Goal: Transaction & Acquisition: Purchase product/service

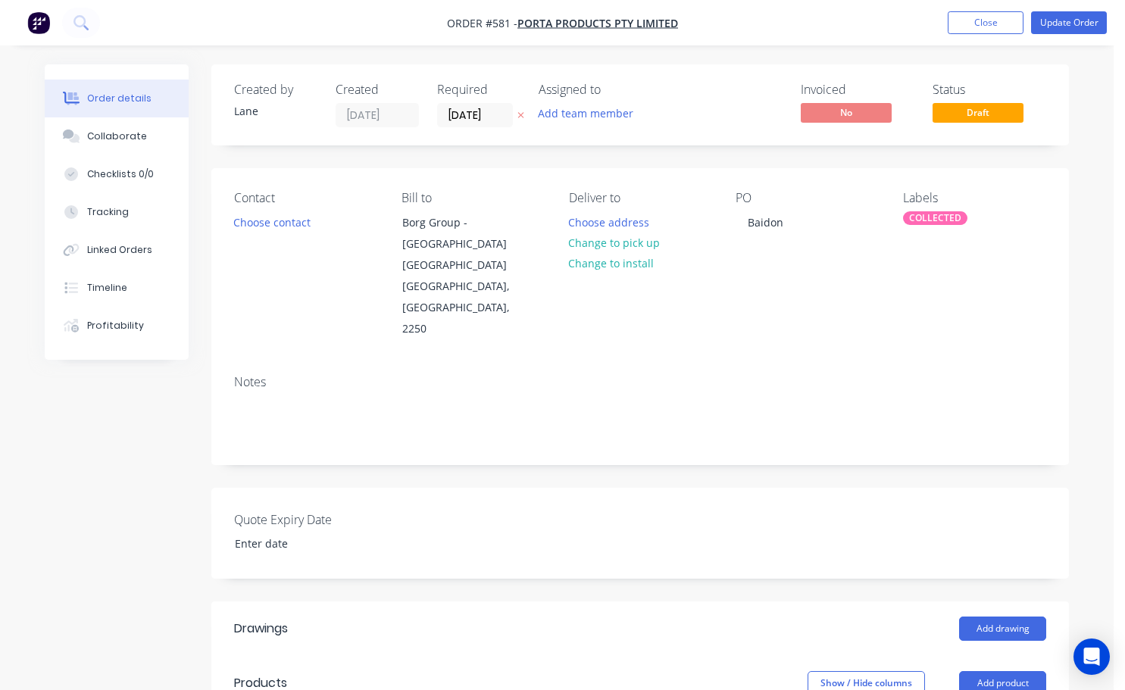
scroll to position [582, 77]
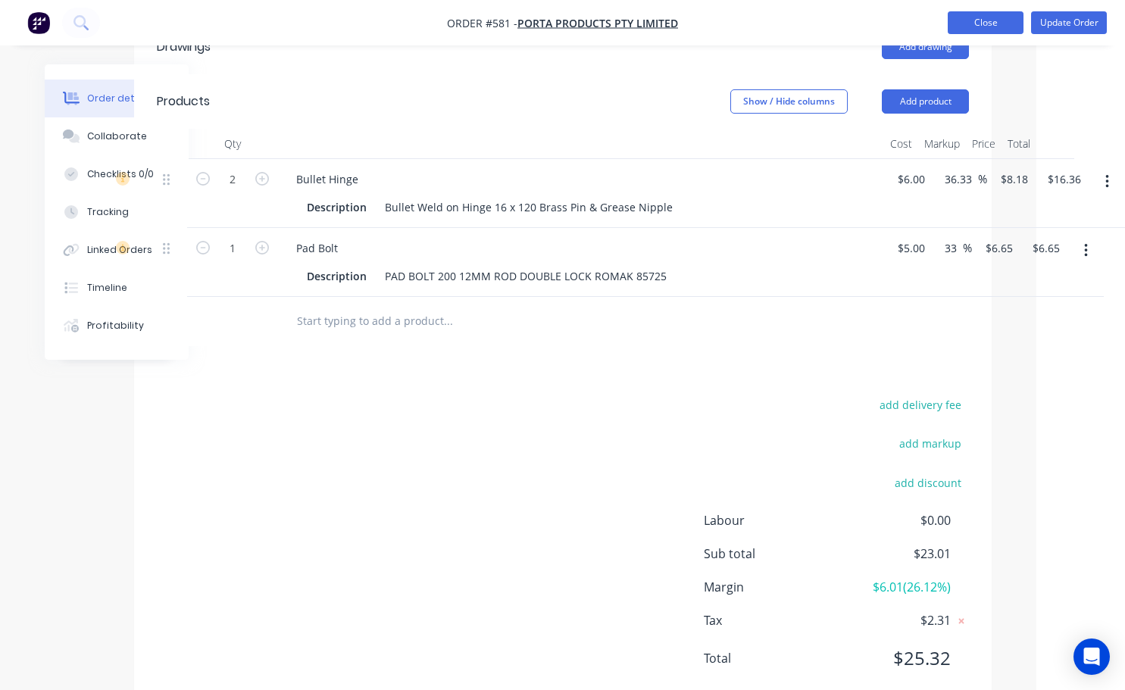
click at [982, 20] on button "Close" at bounding box center [985, 22] width 76 height 23
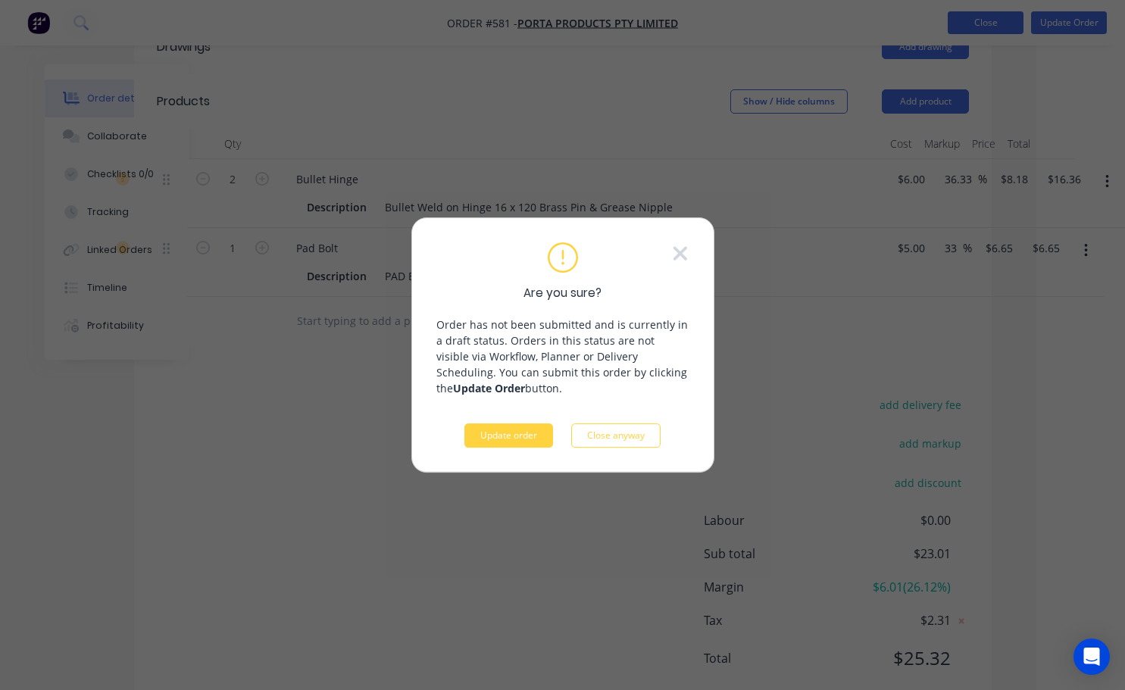
scroll to position [570, 72]
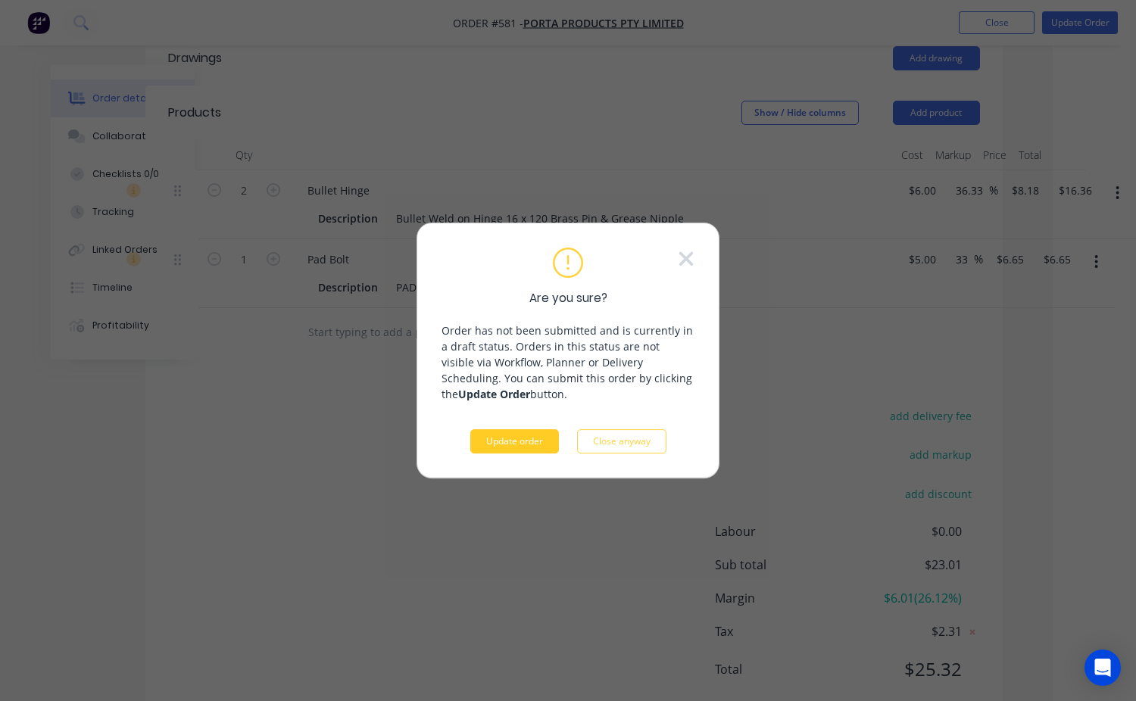
click at [535, 439] on button "Update order" at bounding box center [514, 441] width 89 height 24
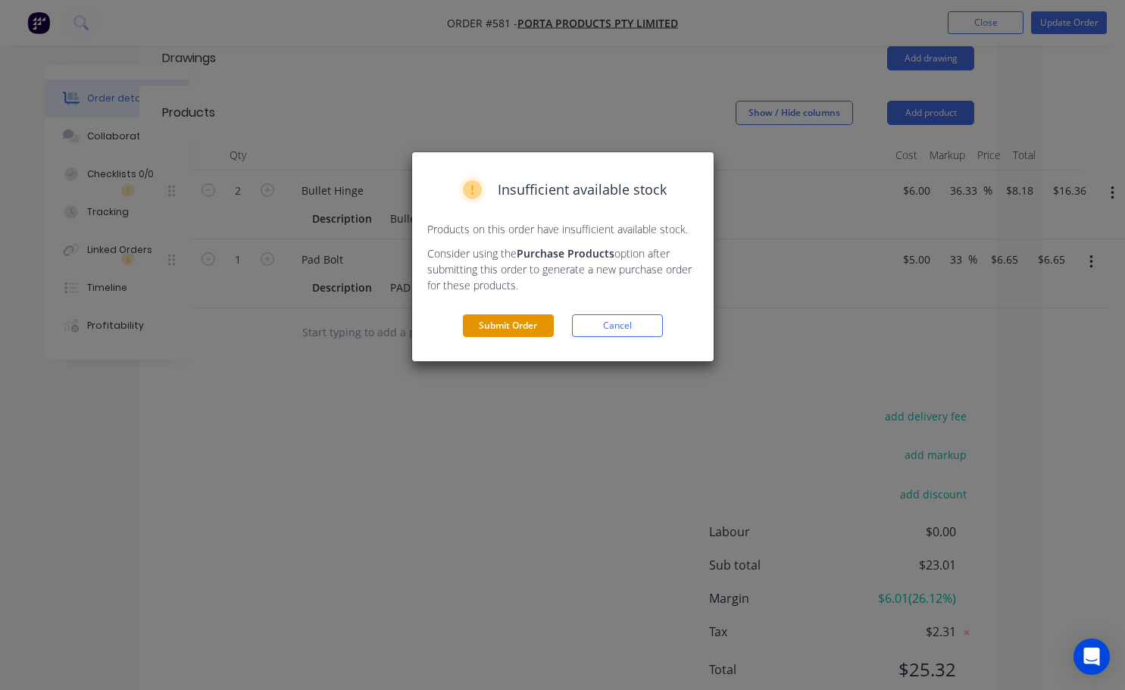
click at [523, 334] on button "Submit Order" at bounding box center [508, 325] width 91 height 23
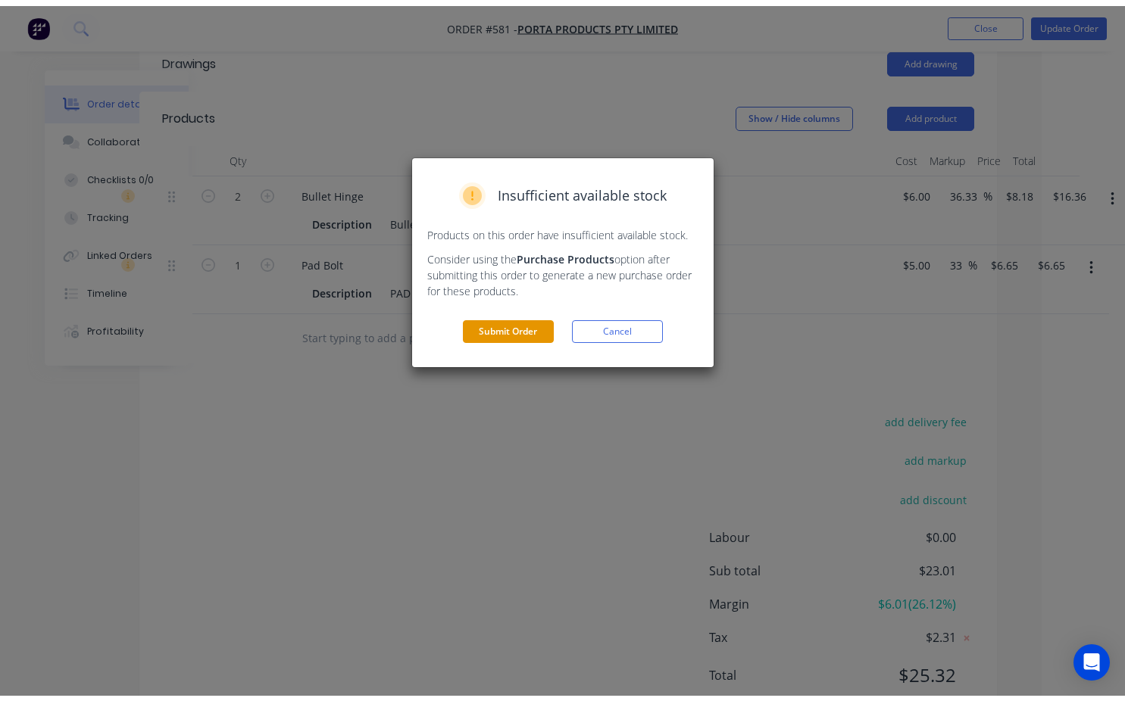
scroll to position [0, 0]
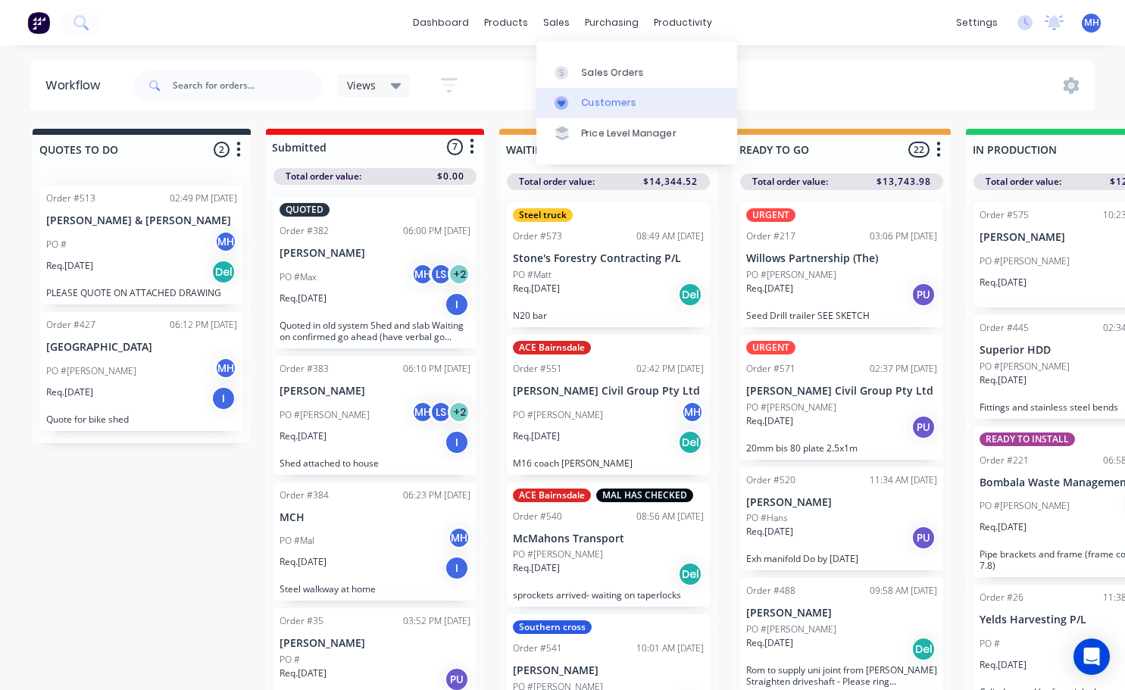
click at [598, 111] on link "Customers" at bounding box center [636, 103] width 201 height 30
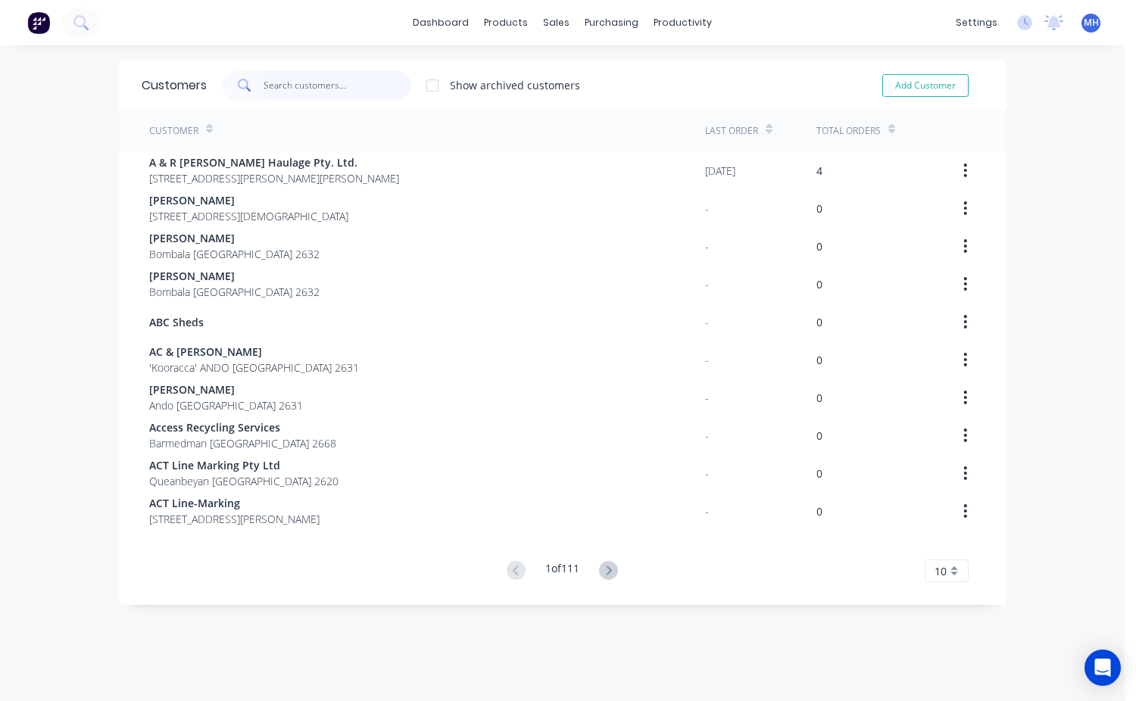
click at [281, 86] on input "text" at bounding box center [338, 85] width 148 height 30
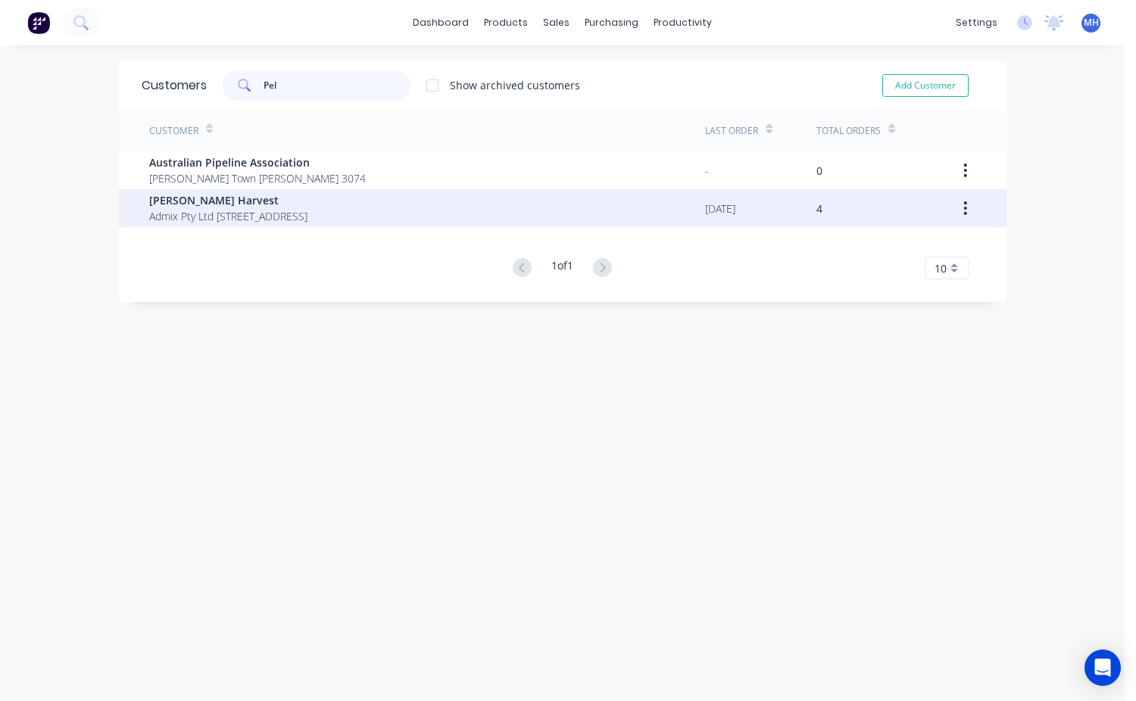
type input "Pel"
click at [250, 202] on span "[PERSON_NAME] Harvest" at bounding box center [228, 200] width 158 height 16
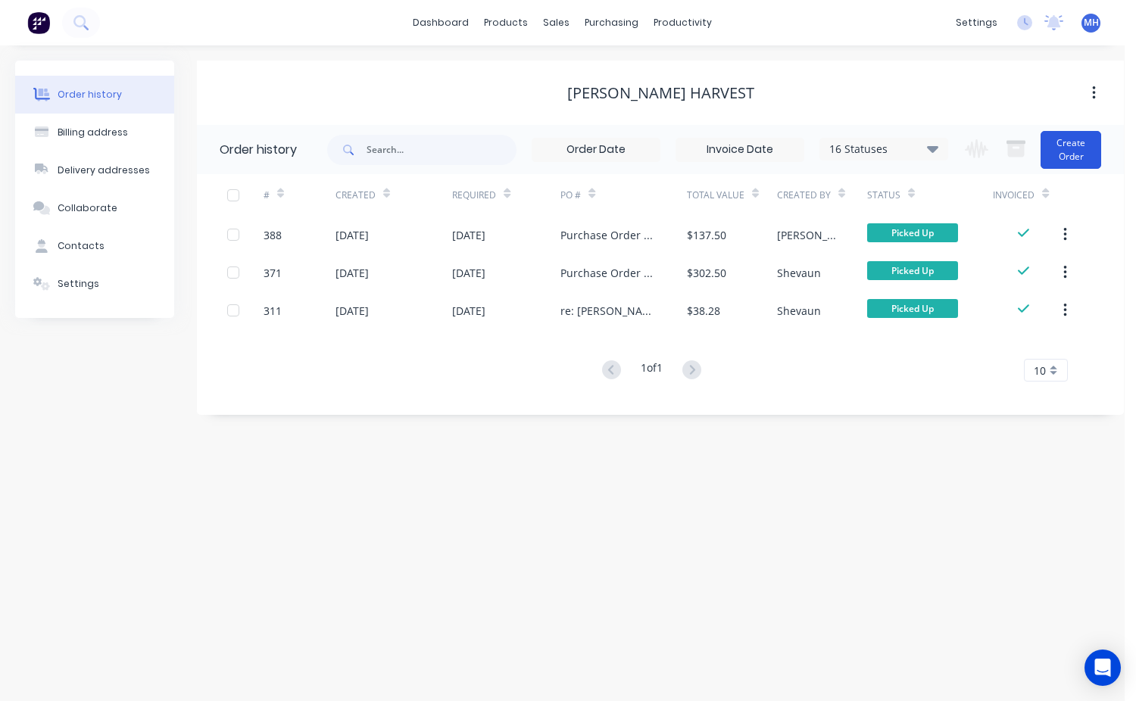
click at [1066, 164] on button "Create Order" at bounding box center [1071, 150] width 61 height 38
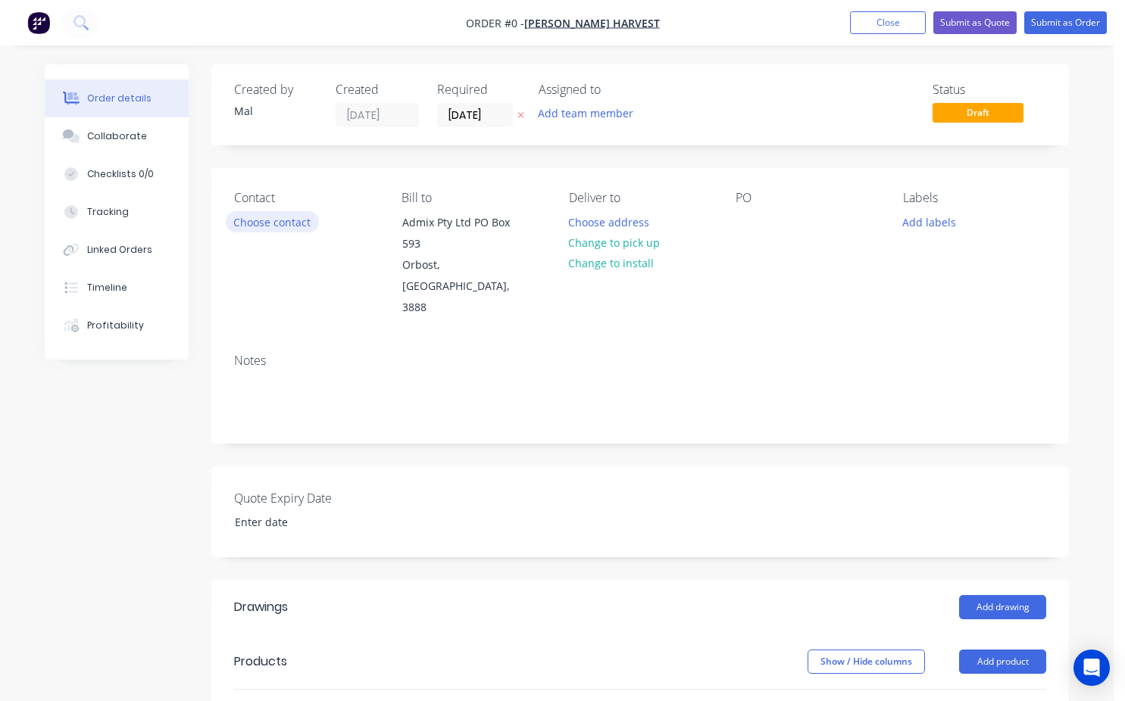
click at [249, 223] on button "Choose contact" at bounding box center [272, 221] width 93 height 20
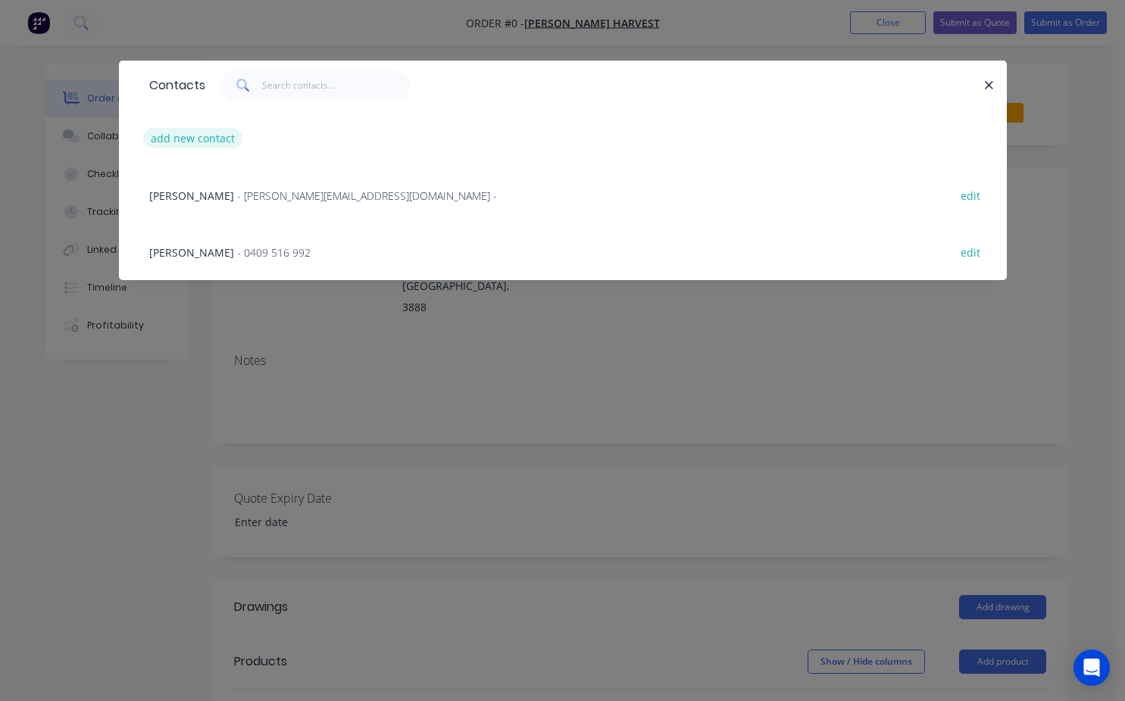
click at [217, 133] on button "add new contact" at bounding box center [193, 138] width 100 height 20
select select "AU"
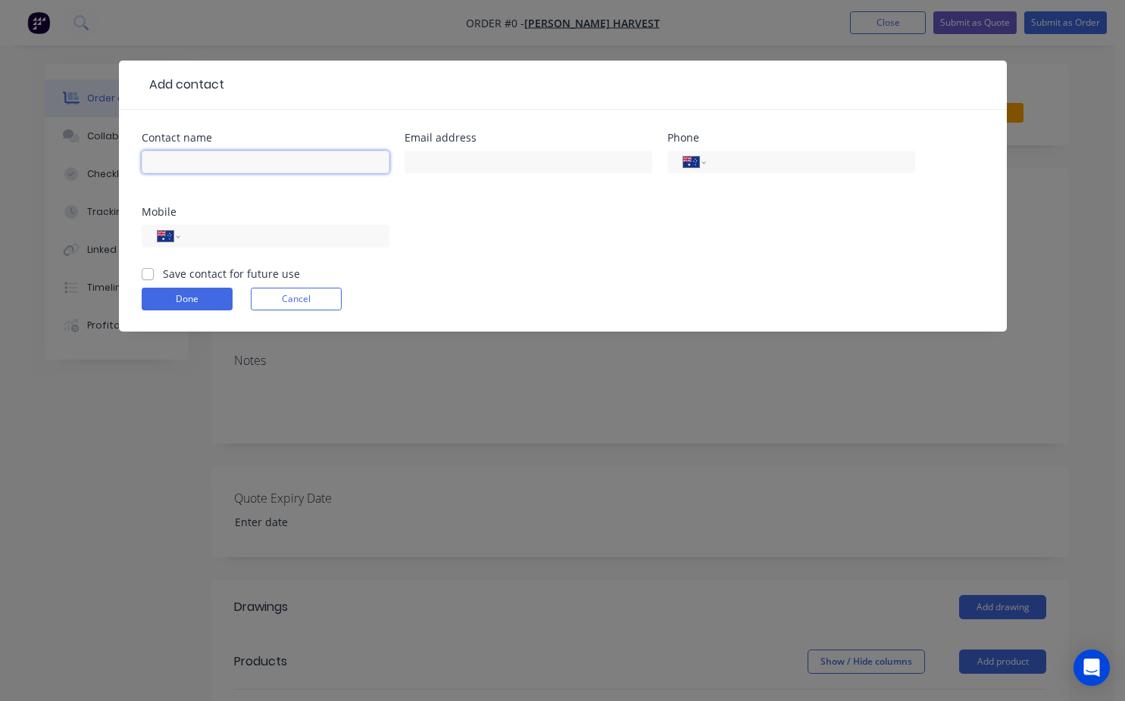
click at [201, 151] on input "text" at bounding box center [266, 162] width 248 height 23
type input "[PERSON_NAME]"
click at [145, 265] on div "International [GEOGRAPHIC_DATA] [GEOGRAPHIC_DATA] [GEOGRAPHIC_DATA] [GEOGRAPHIC…" at bounding box center [266, 243] width 248 height 45
click at [147, 273] on div "Save contact for future use" at bounding box center [221, 274] width 158 height 16
click at [162, 301] on button "Done" at bounding box center [187, 299] width 91 height 23
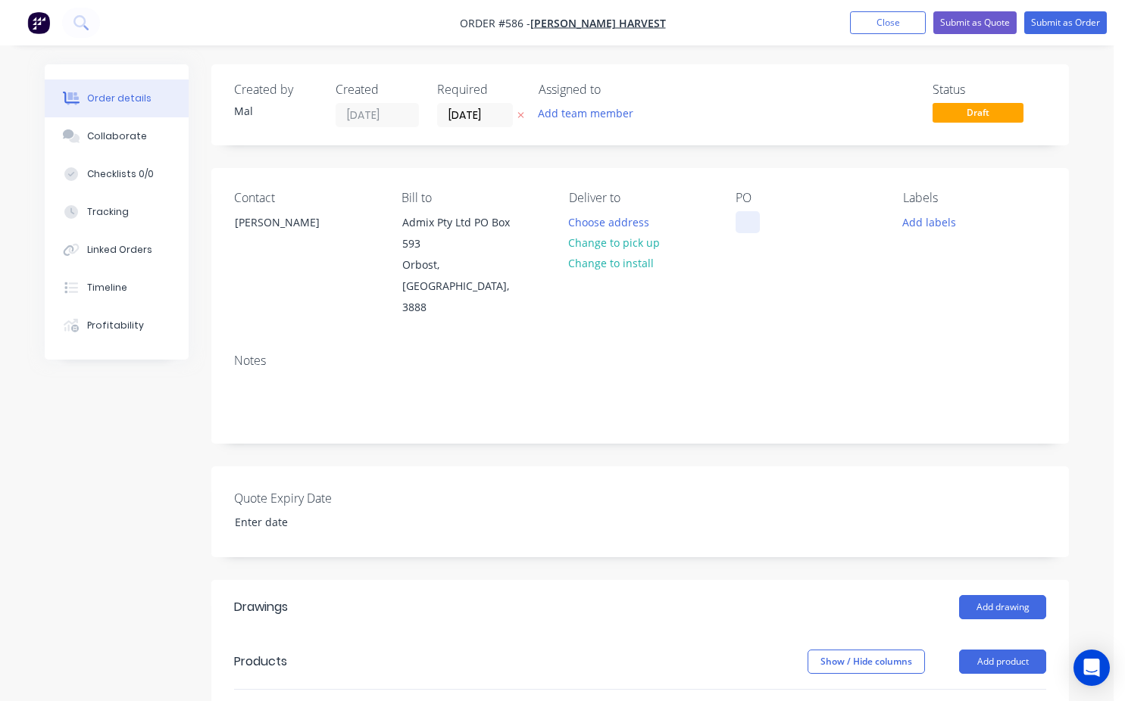
click at [740, 226] on div at bounding box center [747, 222] width 24 height 22
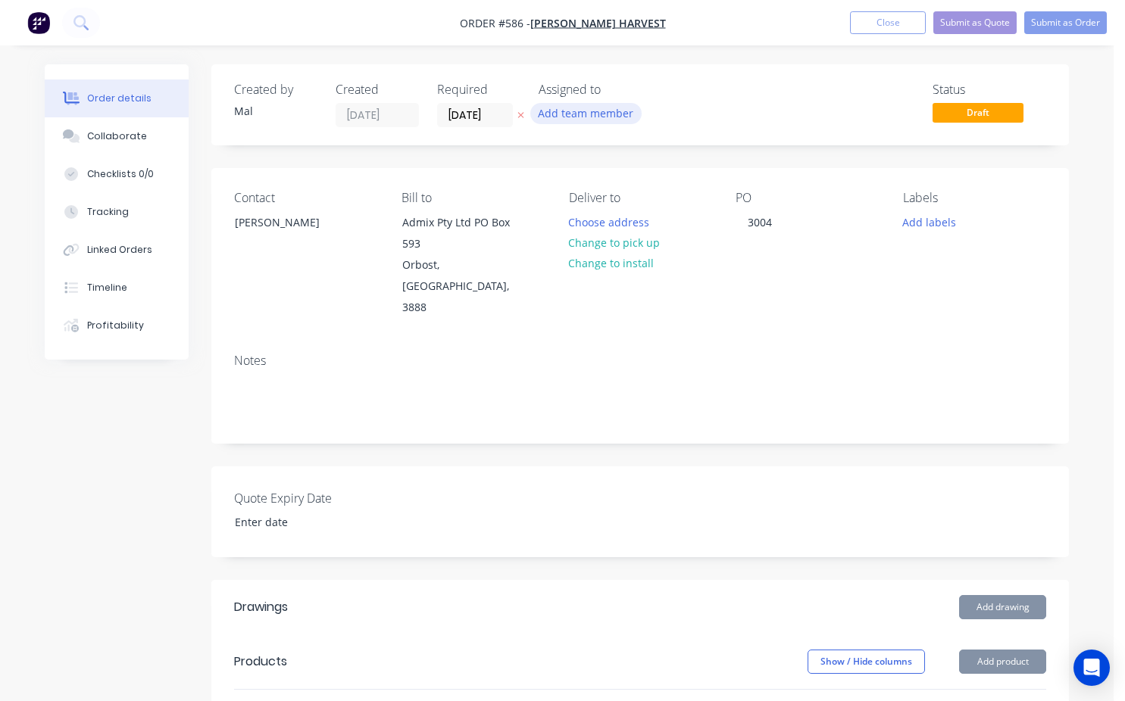
click at [565, 119] on button "Add team member" at bounding box center [585, 113] width 111 height 20
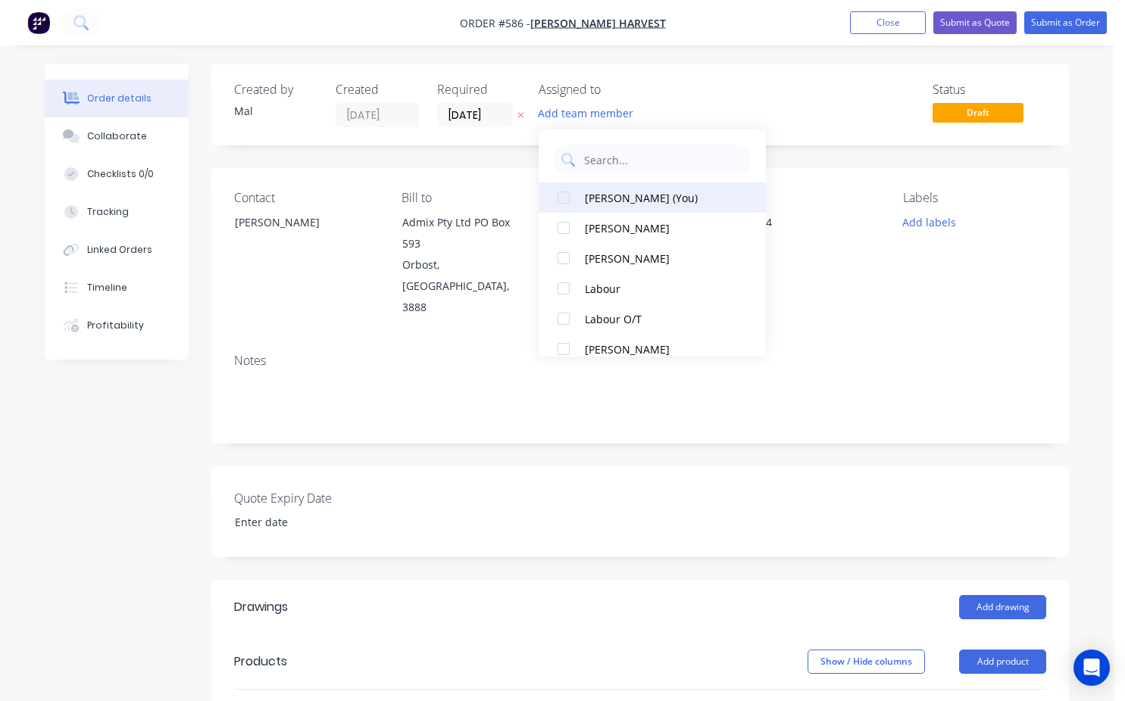
click at [563, 199] on div at bounding box center [563, 198] width 30 height 30
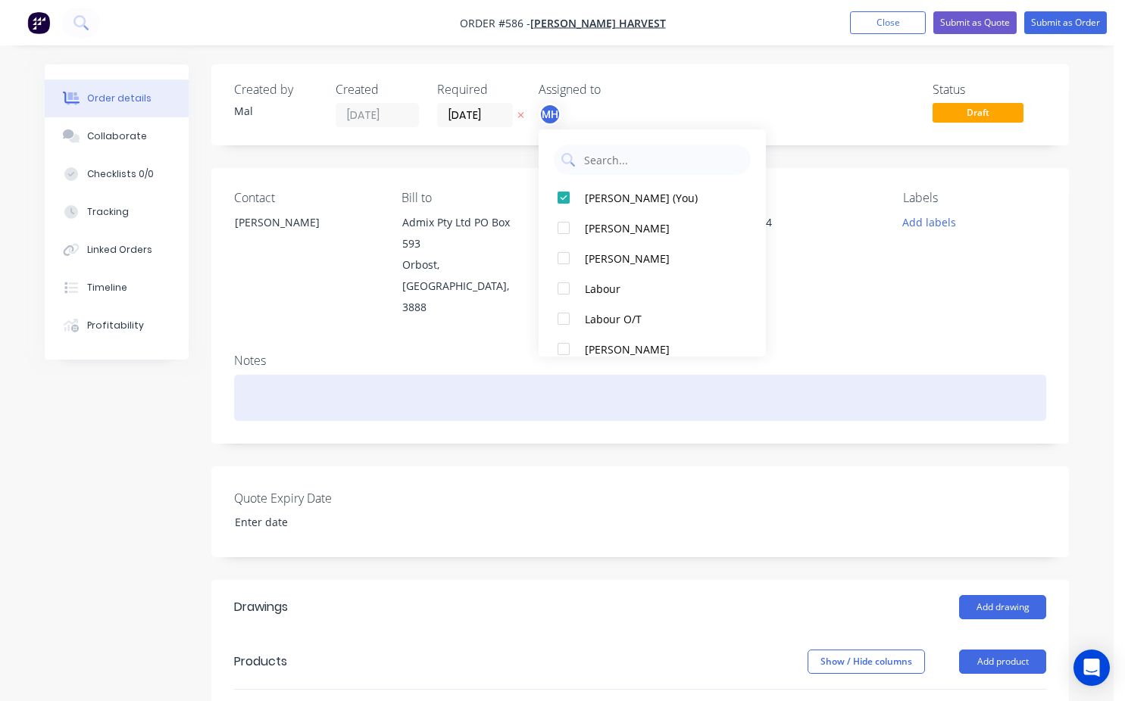
click at [242, 375] on div at bounding box center [640, 398] width 812 height 46
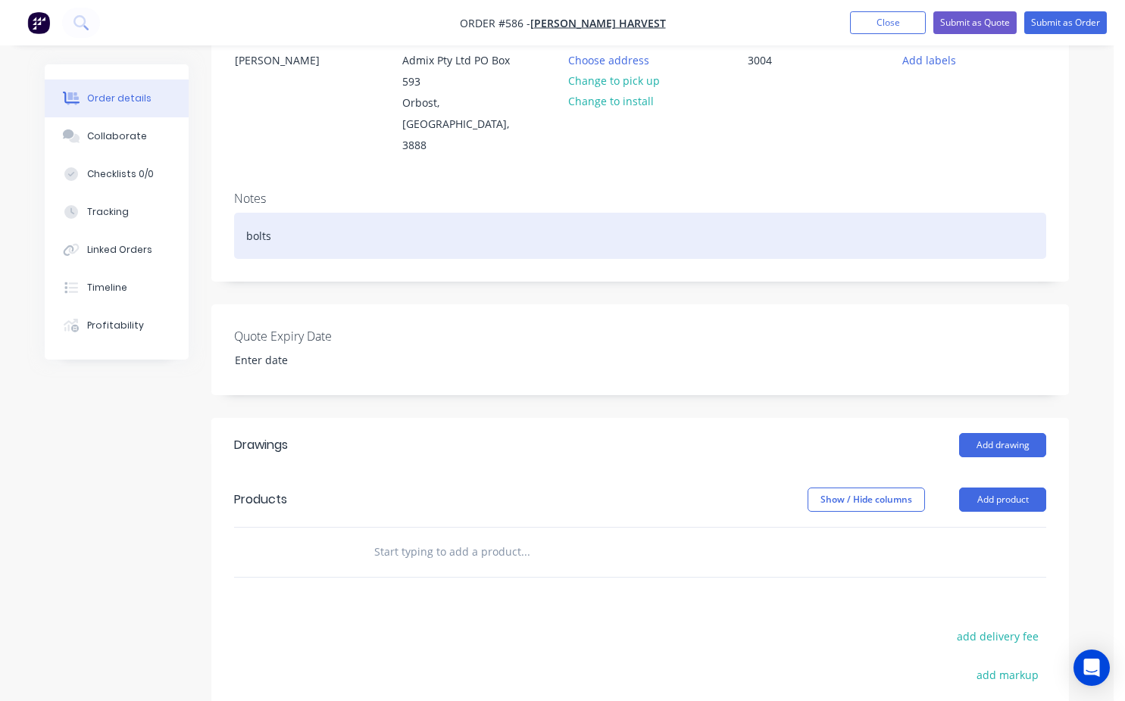
scroll to position [227, 0]
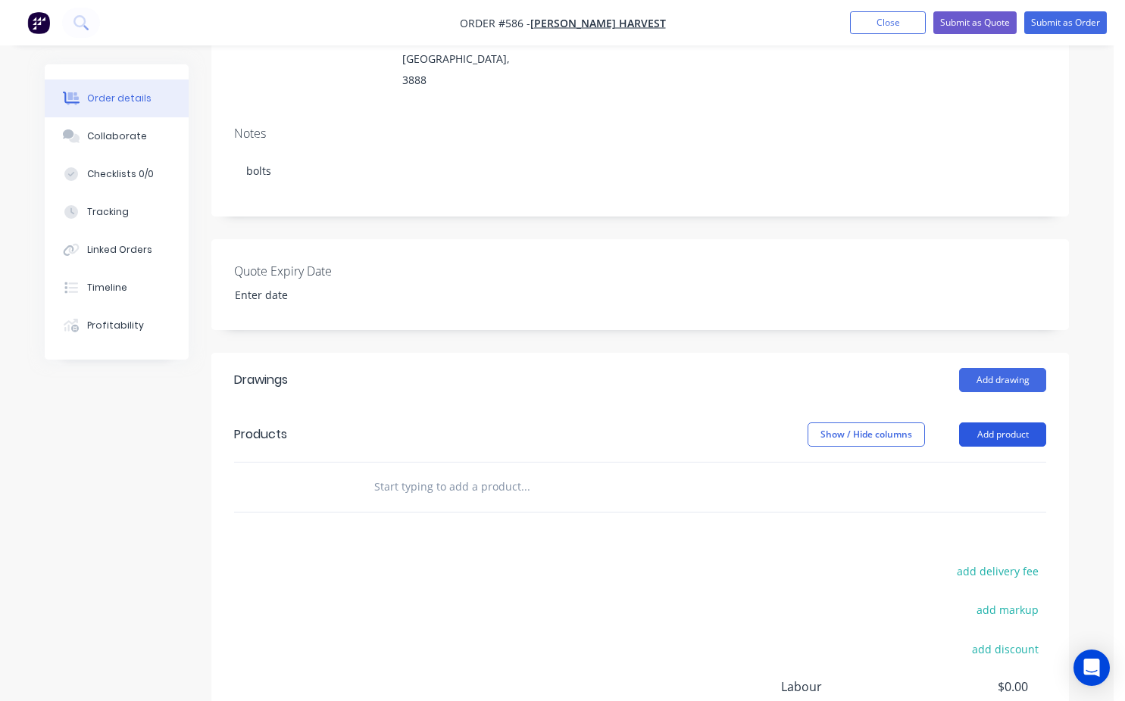
click at [973, 423] on button "Add product" at bounding box center [1002, 435] width 87 height 24
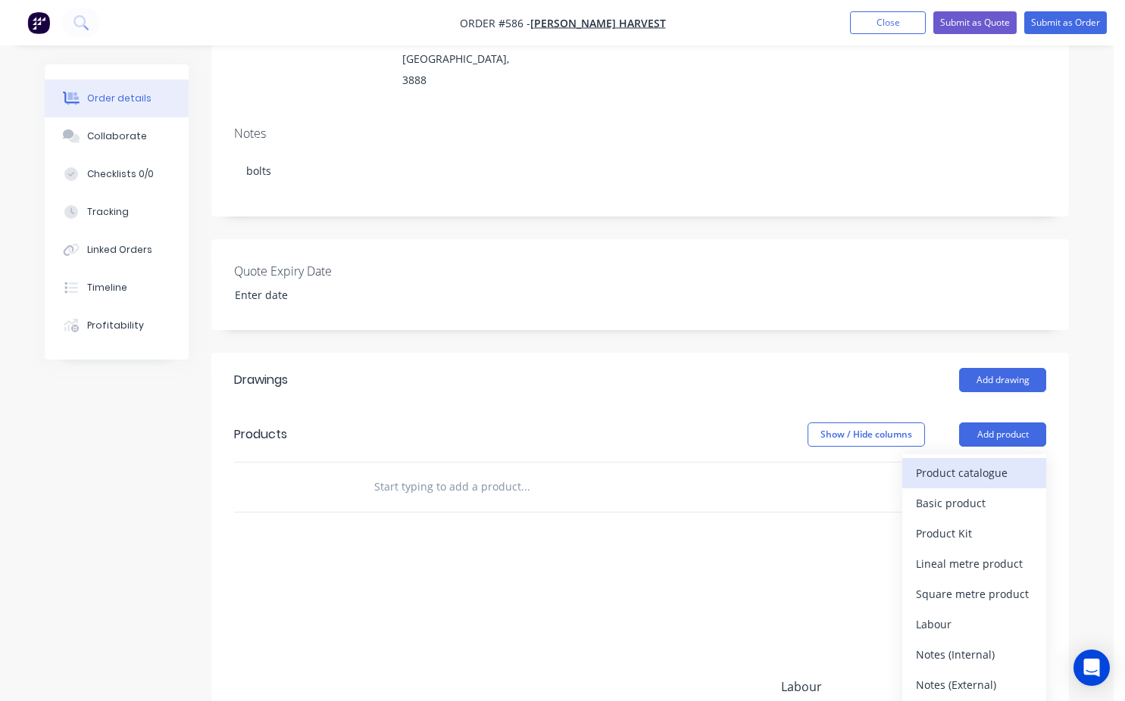
click at [941, 462] on div "Product catalogue" at bounding box center [974, 473] width 117 height 22
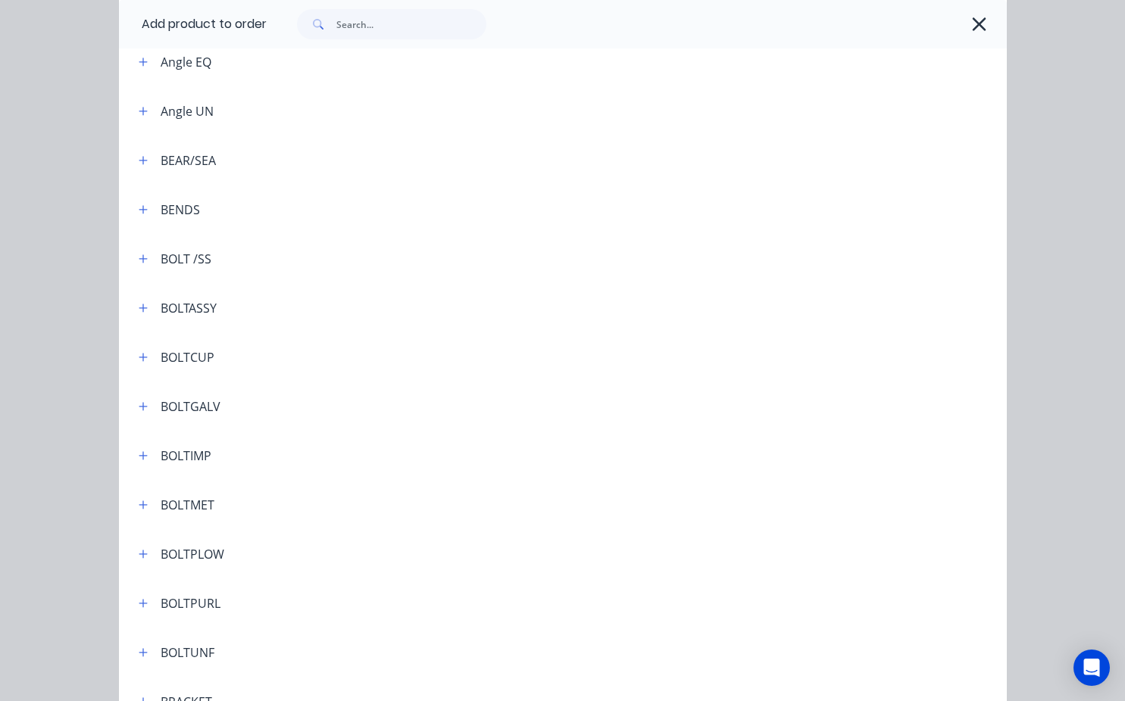
scroll to position [303, 0]
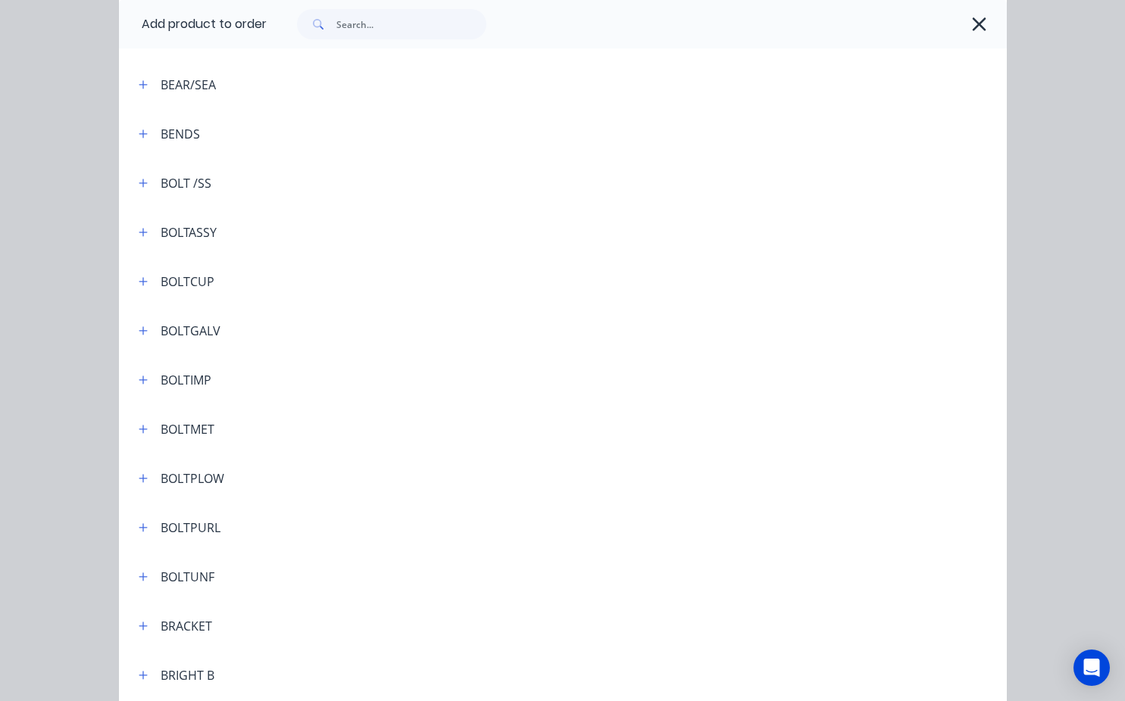
click at [126, 430] on div "BOLTMET" at bounding box center [170, 429] width 88 height 19
click at [139, 431] on icon "button" at bounding box center [143, 429] width 9 height 11
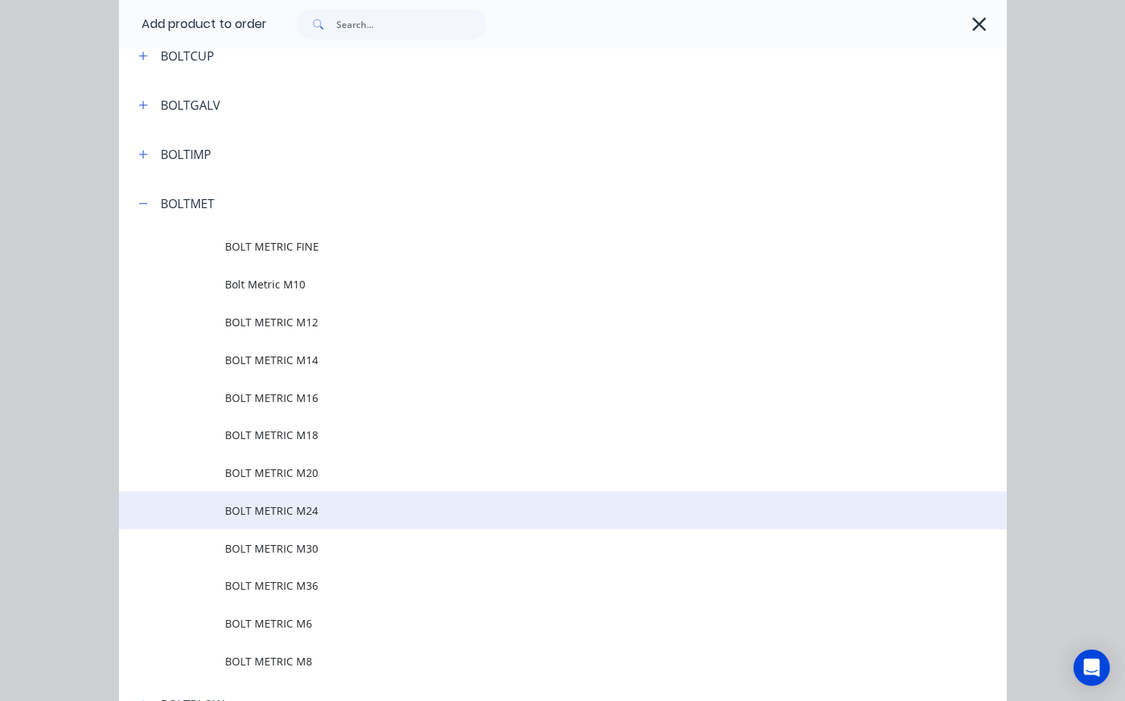
scroll to position [530, 0]
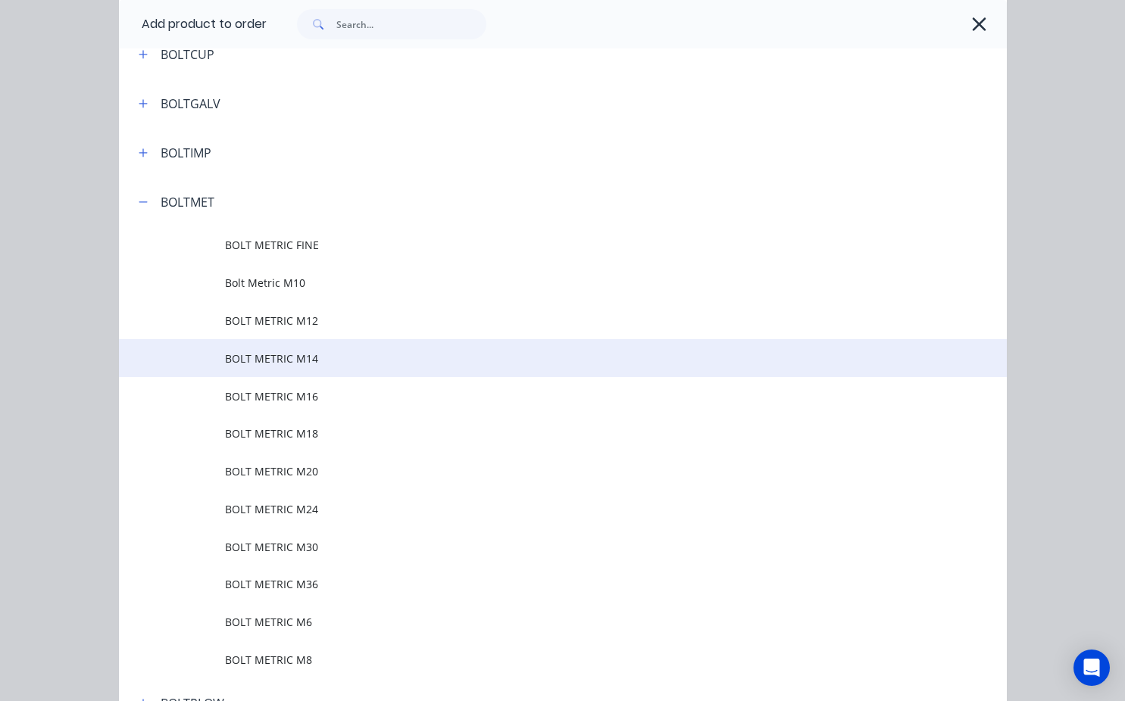
click at [277, 361] on span "BOLT METRIC M14" at bounding box center [537, 359] width 625 height 16
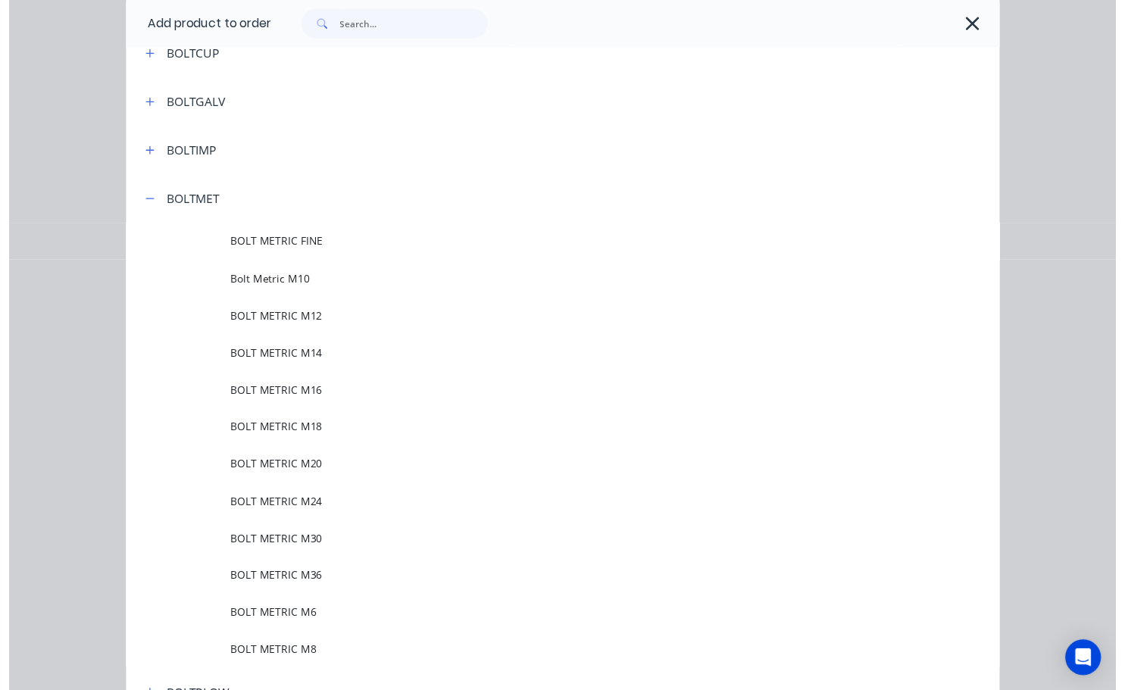
scroll to position [0, 0]
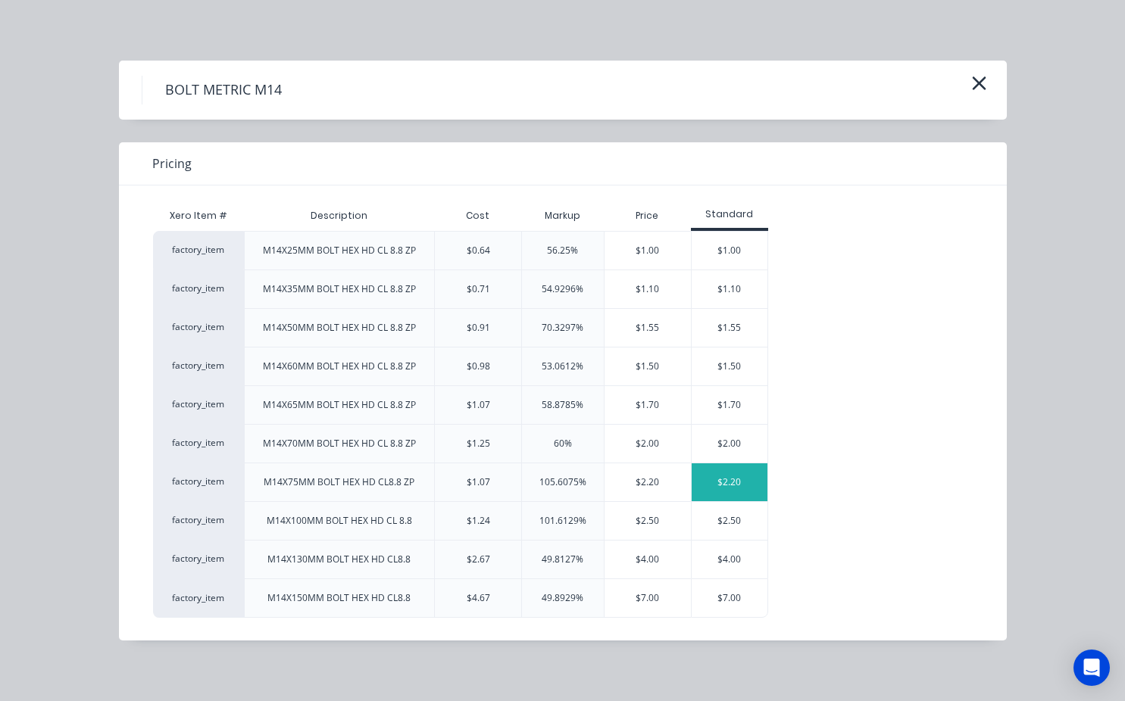
click at [738, 492] on div "$2.20" at bounding box center [729, 483] width 76 height 38
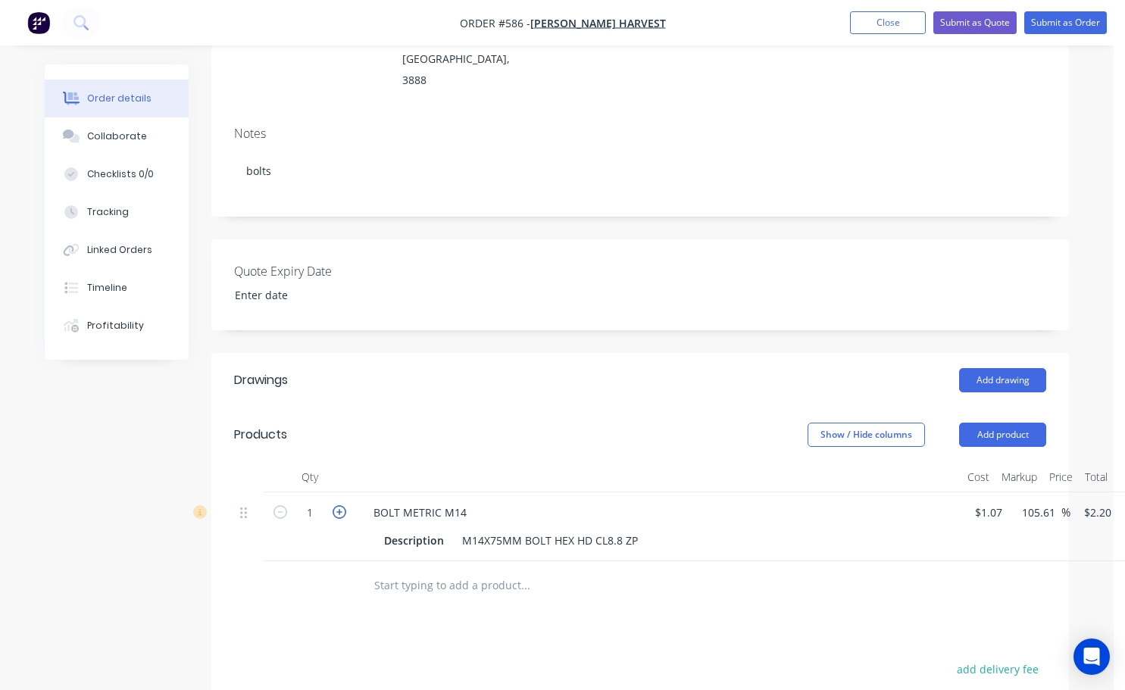
click at [340, 505] on icon "button" at bounding box center [339, 512] width 14 height 14
type input "2"
type input "$4.40"
click at [1001, 423] on button "Add product" at bounding box center [1002, 435] width 87 height 24
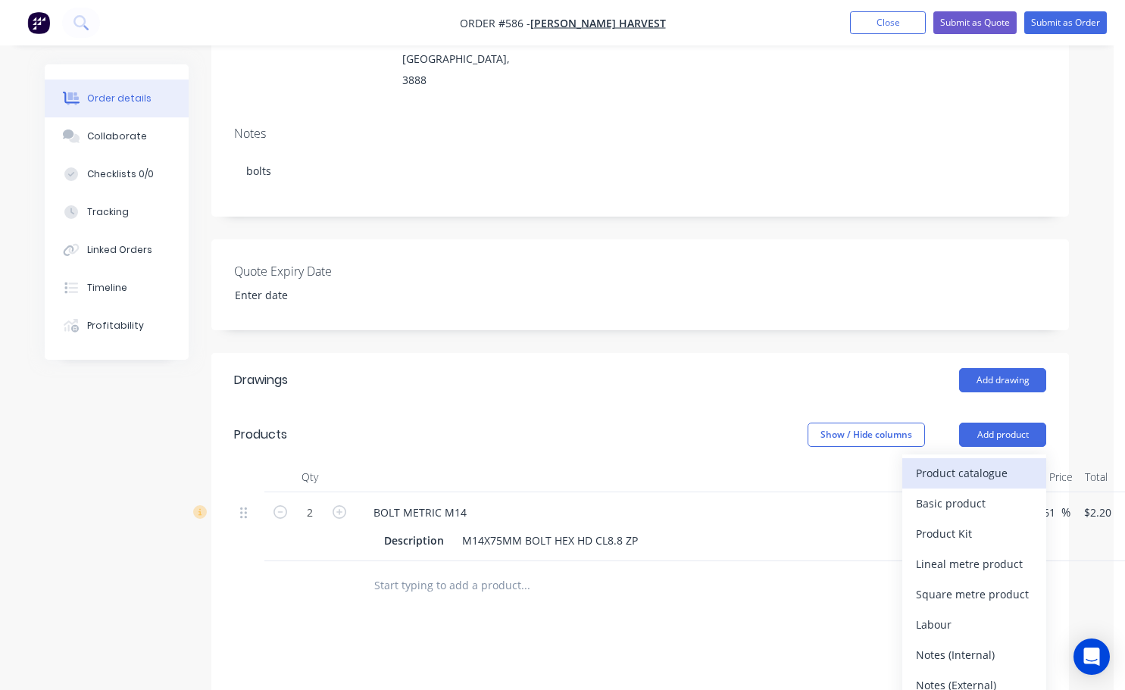
click at [945, 462] on div "Product catalogue" at bounding box center [974, 473] width 117 height 22
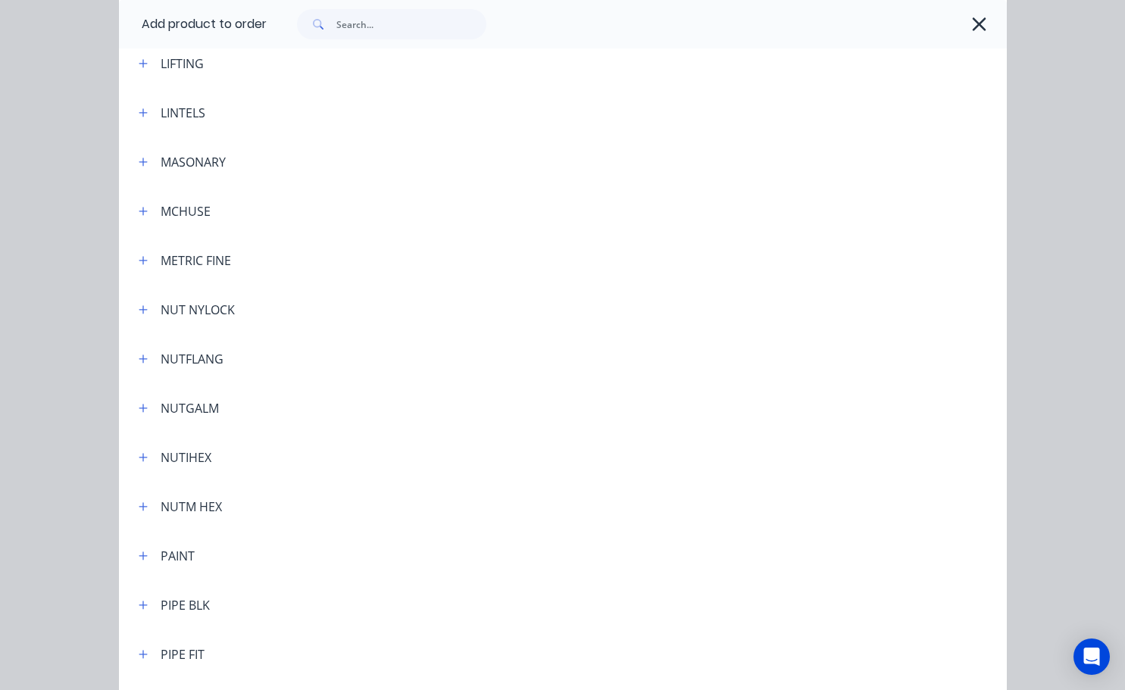
scroll to position [3105, 0]
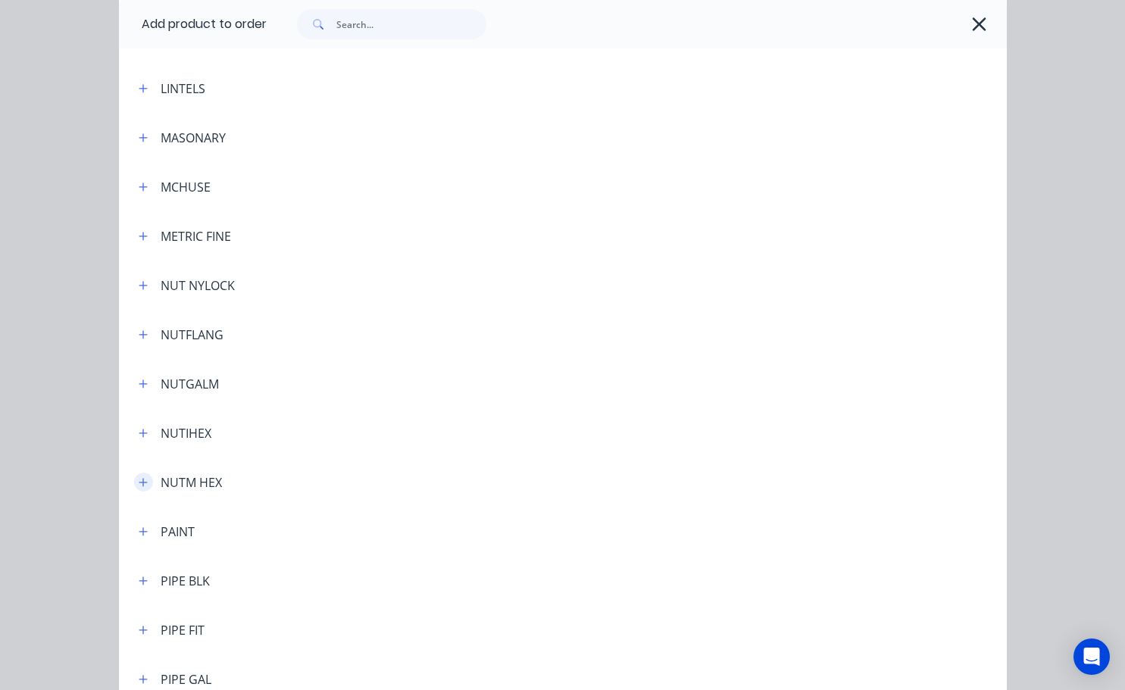
click at [139, 485] on icon "button" at bounding box center [143, 482] width 9 height 11
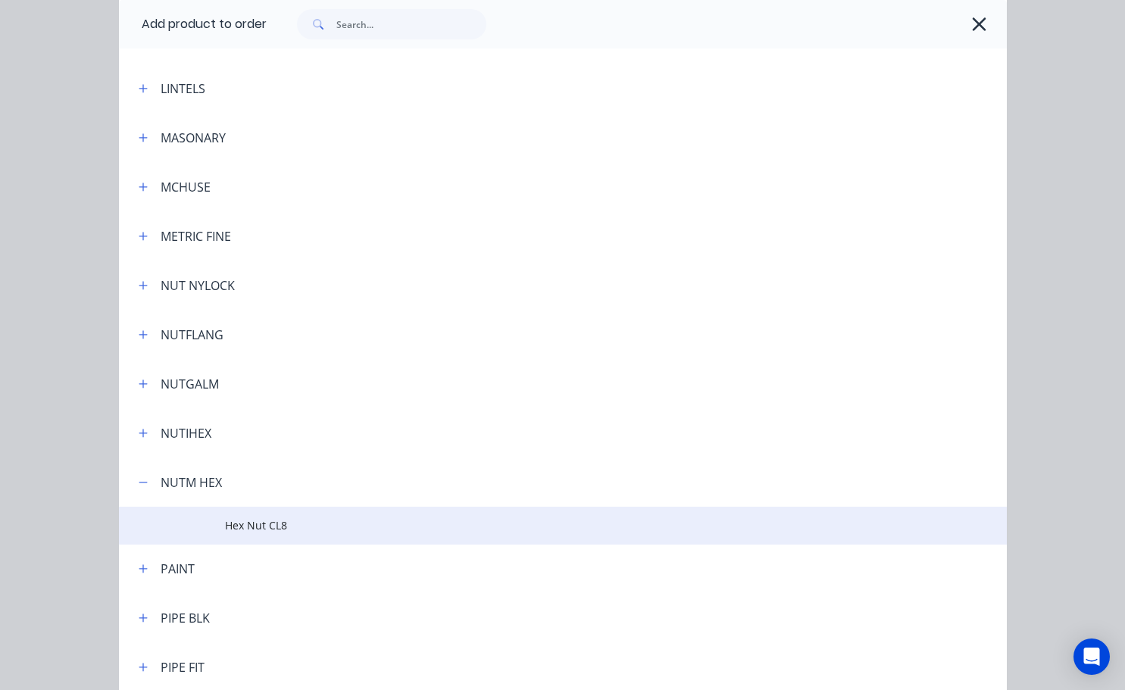
click at [258, 530] on span "Hex Nut CL8" at bounding box center [537, 525] width 625 height 16
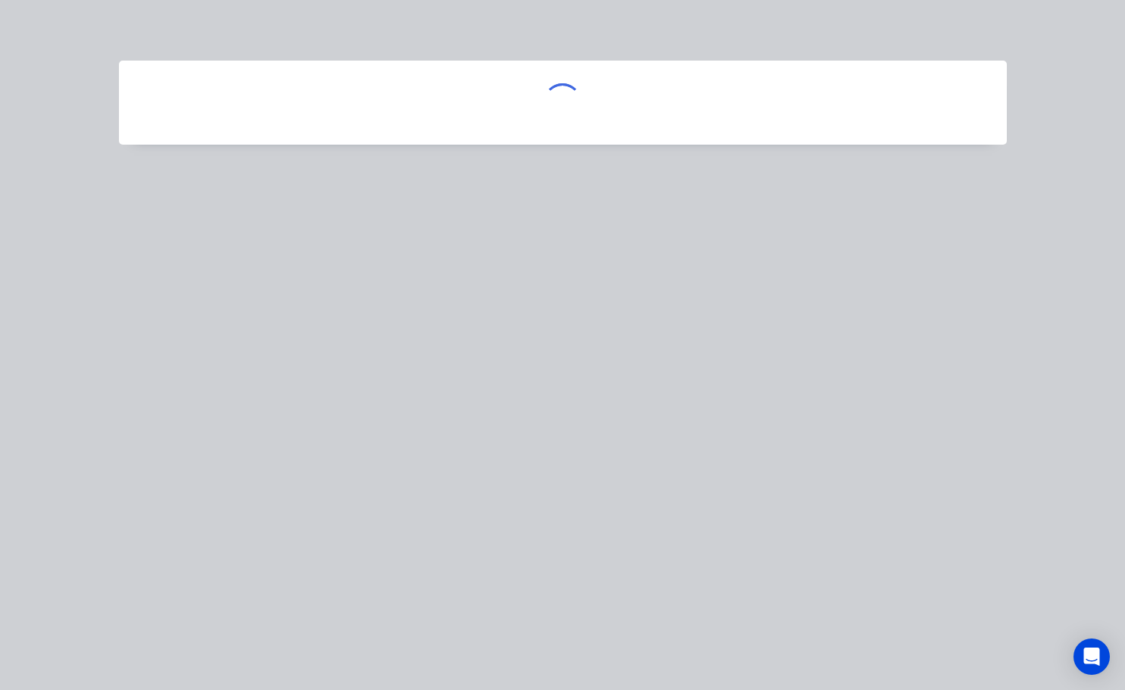
scroll to position [0, 0]
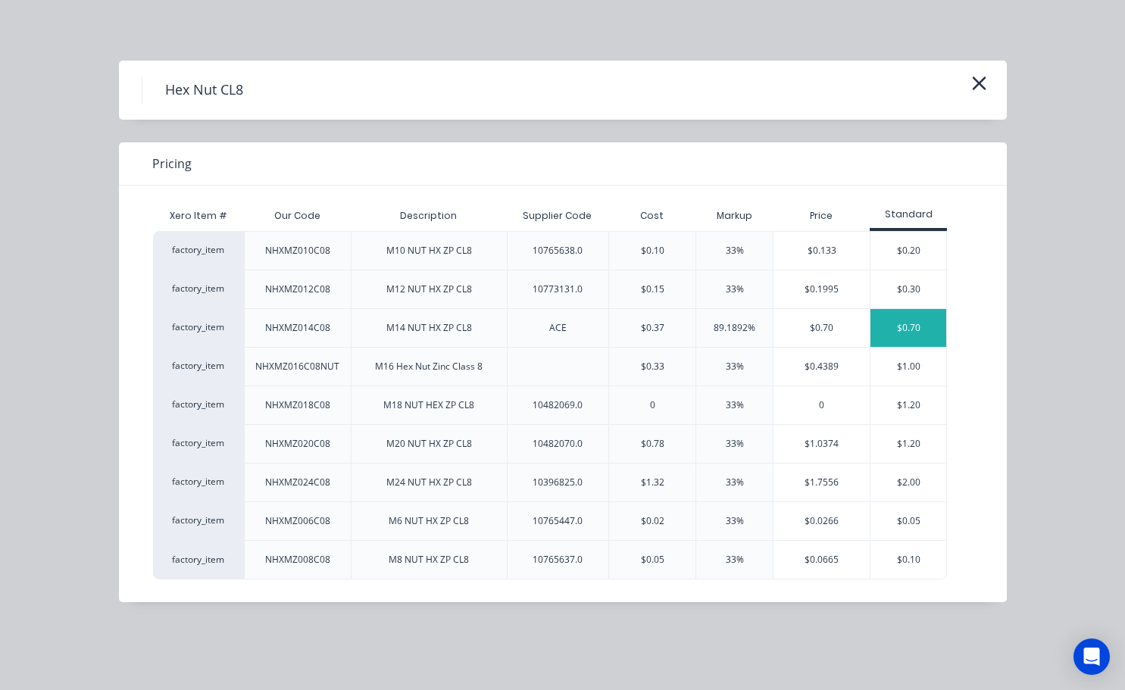
click at [917, 334] on div "$0.70" at bounding box center [908, 328] width 76 height 38
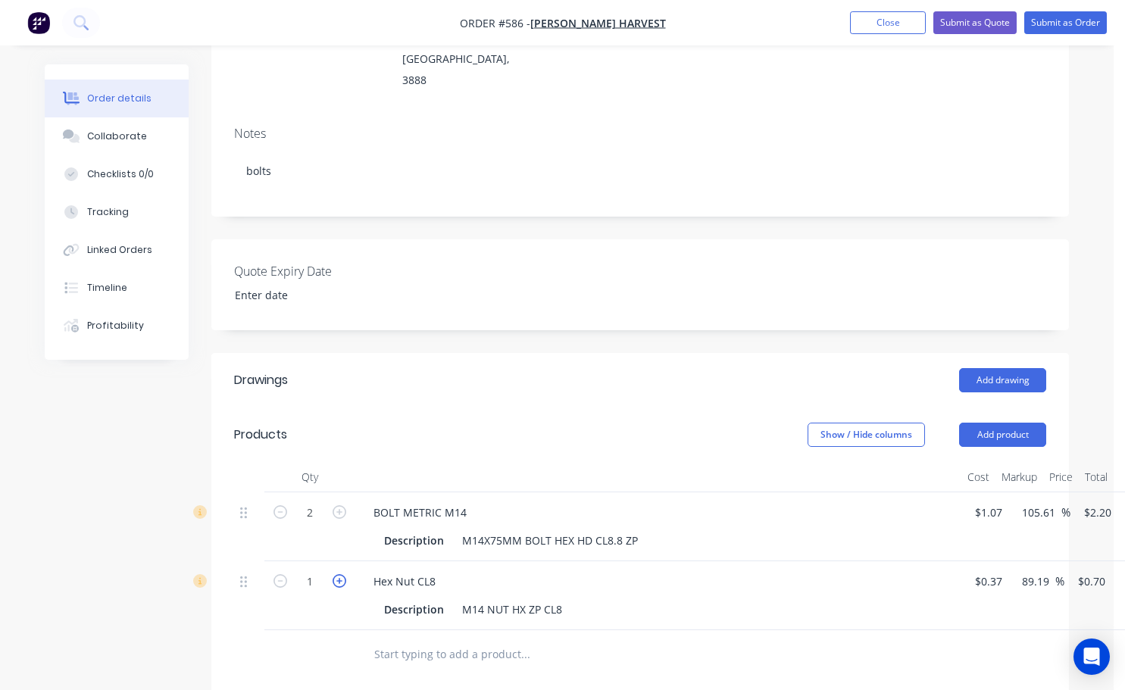
click at [343, 574] on icon "button" at bounding box center [339, 581] width 14 height 14
type input "2"
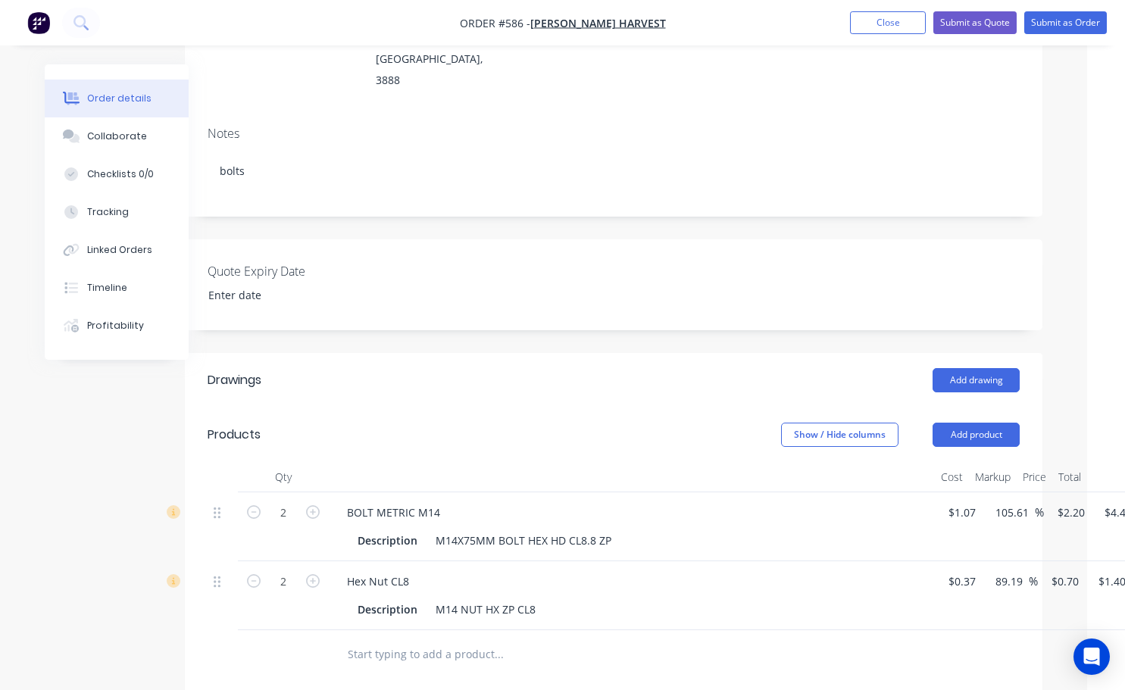
scroll to position [227, 77]
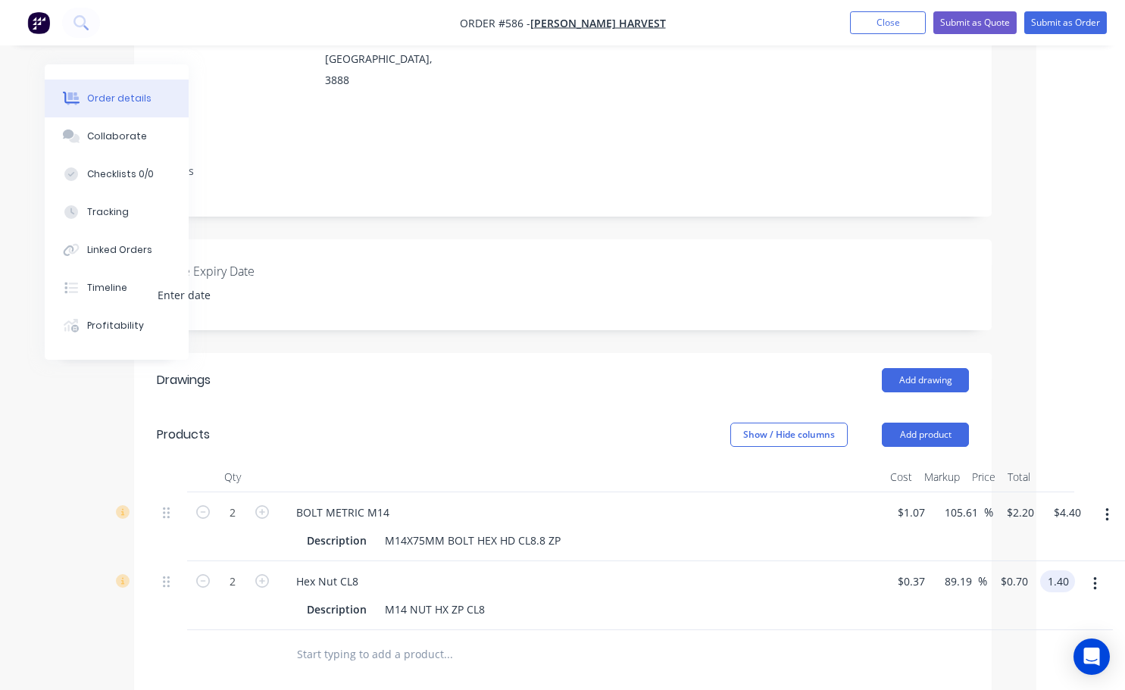
click at [969, 561] on div "2 Hex Nut CL8 Description M14 NUT HX ZP CL8 $0.37 $0.37 89.19 89.19 % $0.70 $0.…" at bounding box center [563, 595] width 812 height 69
type input "2.40"
type input "224.32"
type input "$1.20"
type input "$2.40"
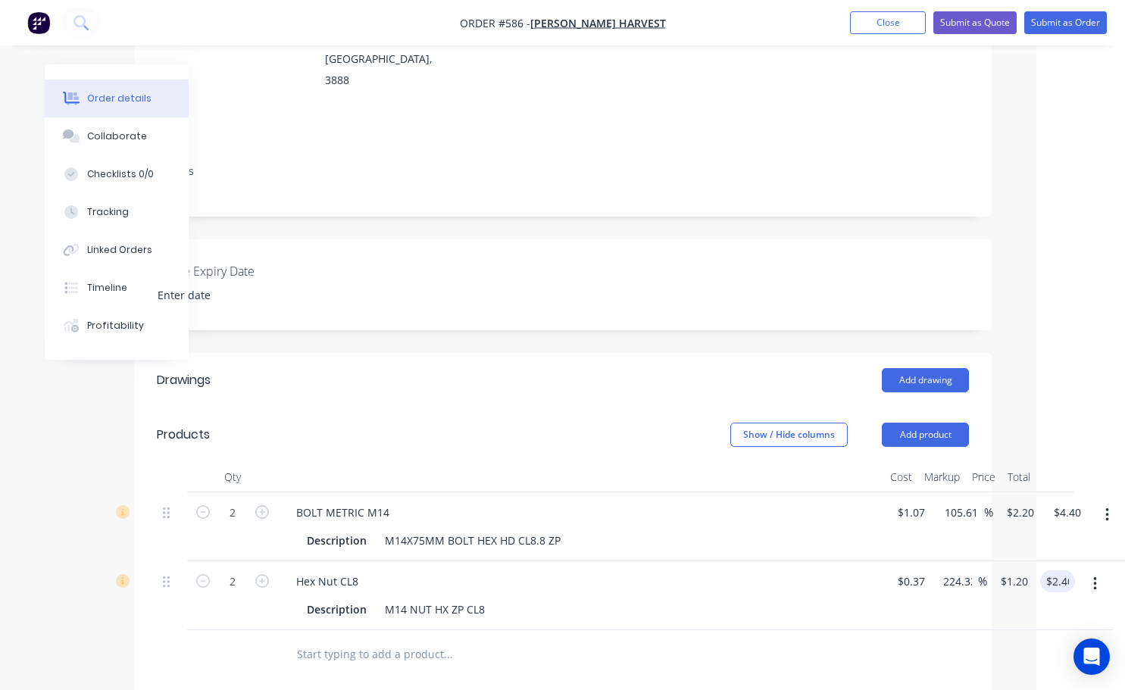
click at [894, 630] on div at bounding box center [563, 654] width 812 height 49
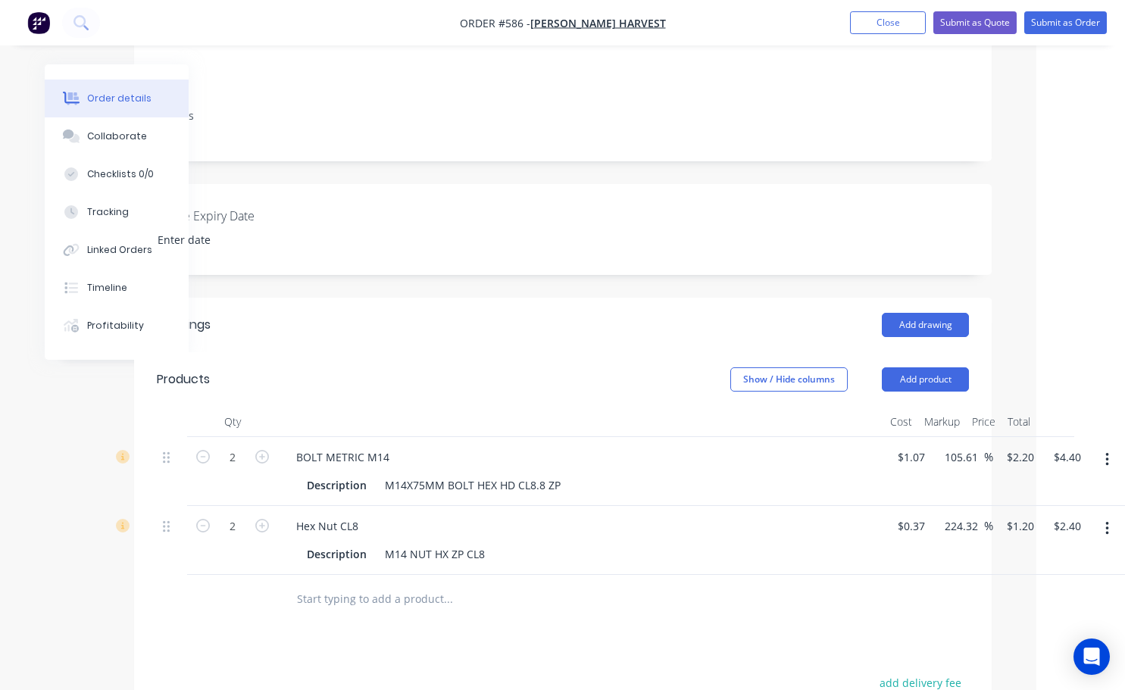
scroll to position [379, 77]
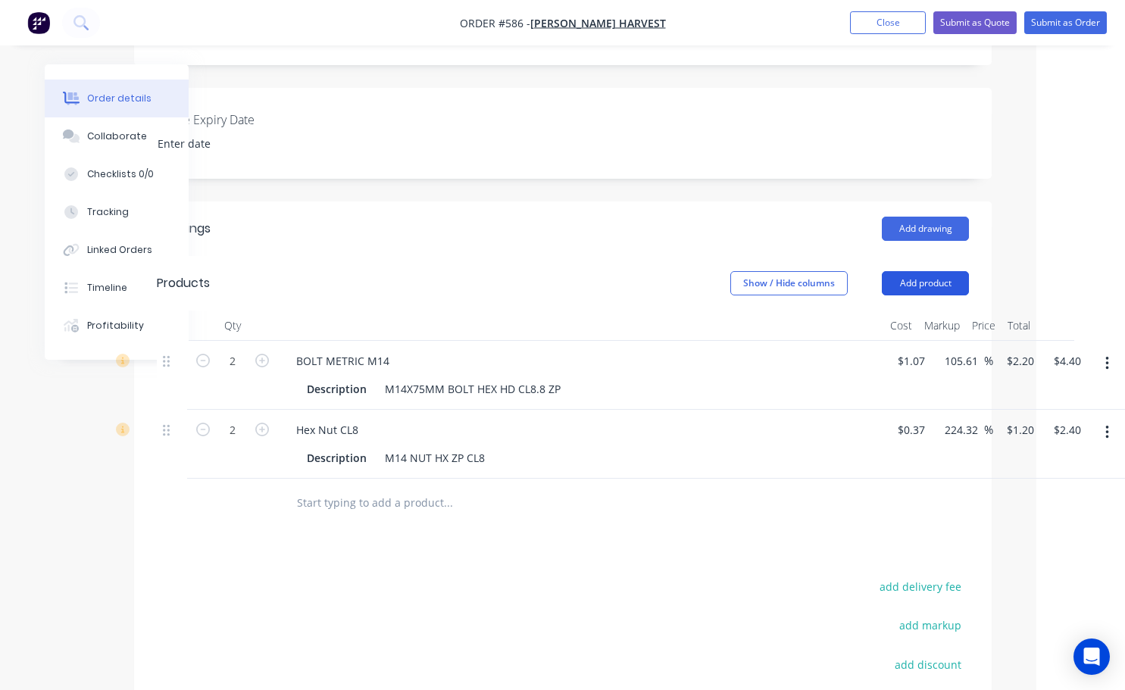
click at [933, 271] on button "Add product" at bounding box center [925, 283] width 87 height 24
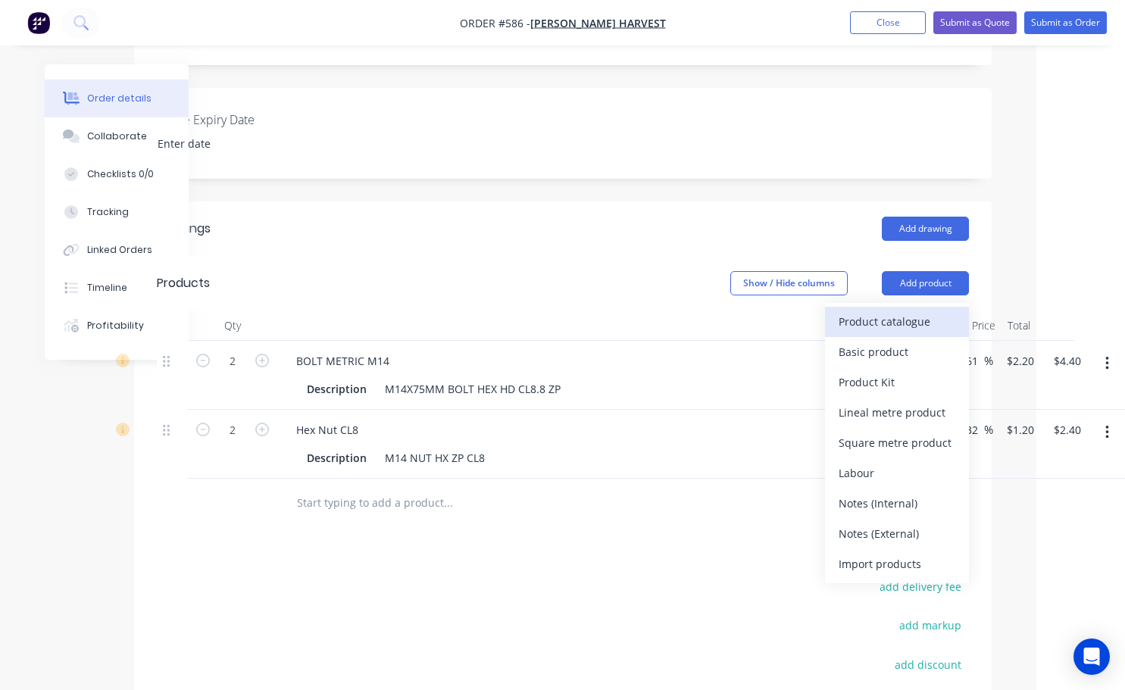
click at [899, 311] on div "Product catalogue" at bounding box center [896, 322] width 117 height 22
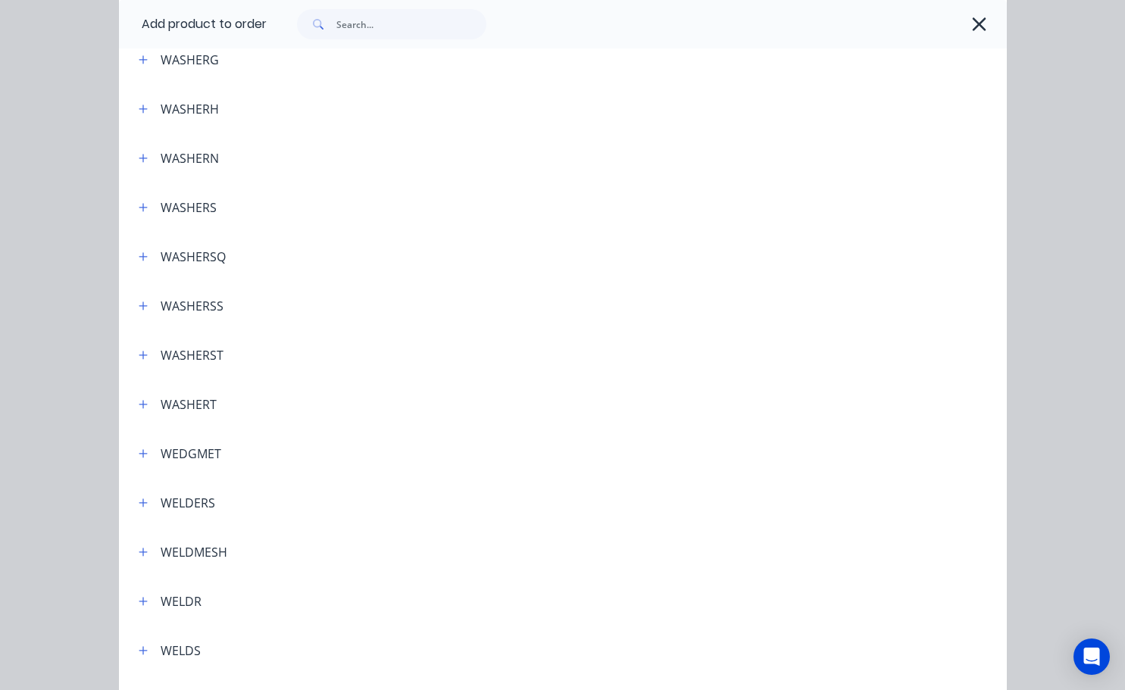
scroll to position [5269, 0]
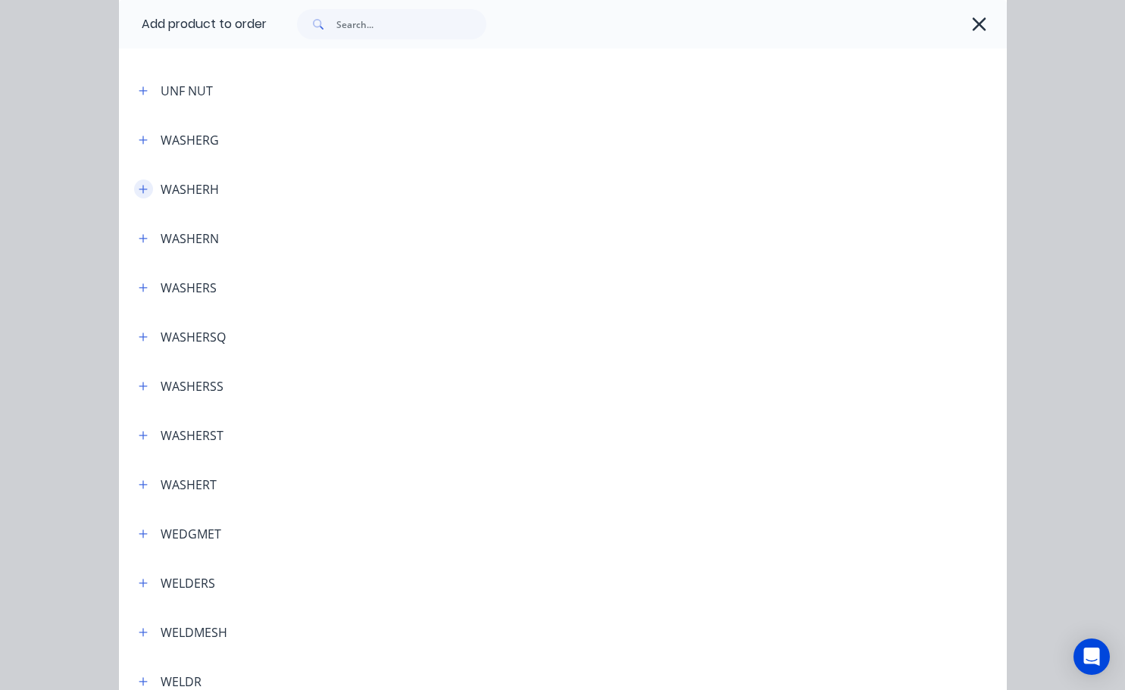
click at [139, 189] on icon "button" at bounding box center [143, 189] width 8 height 8
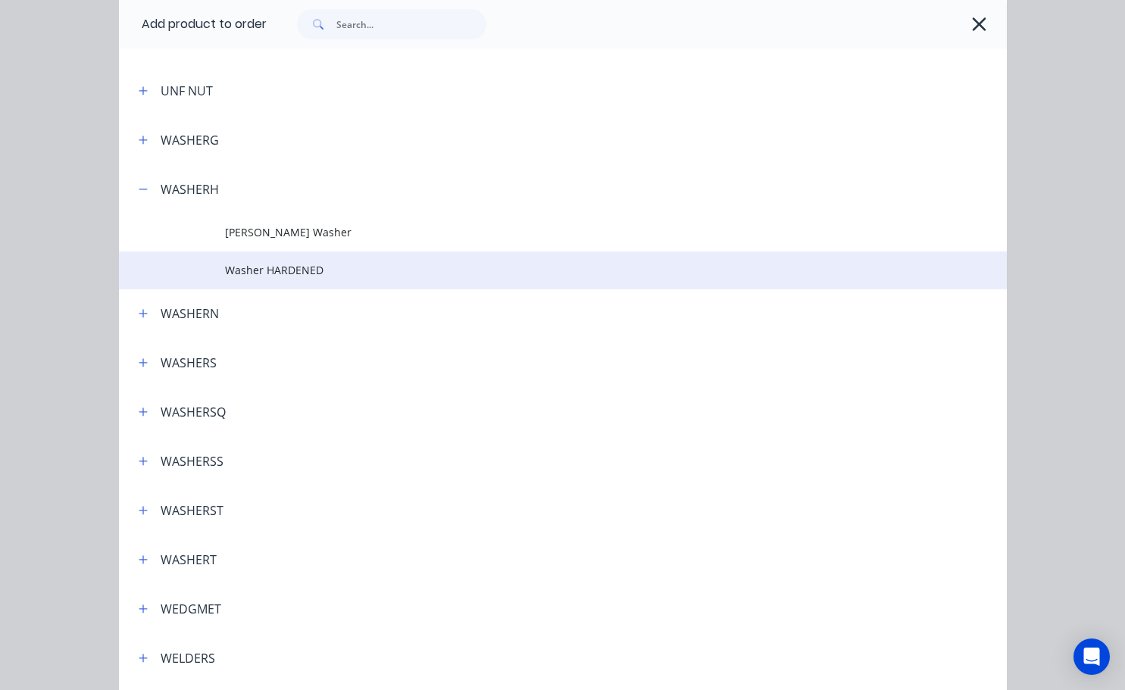
click at [258, 278] on span "Washer HARDENED" at bounding box center [537, 270] width 625 height 16
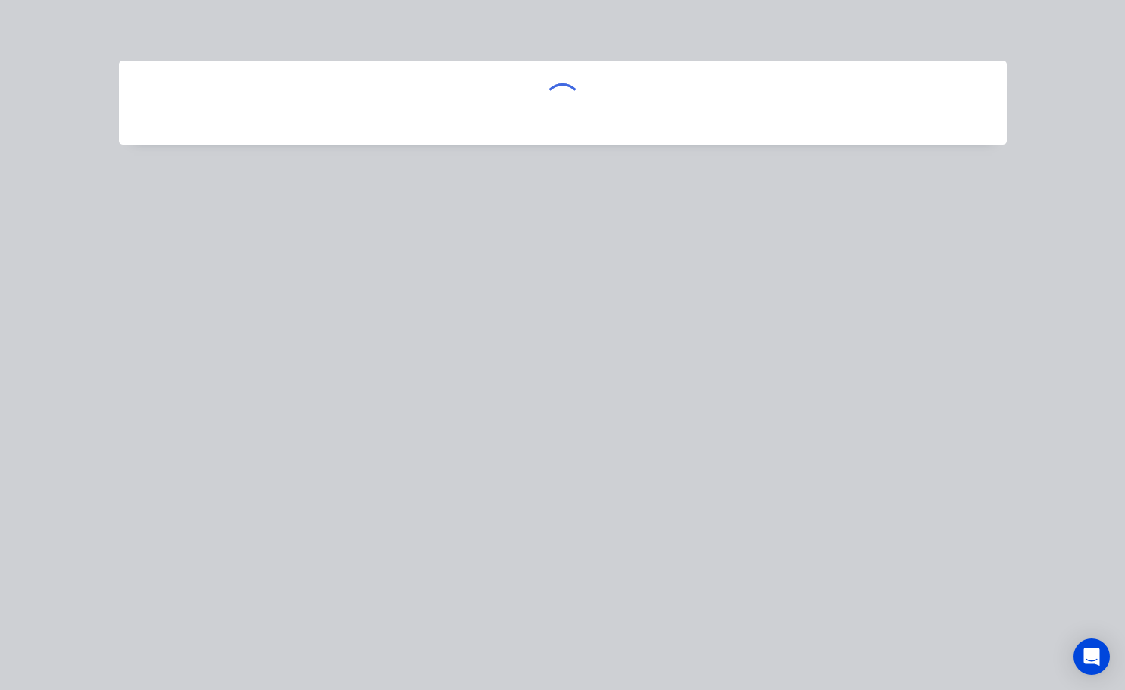
scroll to position [0, 0]
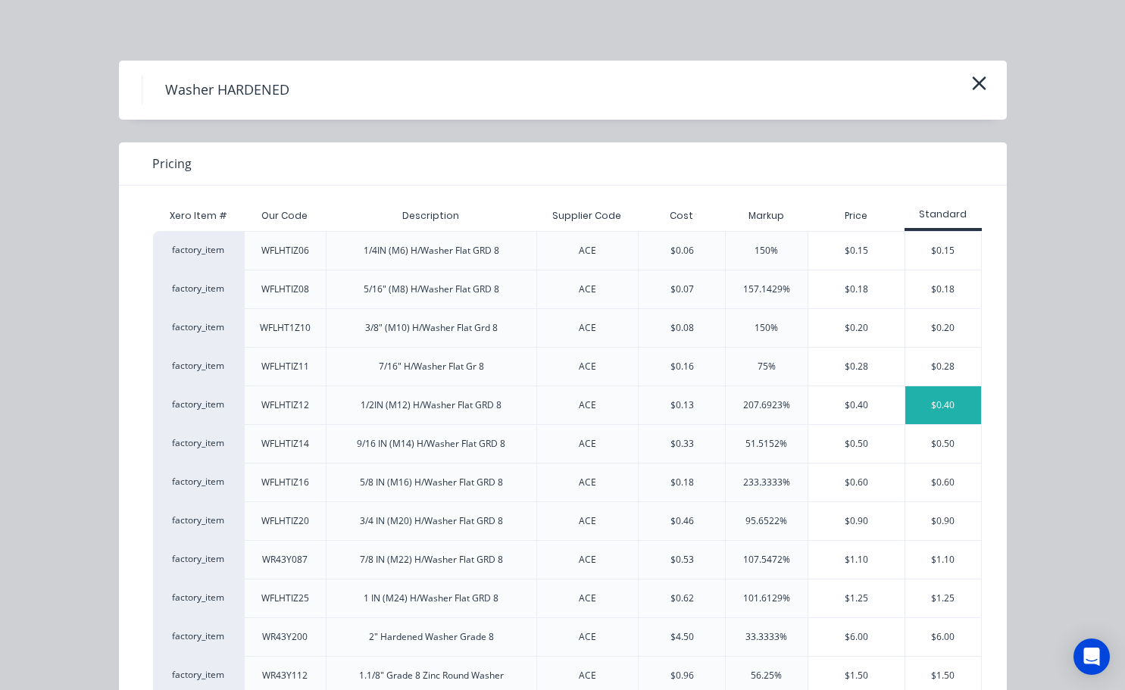
click at [938, 407] on div "$0.40" at bounding box center [943, 405] width 76 height 38
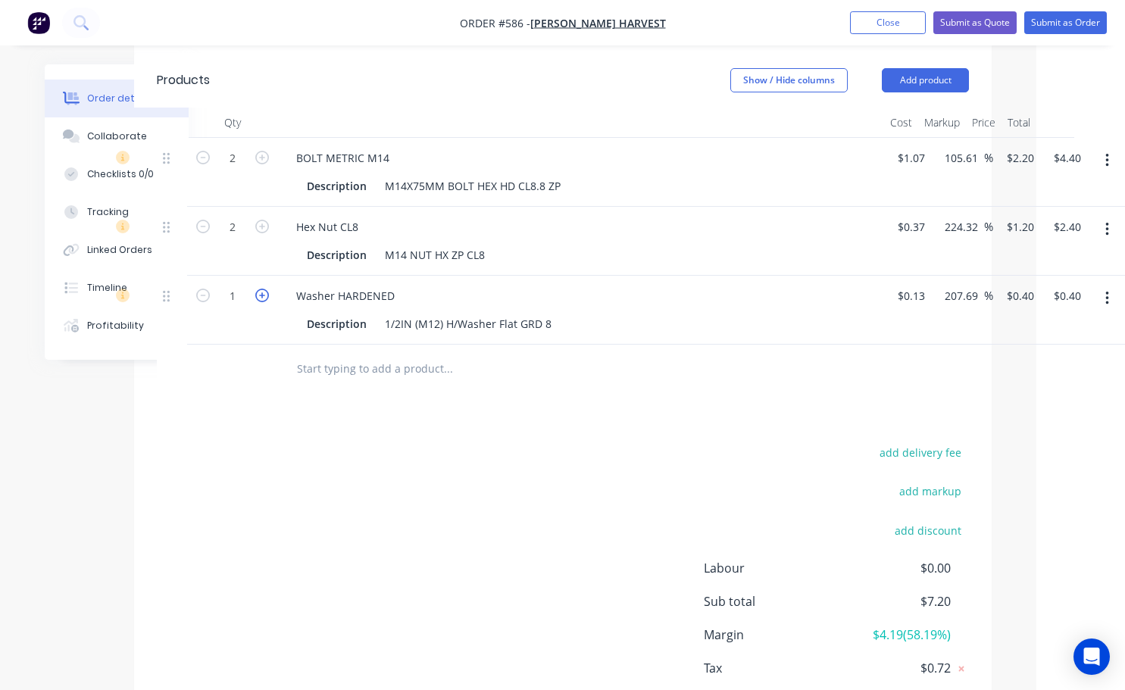
click at [260, 289] on icon "button" at bounding box center [262, 296] width 14 height 14
type input "2"
type input "$0.80"
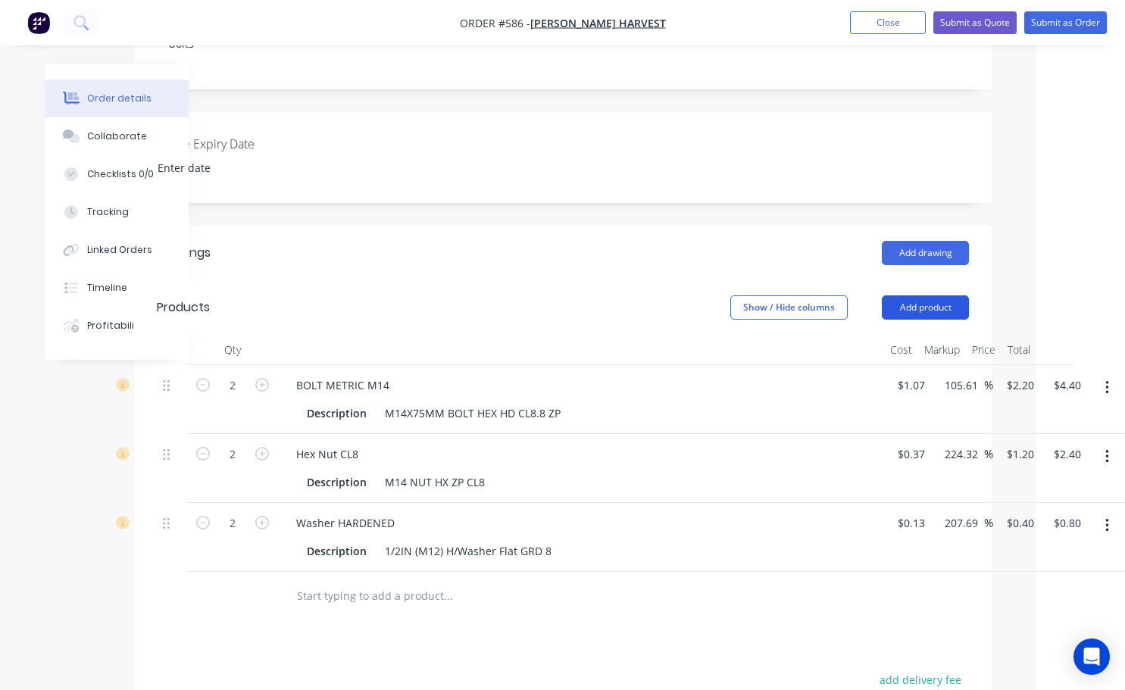
click at [940, 295] on button "Add product" at bounding box center [925, 307] width 87 height 24
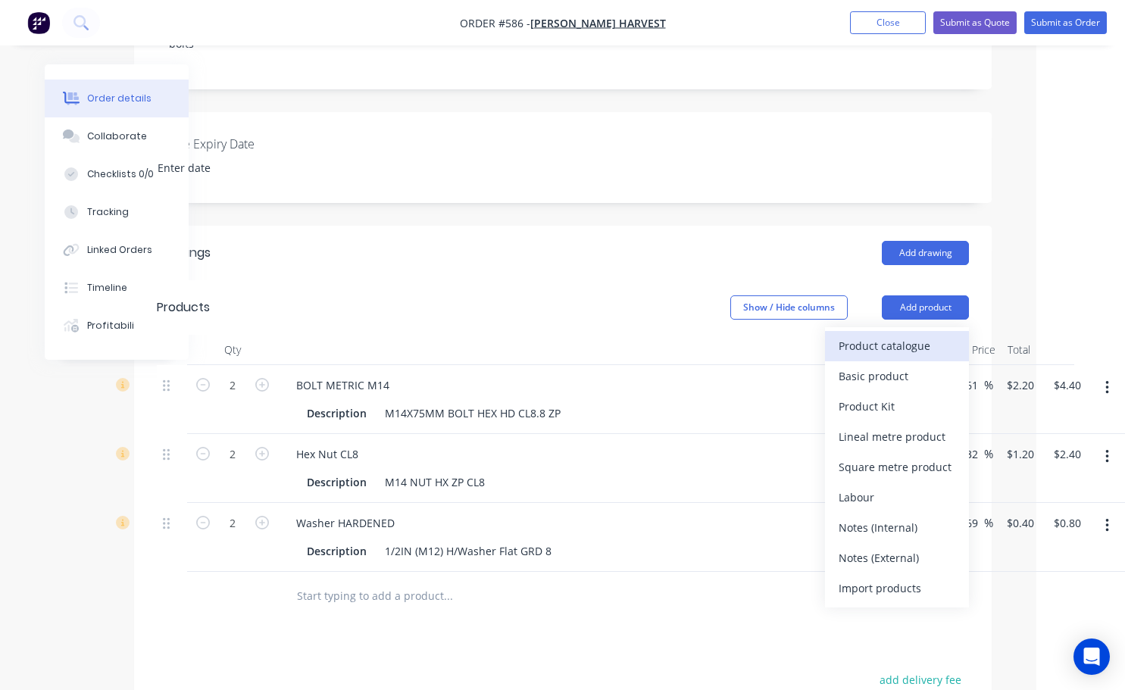
click at [890, 335] on div "Product catalogue" at bounding box center [896, 346] width 117 height 22
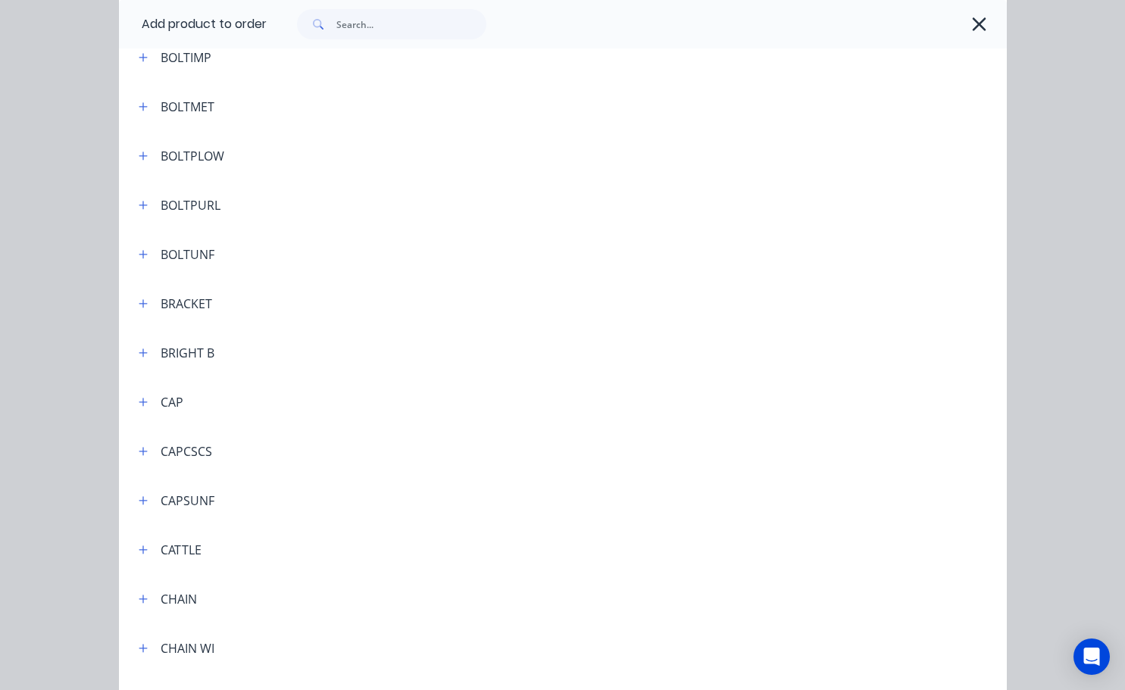
scroll to position [682, 0]
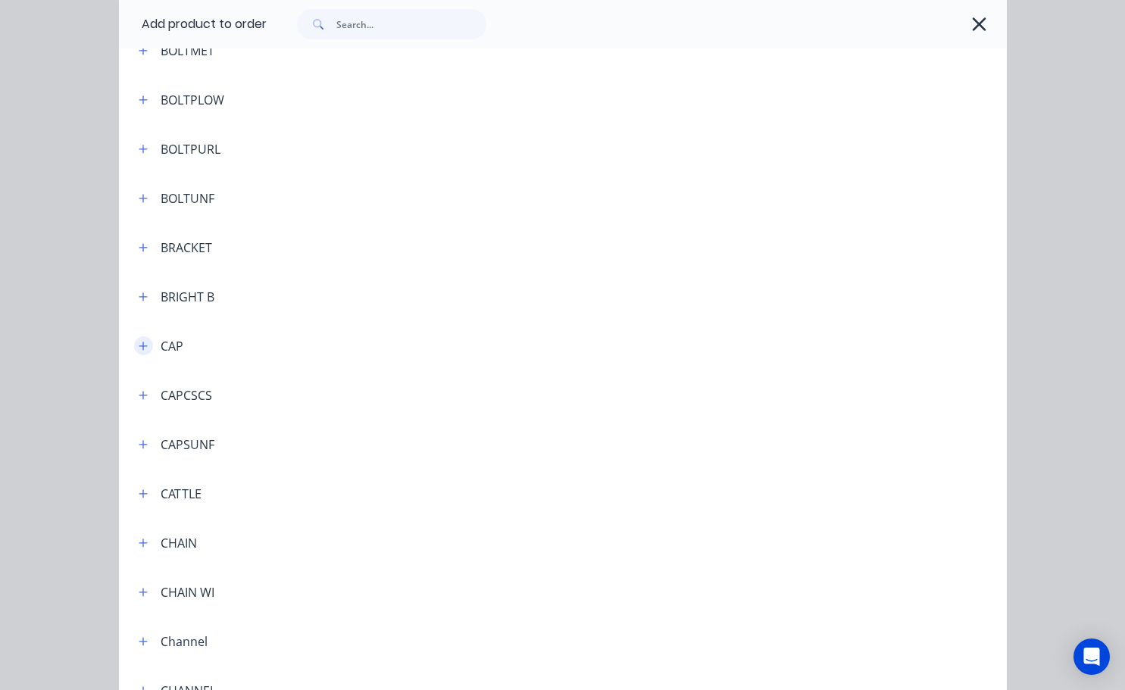
click at [139, 346] on icon "button" at bounding box center [143, 346] width 8 height 8
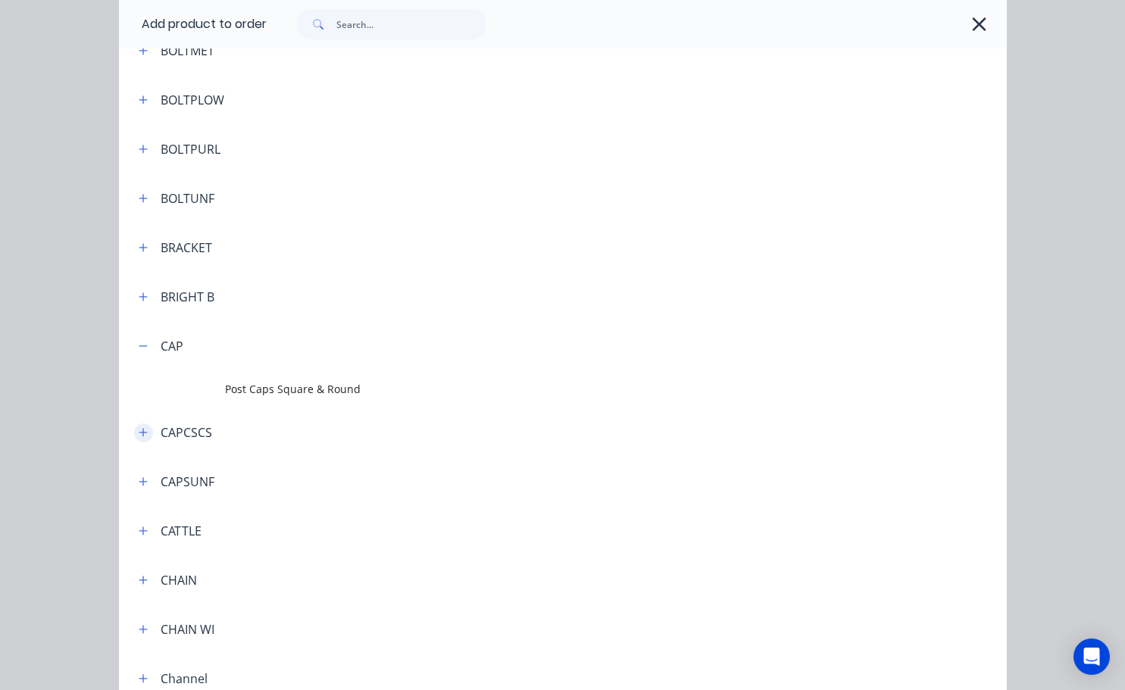
click at [141, 432] on icon "button" at bounding box center [143, 433] width 8 height 8
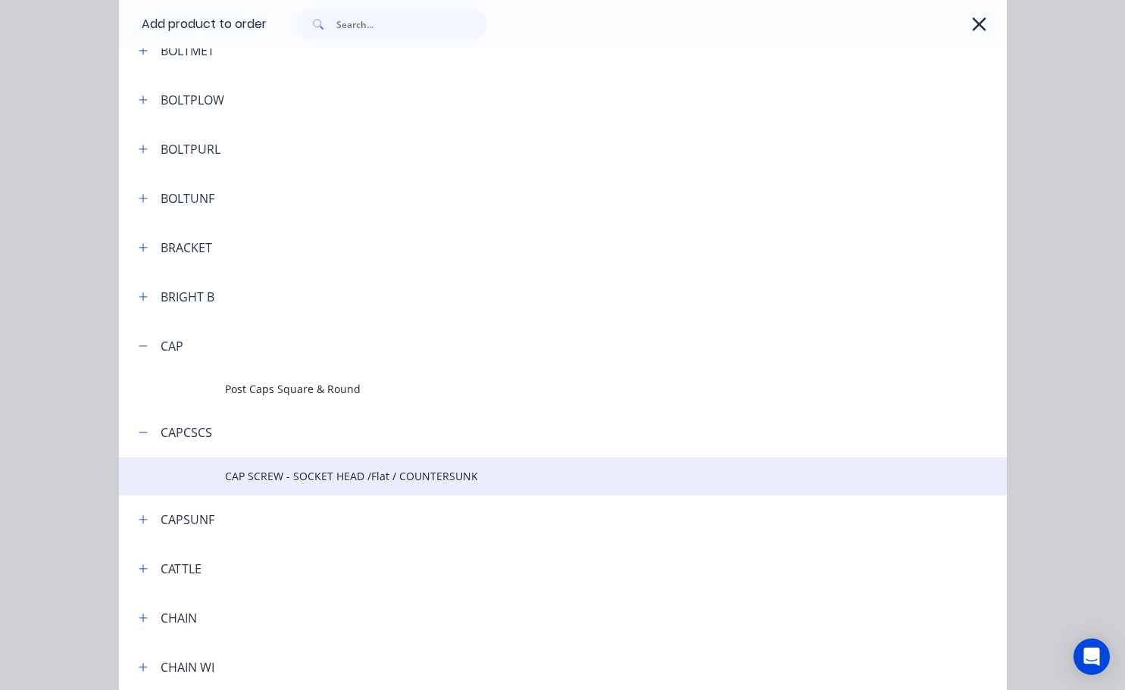
click at [323, 484] on td "CAP SCREW - SOCKET HEAD /Flat / COUNTERSUNK" at bounding box center [615, 476] width 781 height 38
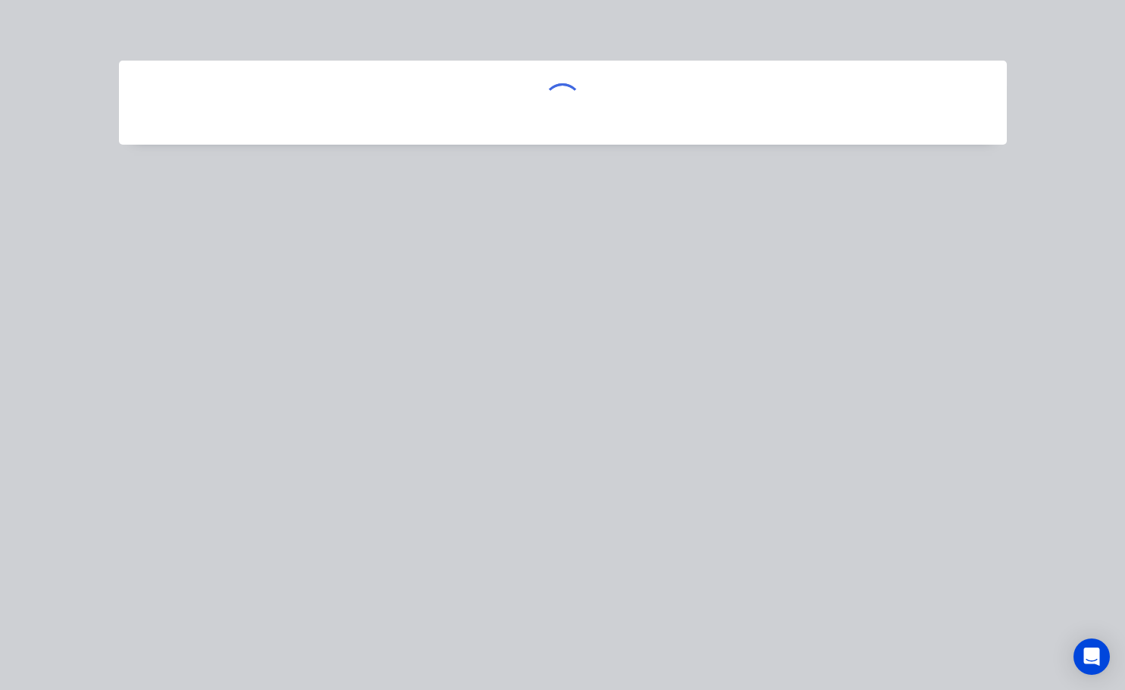
scroll to position [0, 0]
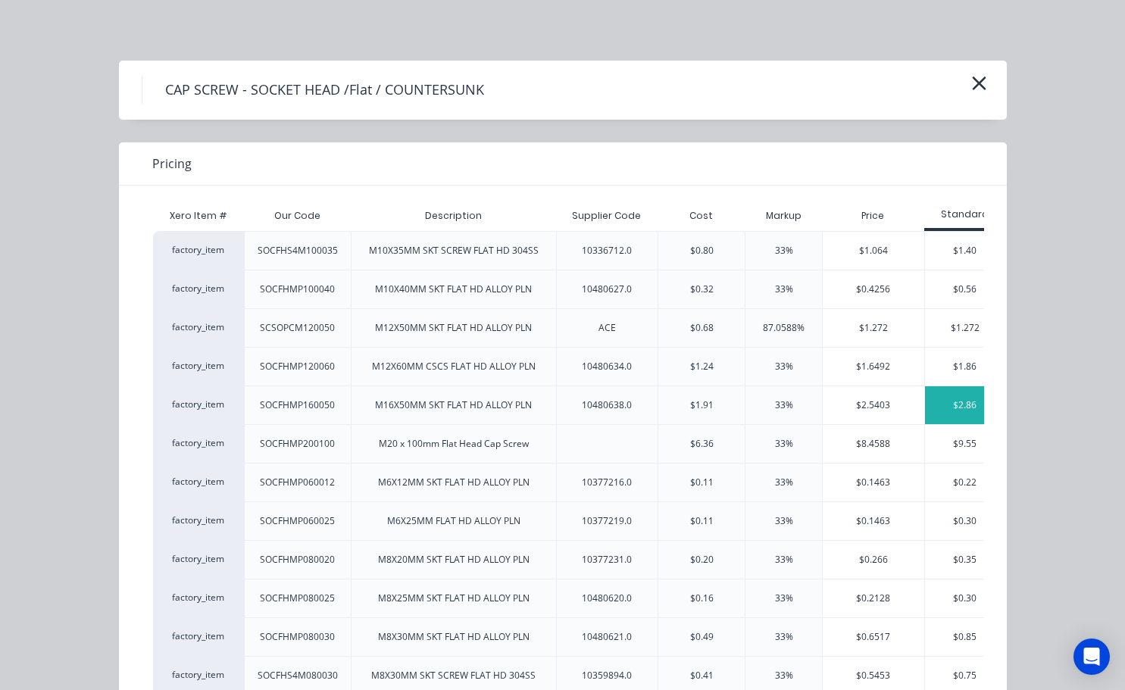
click at [949, 413] on div "$2.86" at bounding box center [965, 405] width 81 height 38
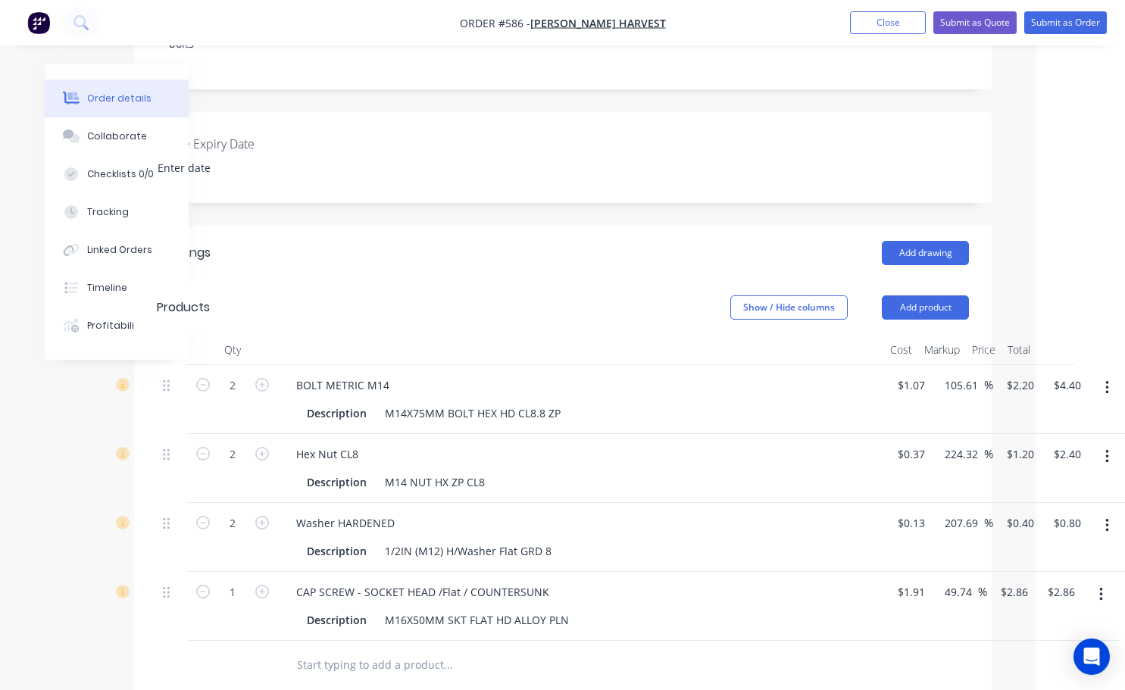
scroll to position [430, 77]
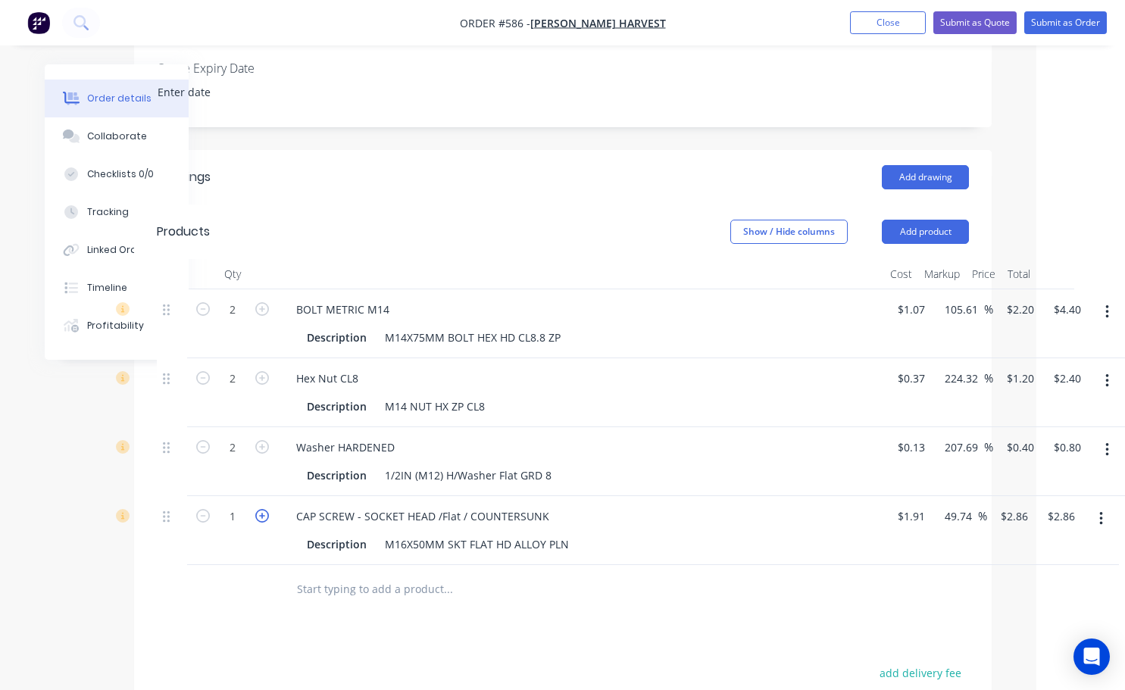
click at [260, 509] on icon "button" at bounding box center [262, 516] width 14 height 14
type input "2"
type input "$5.72"
click at [937, 220] on button "Add product" at bounding box center [925, 232] width 87 height 24
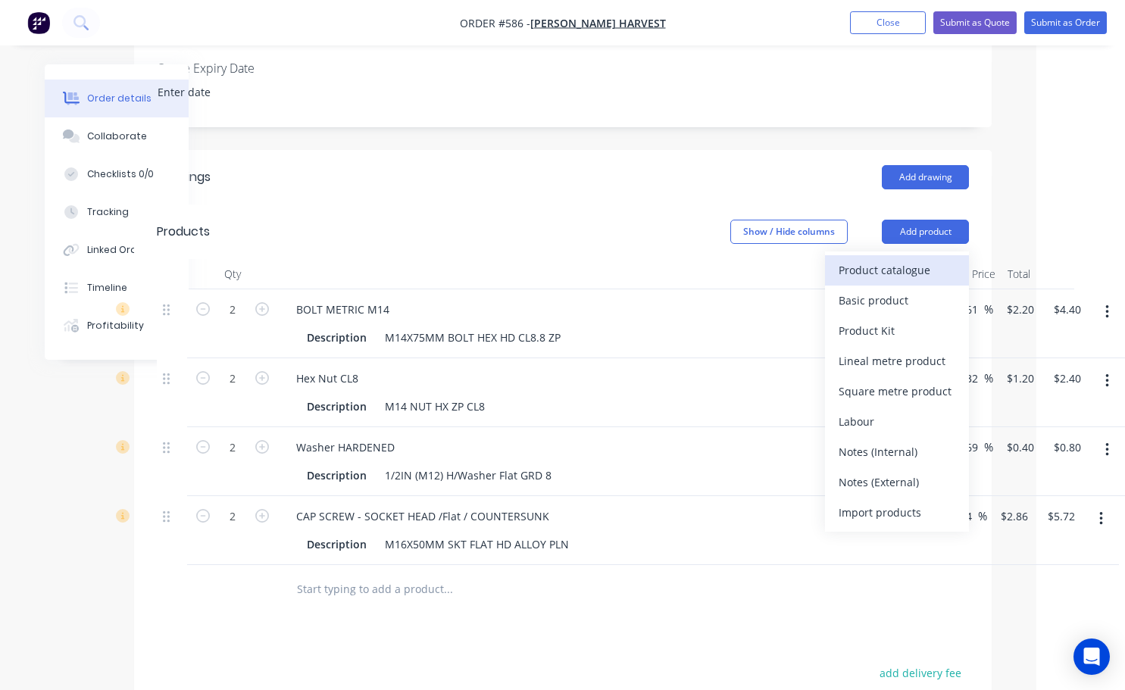
click at [898, 259] on div "Product catalogue" at bounding box center [896, 270] width 117 height 22
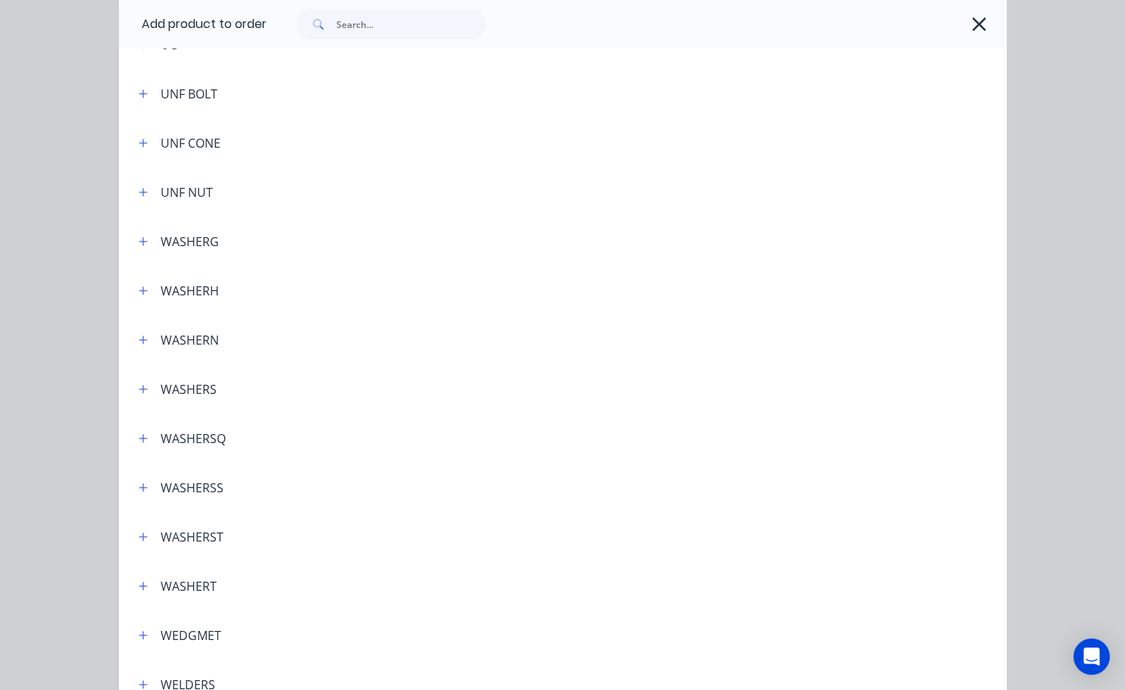
scroll to position [5226, 0]
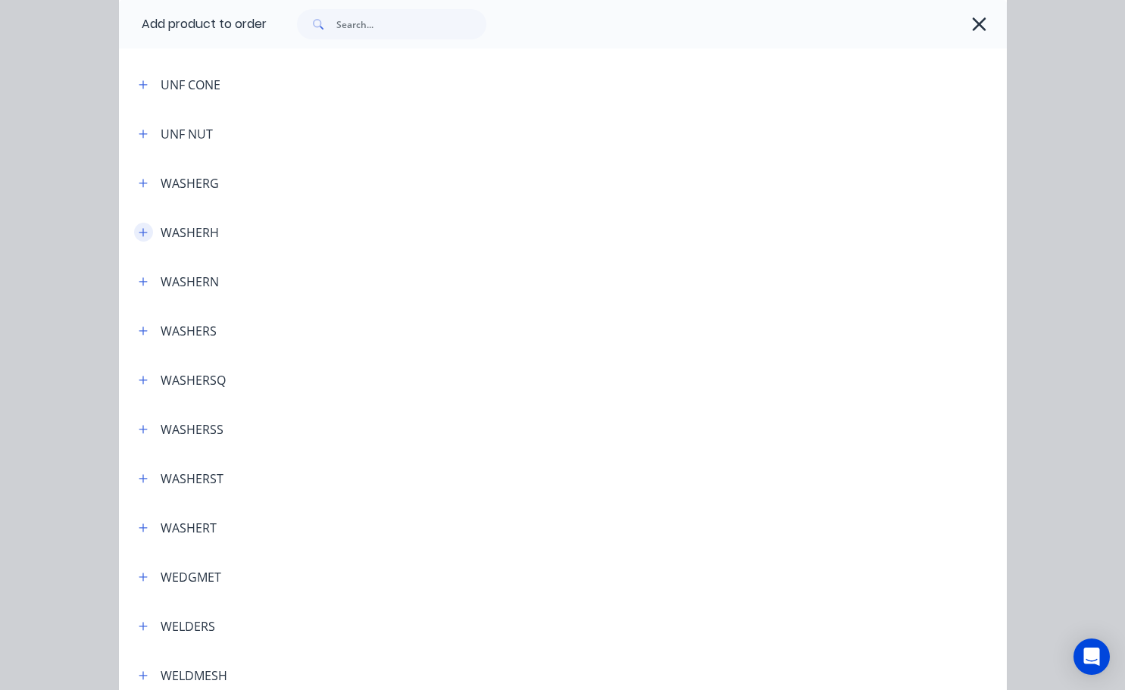
click at [139, 235] on icon "button" at bounding box center [143, 232] width 9 height 11
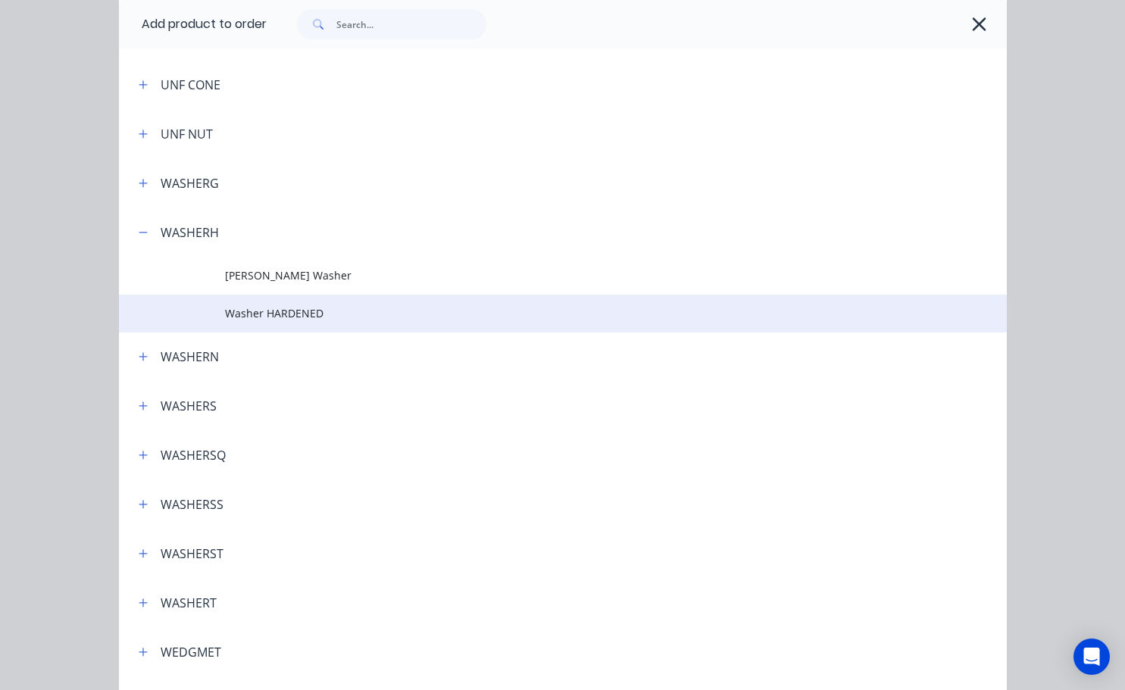
click at [265, 314] on span "Washer HARDENED" at bounding box center [537, 313] width 625 height 16
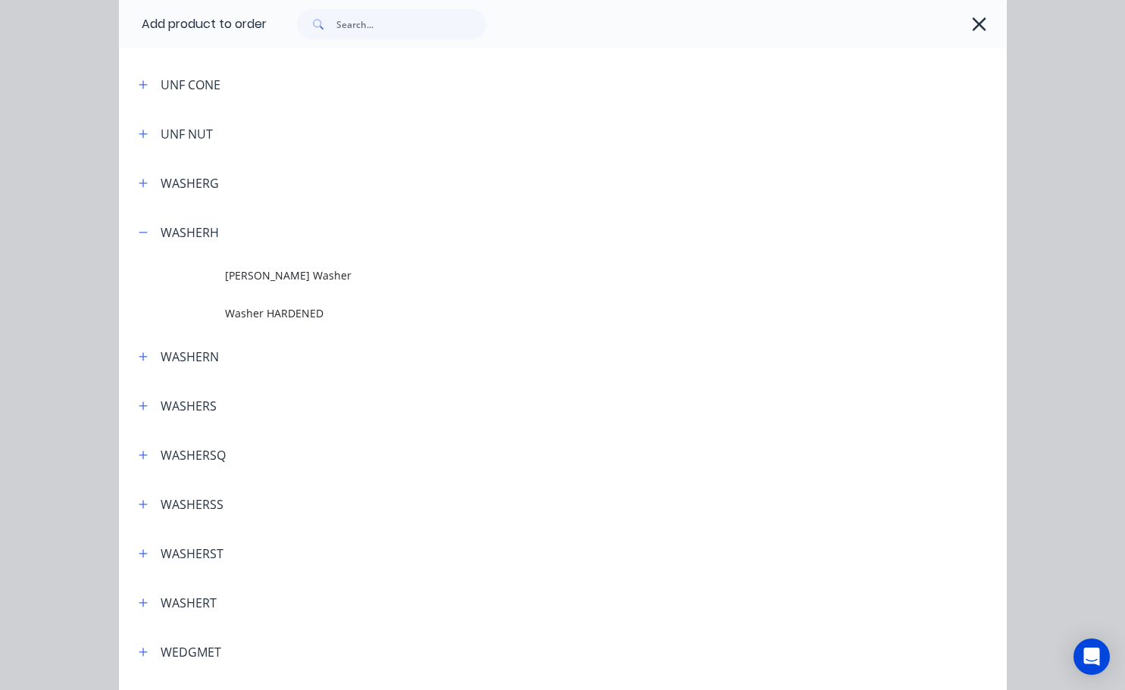
scroll to position [0, 0]
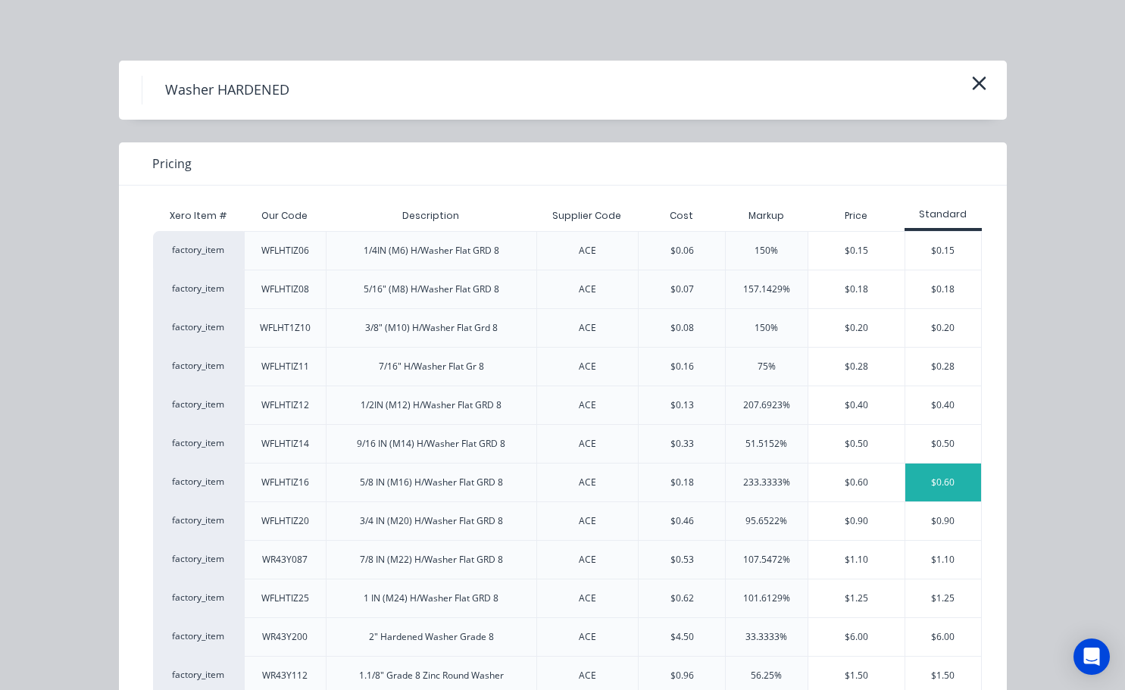
click at [943, 479] on div "$0.60" at bounding box center [943, 483] width 76 height 38
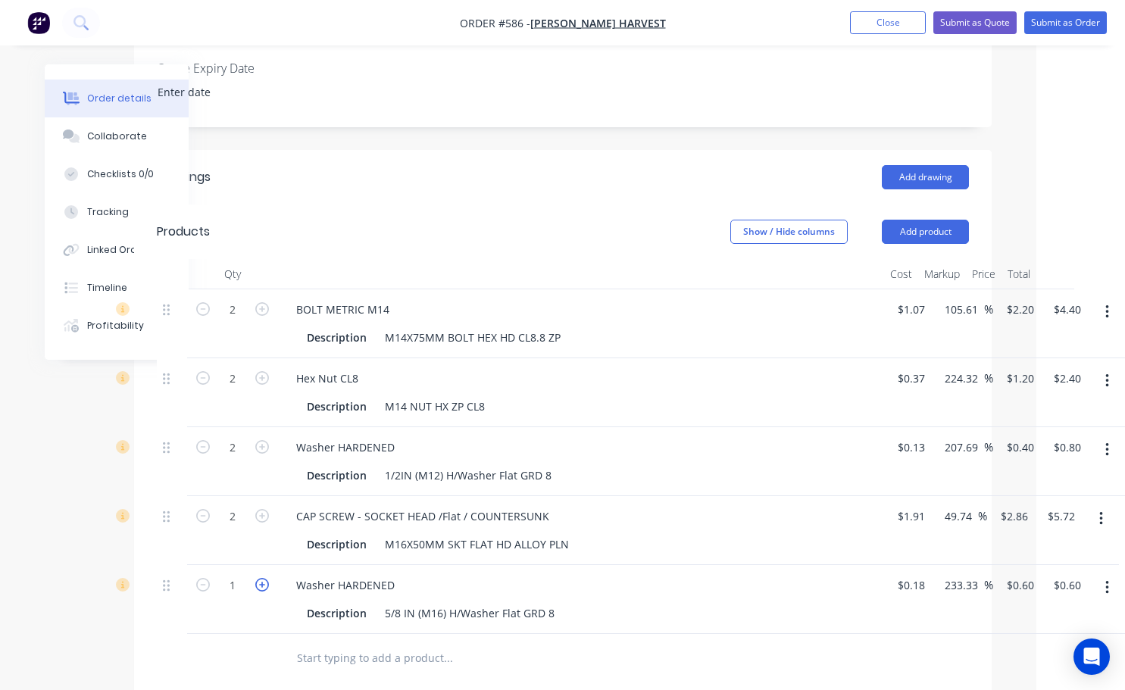
click at [260, 578] on icon "button" at bounding box center [262, 585] width 14 height 14
type input "2"
type input "$1.20"
click at [1066, 31] on button "Submit as Order" at bounding box center [1065, 22] width 83 height 23
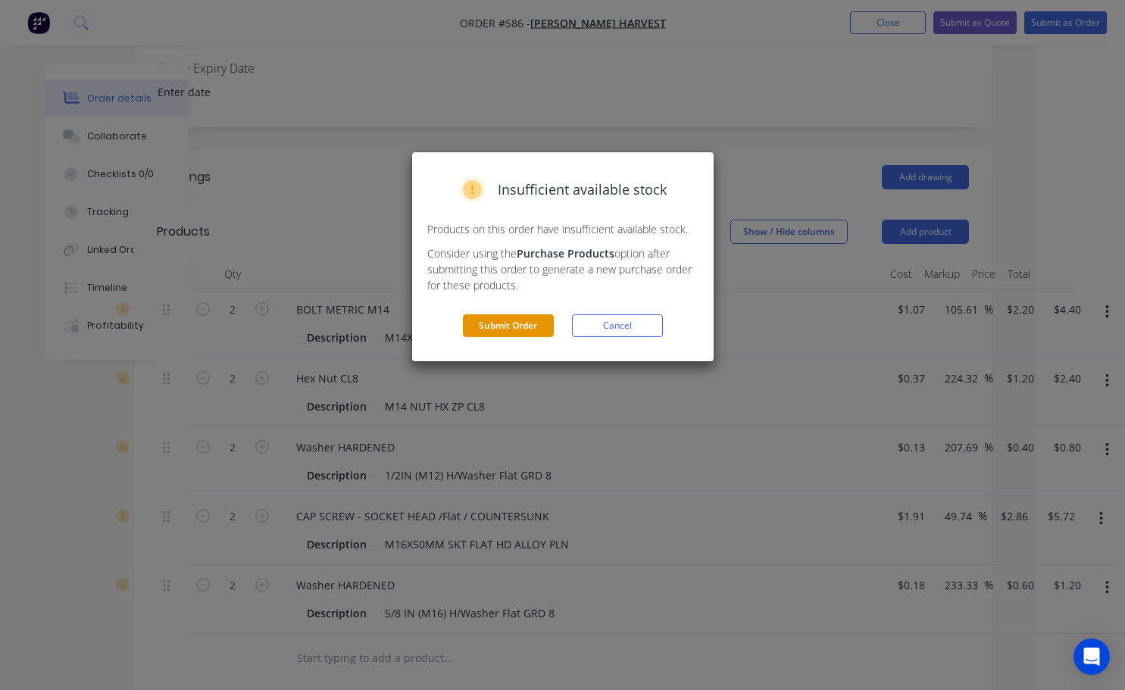
click at [481, 332] on button "Submit Order" at bounding box center [508, 325] width 91 height 23
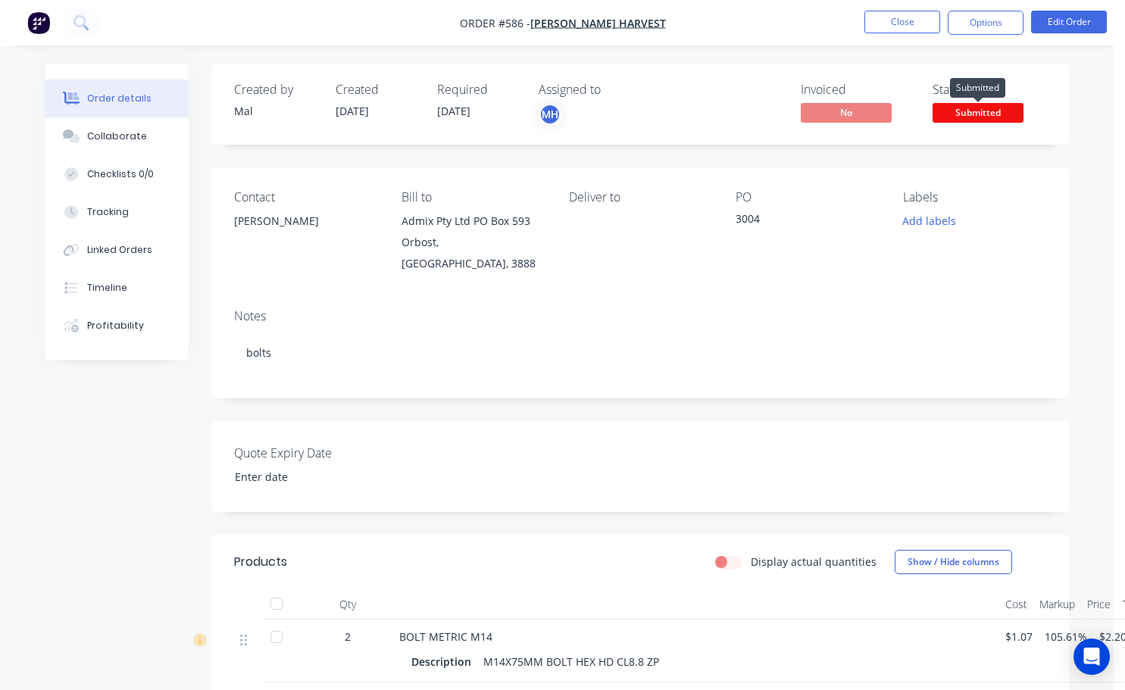
click at [975, 110] on span "Submitted" at bounding box center [977, 112] width 91 height 19
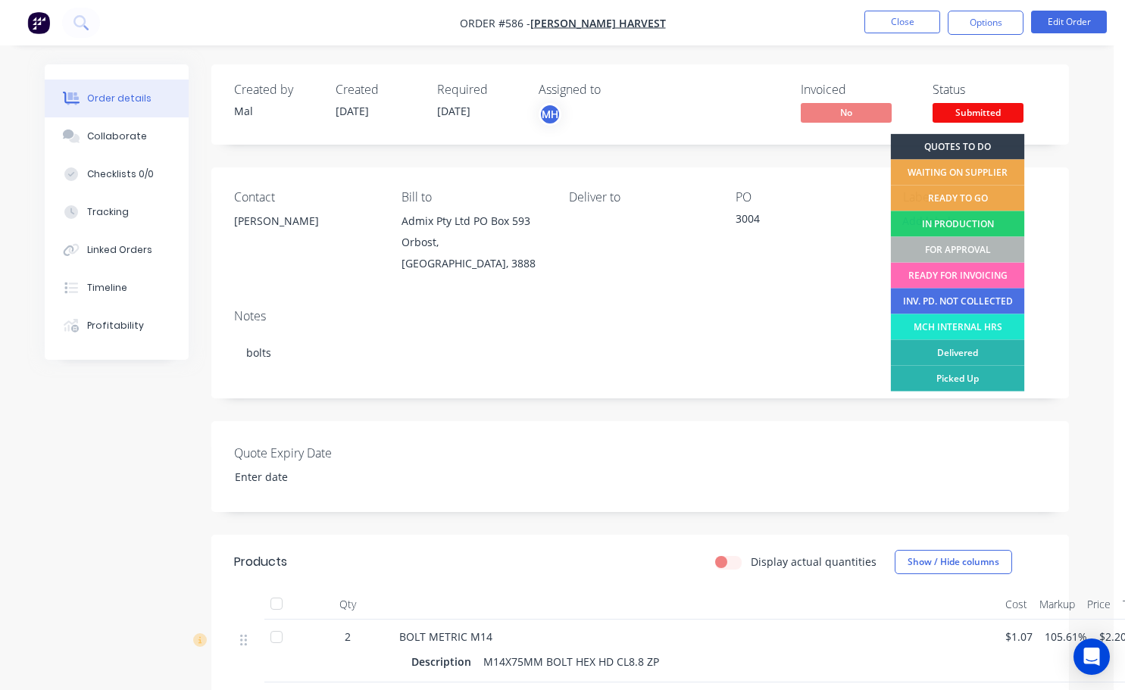
click at [969, 274] on div "READY FOR INVOICING" at bounding box center [958, 276] width 134 height 26
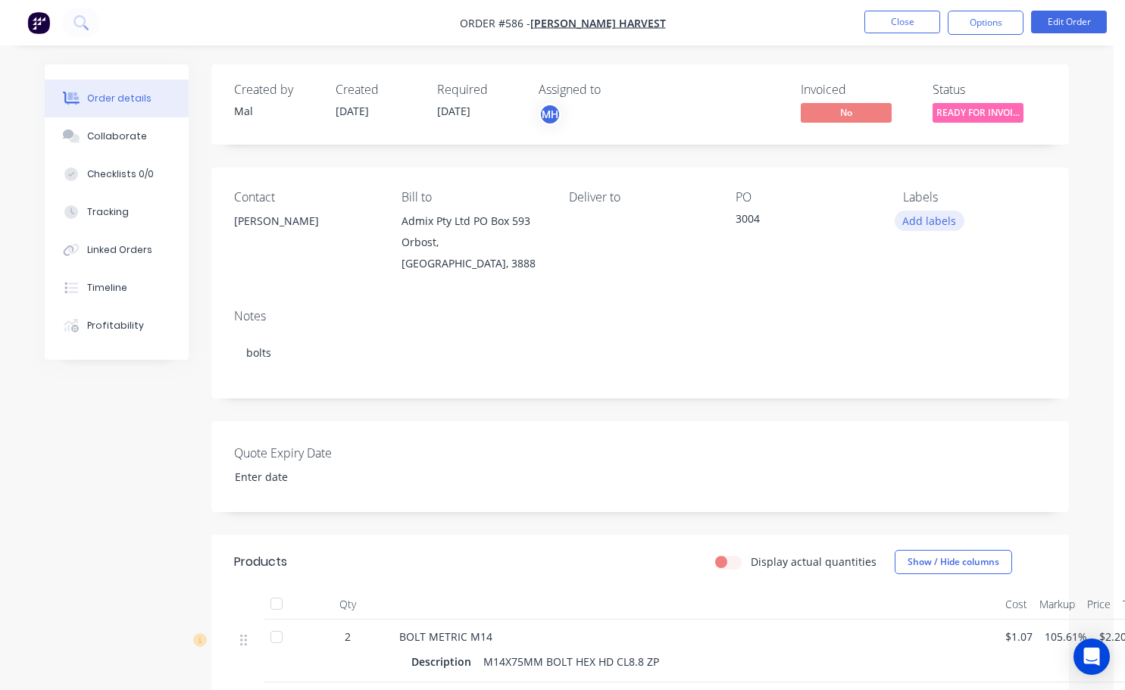
click at [942, 222] on button "Add labels" at bounding box center [929, 221] width 70 height 20
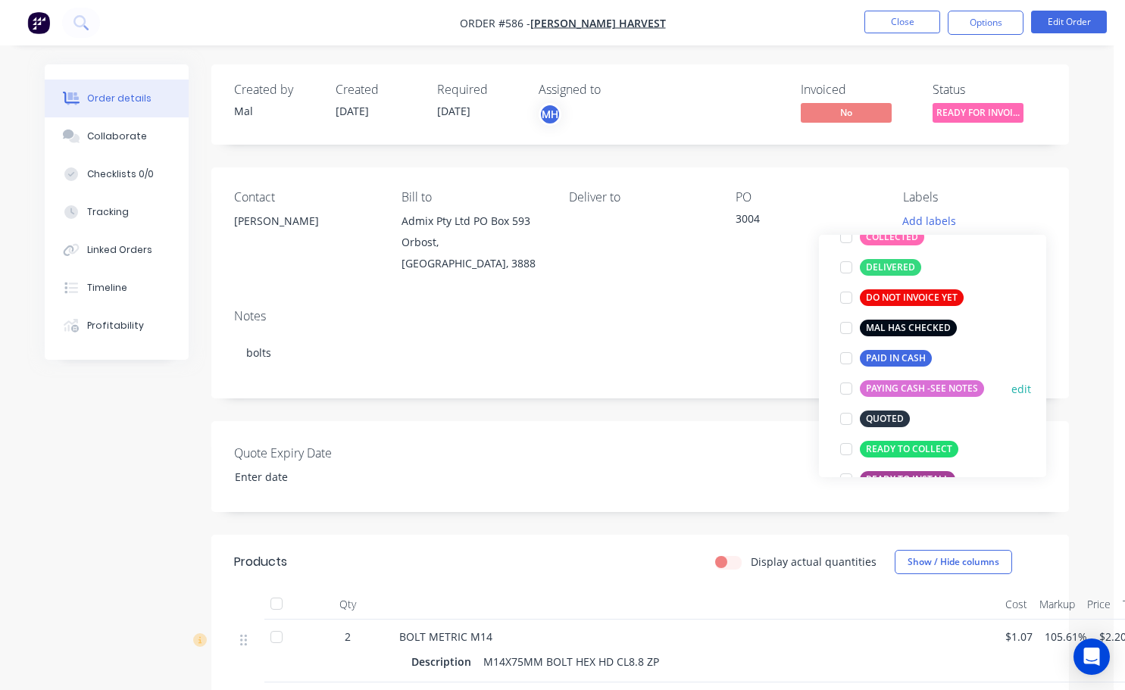
scroll to position [151, 0]
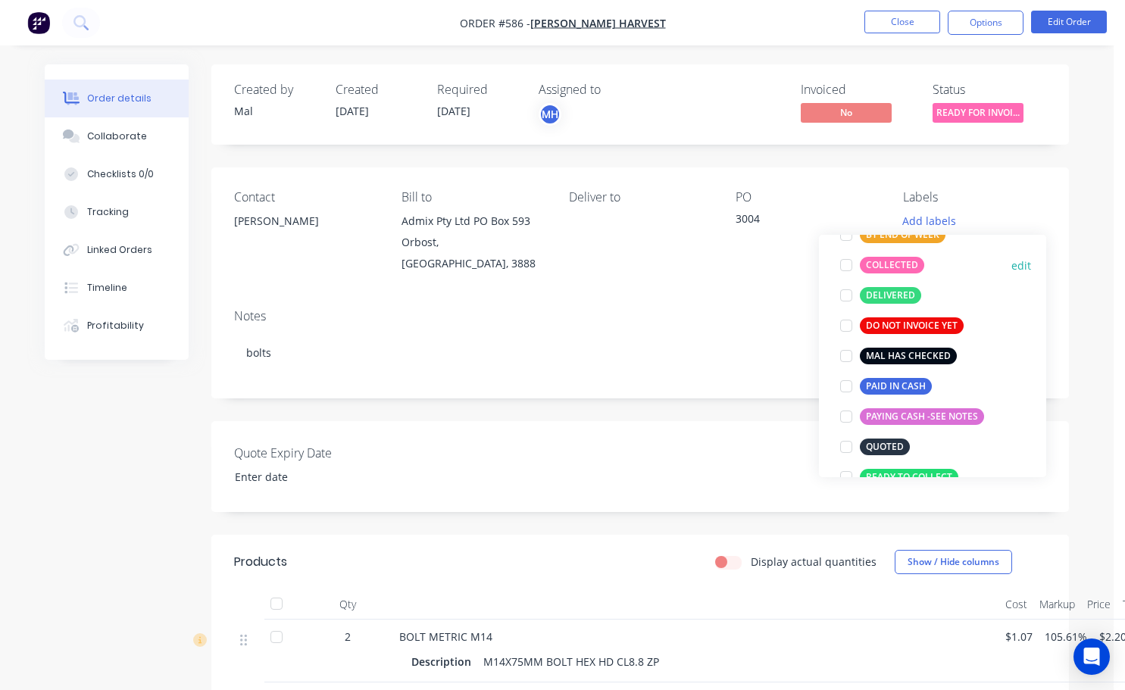
click at [847, 270] on div at bounding box center [846, 265] width 30 height 30
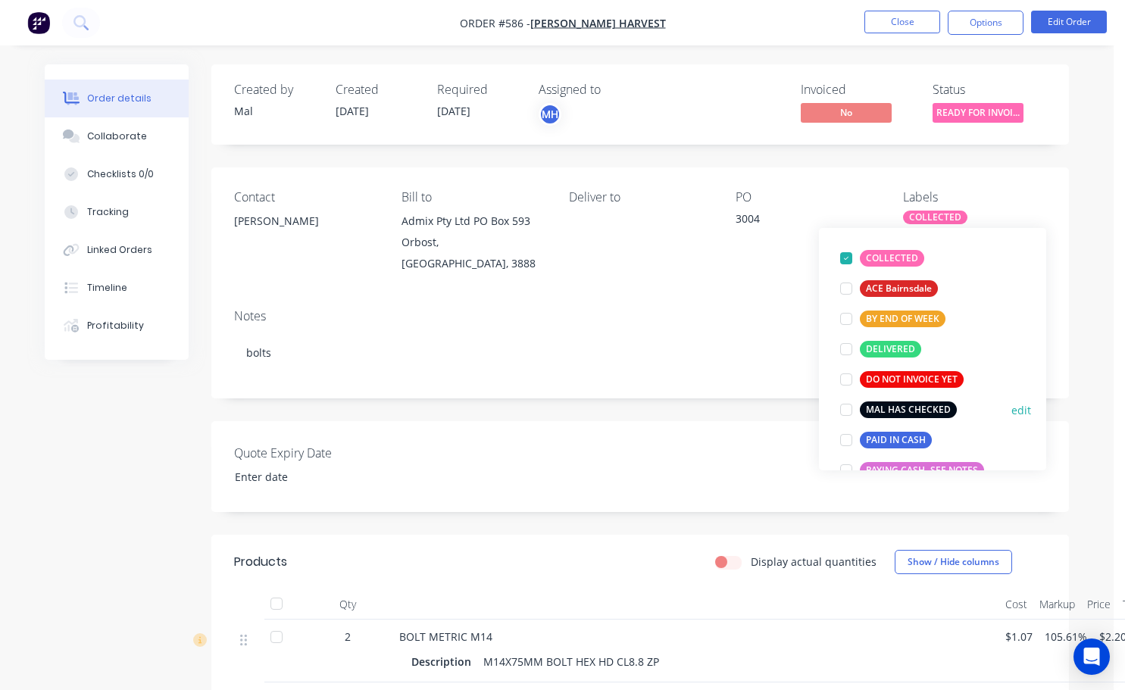
click at [843, 407] on div at bounding box center [846, 410] width 30 height 30
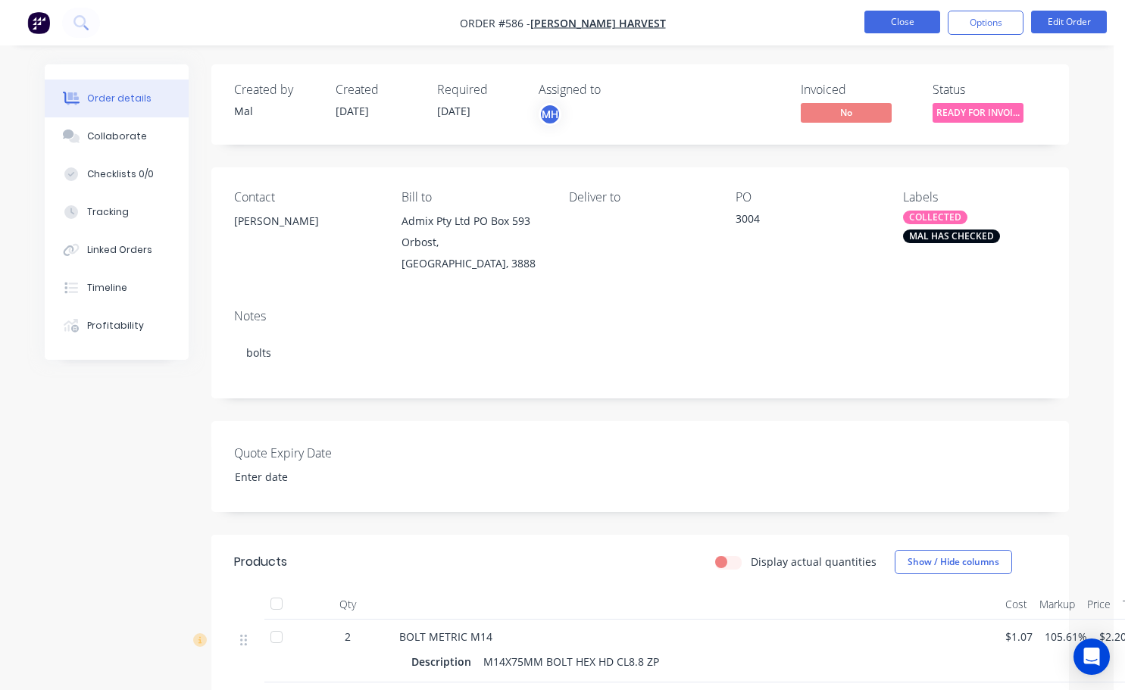
click at [905, 26] on button "Close" at bounding box center [902, 22] width 76 height 23
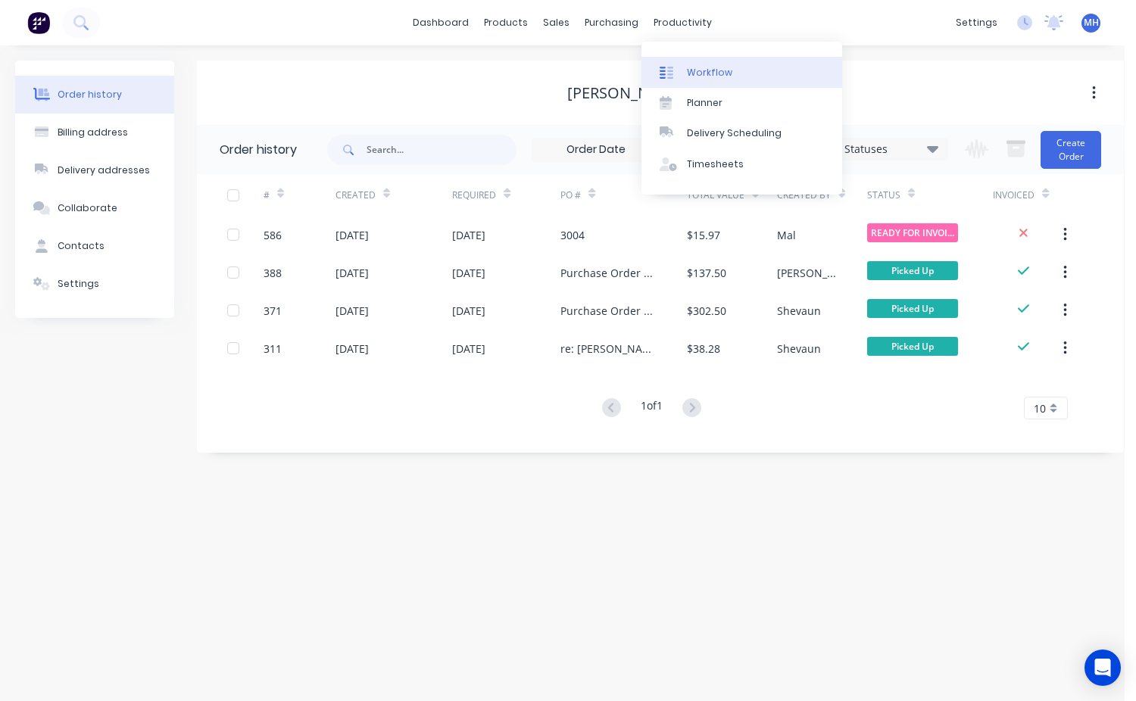
click at [732, 71] on link "Workflow" at bounding box center [741, 72] width 201 height 30
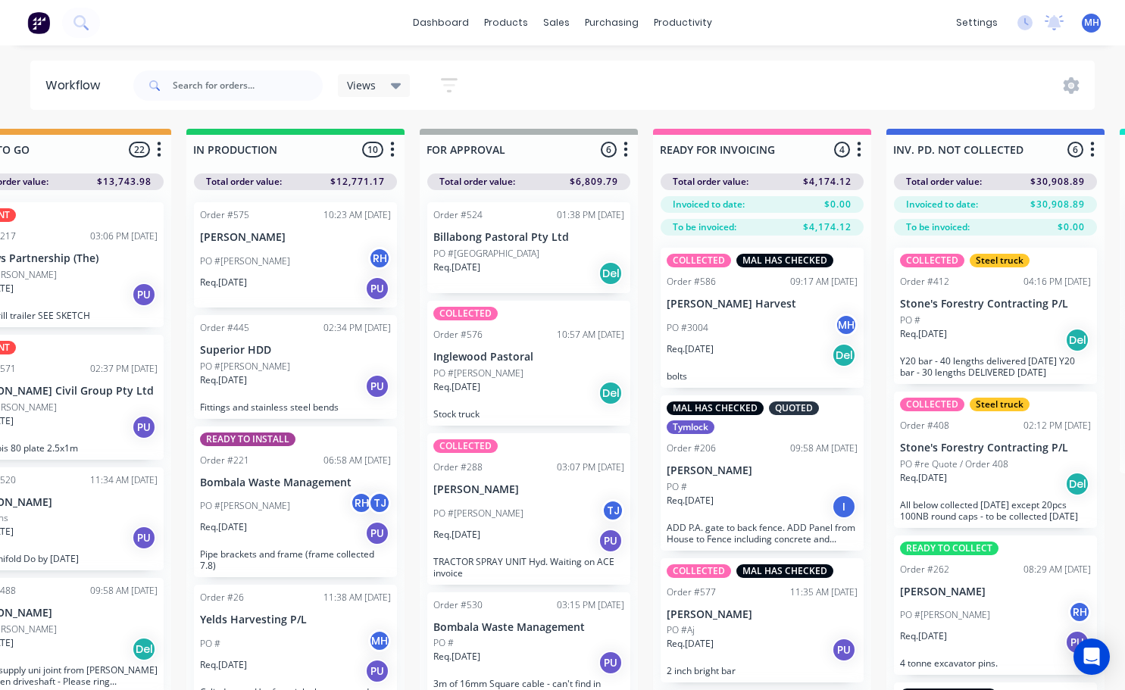
scroll to position [0, 810]
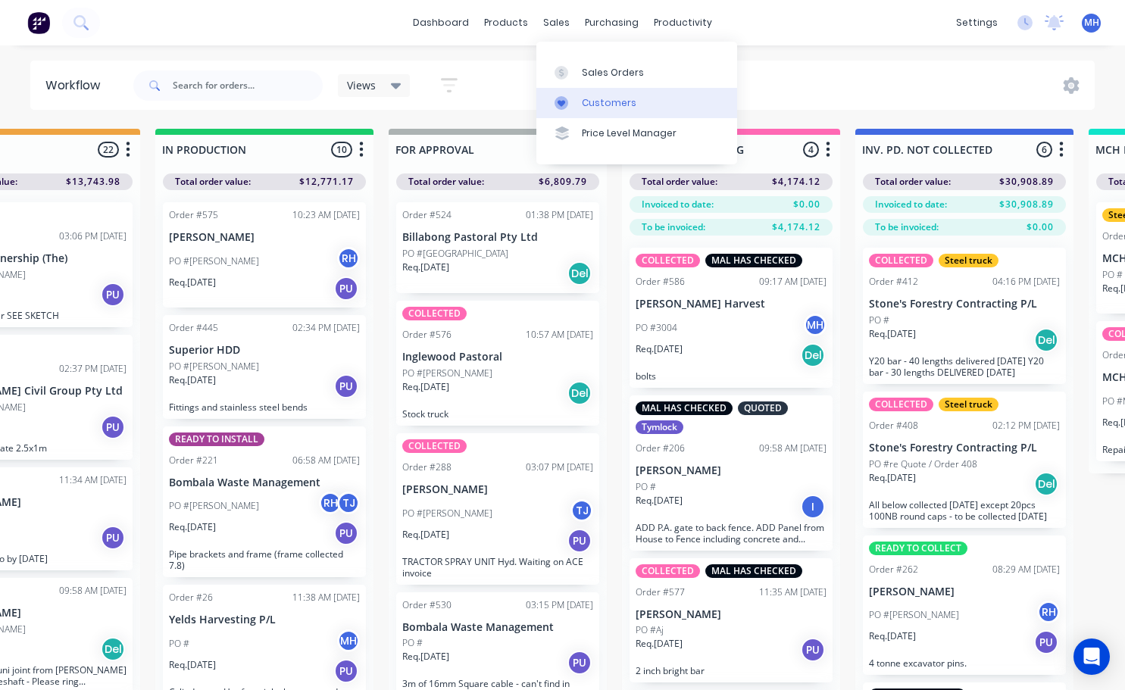
click at [600, 116] on link "Customers" at bounding box center [636, 103] width 201 height 30
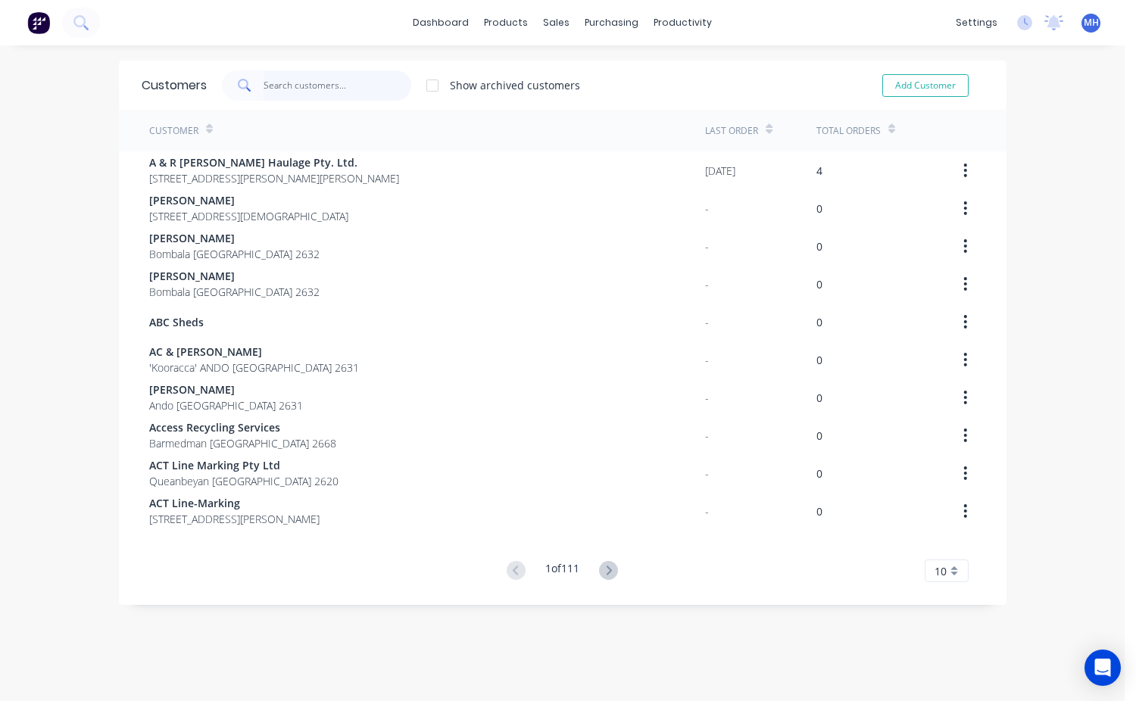
click at [264, 86] on input "text" at bounding box center [338, 85] width 148 height 30
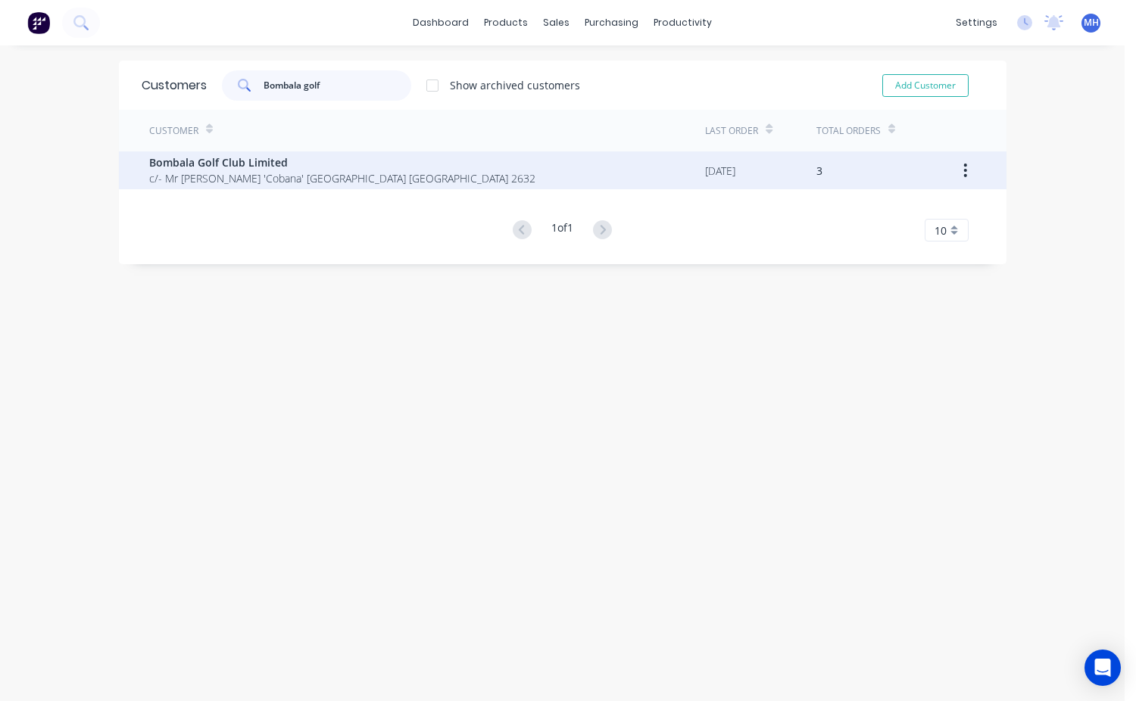
type input "Bombala golf"
click at [235, 173] on span "c/- Mr [PERSON_NAME] 'Cobana' [GEOGRAPHIC_DATA] [GEOGRAPHIC_DATA] 2632" at bounding box center [342, 178] width 386 height 16
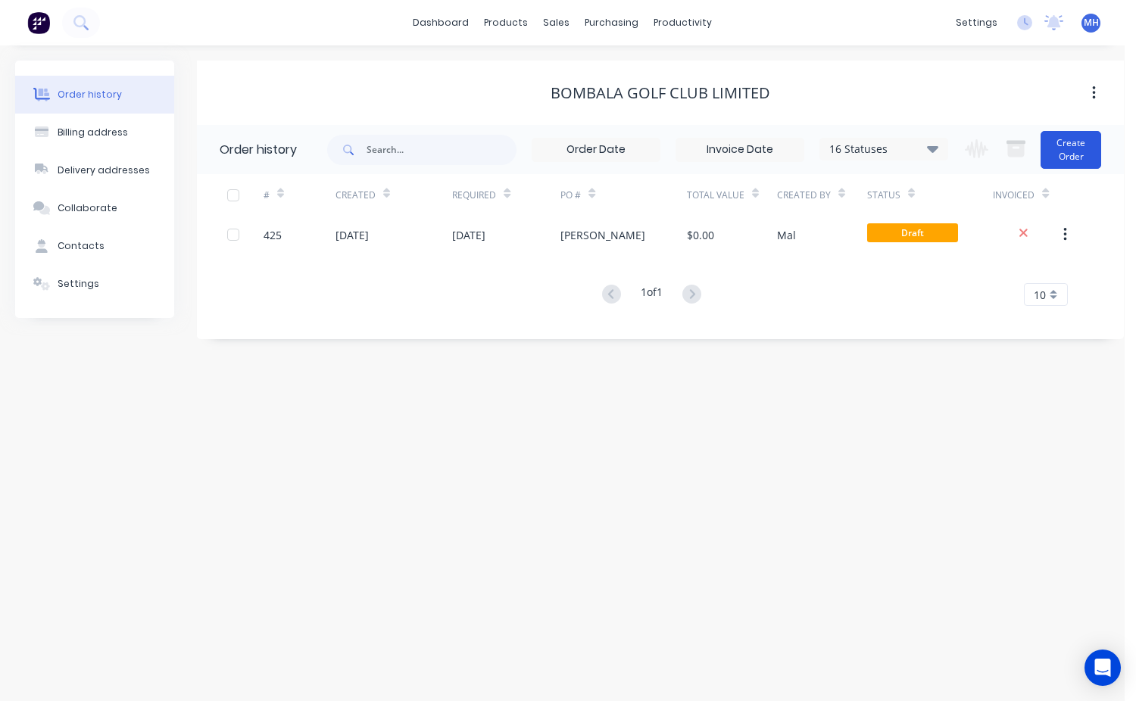
click at [1075, 167] on button "Create Order" at bounding box center [1071, 150] width 61 height 38
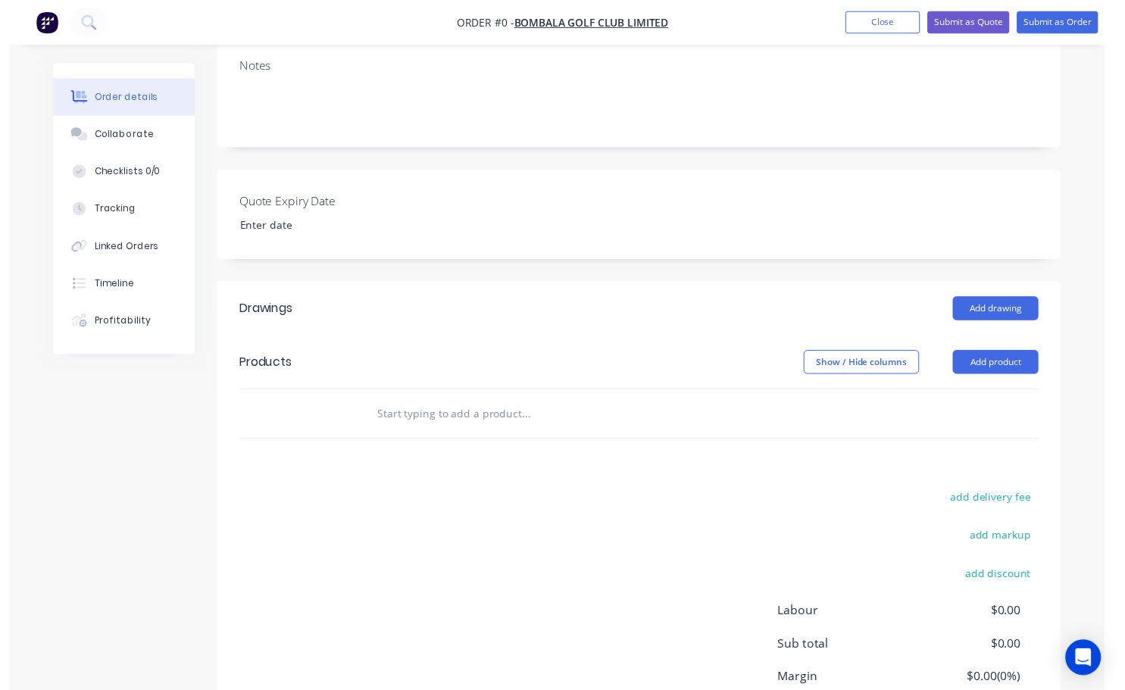
scroll to position [303, 0]
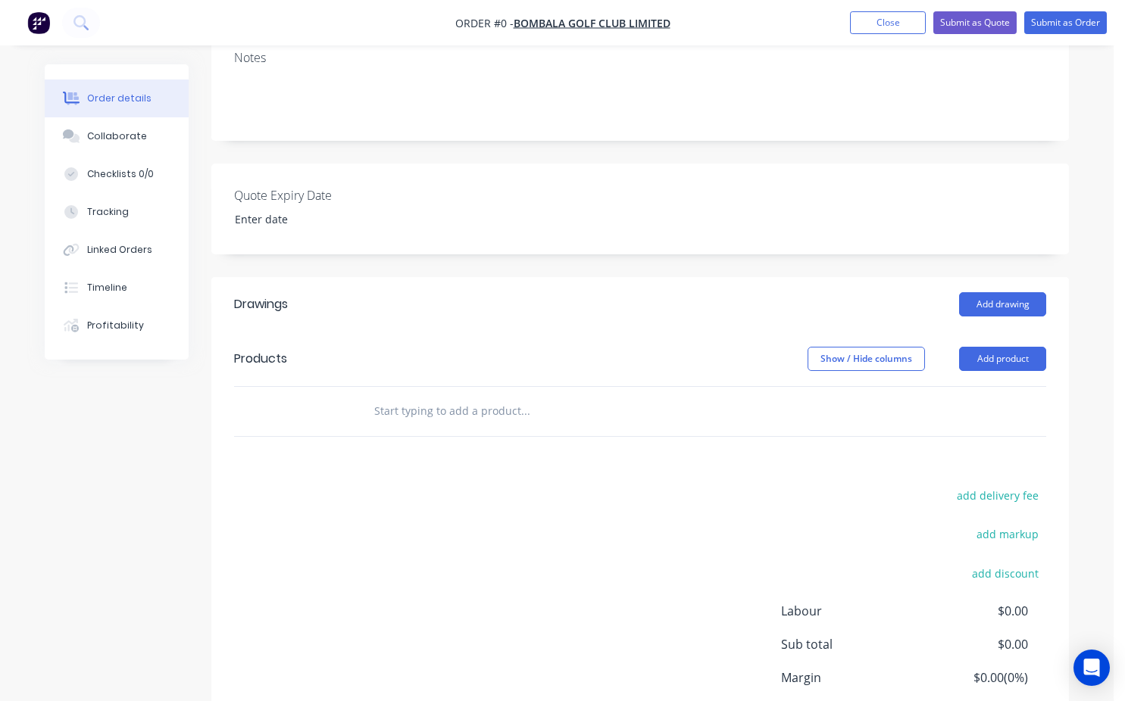
click at [392, 396] on input "text" at bounding box center [524, 411] width 303 height 30
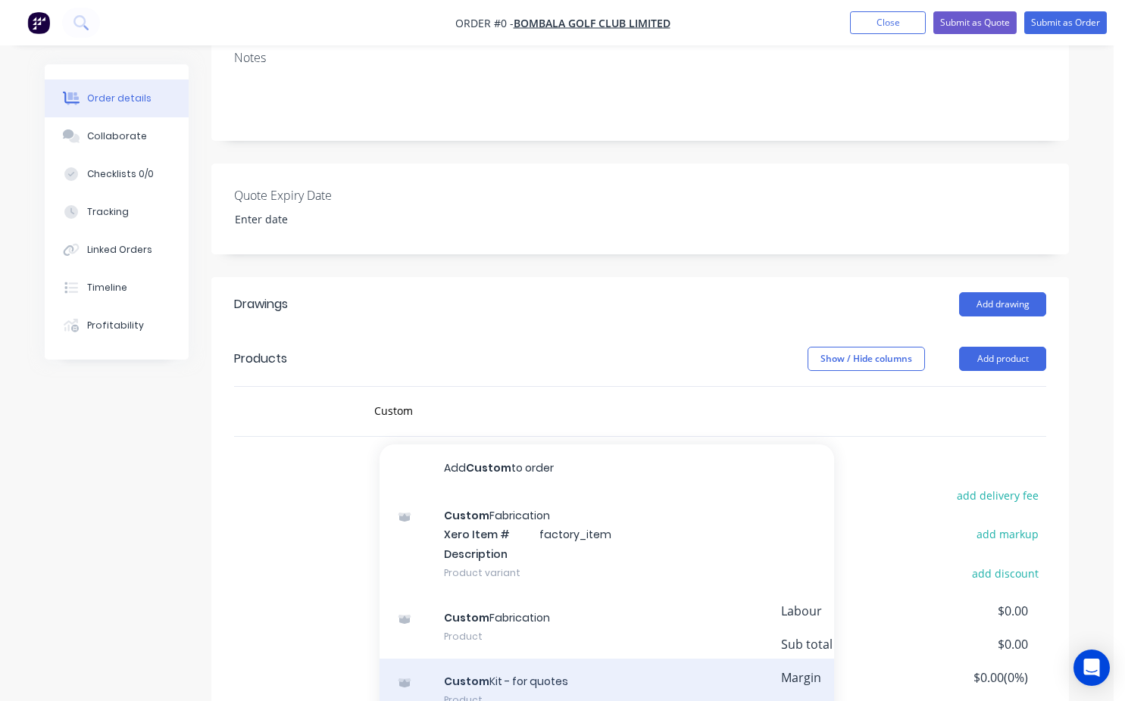
click at [498, 683] on div "Custom Kit - for quotes Product" at bounding box center [606, 691] width 454 height 64
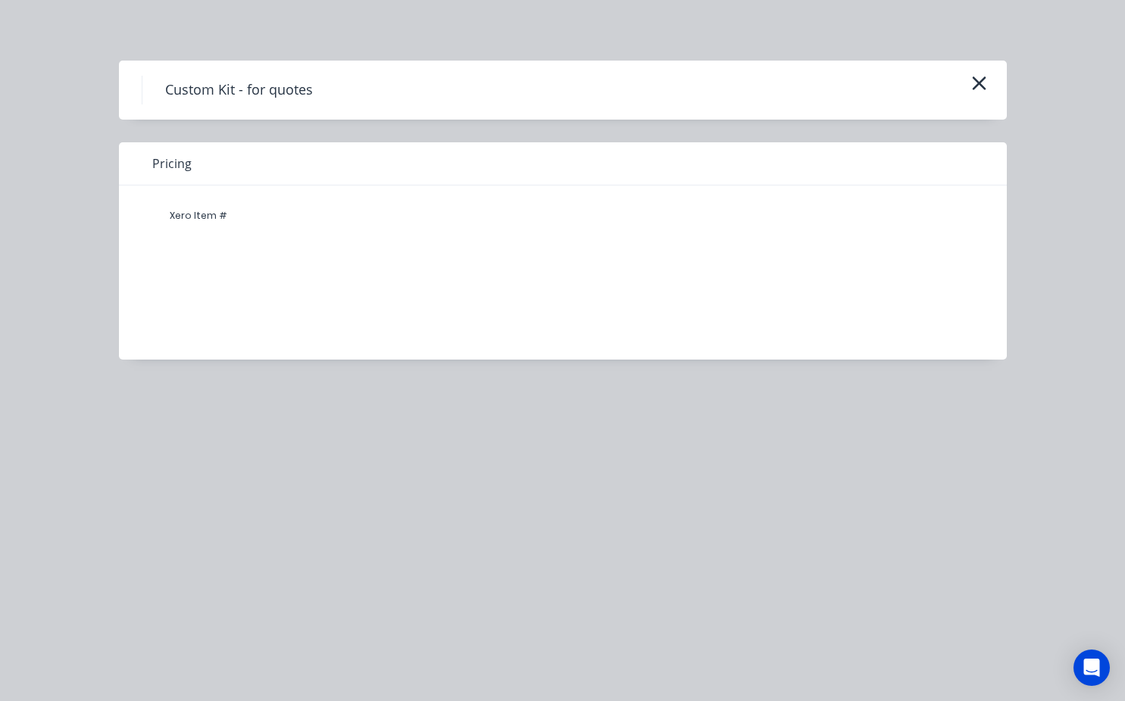
drag, startPoint x: 203, startPoint y: 213, endPoint x: 212, endPoint y: 217, distance: 10.2
click at [203, 213] on div "Xero Item #" at bounding box center [198, 216] width 91 height 30
click at [274, 89] on h4 "Custom Kit - for quotes" at bounding box center [239, 90] width 194 height 29
click at [189, 179] on div "Pricing" at bounding box center [563, 163] width 888 height 43
drag, startPoint x: 288, startPoint y: 212, endPoint x: 409, endPoint y: 216, distance: 121.2
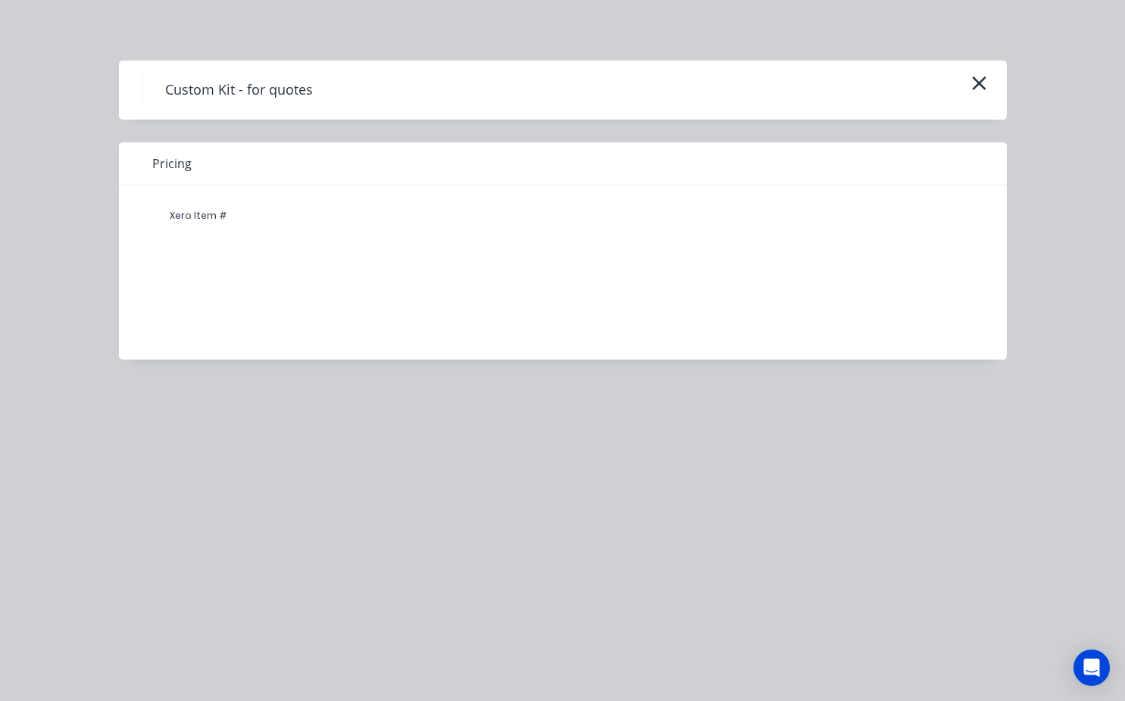
click at [291, 214] on div "Xero Item #" at bounding box center [551, 216] width 797 height 30
click at [994, 77] on div "Custom Kit - for quotes" at bounding box center [563, 90] width 888 height 59
click at [984, 84] on icon "button" at bounding box center [979, 83] width 16 height 21
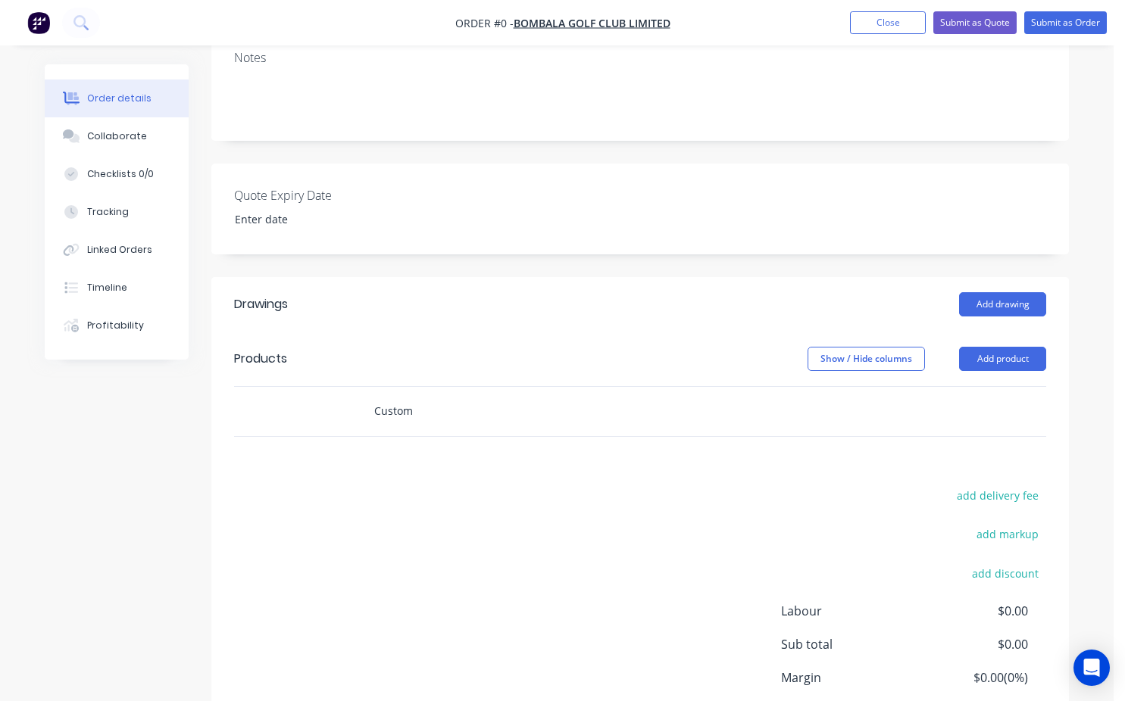
click at [416, 399] on input "Custom" at bounding box center [524, 411] width 303 height 30
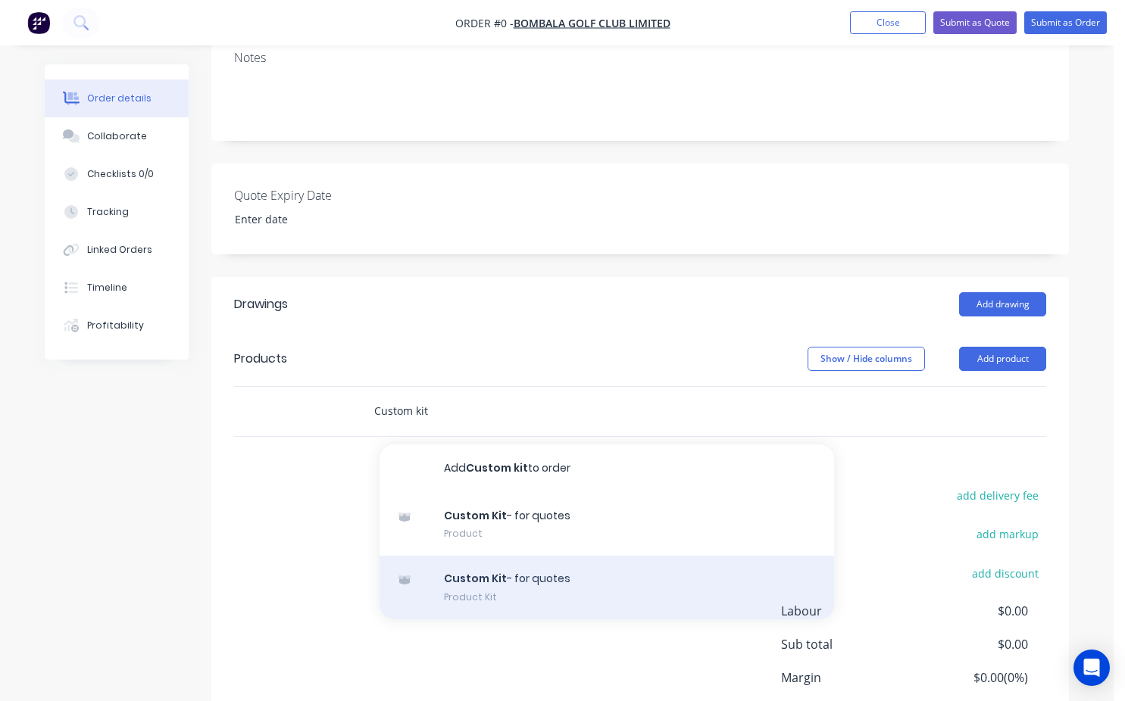
type input "Custom kit"
click at [493, 566] on div "Custom Kit - for quotes Product Kit" at bounding box center [606, 588] width 454 height 64
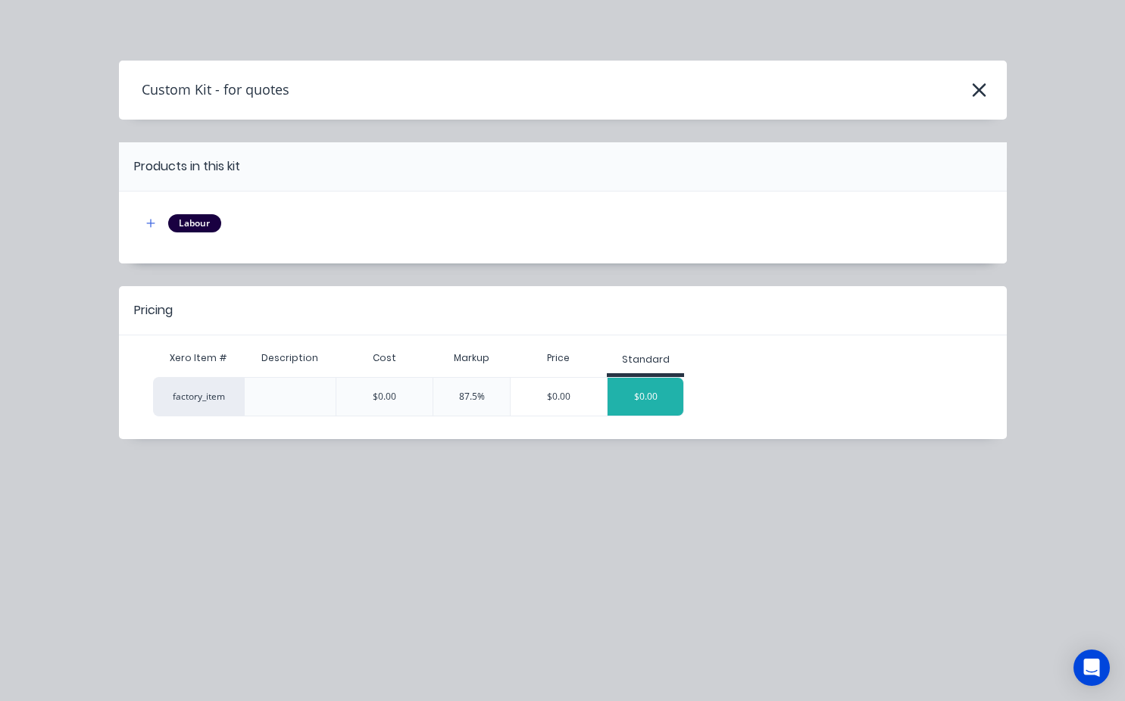
click at [648, 392] on div "$0.00" at bounding box center [645, 397] width 76 height 38
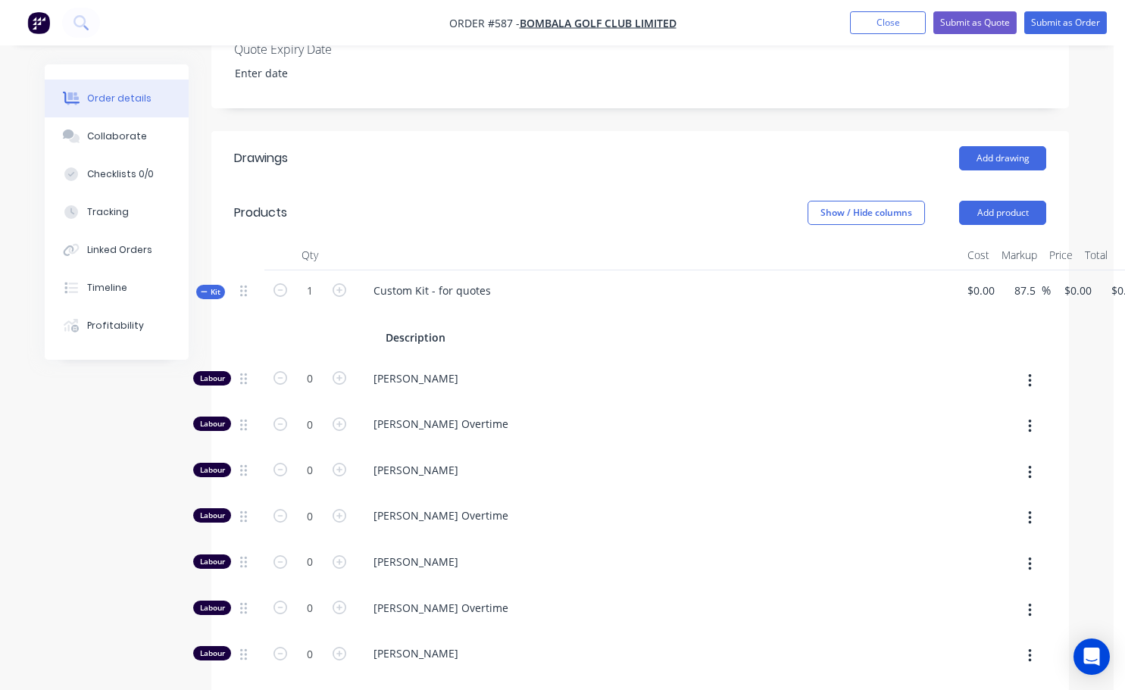
scroll to position [379, 0]
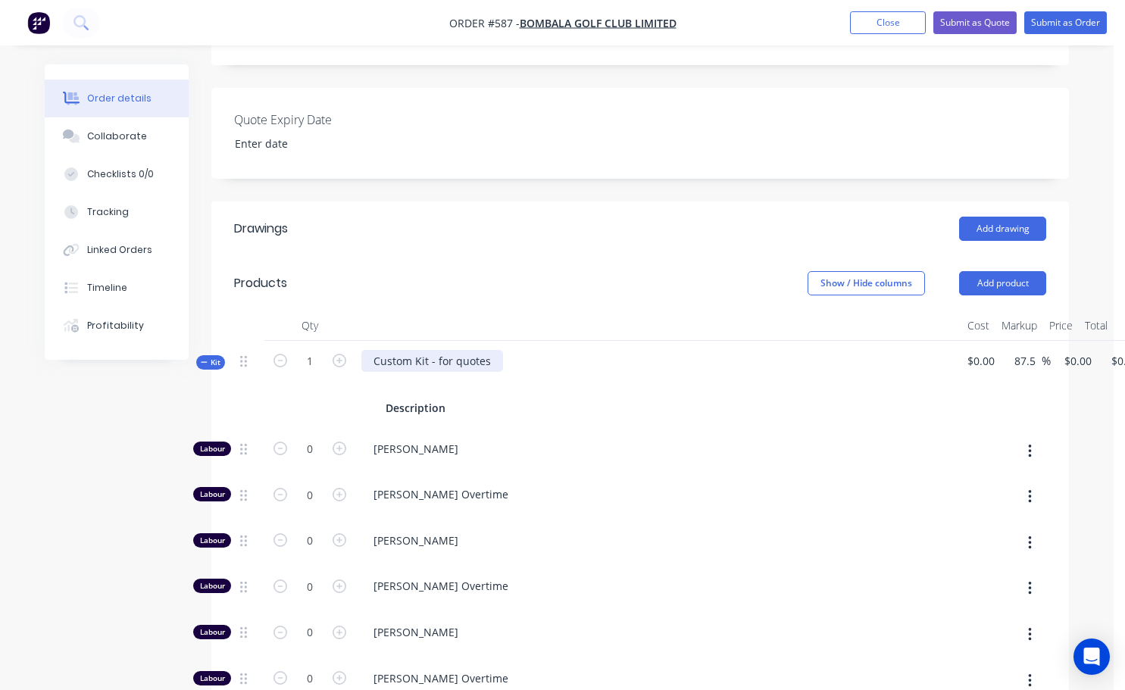
drag, startPoint x: 373, startPoint y: 343, endPoint x: 383, endPoint y: 343, distance: 10.6
click at [376, 350] on div "Custom Kit - for quotes" at bounding box center [432, 361] width 142 height 22
click at [499, 350] on div "Custom Kit - for quotes" at bounding box center [432, 361] width 142 height 22
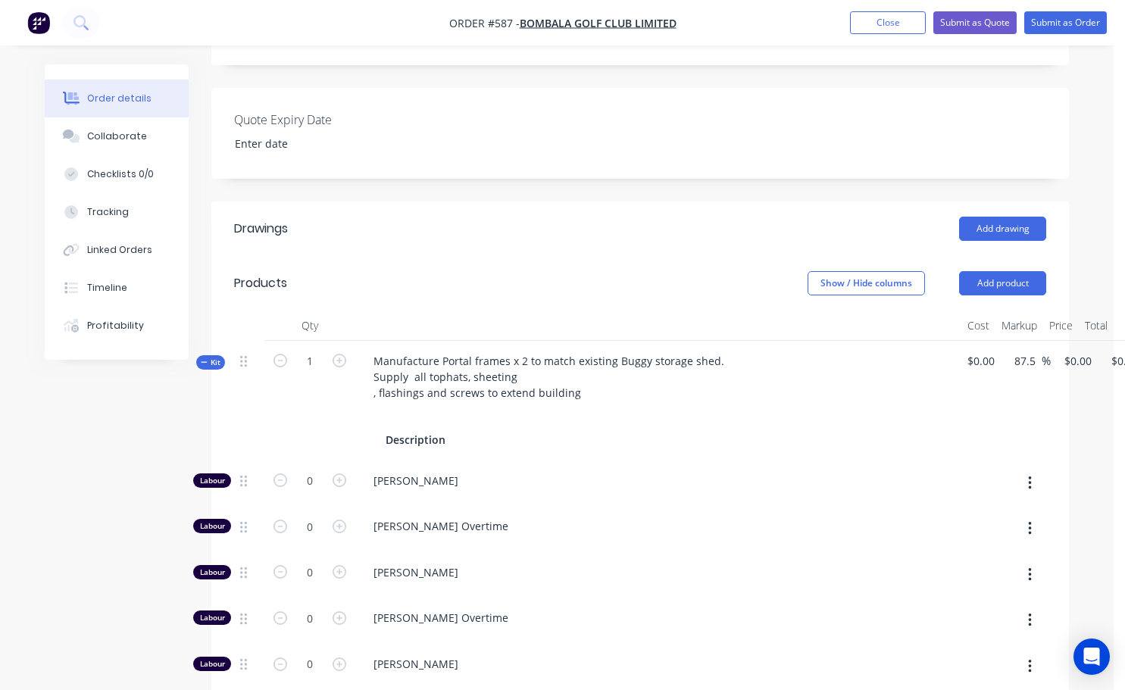
click at [576, 473] on span "[PERSON_NAME]" at bounding box center [664, 481] width 582 height 16
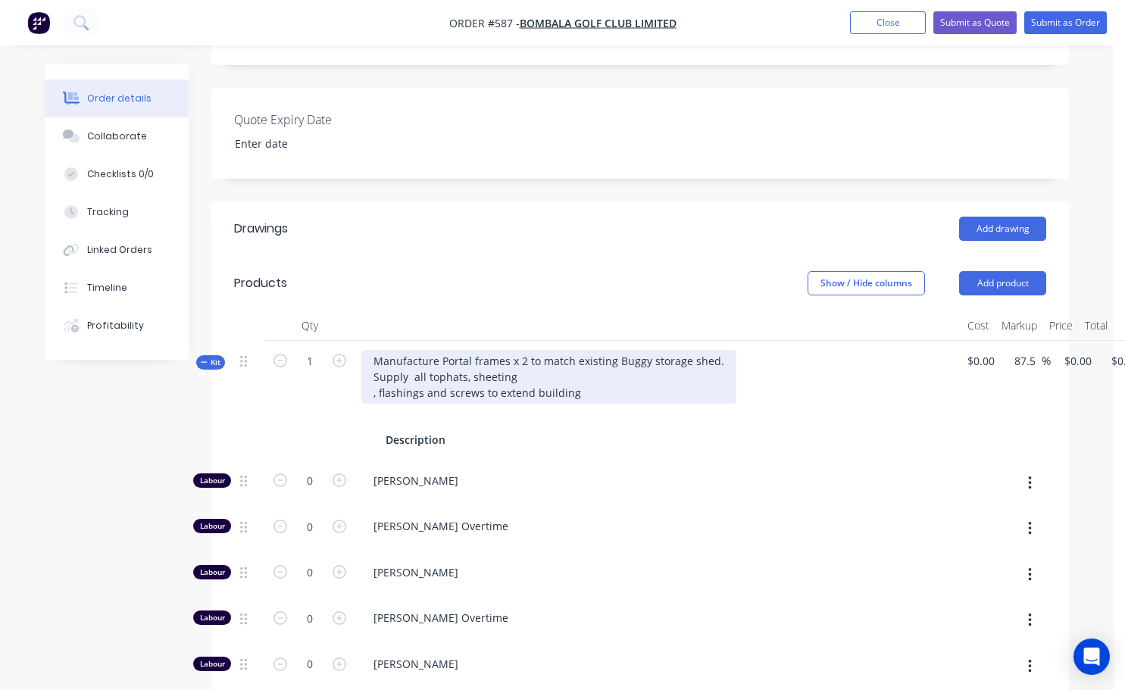
click at [377, 373] on div "Manufacture Portal frames x 2 to match existing Buggy storage shed. Supply all …" at bounding box center [548, 377] width 375 height 54
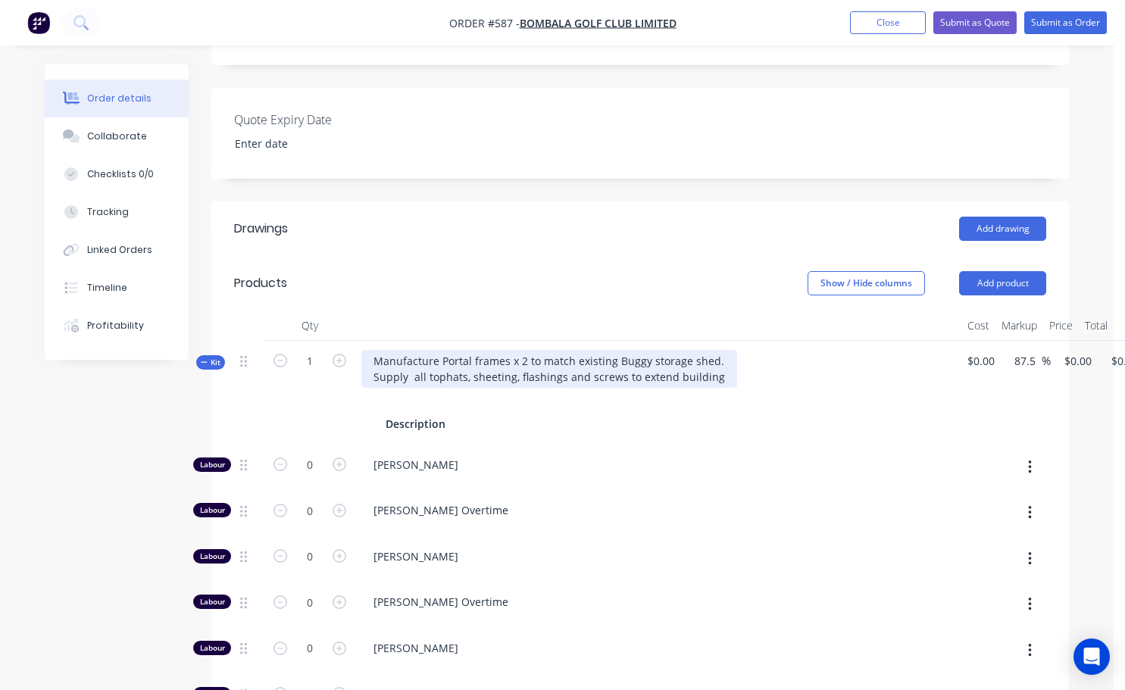
click at [714, 354] on div "Manufacture Portal frames x 2 to match existing Buggy storage shed. Supply all …" at bounding box center [549, 369] width 376 height 38
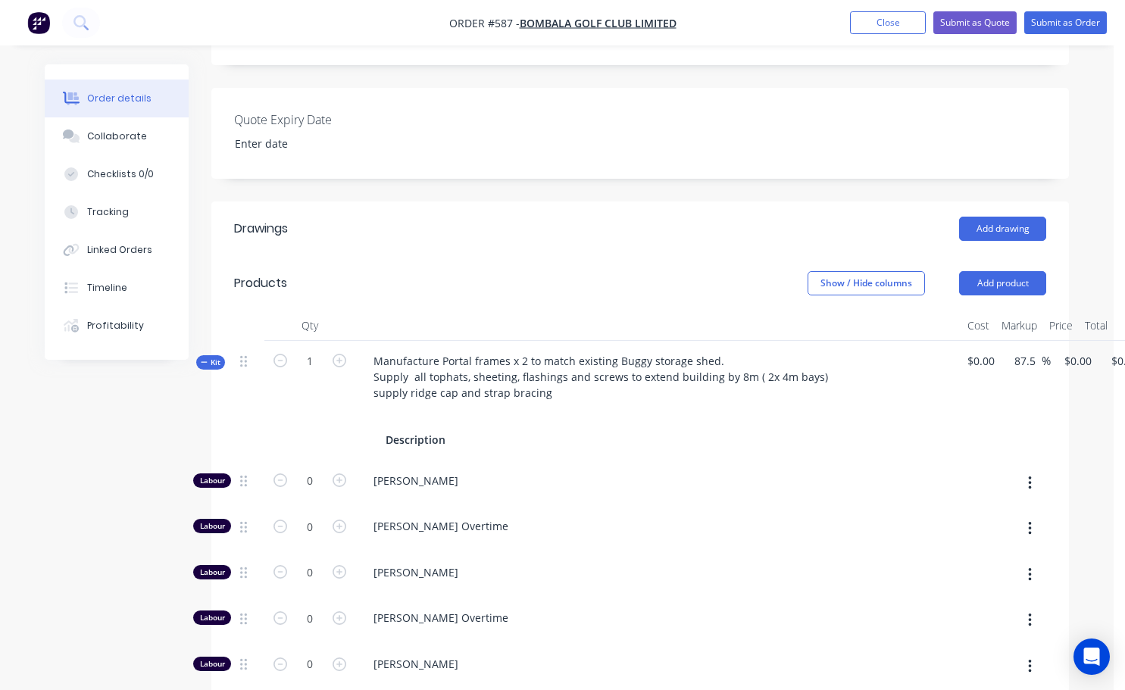
click at [728, 506] on div "[PERSON_NAME] Overtime" at bounding box center [658, 529] width 606 height 46
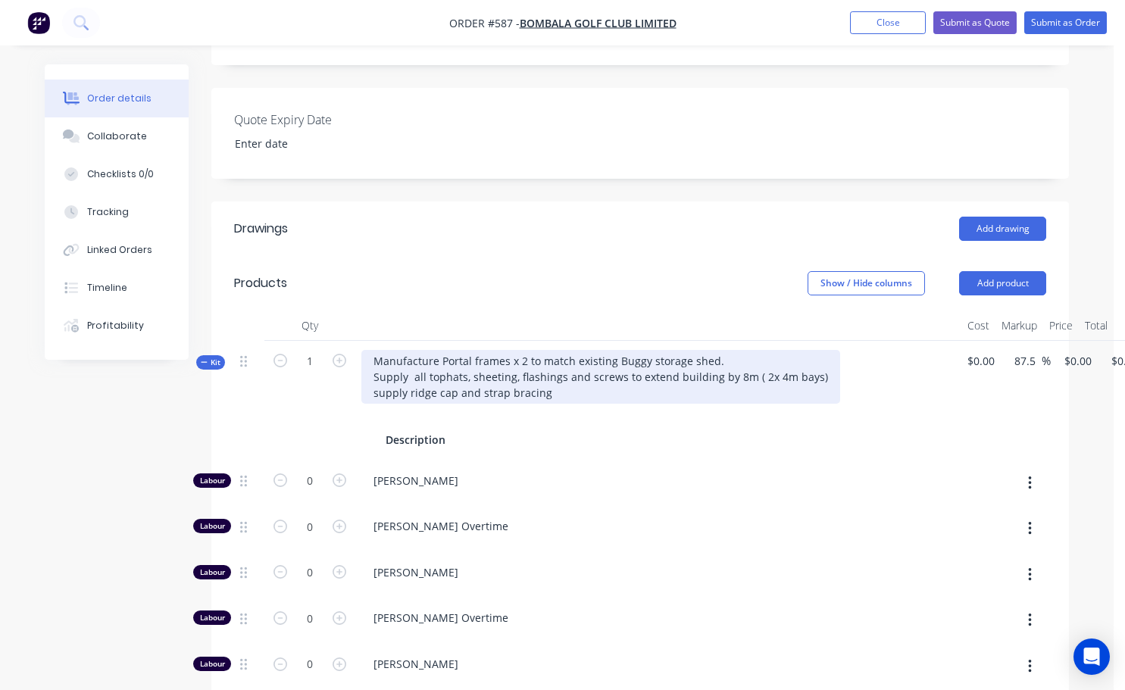
click at [550, 372] on div "Manufacture Portal frames x 2 to match existing Buggy storage shed. Supply all …" at bounding box center [600, 377] width 479 height 54
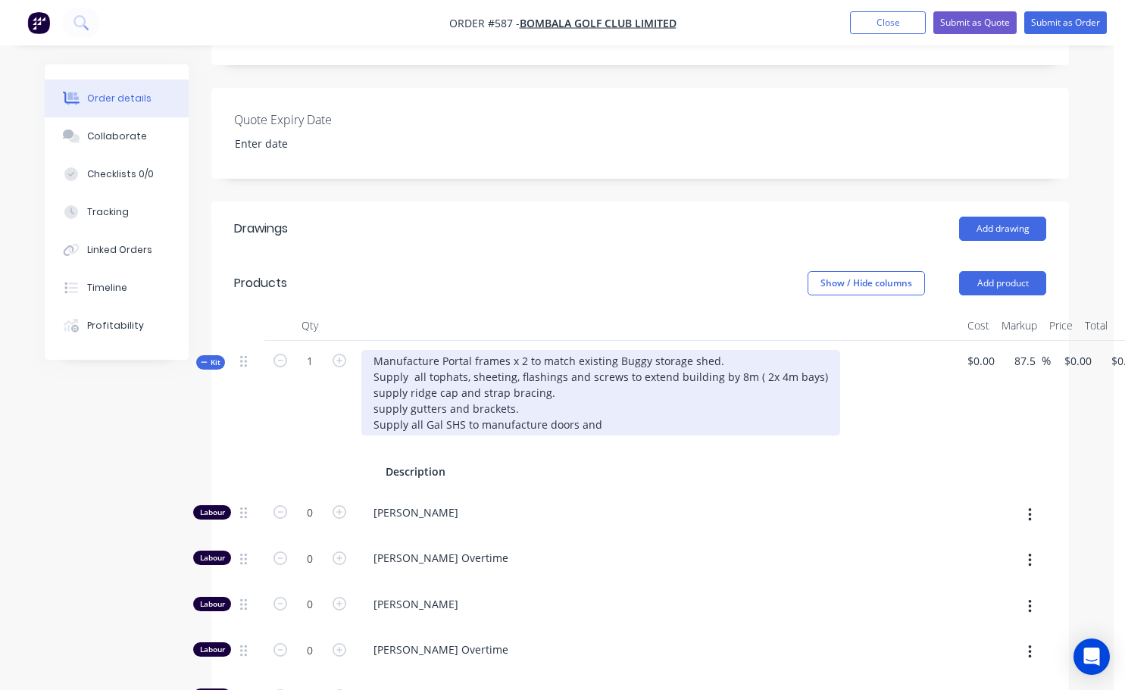
click at [421, 402] on div "Manufacture Portal frames x 2 to match existing Buggy storage shed. Supply all …" at bounding box center [600, 393] width 479 height 86
click at [629, 404] on div "Manufacture Portal frames x 2 to match existing Buggy storage shed. Supply all …" at bounding box center [600, 393] width 479 height 86
click at [658, 400] on div "Manufacture Portal frames x 2 to match existing Buggy storage shed. Supply all …" at bounding box center [600, 393] width 479 height 86
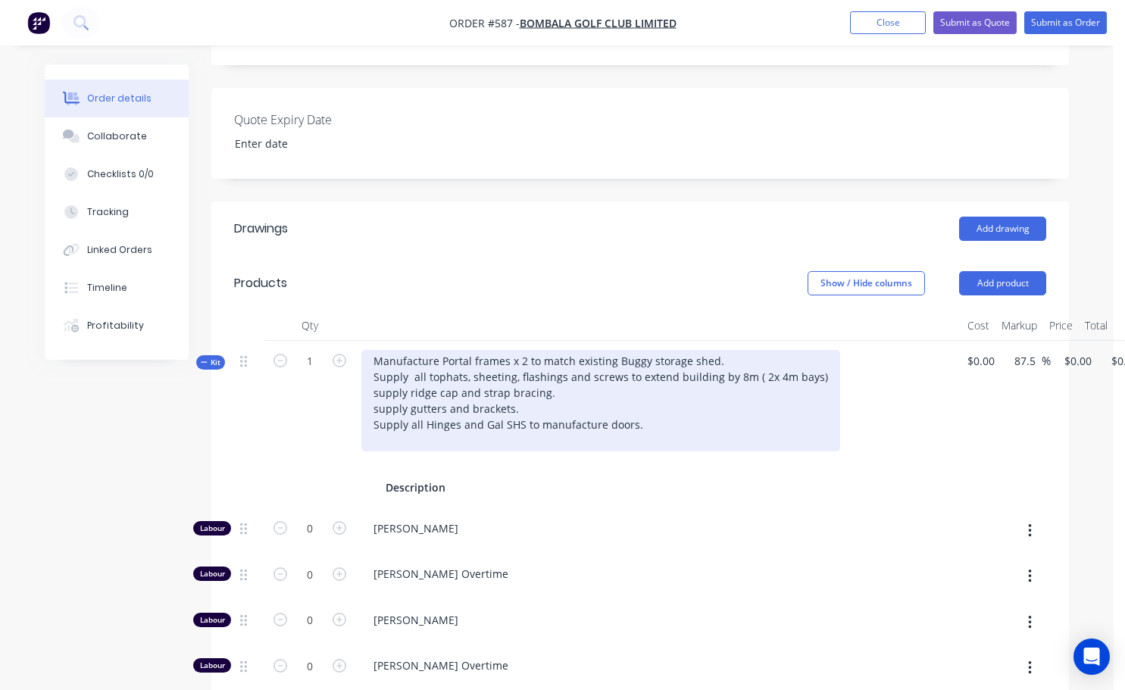
click at [634, 404] on div "Manufacture Portal frames x 2 to match existing Buggy storage shed. Supply all …" at bounding box center [600, 400] width 479 height 101
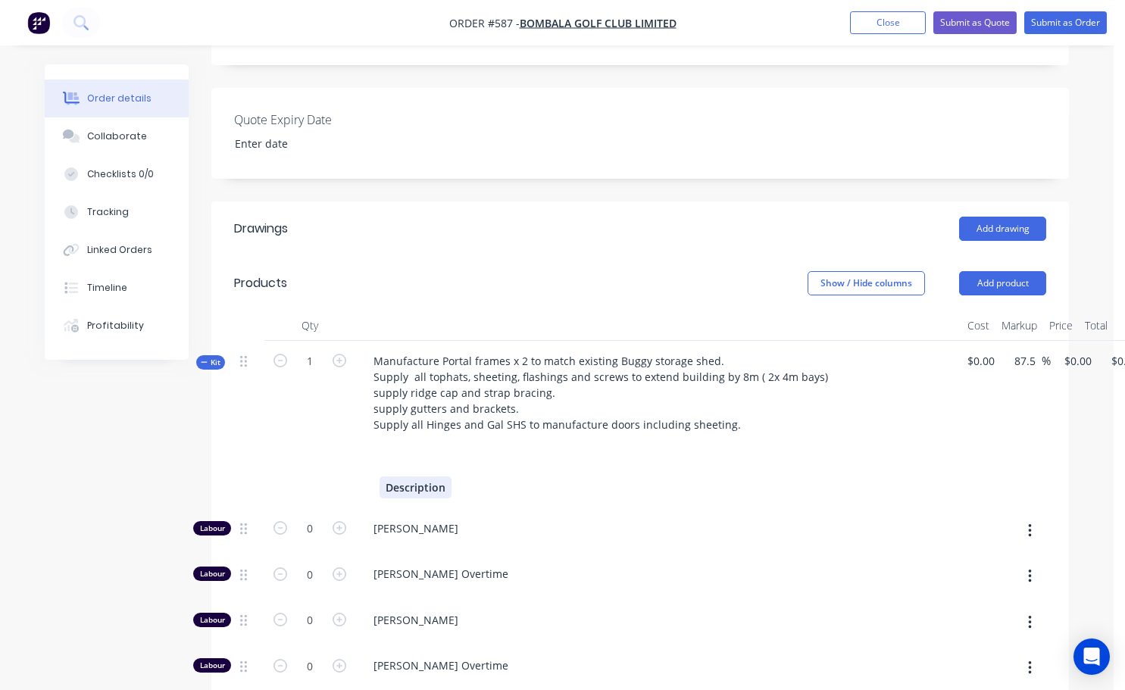
click at [448, 467] on div "Manufacture Portal frames x 2 to match existing Buggy storage shed. Supply all …" at bounding box center [658, 424] width 606 height 167
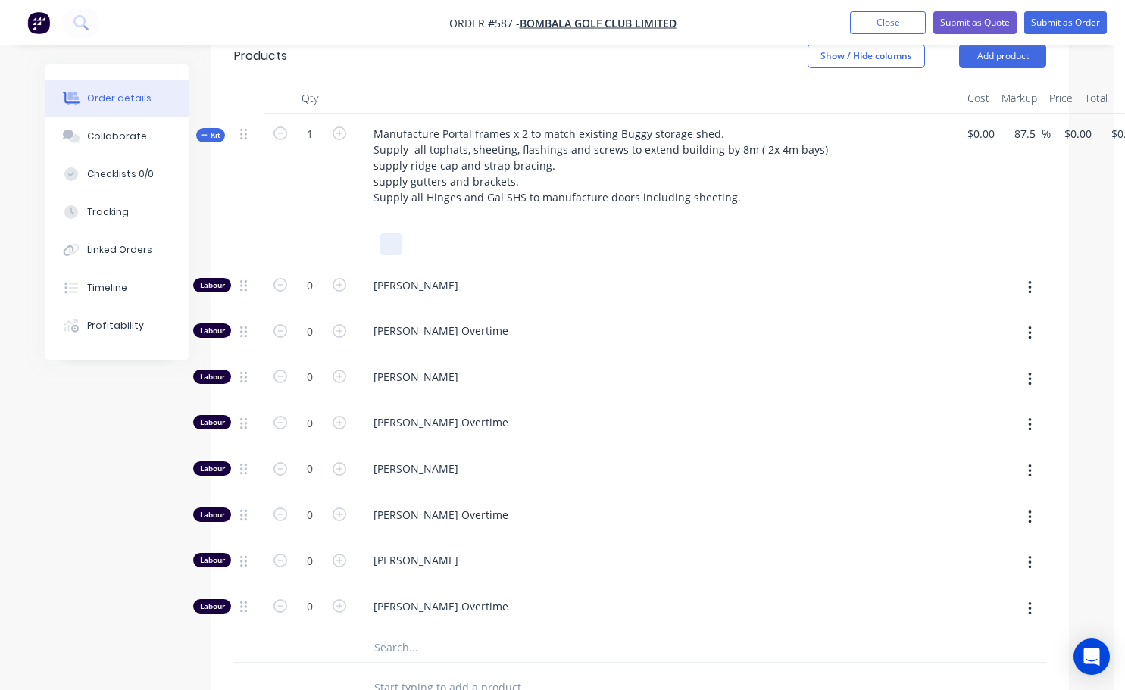
scroll to position [682, 0]
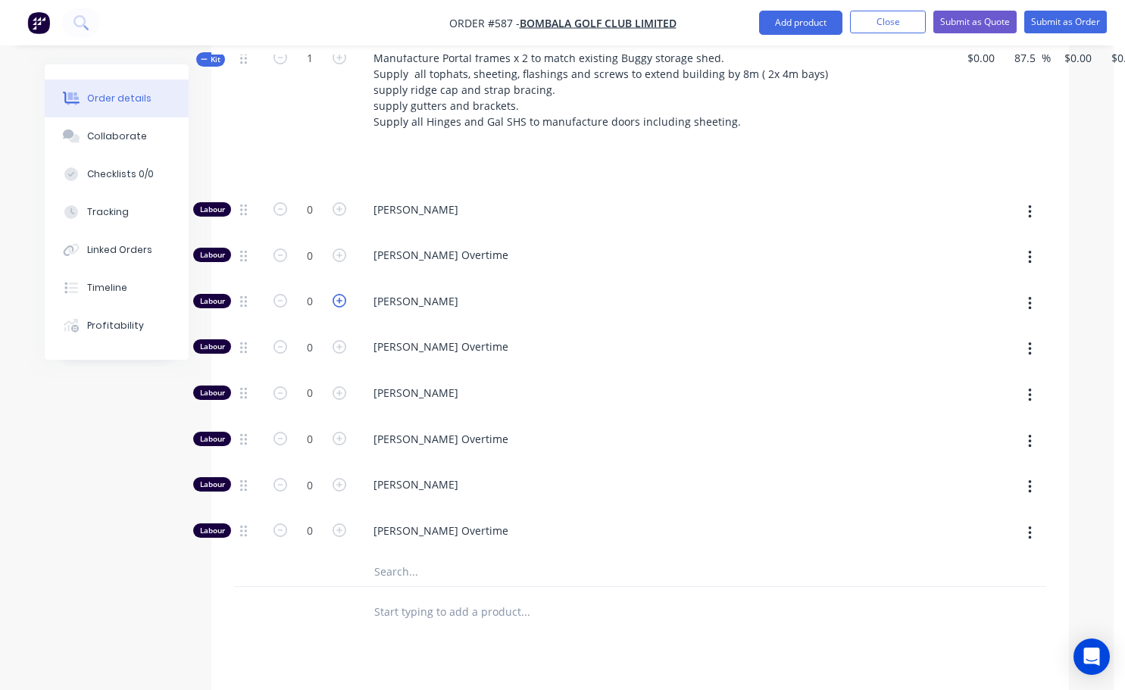
click at [343, 294] on icon "button" at bounding box center [339, 301] width 14 height 14
type input "$93.75"
type input "1"
click at [343, 294] on icon "button" at bounding box center [339, 301] width 14 height 14
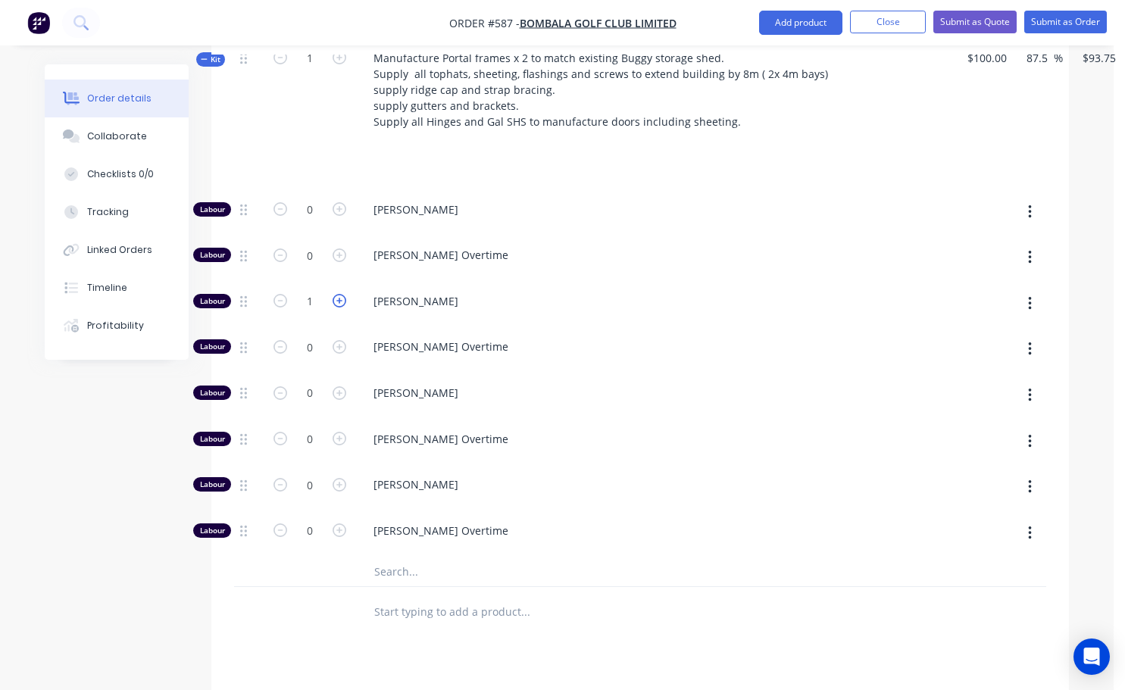
type input "$187.50"
type input "2"
click at [343, 294] on icon "button" at bounding box center [339, 301] width 14 height 14
type input "$281.25"
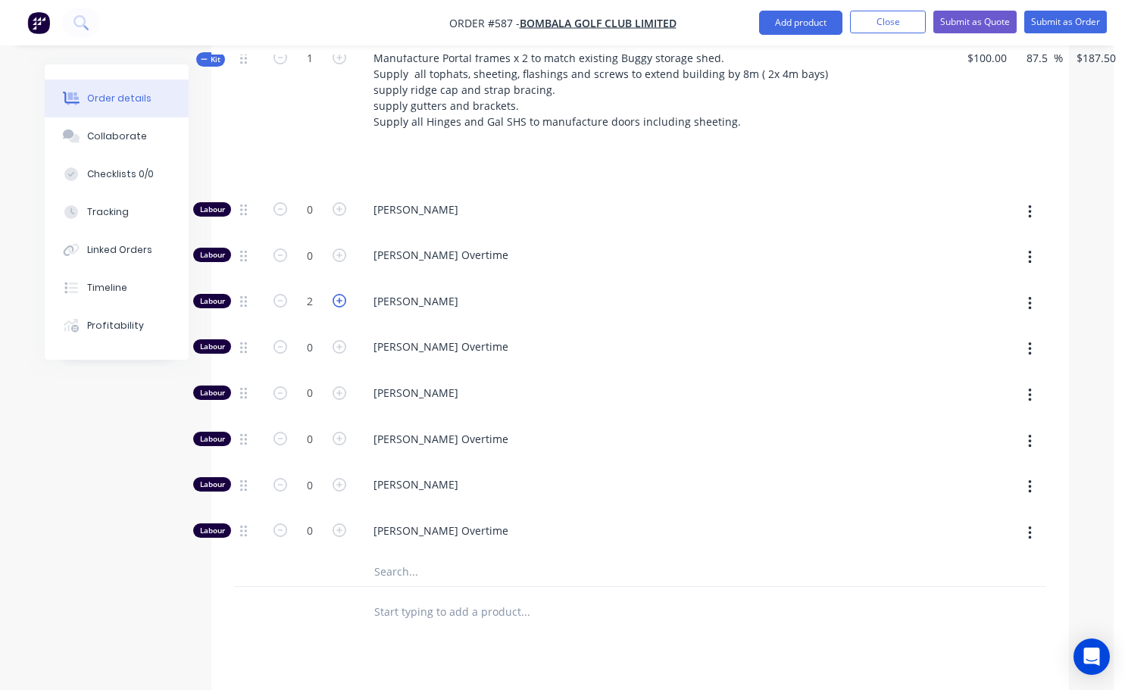
type input "$281.25"
type input "3"
click at [343, 294] on icon "button" at bounding box center [339, 301] width 14 height 14
type input "$375.00"
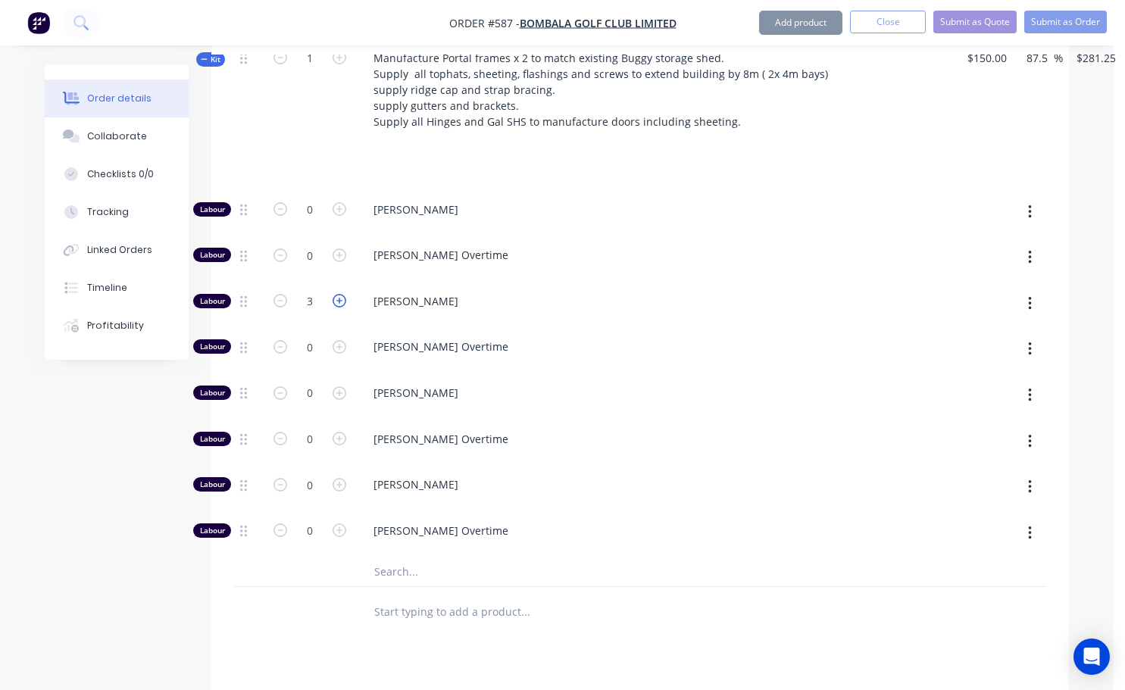
type input "4"
click at [339, 294] on icon "button" at bounding box center [339, 301] width 14 height 14
type input "$468.75"
type input "5"
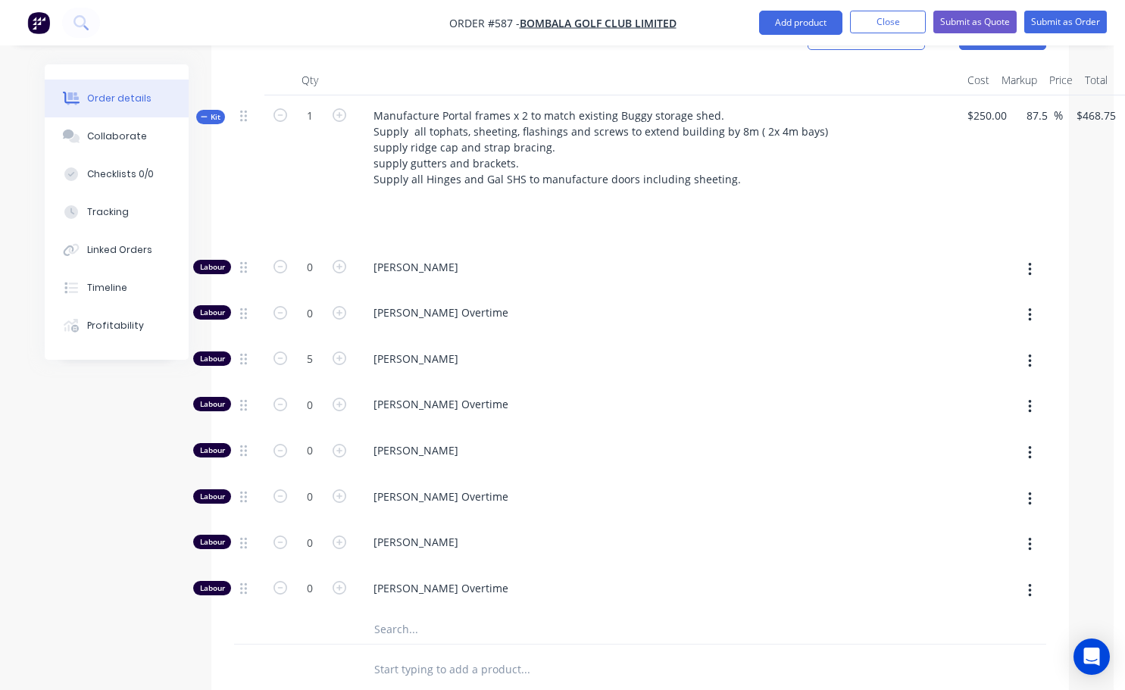
scroll to position [606, 0]
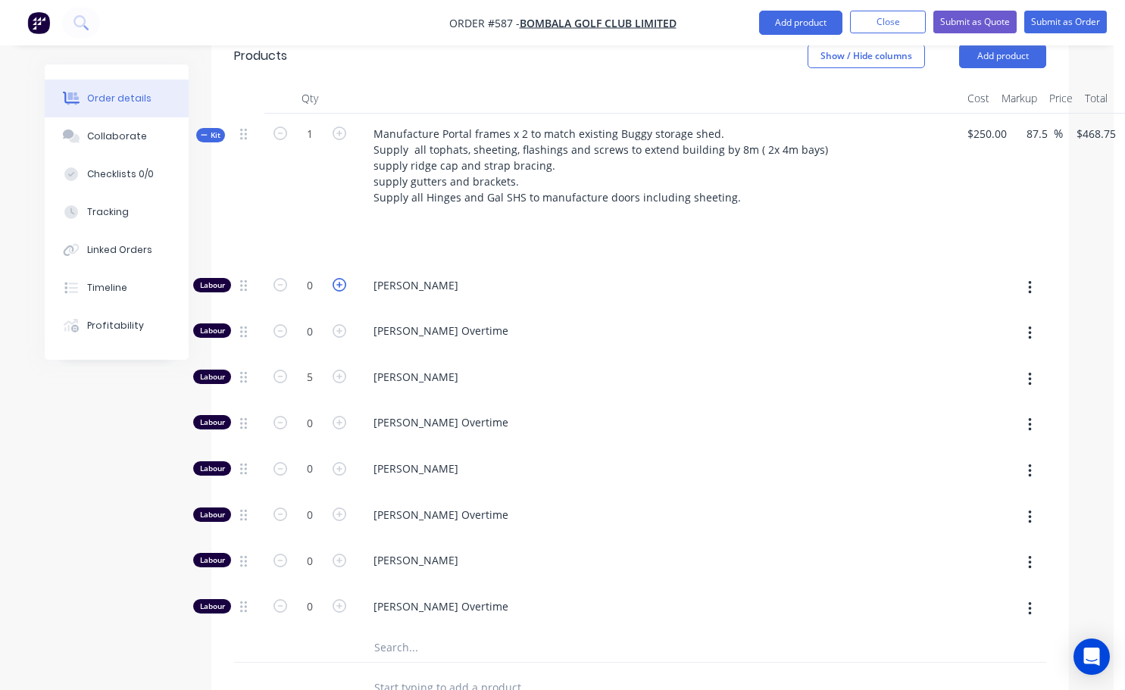
click at [342, 278] on icon "button" at bounding box center [339, 285] width 14 height 14
type input "$600.00"
type input "1"
click at [342, 278] on icon "button" at bounding box center [339, 285] width 14 height 14
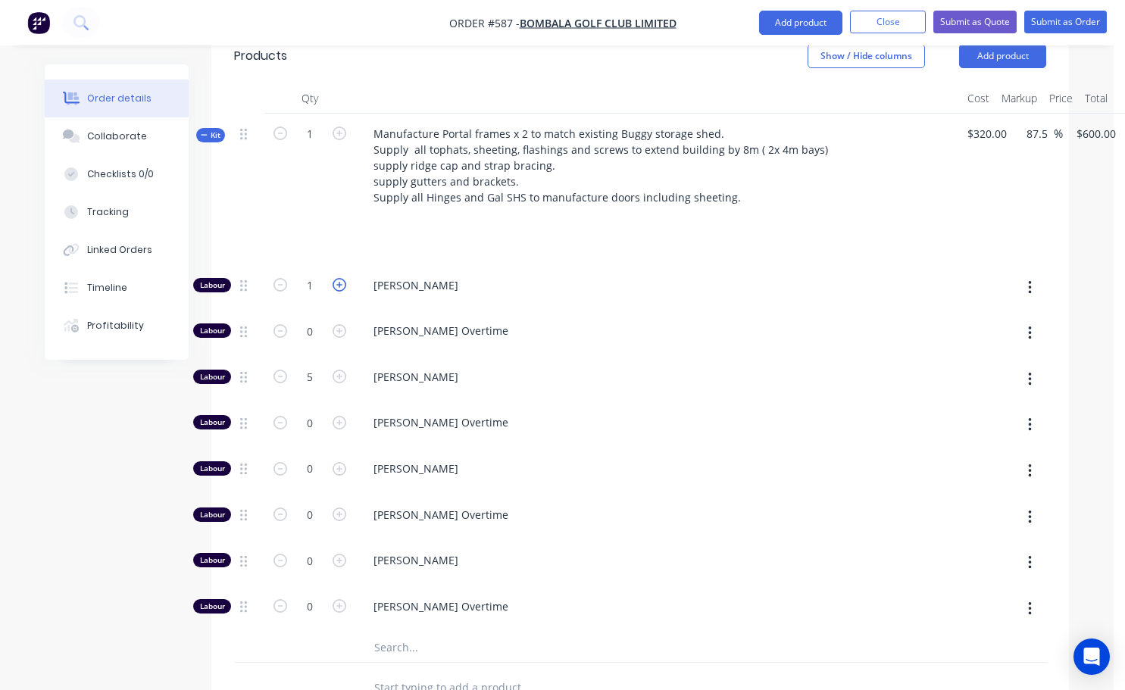
type input "$731.25"
type input "2"
click at [342, 278] on icon "button" at bounding box center [339, 285] width 14 height 14
type input "$862.50"
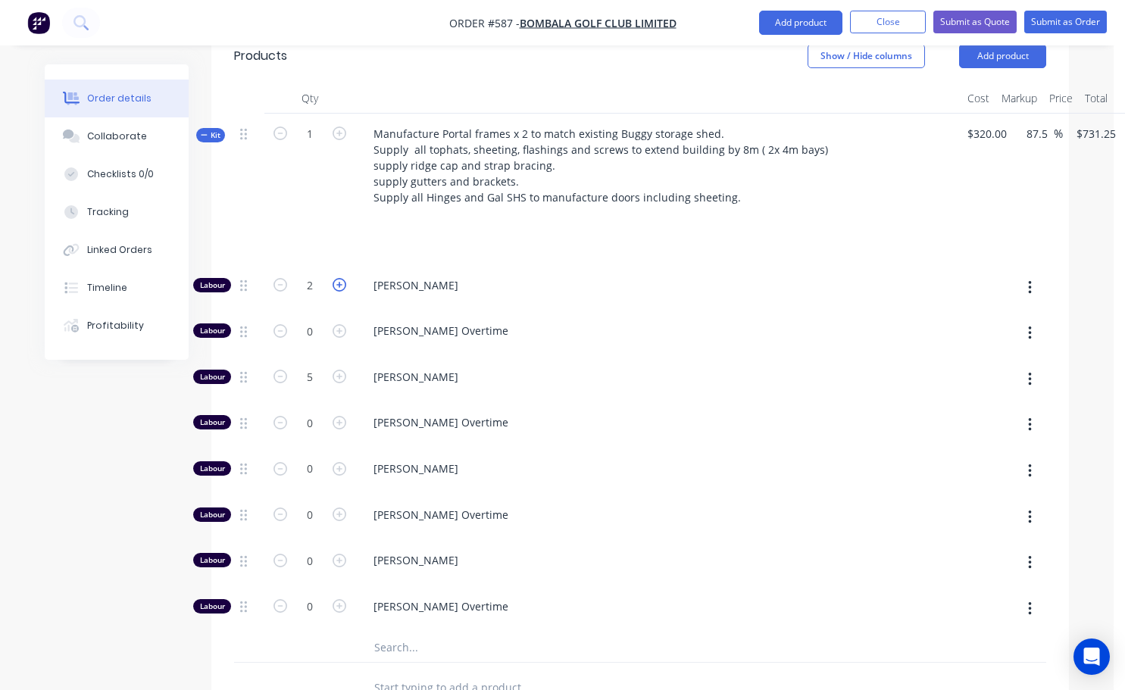
type input "$862.50"
type input "3"
click at [342, 278] on icon "button" at bounding box center [339, 285] width 14 height 14
type input "$993.75"
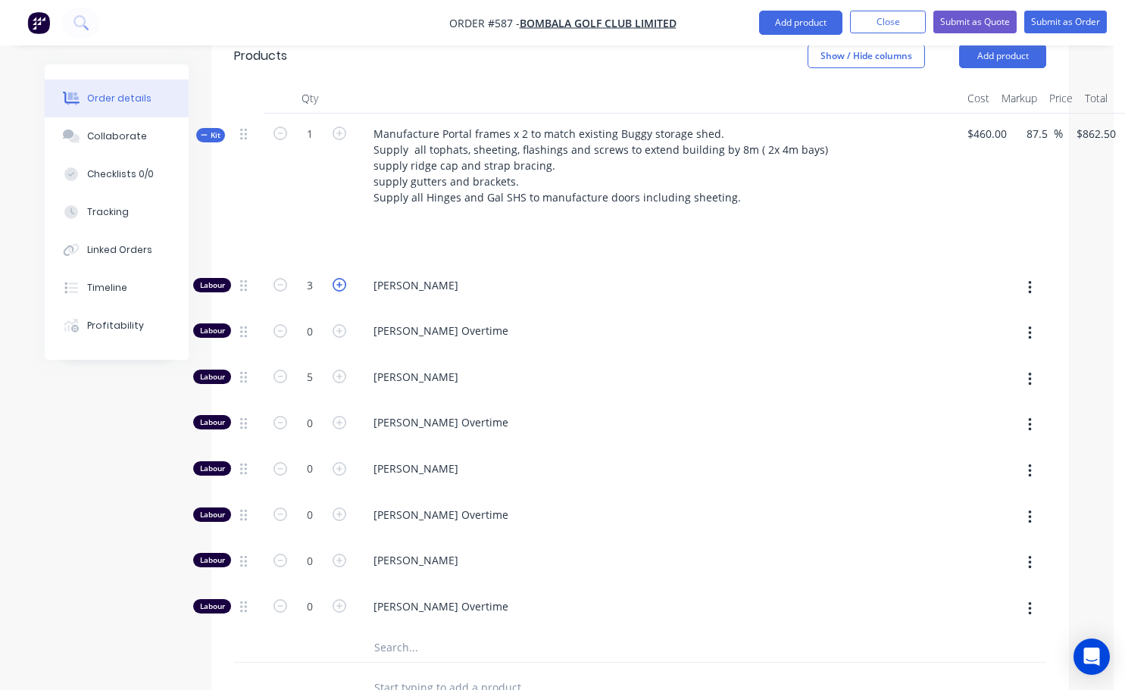
type input "4"
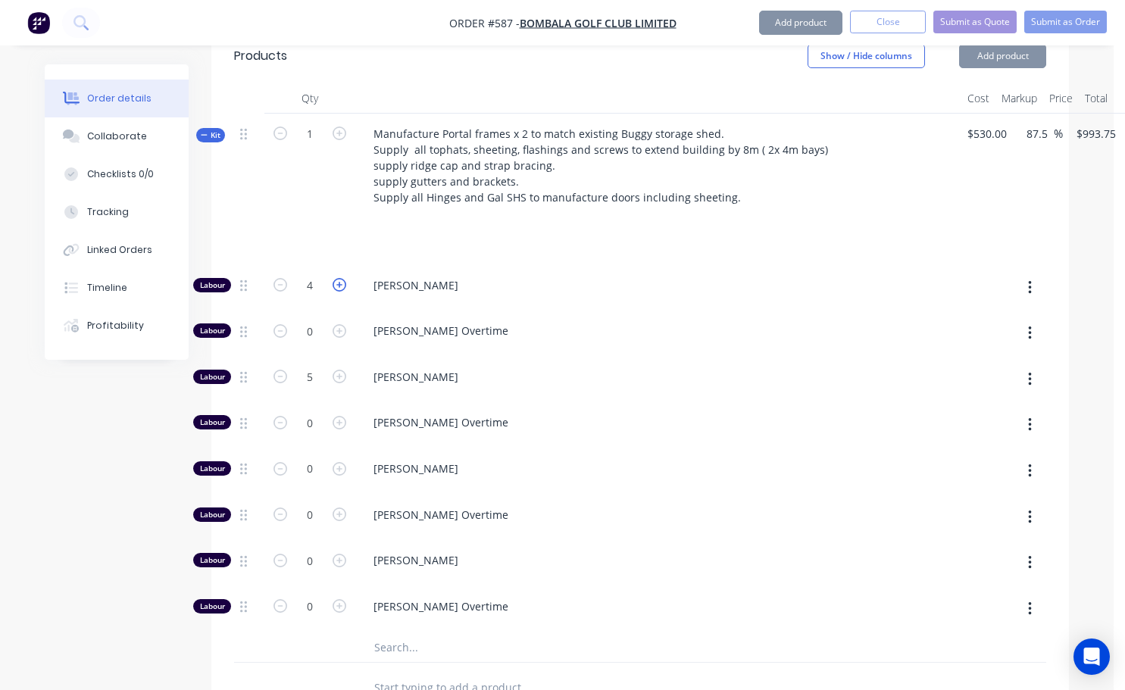
click at [342, 278] on icon "button" at bounding box center [339, 285] width 14 height 14
type input "$1,125.00"
type input "5"
click at [342, 278] on icon "button" at bounding box center [339, 285] width 14 height 14
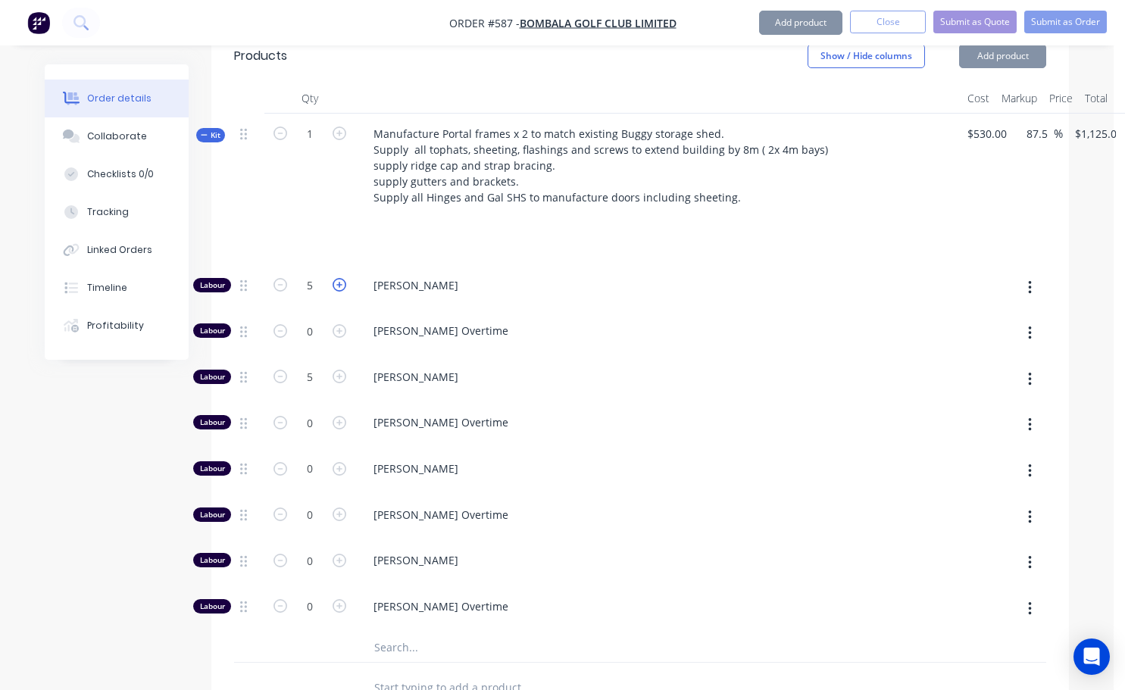
type input "$1,256.25"
type input "6"
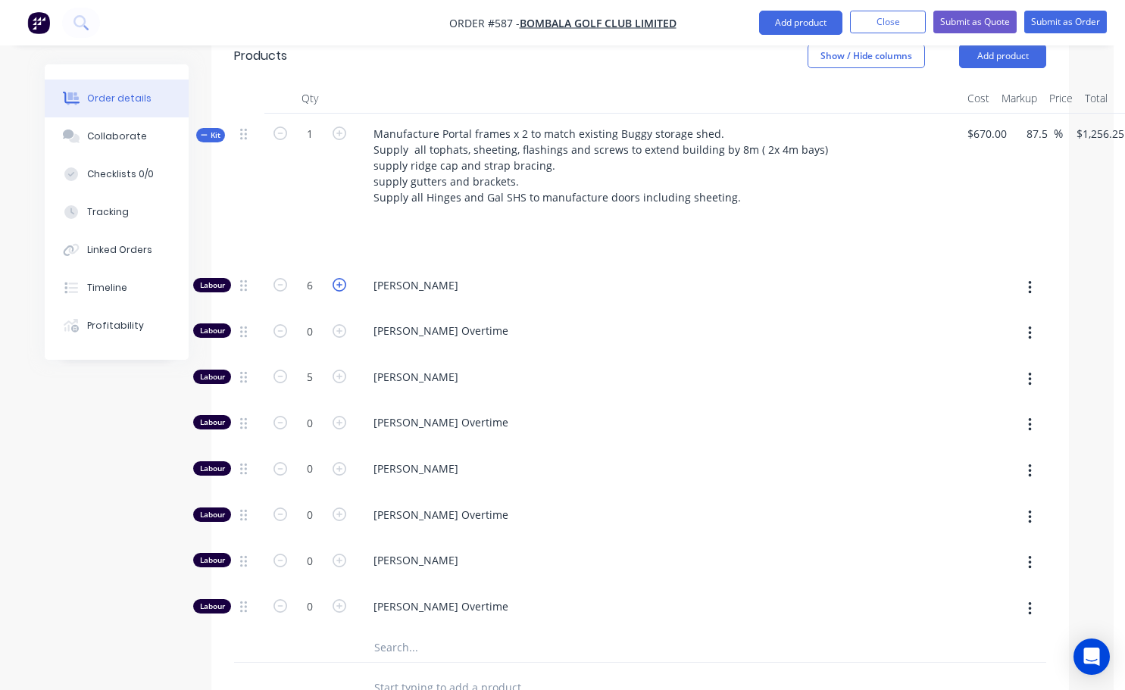
click at [342, 278] on icon "button" at bounding box center [339, 285] width 14 height 14
type input "$1,387.50"
type input "7"
click at [342, 278] on icon "button" at bounding box center [339, 285] width 14 height 14
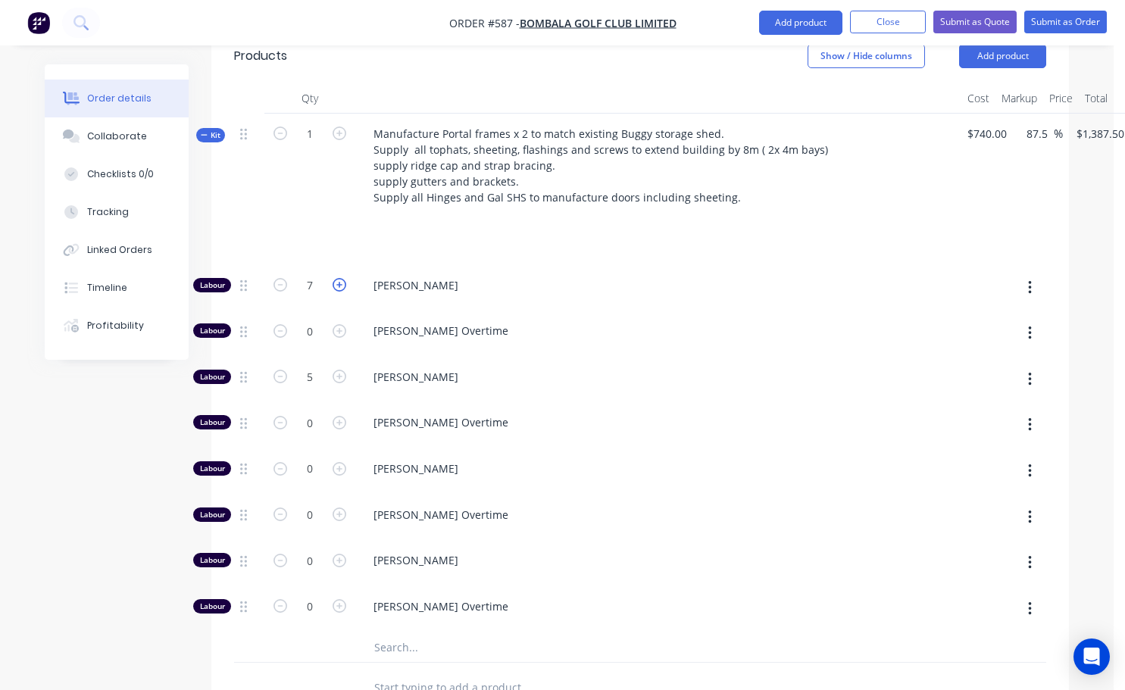
type input "$1,518.75"
type input "8"
click at [342, 278] on icon "button" at bounding box center [339, 285] width 14 height 14
type input "$1,650.00"
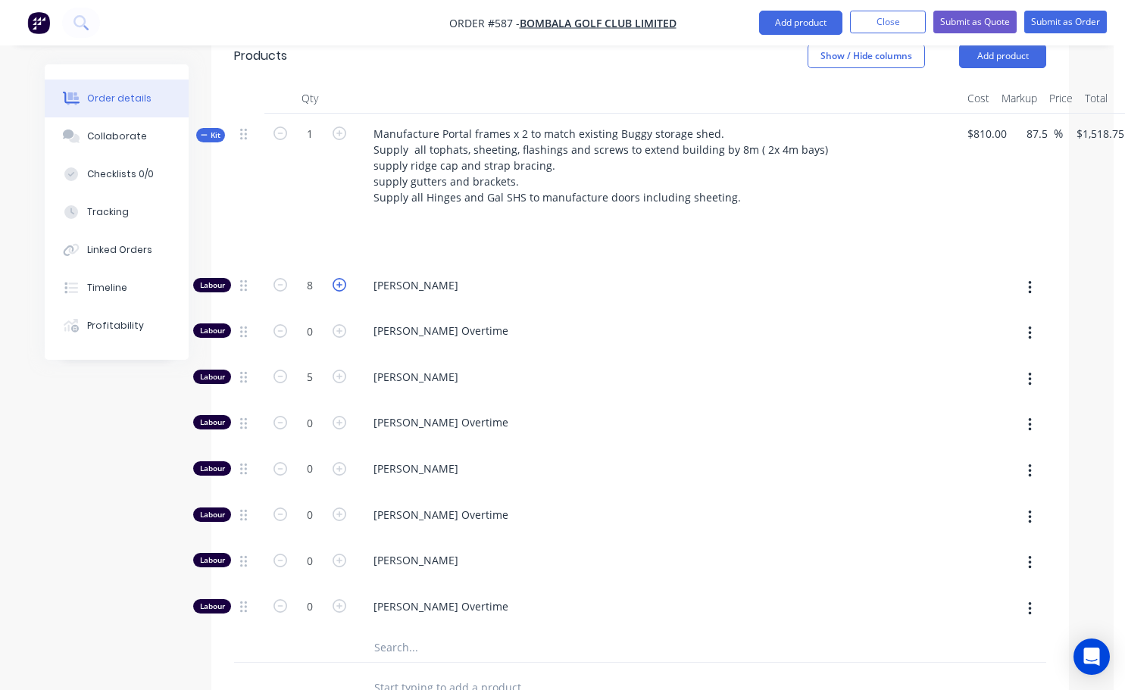
type input "$1,650.00"
type input "9"
click at [342, 278] on icon "button" at bounding box center [339, 285] width 14 height 14
type input "$1,781.25"
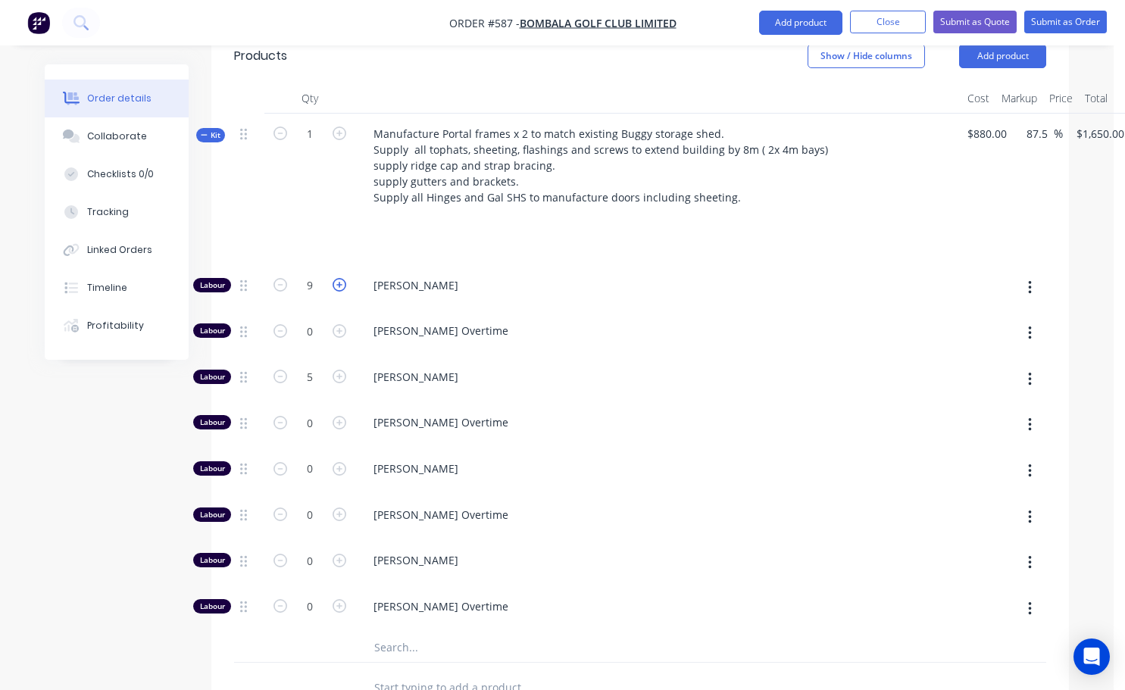
type input "10"
click at [339, 370] on icon "button" at bounding box center [339, 377] width 14 height 14
type input "$1,875.00"
type input "6"
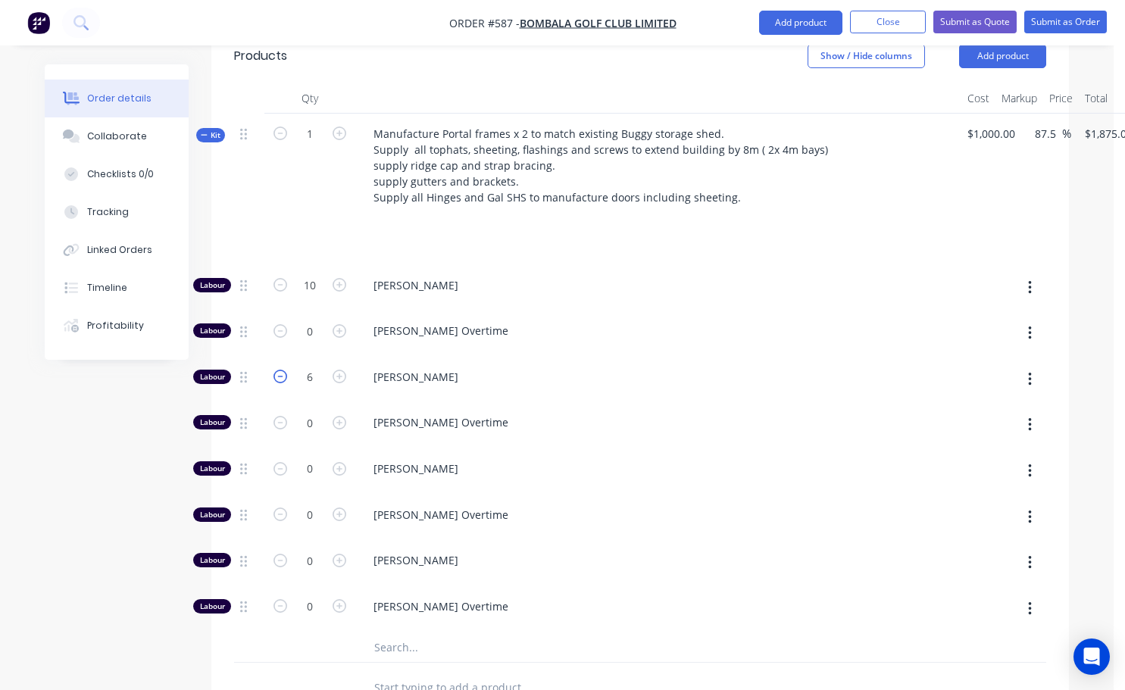
click at [282, 370] on icon "button" at bounding box center [280, 377] width 14 height 14
type input "$1,781.25"
type input "5"
click at [337, 462] on icon "button" at bounding box center [339, 469] width 14 height 14
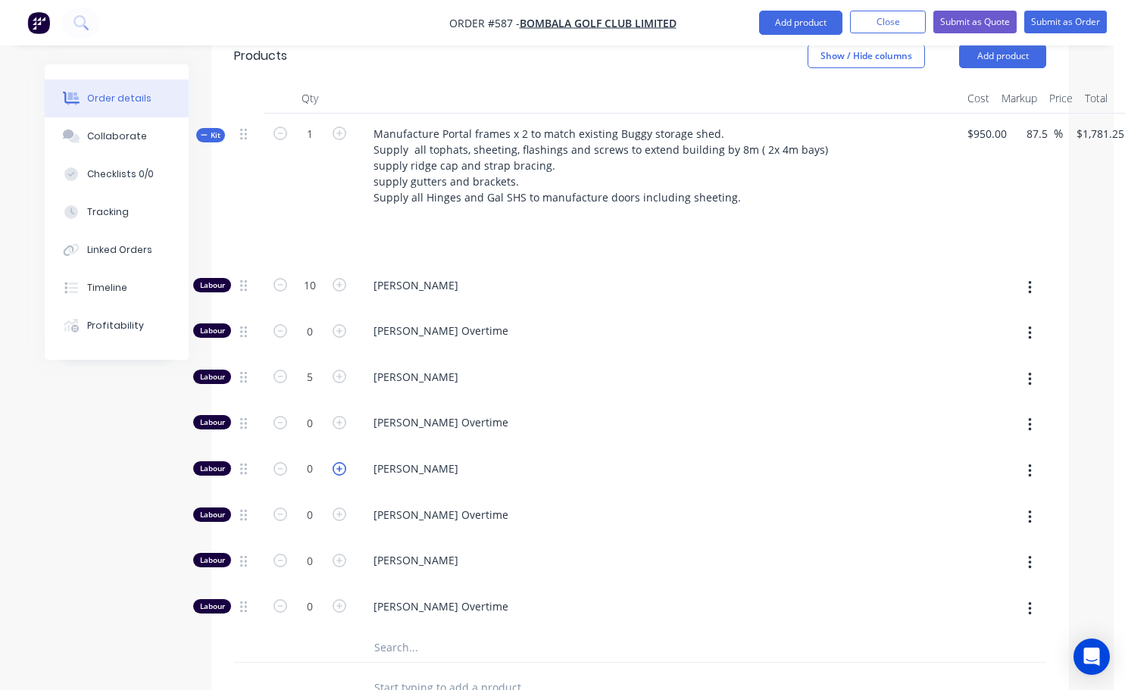
type input "$1,875.00"
type input "1"
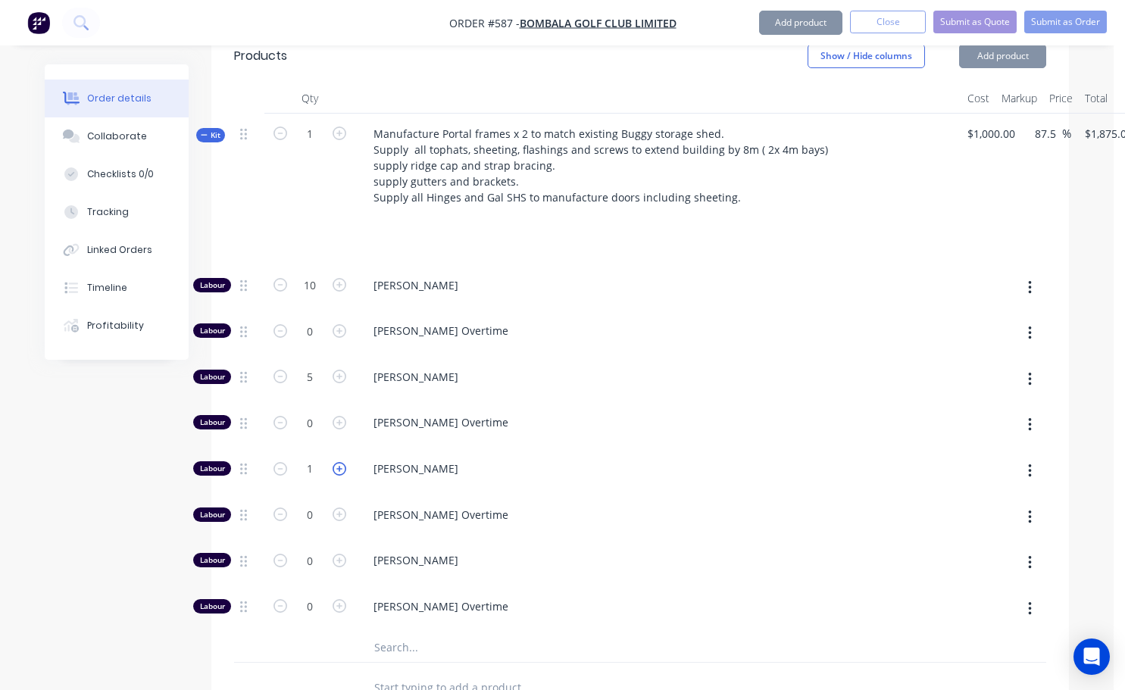
click at [337, 462] on icon "button" at bounding box center [339, 469] width 14 height 14
type input "$1,968.75"
type input "2"
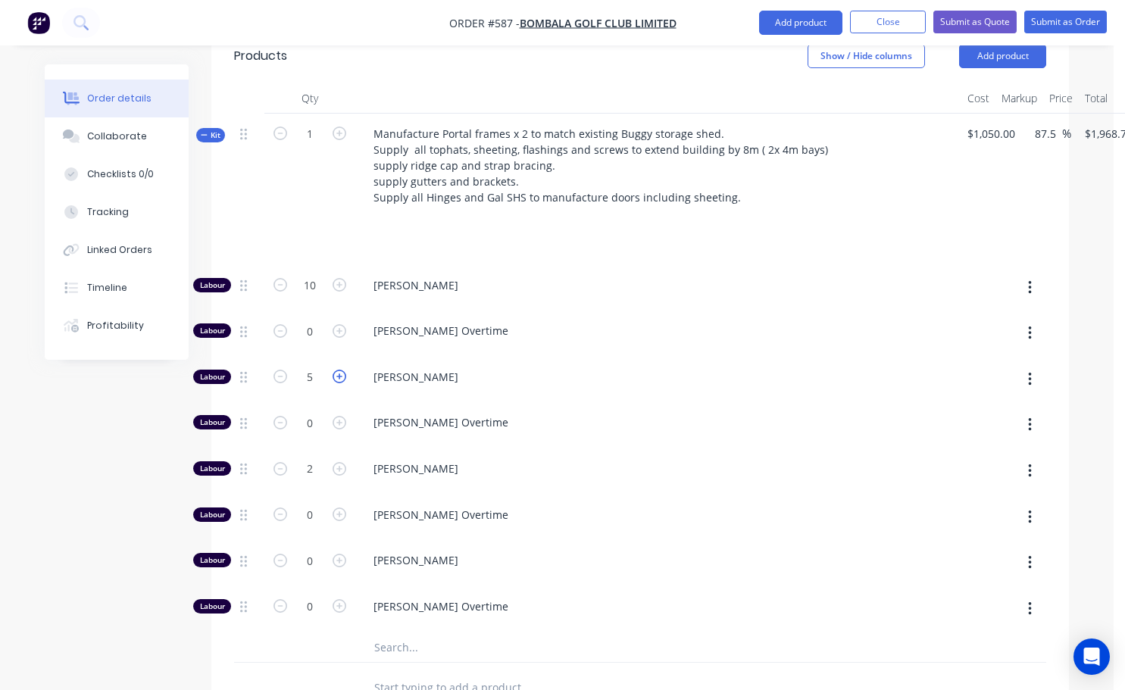
click at [339, 370] on icon "button" at bounding box center [339, 377] width 14 height 14
type input "$2,062.50"
type input "6"
click at [277, 370] on icon "button" at bounding box center [280, 377] width 14 height 14
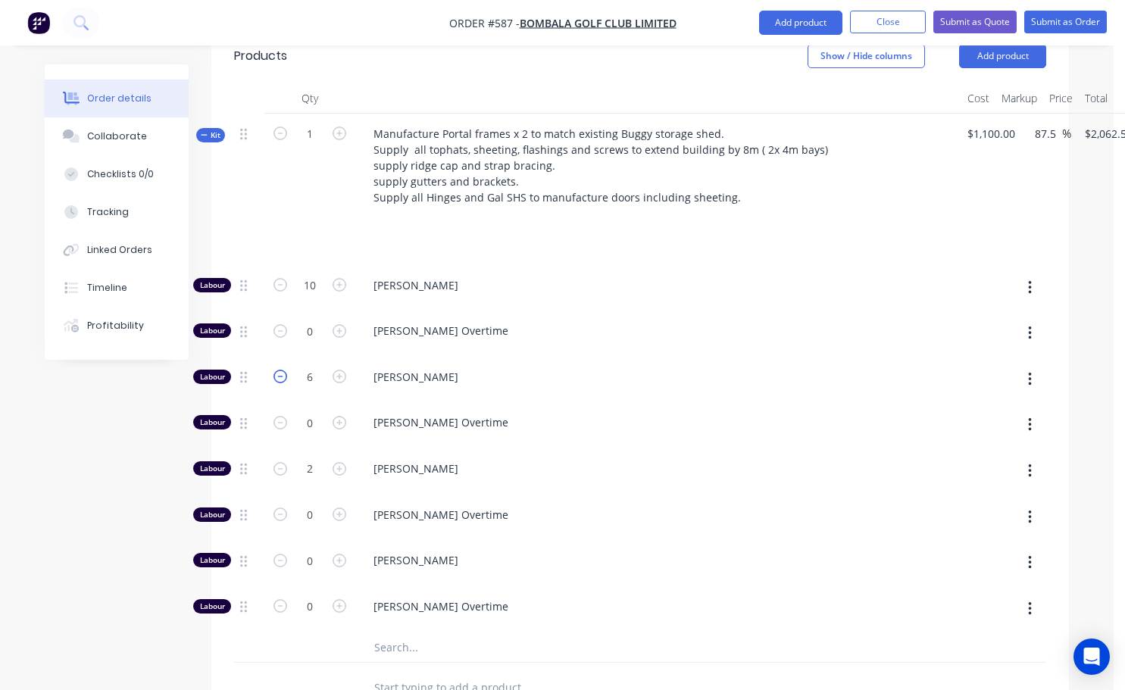
type input "$1,968.75"
type input "5"
click at [338, 370] on icon "button" at bounding box center [339, 377] width 14 height 14
type input "$2,062.50"
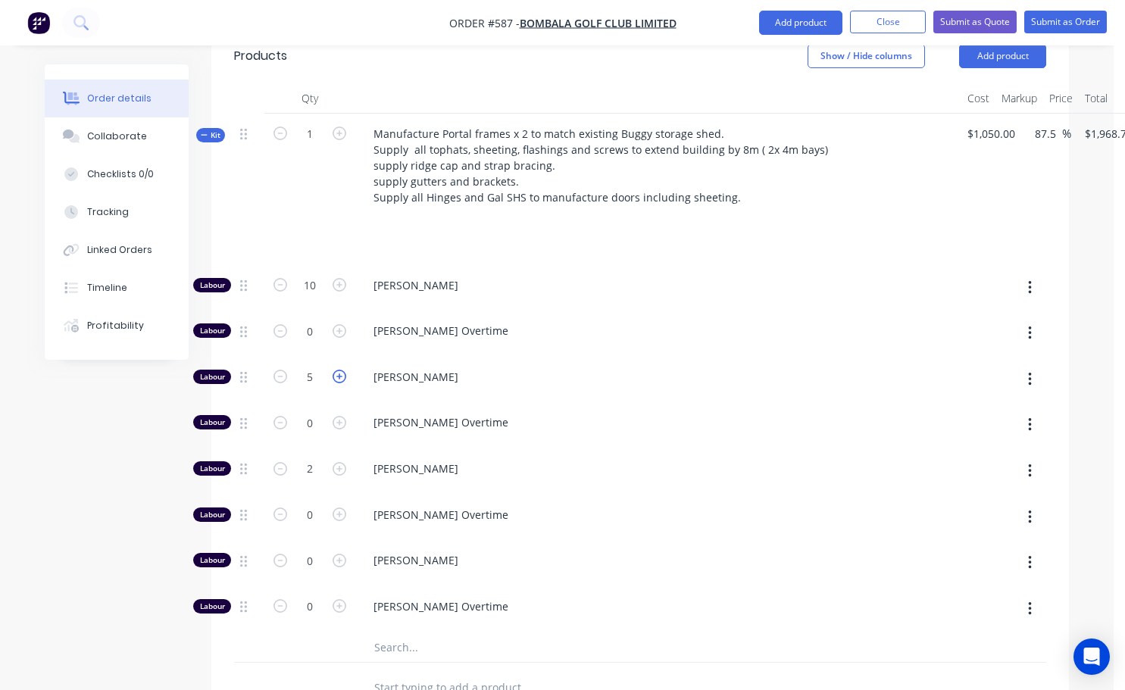
type input "$2,062.50"
type input "6"
click at [283, 370] on icon "button" at bounding box center [280, 377] width 14 height 14
type input "$1,968.75"
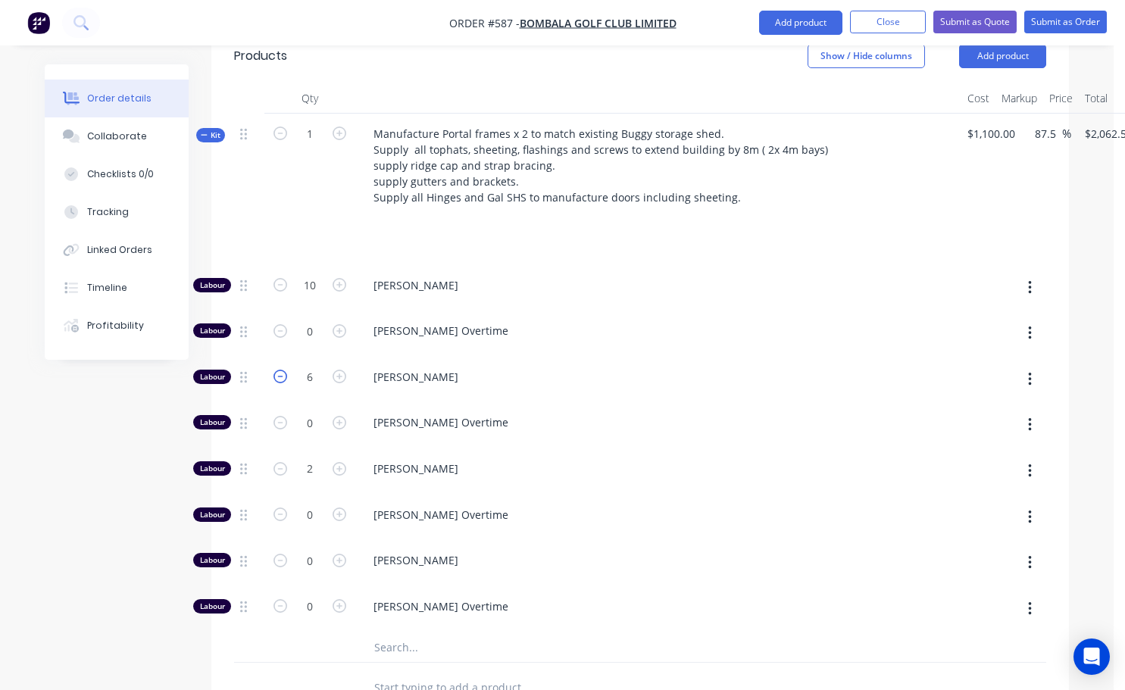
type input "5"
click at [281, 278] on icon "button" at bounding box center [280, 285] width 14 height 14
type input "$1,837.50"
type input "9"
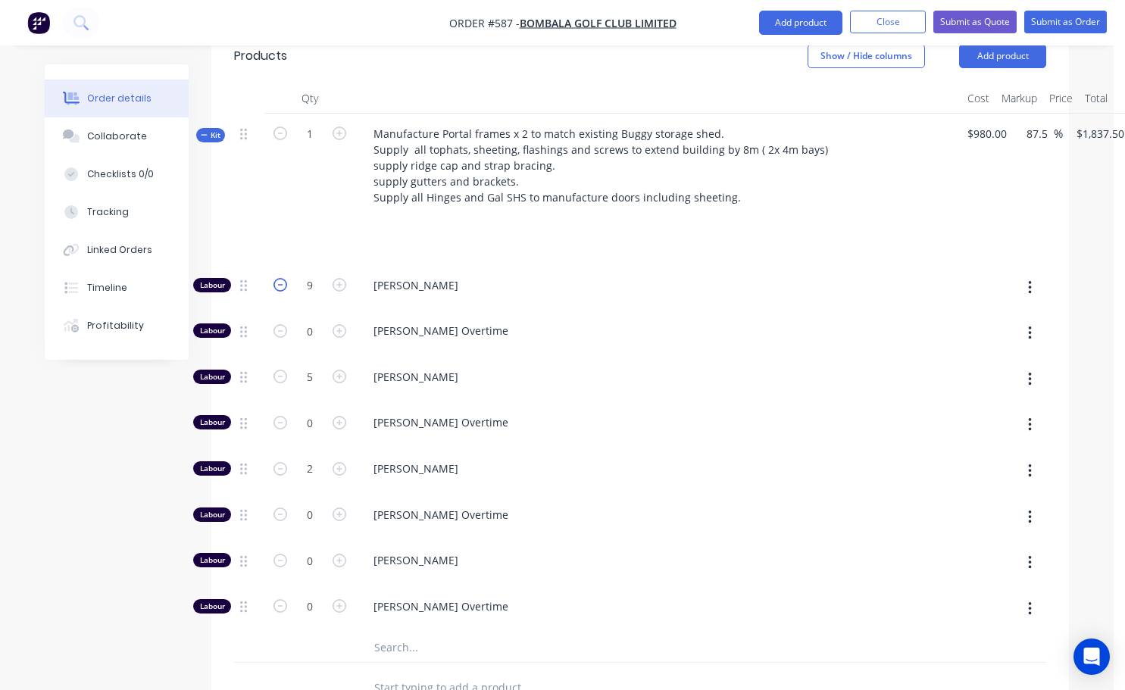
click at [281, 278] on icon "button" at bounding box center [280, 285] width 14 height 14
type input "$1,706.25"
type input "8"
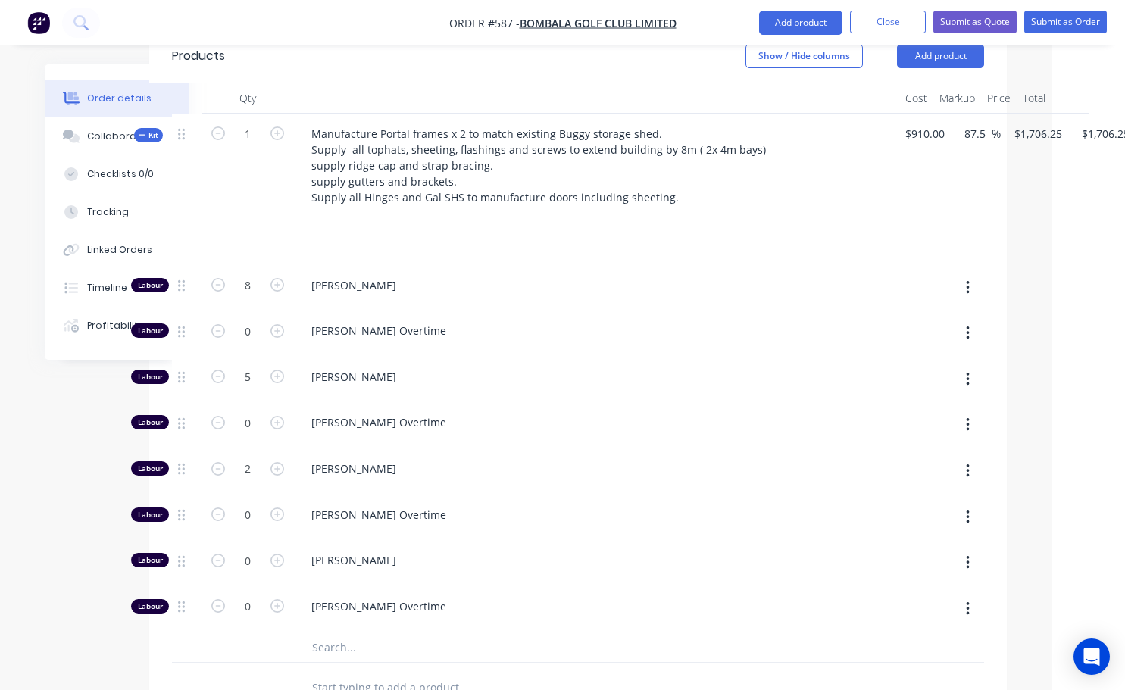
scroll to position [606, 111]
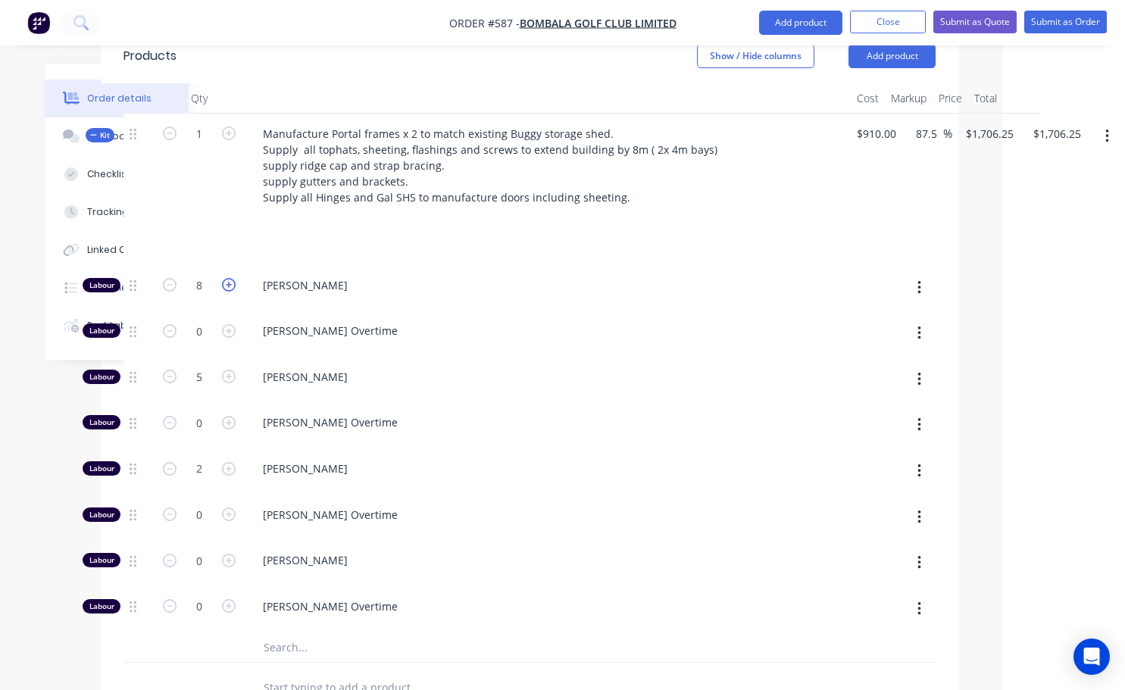
click at [226, 278] on icon "button" at bounding box center [229, 285] width 14 height 14
type input "$1,837.50"
type input "9"
click at [168, 278] on icon "button" at bounding box center [170, 285] width 14 height 14
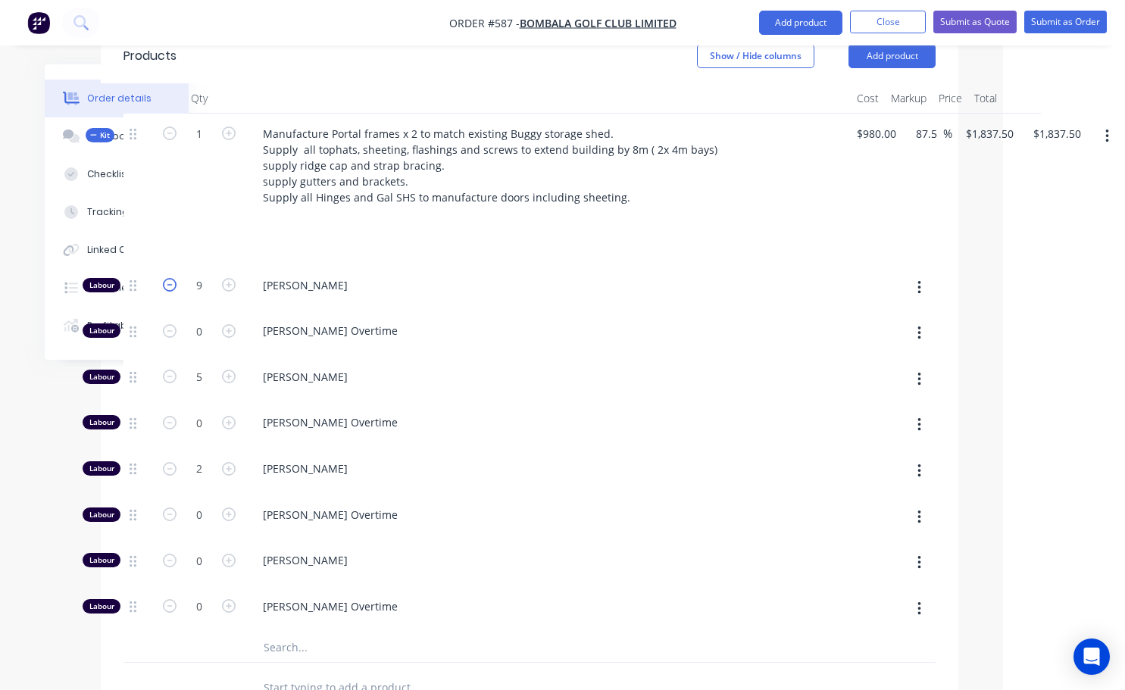
type input "$1,706.25"
type input "8"
click at [173, 278] on icon "button" at bounding box center [170, 285] width 14 height 14
type input "$1,575.00"
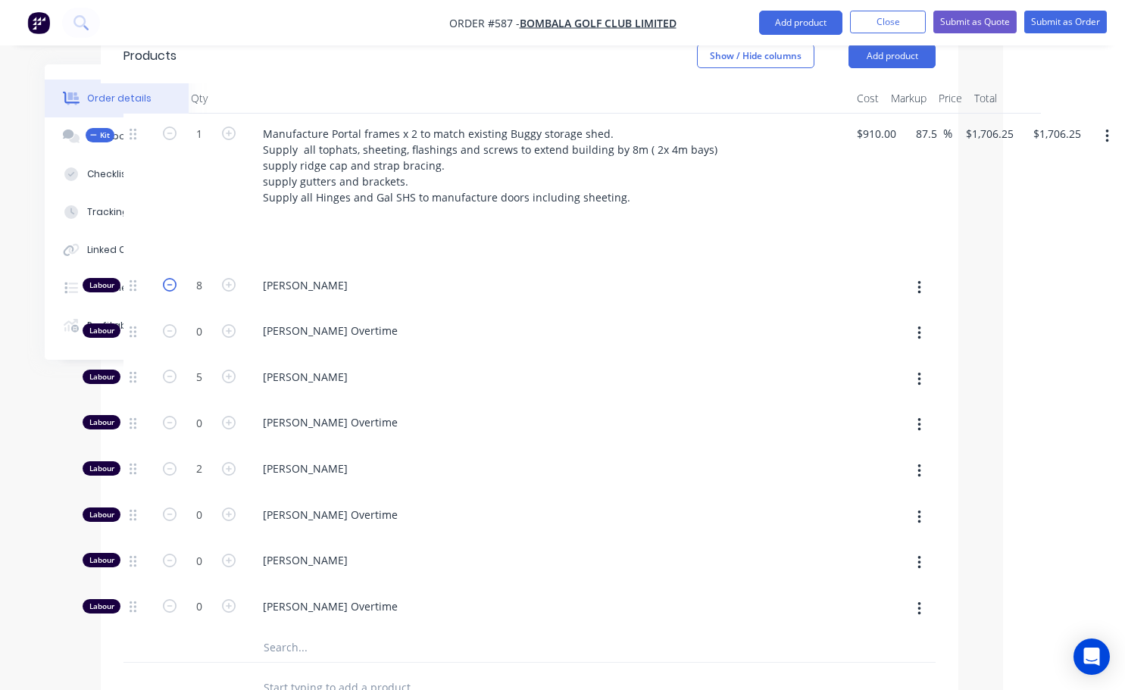
type input "$1,575.00"
type input "7"
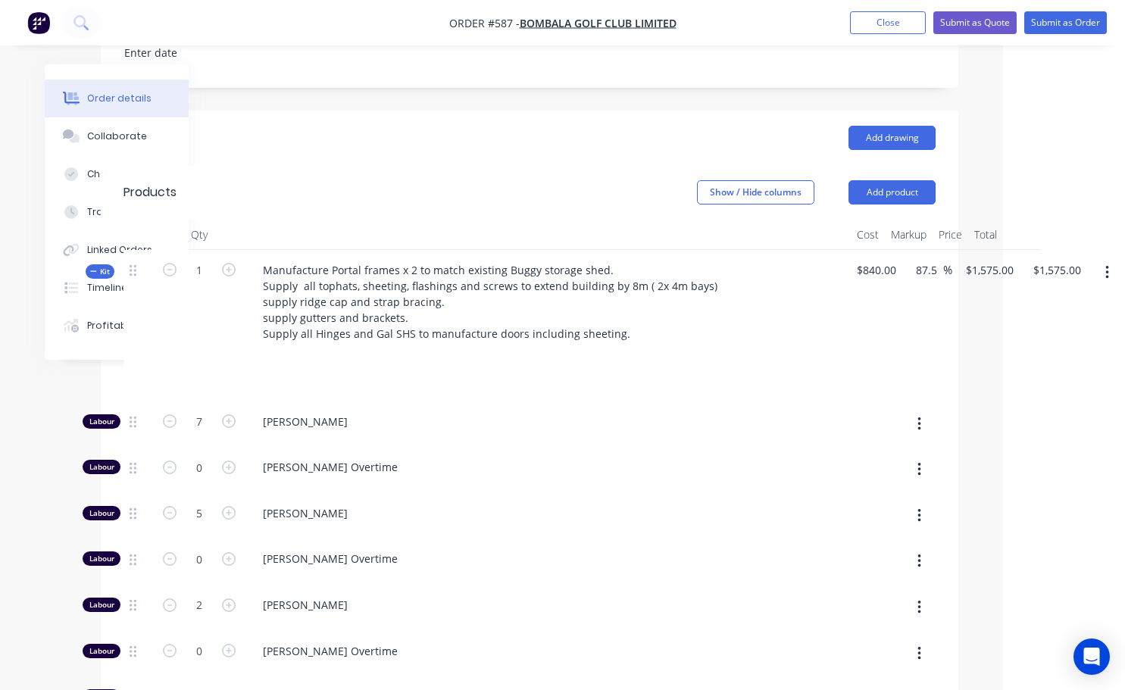
scroll to position [454, 111]
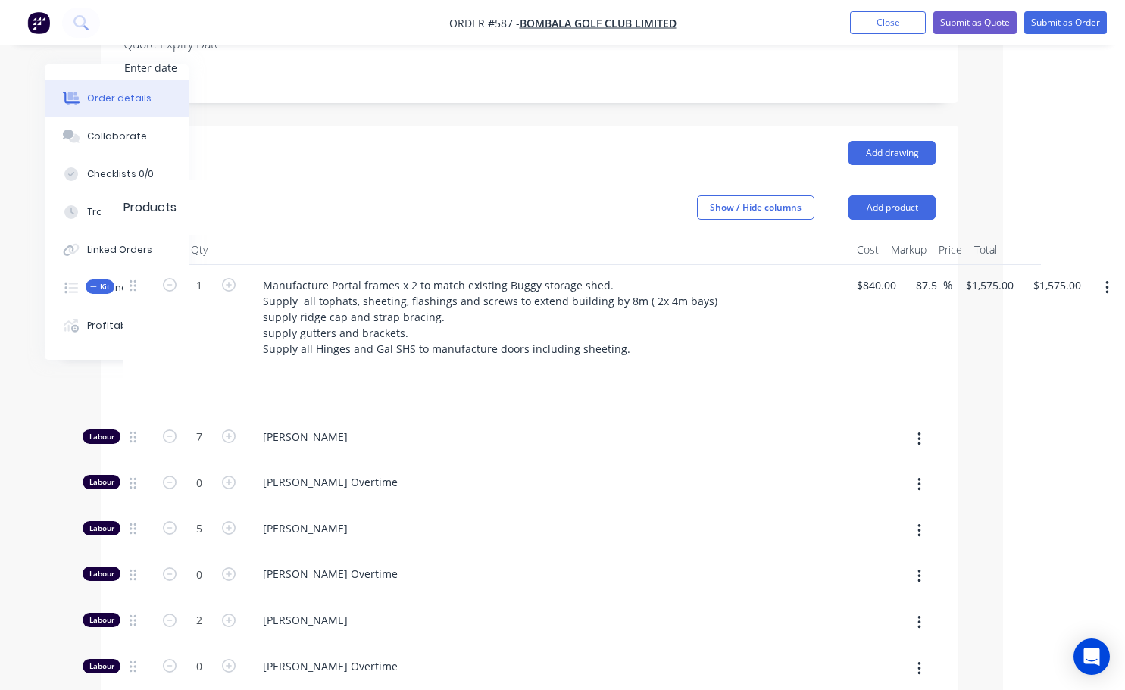
click at [1106, 281] on icon "button" at bounding box center [1106, 288] width 3 height 14
click at [1053, 317] on div "Add product to kit" at bounding box center [1052, 328] width 117 height 22
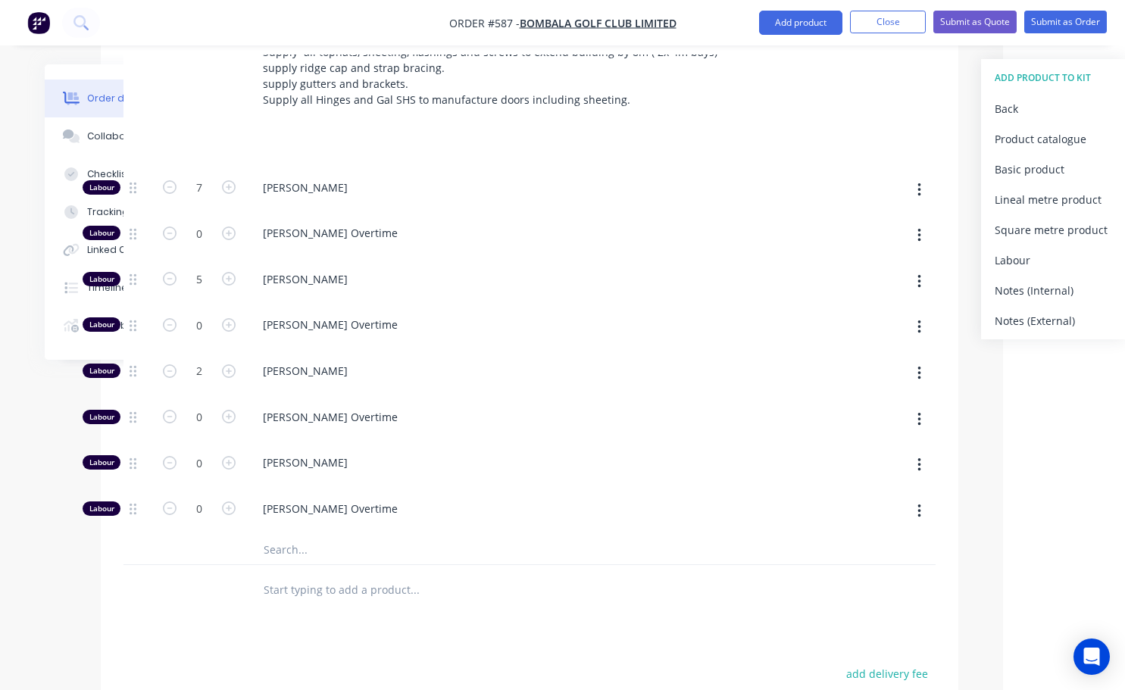
scroll to position [682, 111]
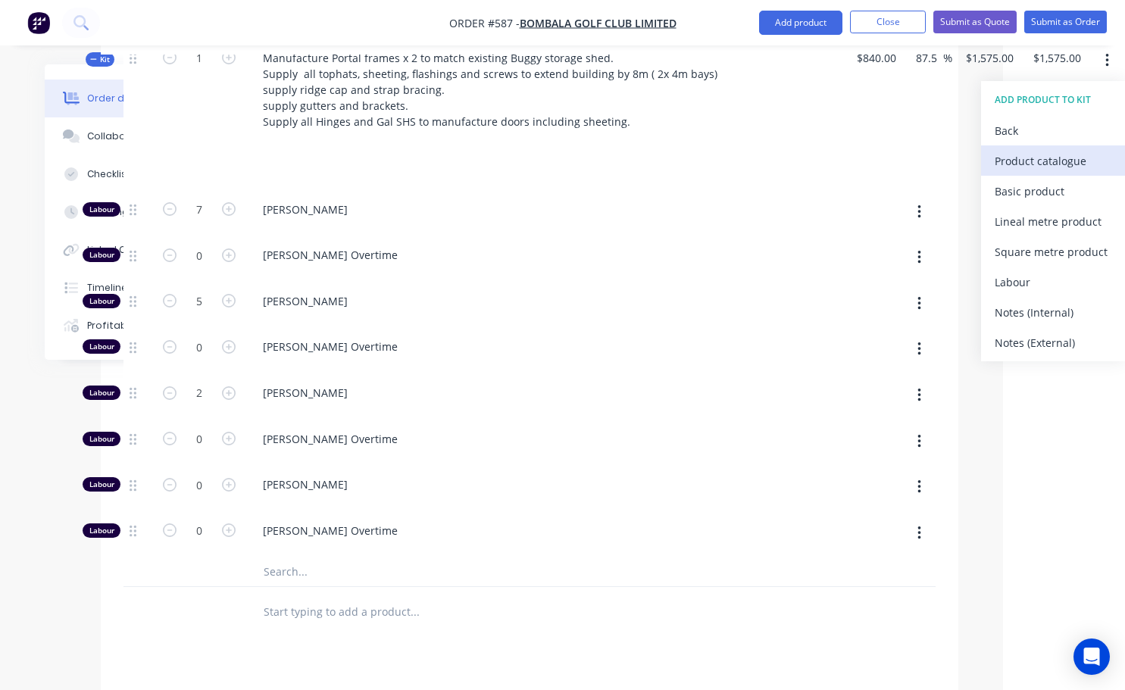
click at [1043, 150] on div "Product catalogue" at bounding box center [1052, 161] width 117 height 22
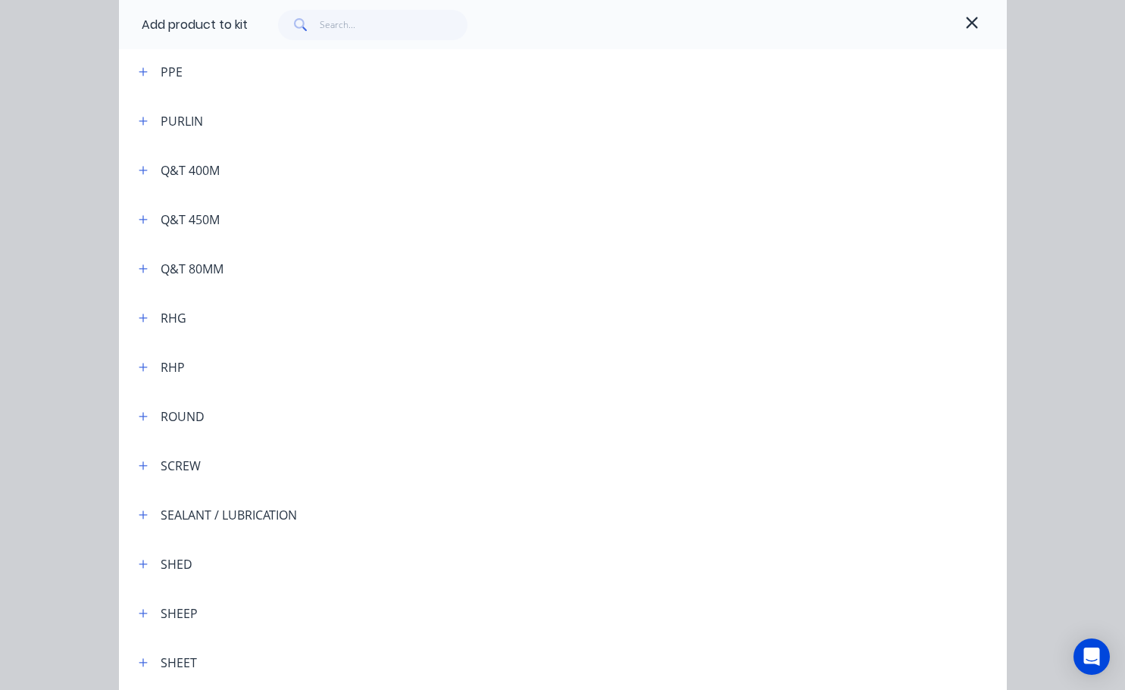
scroll to position [3863, 0]
click at [139, 317] on icon "button" at bounding box center [143, 316] width 9 height 11
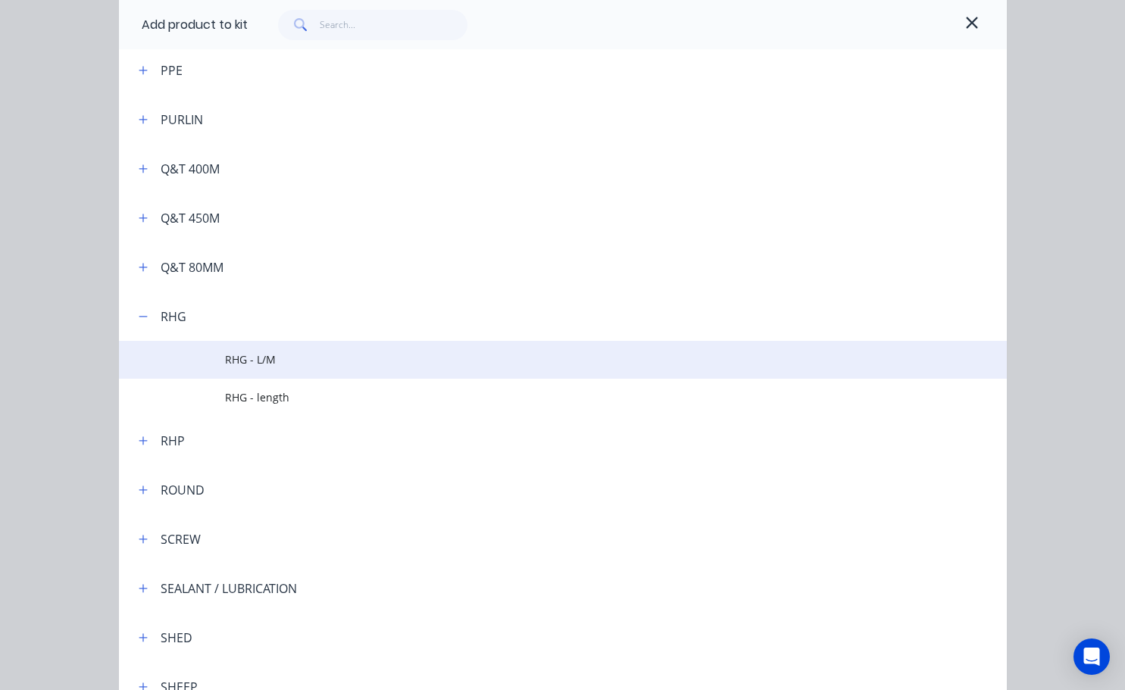
click at [254, 348] on td "RHG - L/M" at bounding box center [615, 360] width 781 height 38
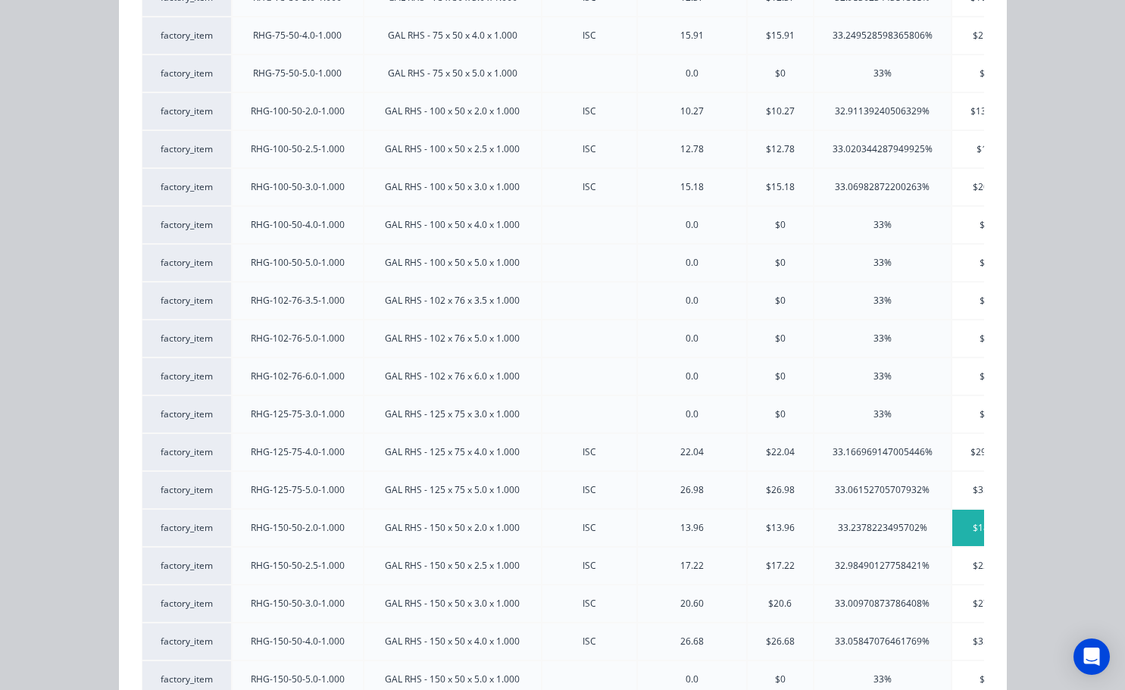
scroll to position [0, 0]
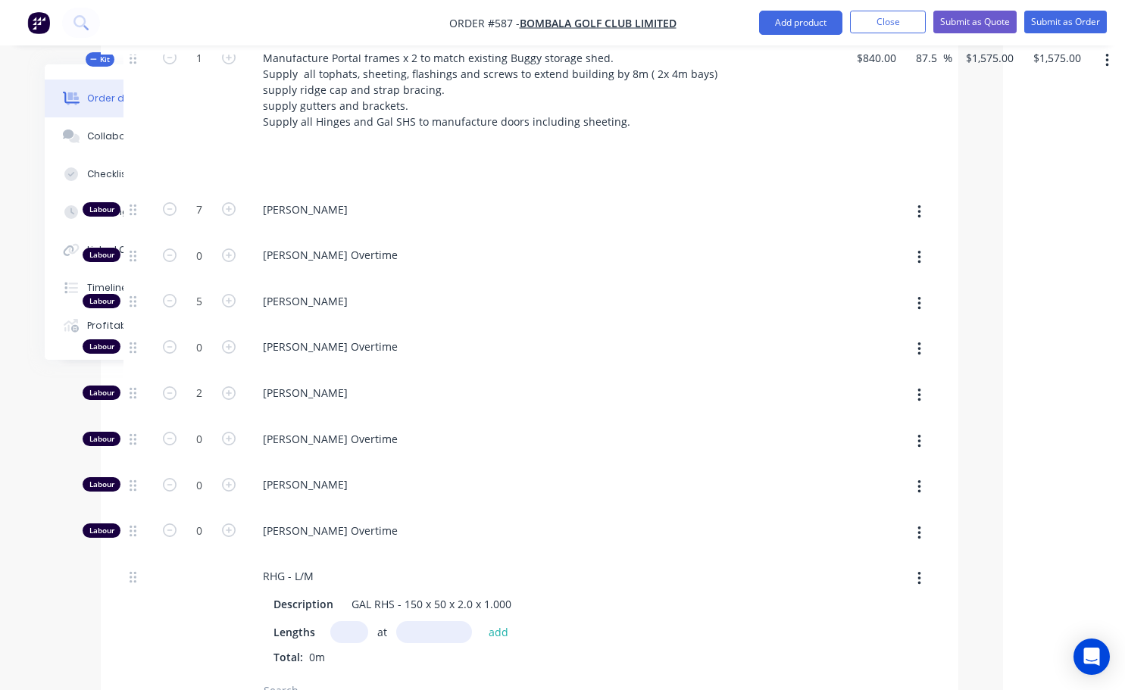
click at [349, 621] on input "text" at bounding box center [349, 632] width 38 height 22
type input "1"
click at [410, 621] on input "text" at bounding box center [434, 632] width 76 height 22
type input "14mm"
click at [498, 622] on button "add" at bounding box center [499, 632] width 36 height 20
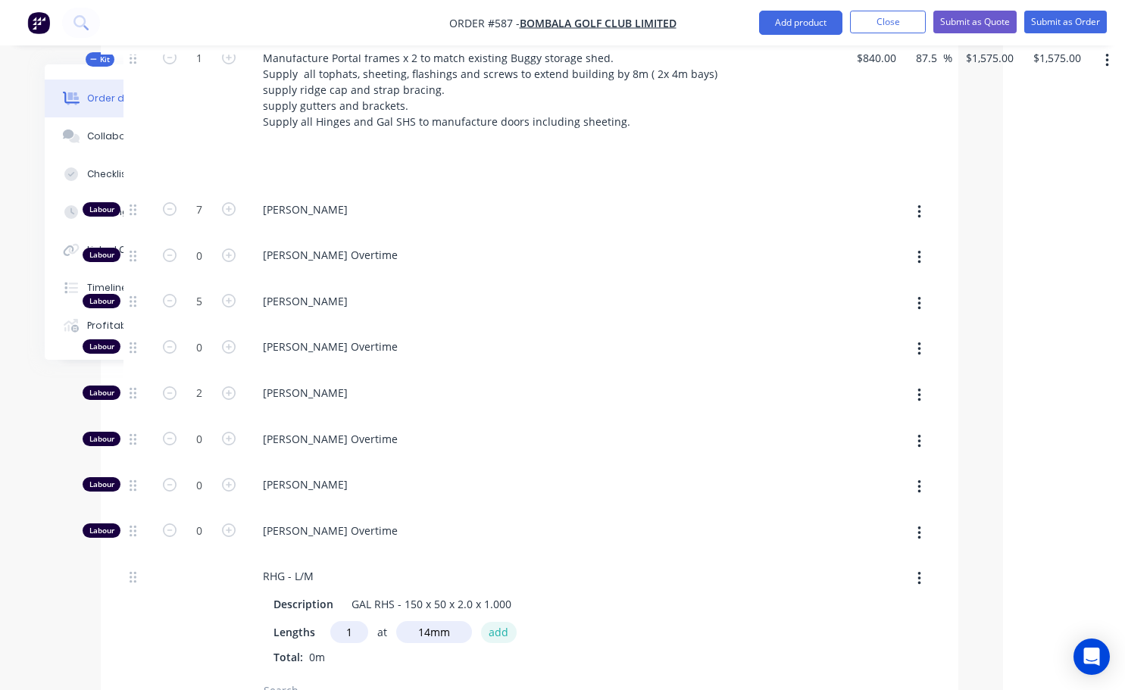
type input "$1,575.3664"
type input "$1,575.37"
click at [346, 654] on icon "button" at bounding box center [349, 658] width 8 height 8
type input "$1,575.00"
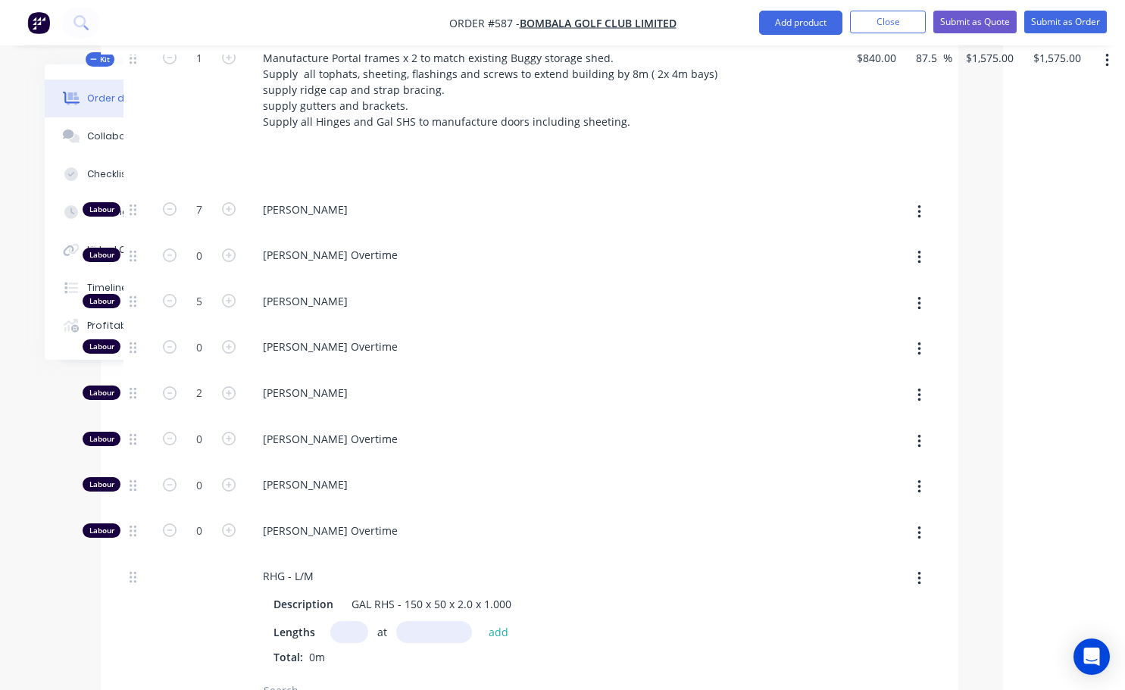
click at [348, 621] on input "text" at bounding box center [349, 632] width 38 height 22
type input "1"
click at [410, 621] on input "text" at bounding box center [434, 632] width 76 height 22
type input "14000mm"
click at [497, 622] on button "add" at bounding box center [499, 632] width 36 height 20
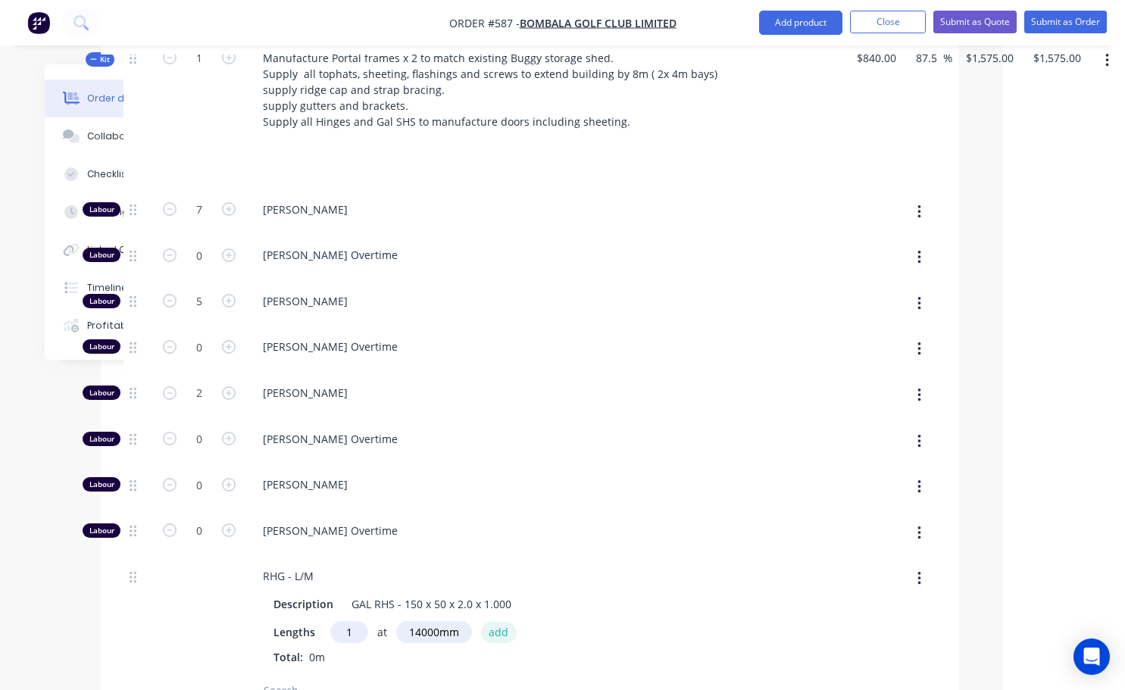
type input "$1,941.45"
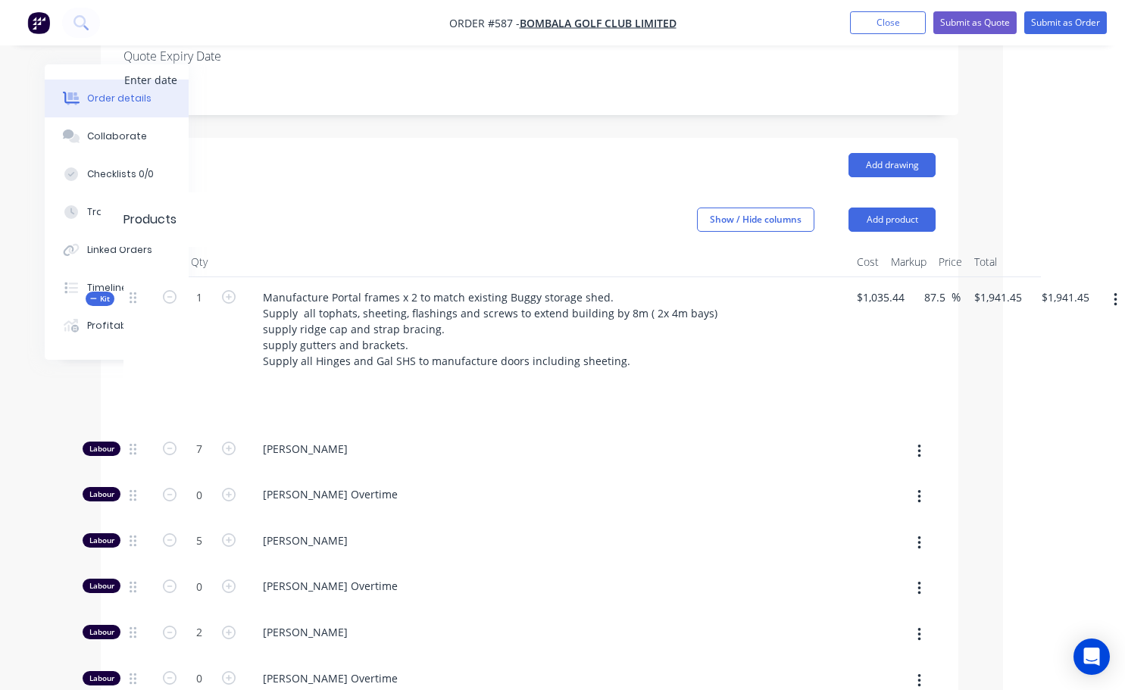
scroll to position [379, 111]
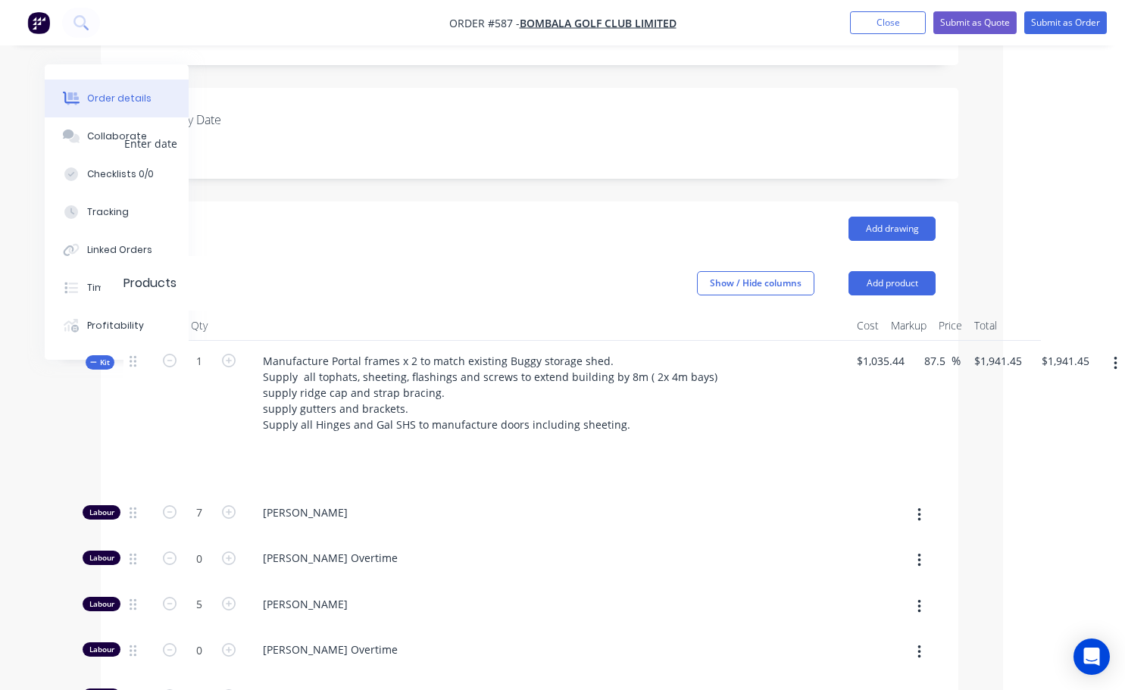
click at [1113, 355] on icon "button" at bounding box center [1115, 363] width 4 height 17
click at [1038, 392] on div "Add product to kit" at bounding box center [1061, 403] width 117 height 22
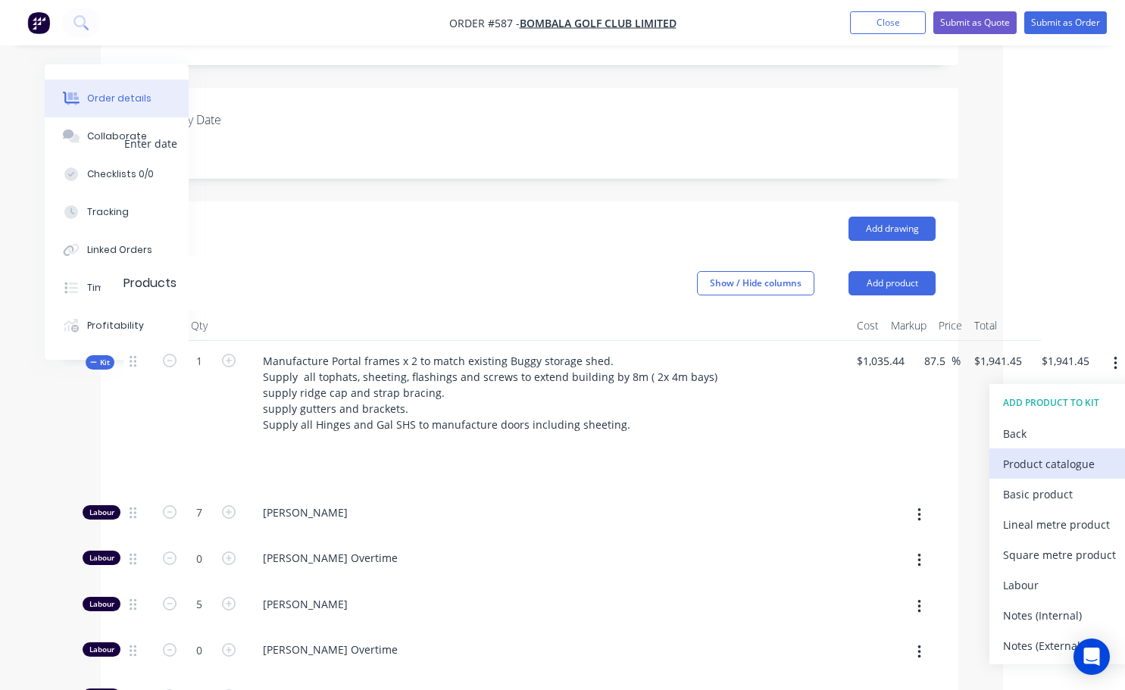
click at [1033, 453] on div "Product catalogue" at bounding box center [1061, 464] width 117 height 22
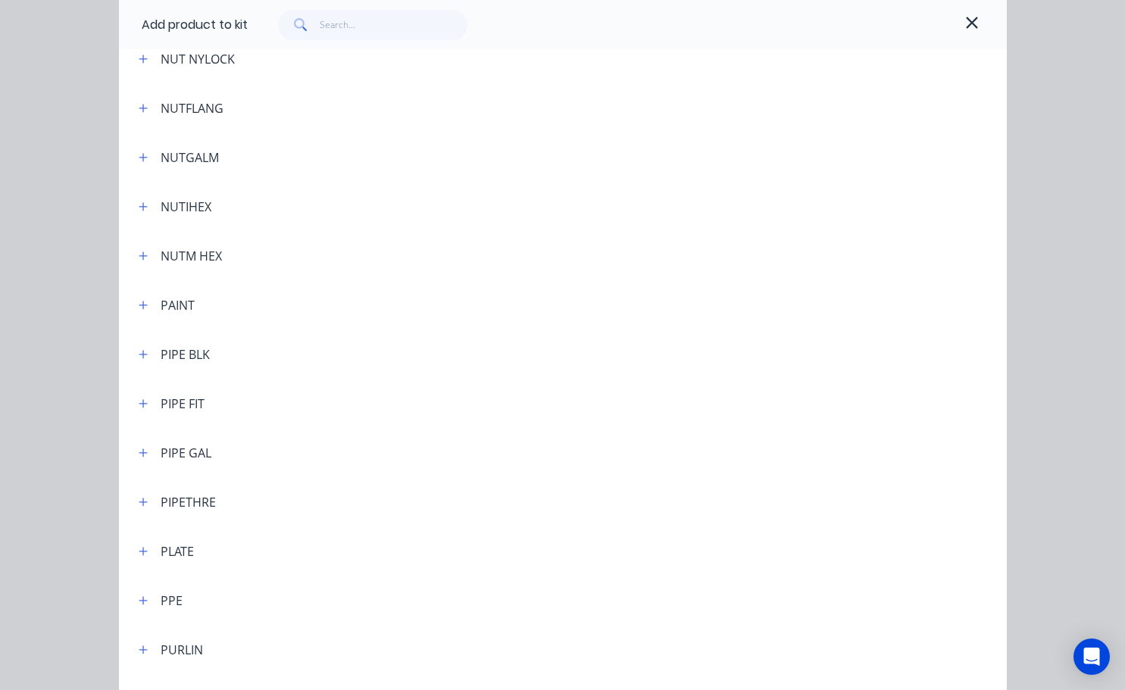
scroll to position [3635, 0]
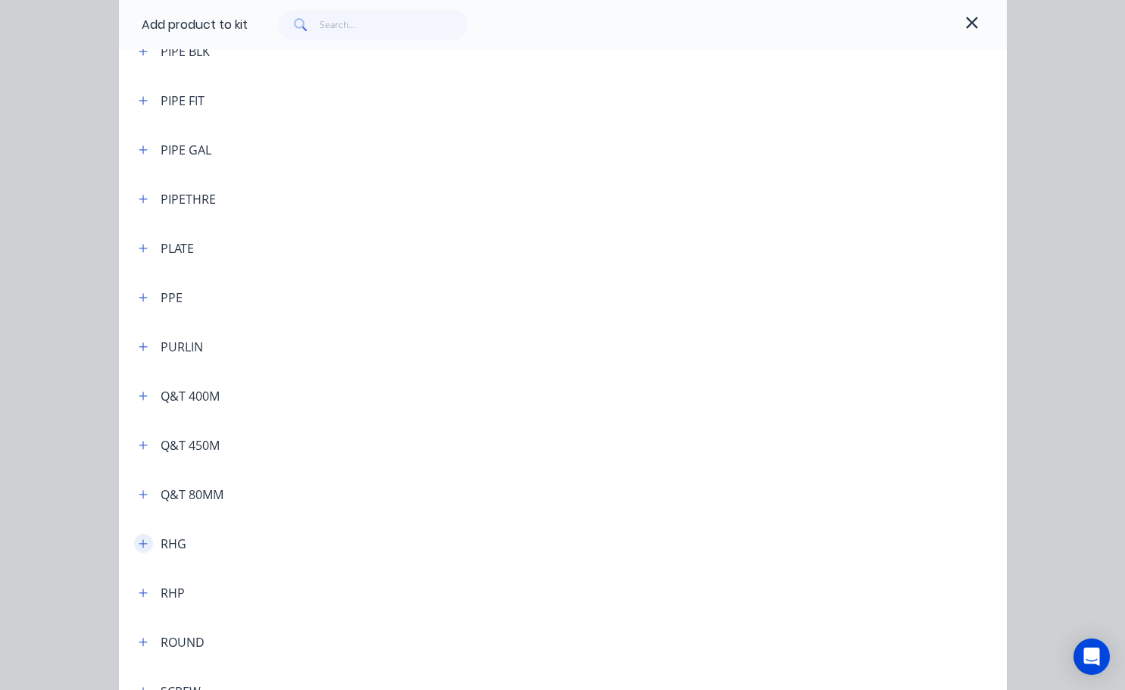
click at [139, 545] on icon "button" at bounding box center [143, 543] width 9 height 11
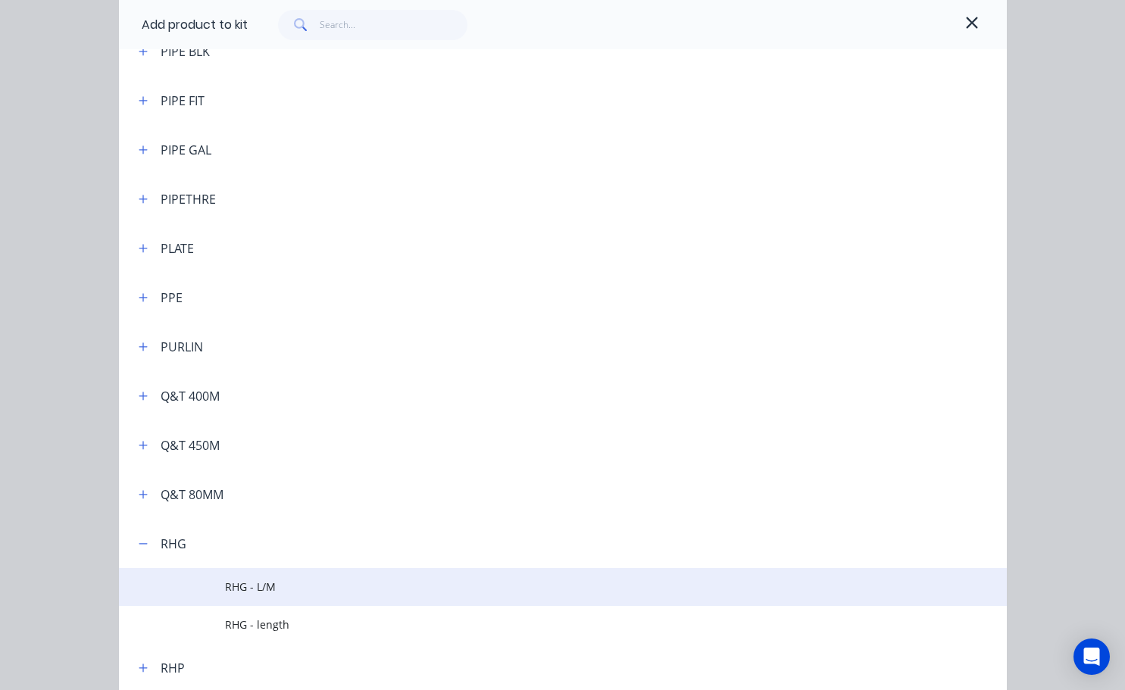
click at [252, 593] on span "RHG - L/M" at bounding box center [537, 587] width 625 height 16
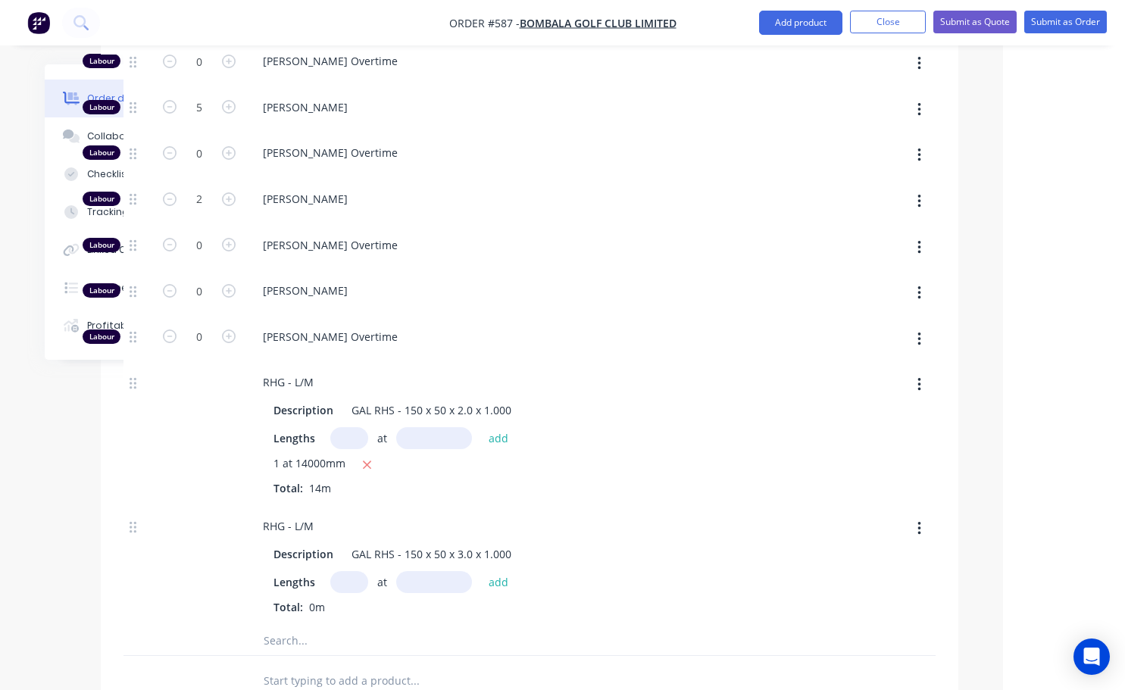
scroll to position [985, 111]
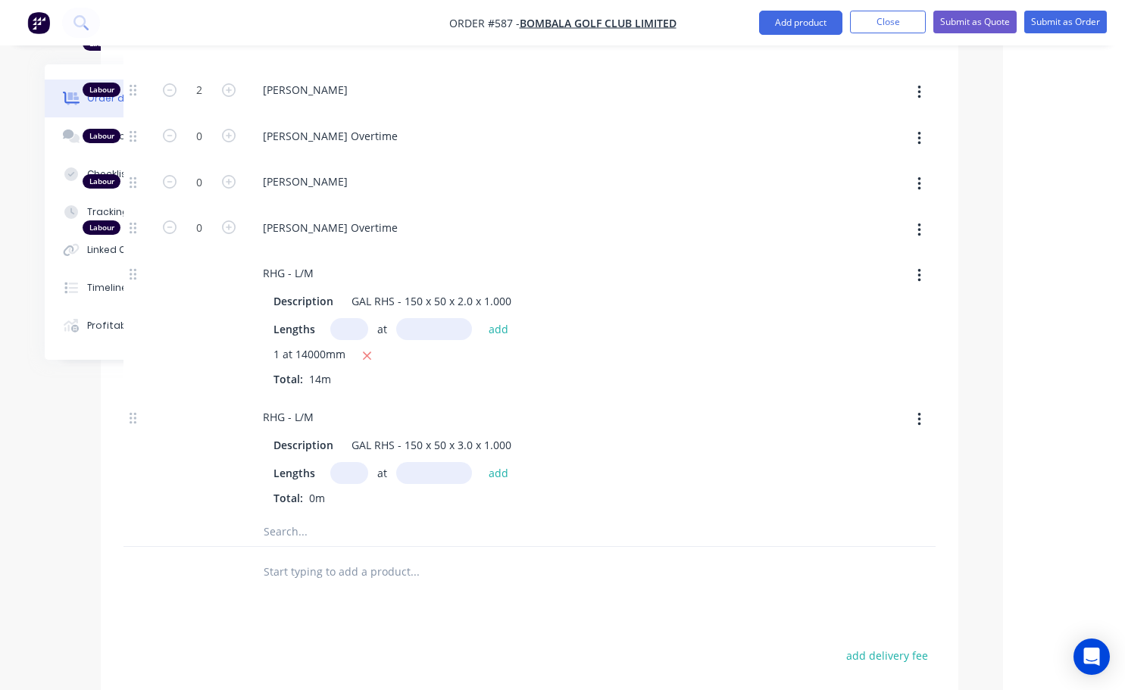
click at [342, 462] on input "text" at bounding box center [349, 473] width 38 height 22
type input "1"
click at [410, 462] on input "text" at bounding box center [434, 473] width 76 height 22
type input "14000mm"
click at [498, 463] on button "add" at bounding box center [499, 473] width 36 height 20
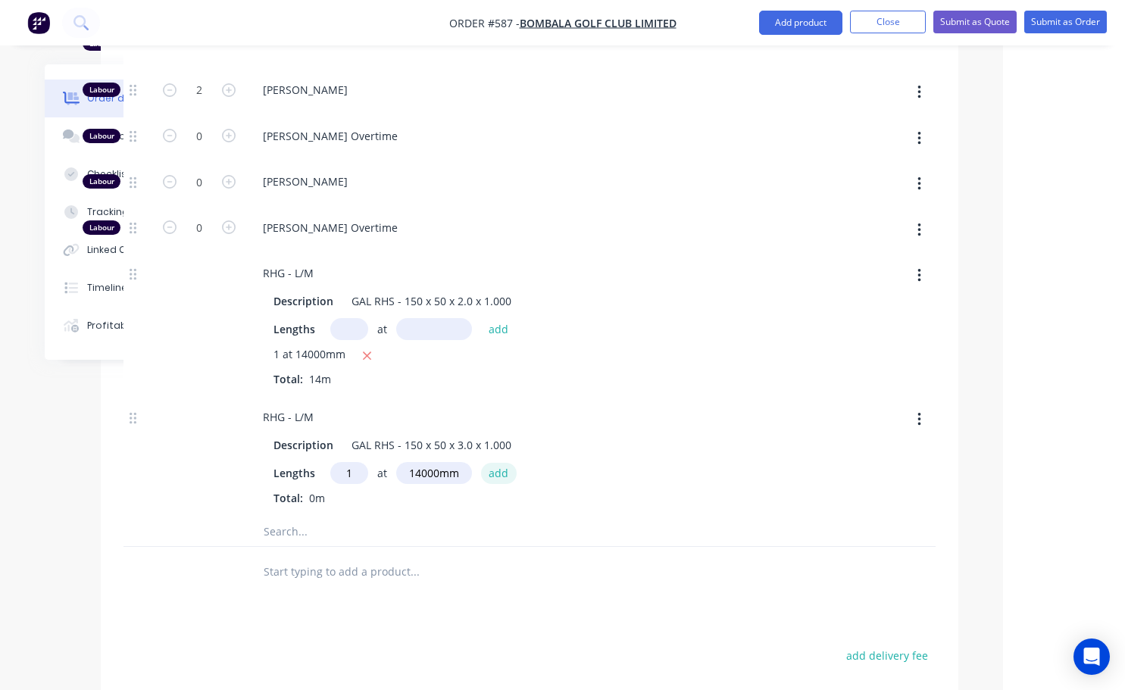
type input "$2,482.20"
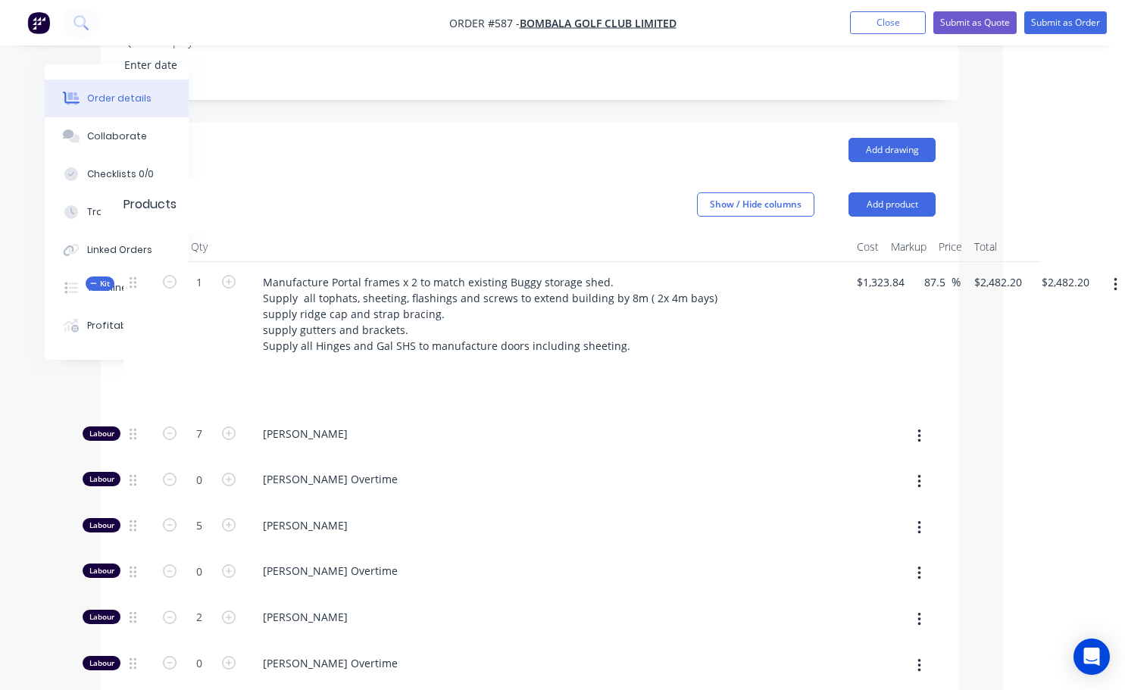
scroll to position [379, 111]
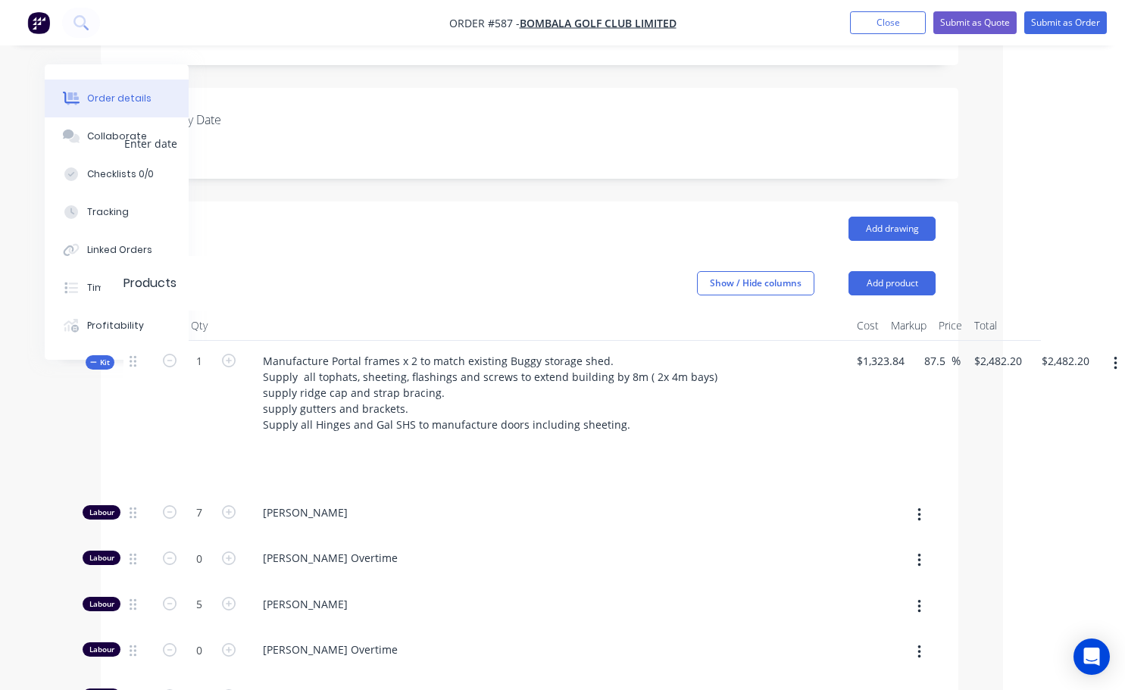
click at [1116, 357] on icon "button" at bounding box center [1114, 364] width 3 height 14
click at [1051, 392] on div "Add product to kit" at bounding box center [1061, 403] width 117 height 22
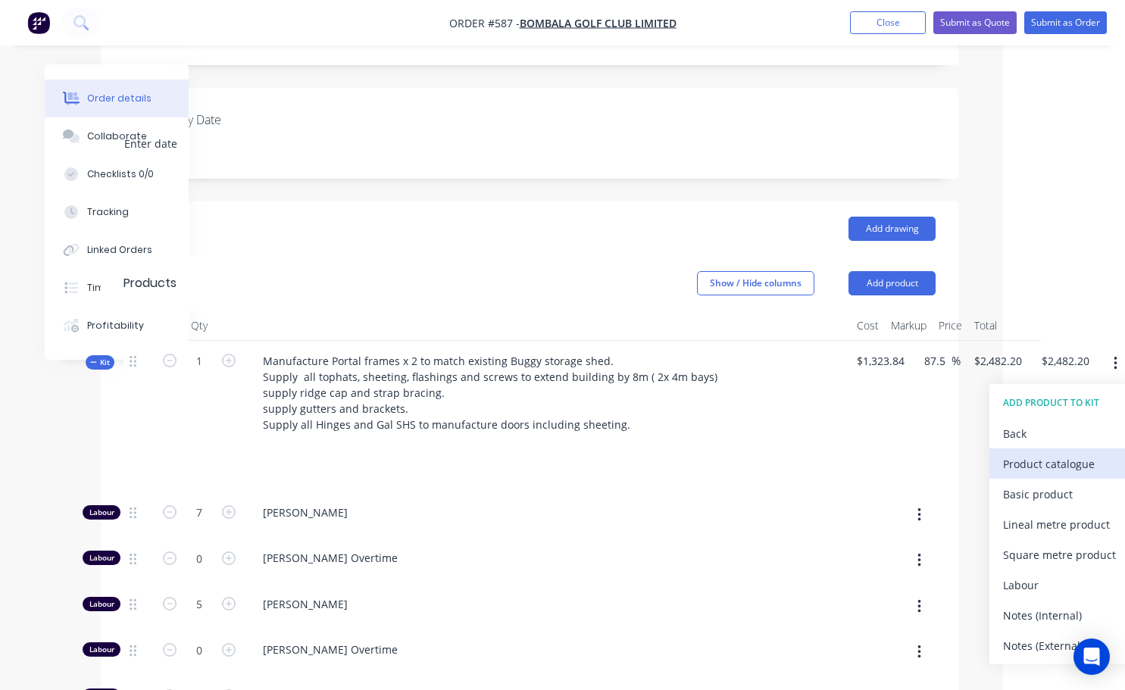
click at [1045, 453] on div "Product catalogue" at bounding box center [1061, 464] width 117 height 22
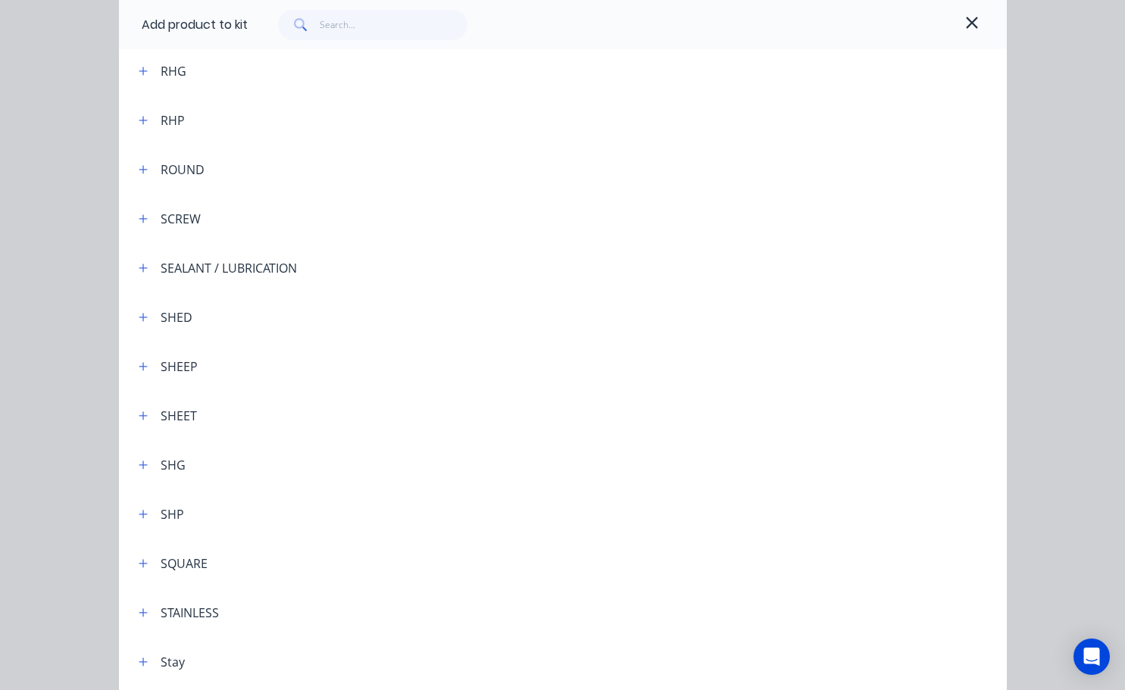
scroll to position [4165, 0]
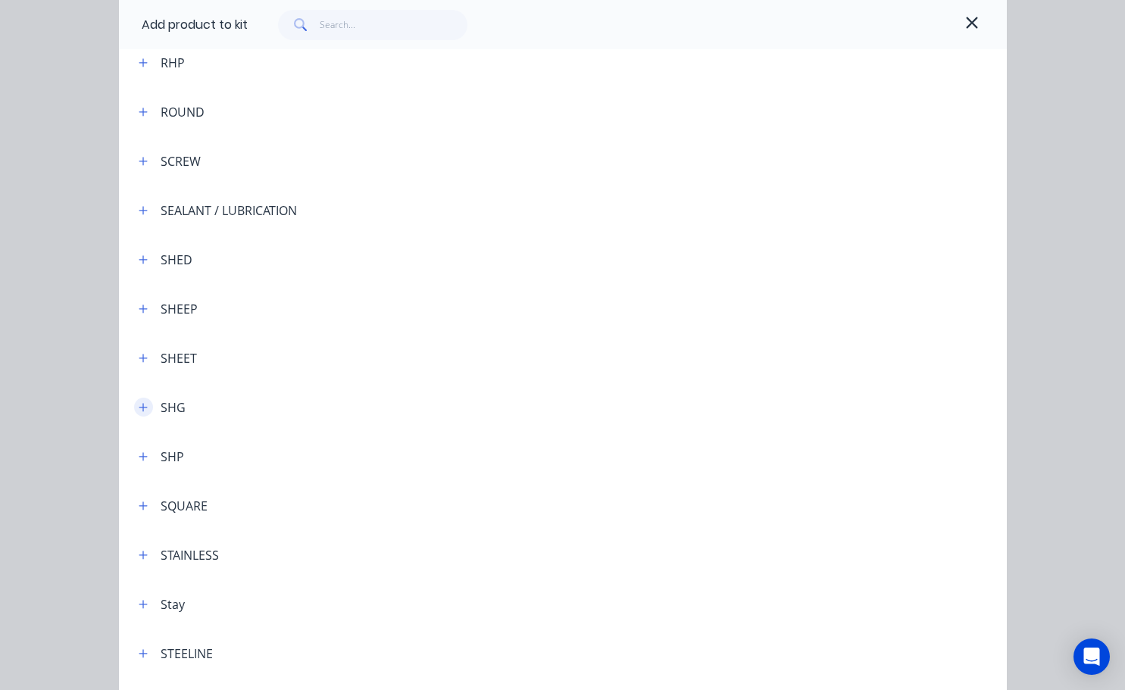
click at [141, 406] on icon "button" at bounding box center [143, 407] width 9 height 11
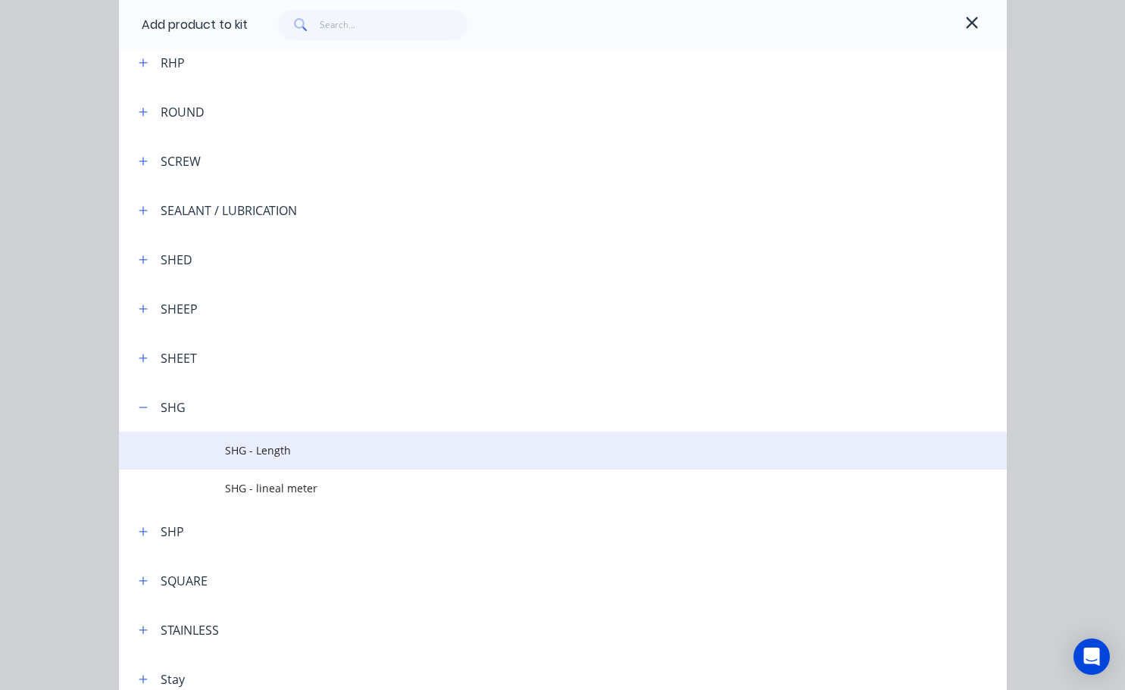
click at [271, 449] on span "SHG - Length" at bounding box center [537, 450] width 625 height 16
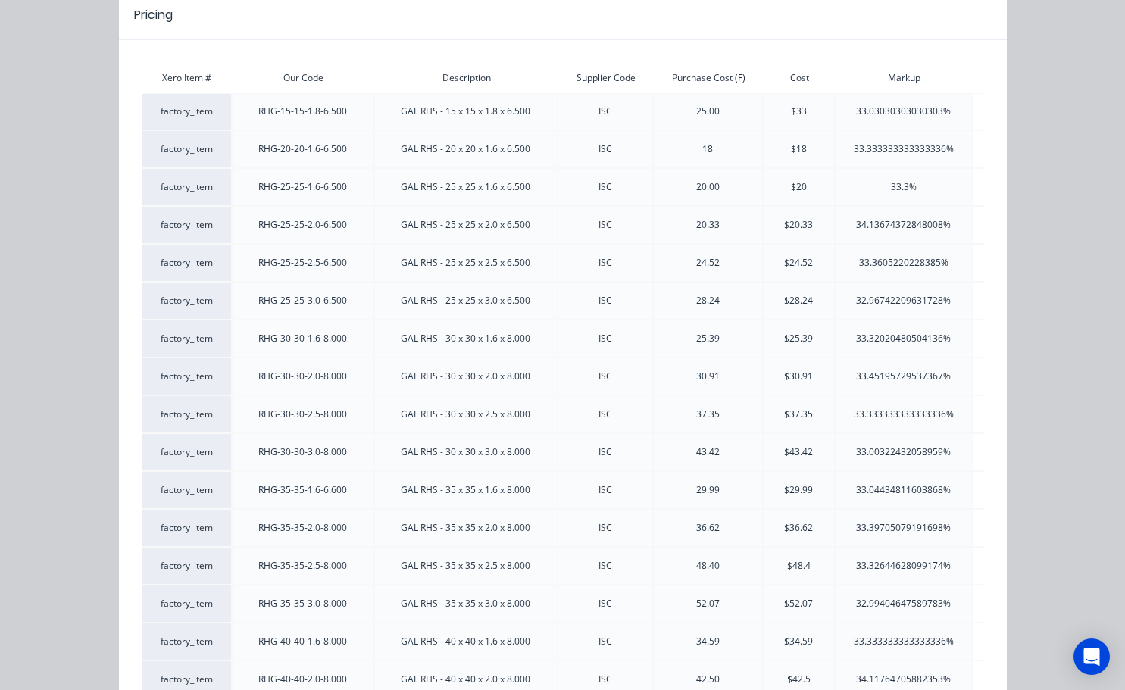
scroll to position [379, 119]
click at [947, 564] on div "33.32644628099174%" at bounding box center [903, 566] width 136 height 14
click at [812, 573] on div "$48.4" at bounding box center [798, 566] width 70 height 36
type input "$2,572.95"
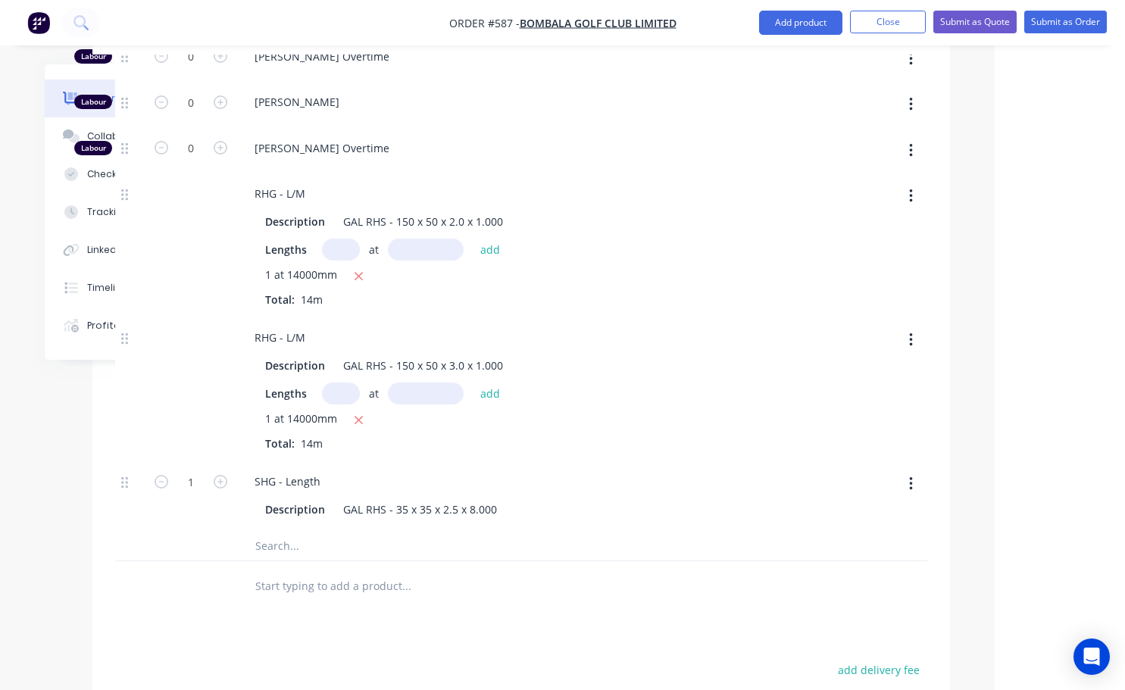
scroll to position [1212, 119]
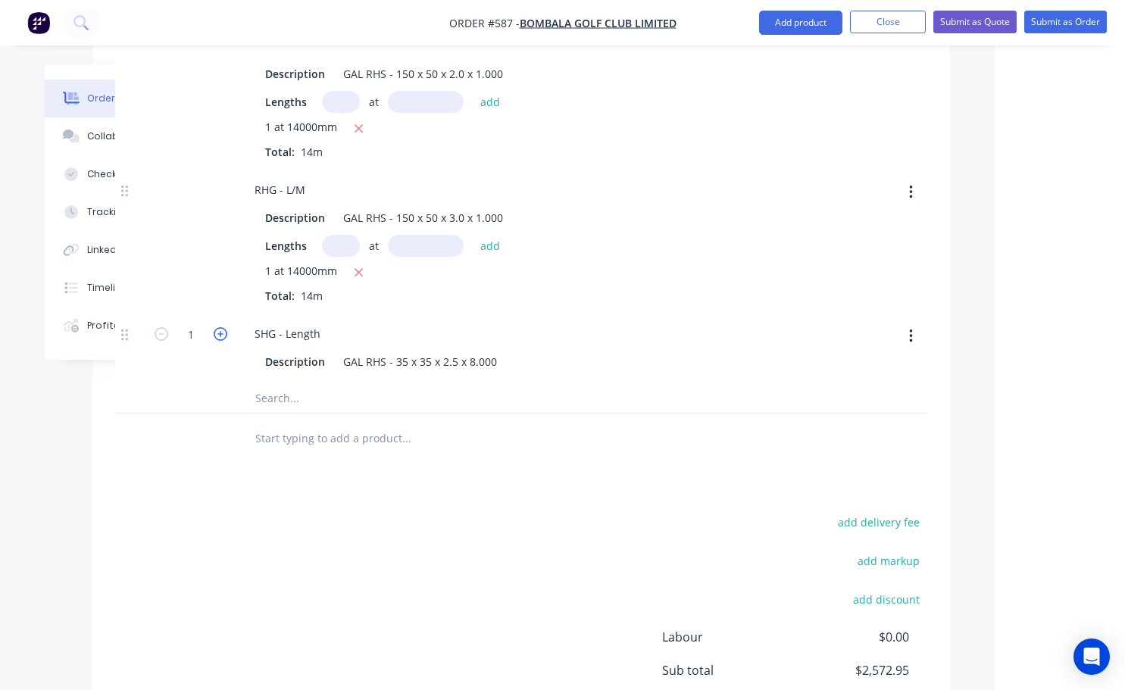
click at [219, 327] on icon "button" at bounding box center [221, 334] width 14 height 14
type input "$2,663.70"
type input "2"
click at [219, 327] on icon "button" at bounding box center [221, 334] width 14 height 14
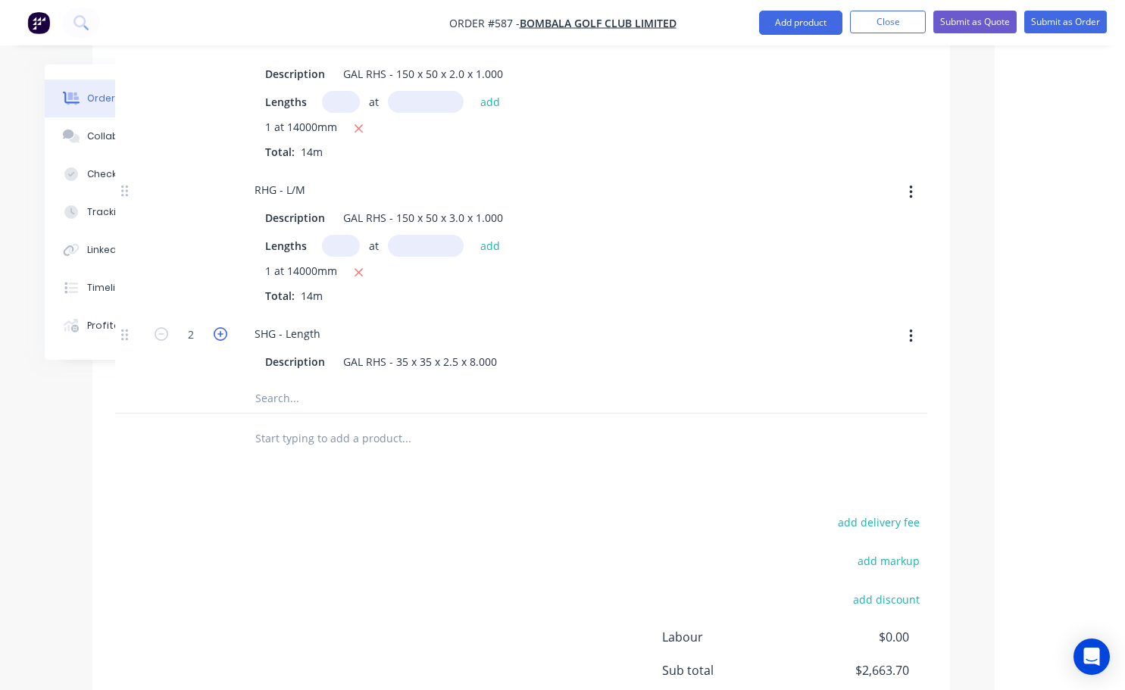
type input "$2,754.45"
type input "3"
click at [219, 327] on icon "button" at bounding box center [221, 334] width 14 height 14
type input "$2,845.20"
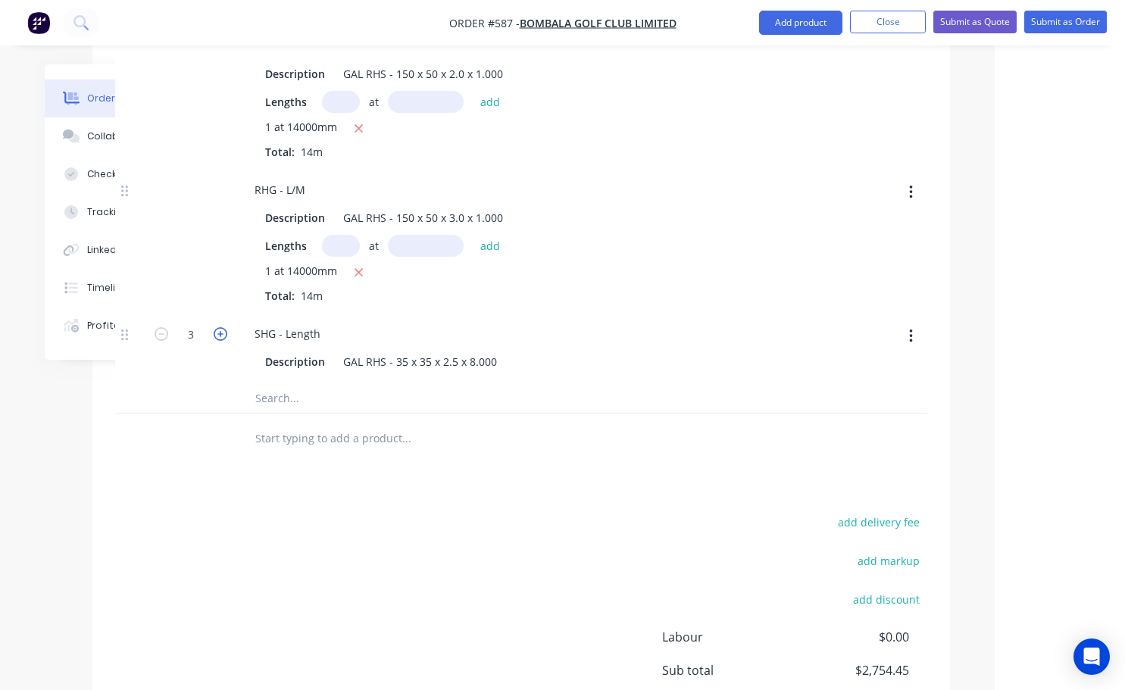
type input "$2,845.20"
type input "4"
click at [219, 327] on icon "button" at bounding box center [221, 334] width 14 height 14
type input "$2,935.95"
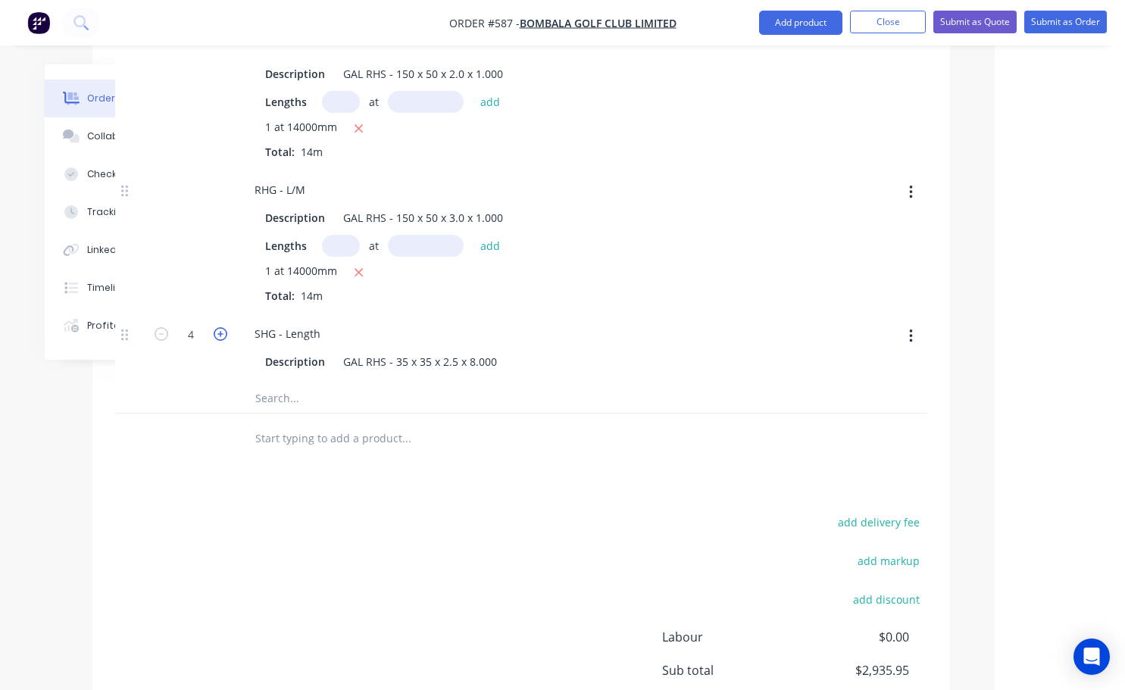
type input "5"
click at [219, 327] on icon "button" at bounding box center [221, 334] width 14 height 14
type input "$3,026.70"
type input "6"
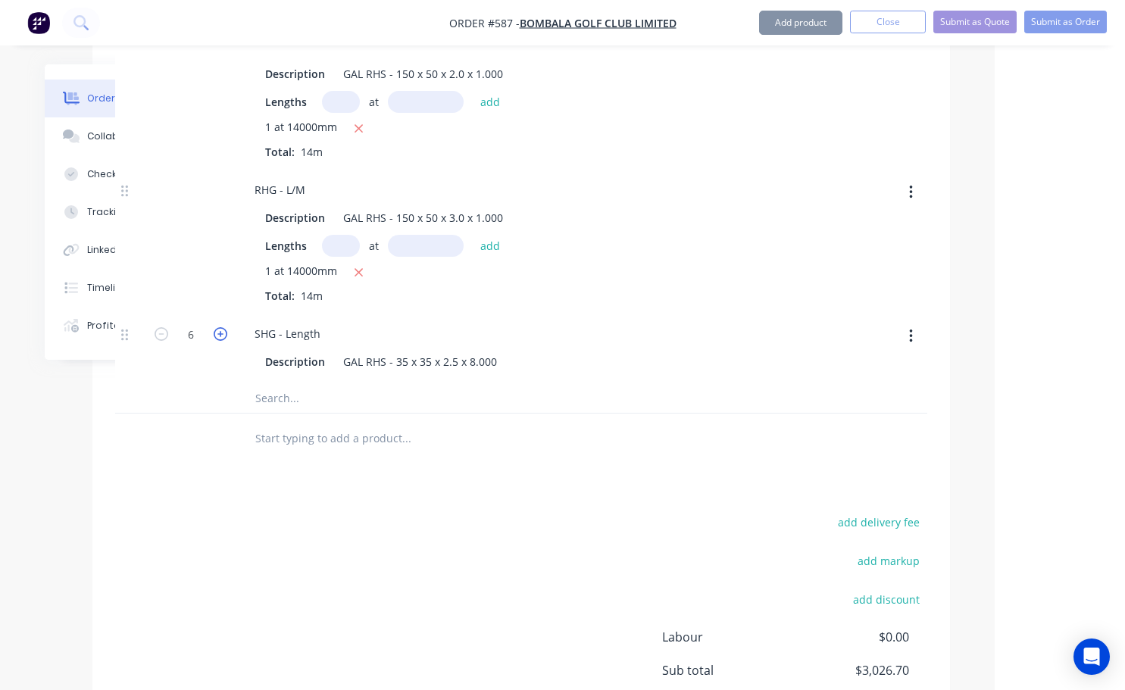
click at [219, 327] on icon "button" at bounding box center [221, 334] width 14 height 14
type input "$3,117.45"
type input "7"
click at [219, 327] on icon "button" at bounding box center [221, 334] width 14 height 14
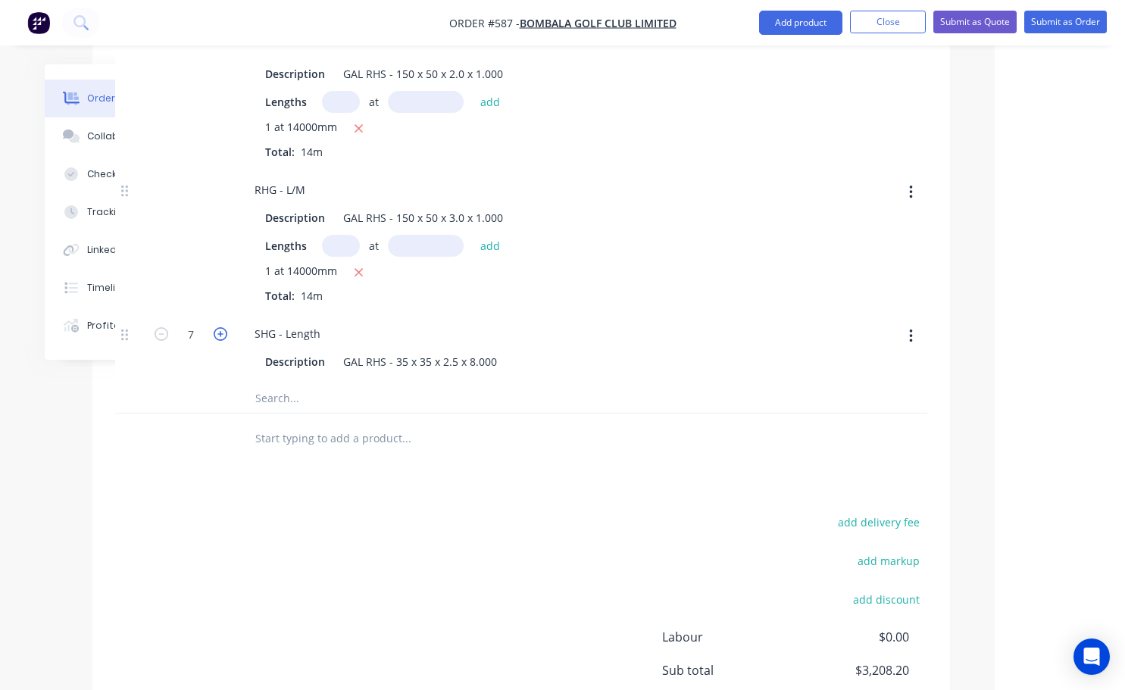
type input "$3,208.20"
type input "8"
click at [219, 327] on icon "button" at bounding box center [221, 334] width 14 height 14
type input "$3,298.95"
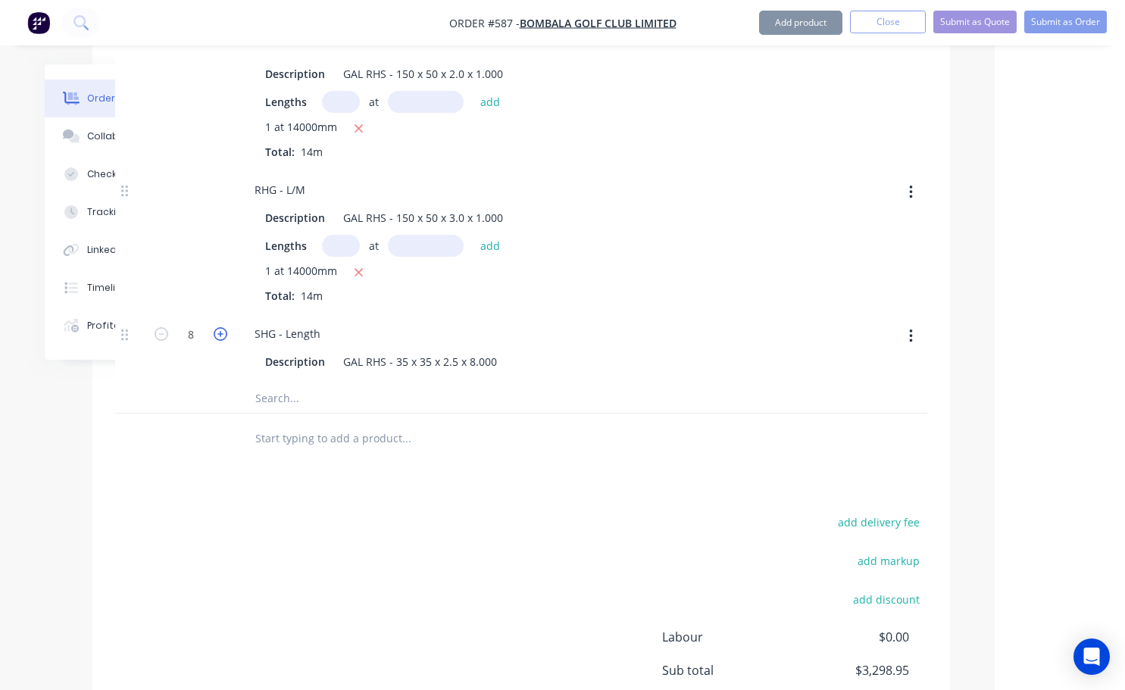
type input "$3,298.95"
type input "9"
click at [219, 327] on icon "button" at bounding box center [221, 334] width 14 height 14
type input "$3,389.70"
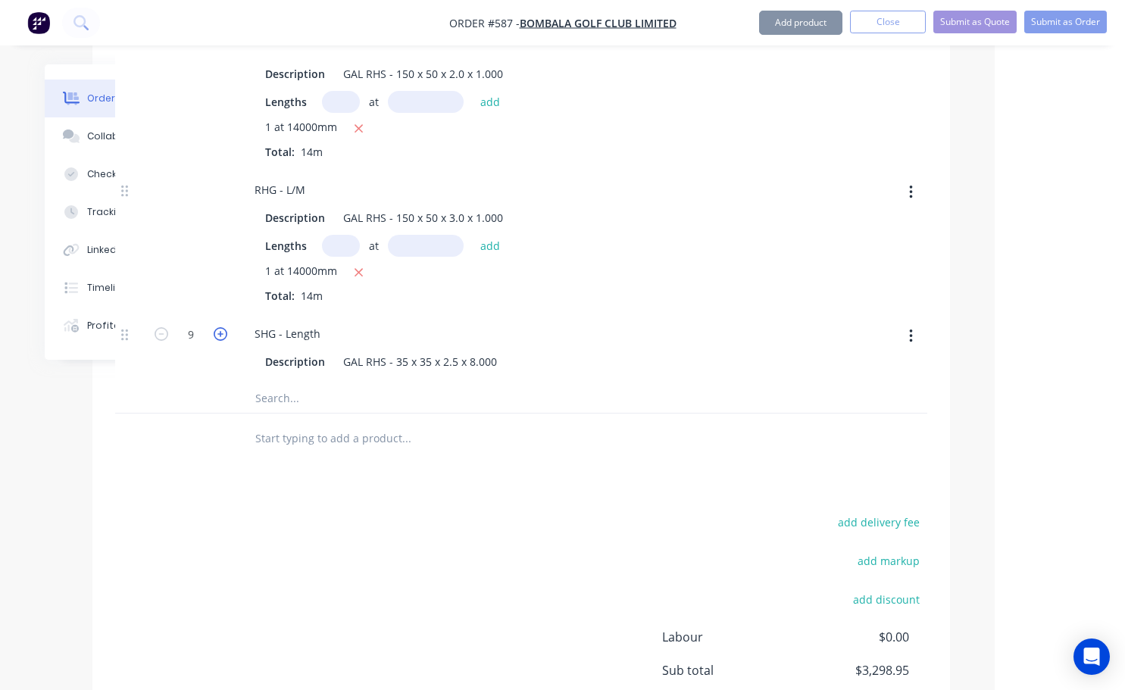
type input "10"
click at [219, 327] on icon "button" at bounding box center [221, 334] width 14 height 14
type input "$3,480.45"
type input "11"
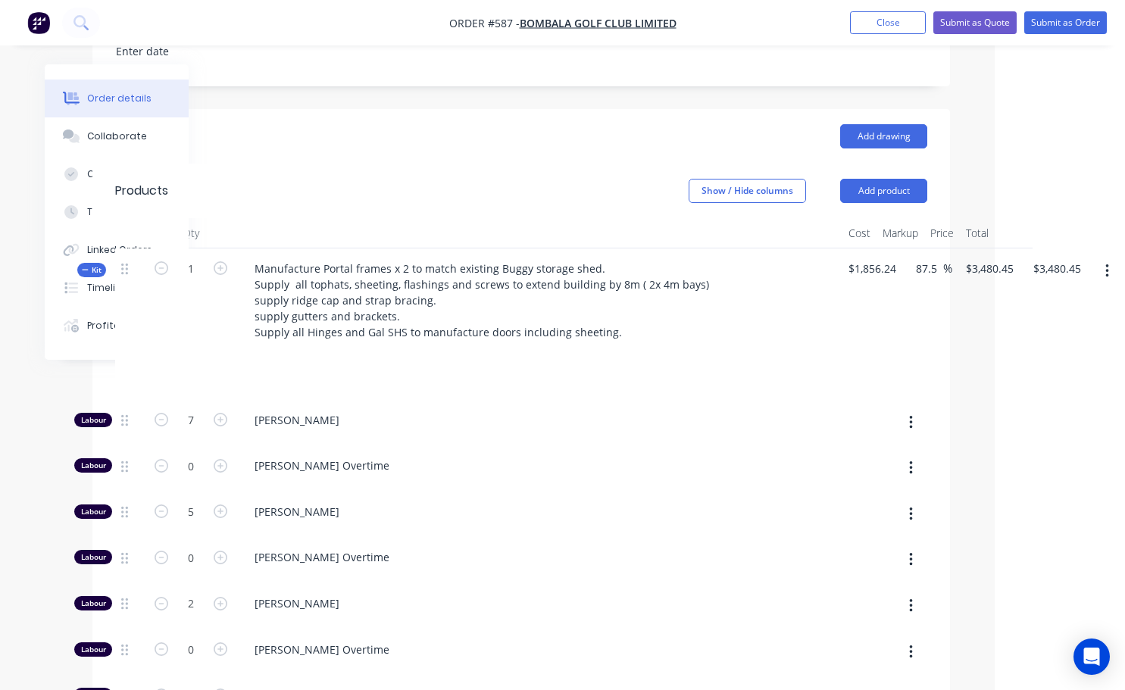
scroll to position [454, 119]
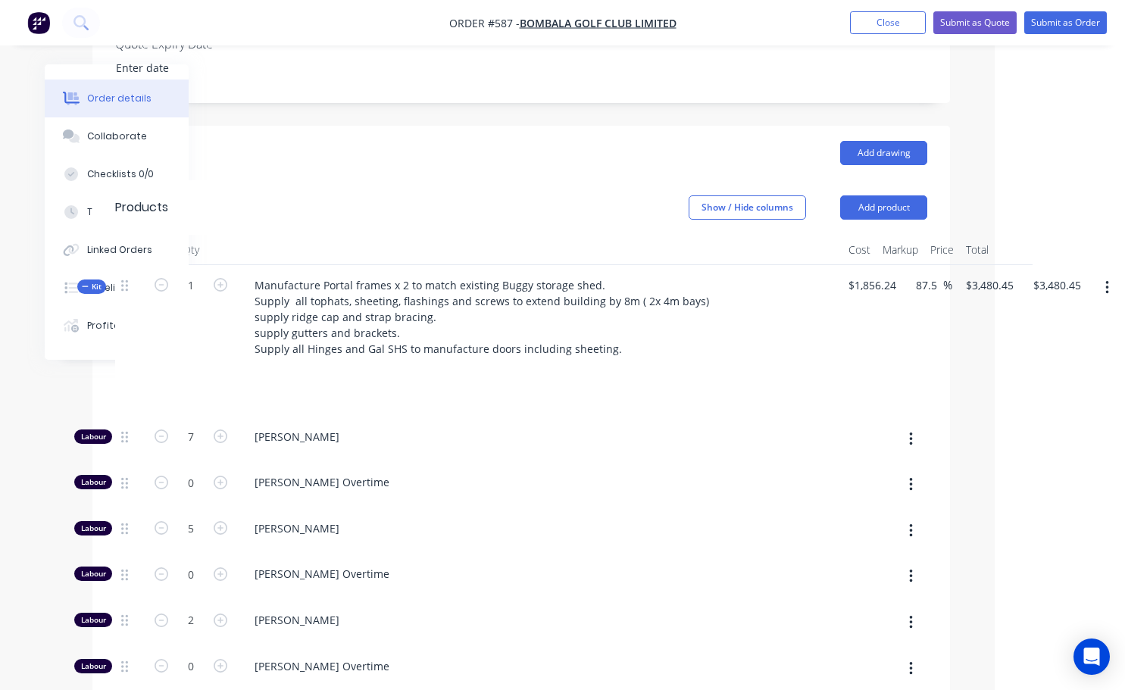
click at [1105, 279] on icon "button" at bounding box center [1107, 287] width 4 height 17
click at [1025, 317] on div "Add product to kit" at bounding box center [1052, 328] width 117 height 22
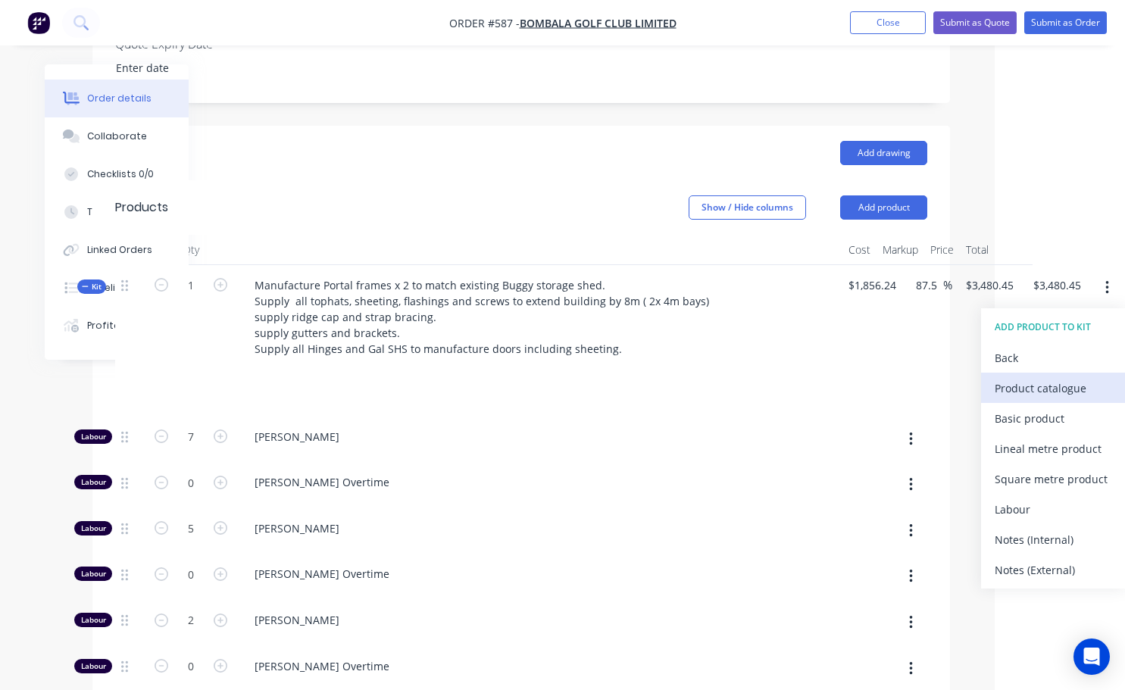
click at [1025, 377] on div "Product catalogue" at bounding box center [1052, 388] width 117 height 22
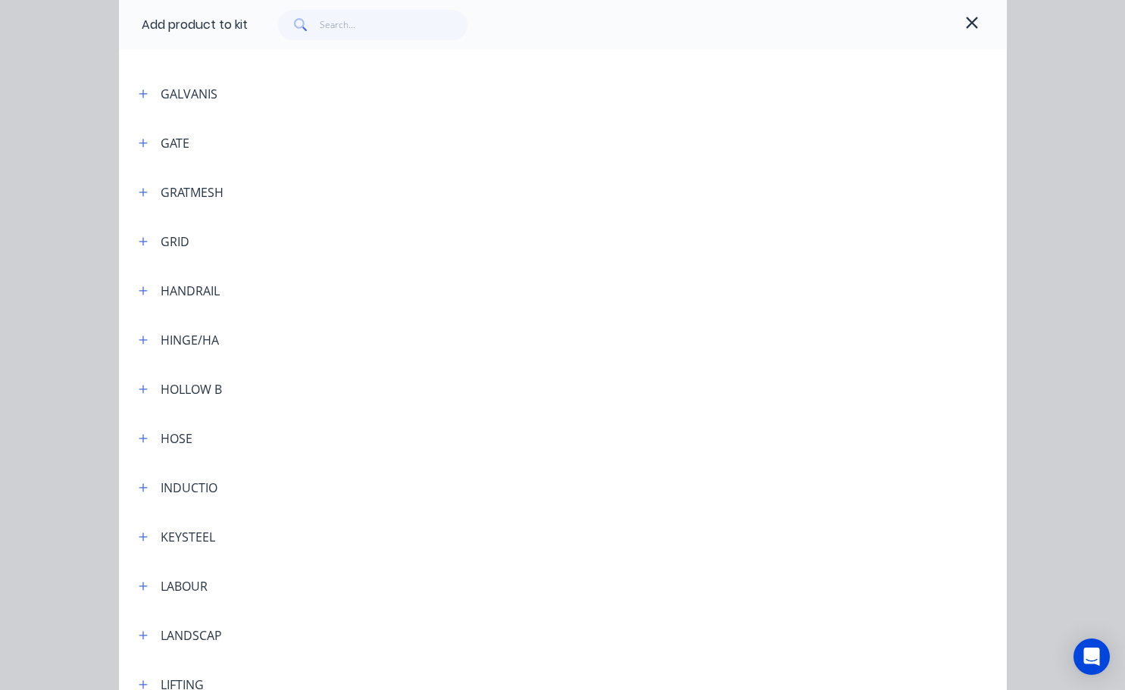
scroll to position [2424, 0]
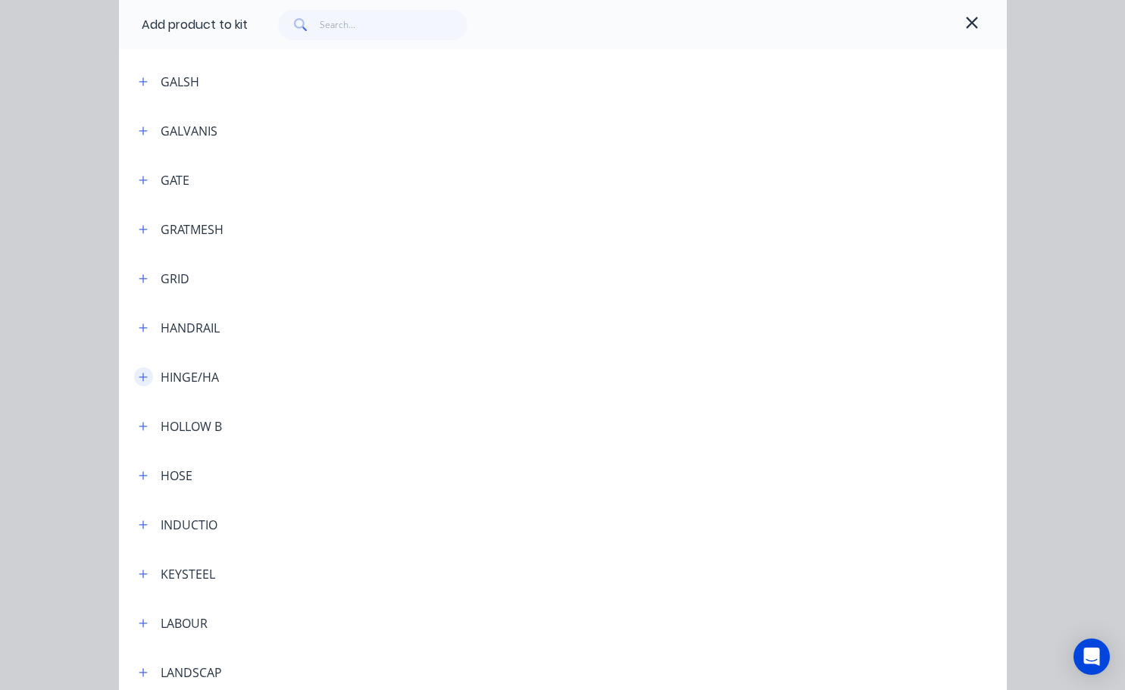
click at [139, 377] on icon "button" at bounding box center [143, 377] width 8 height 8
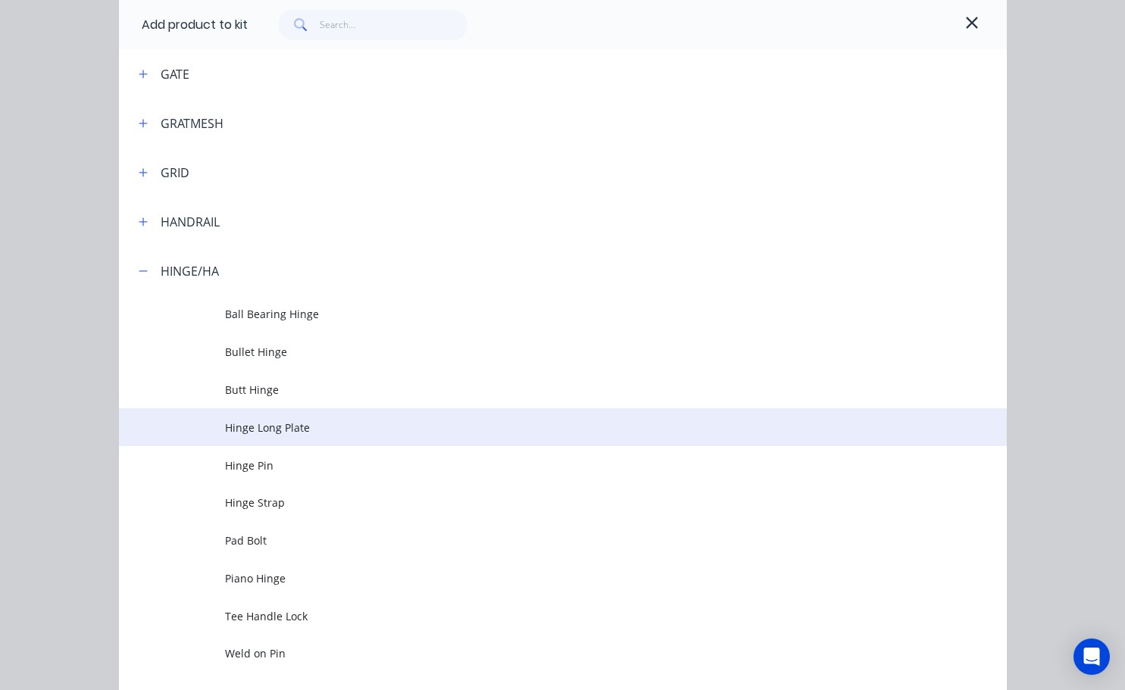
scroll to position [2575, 0]
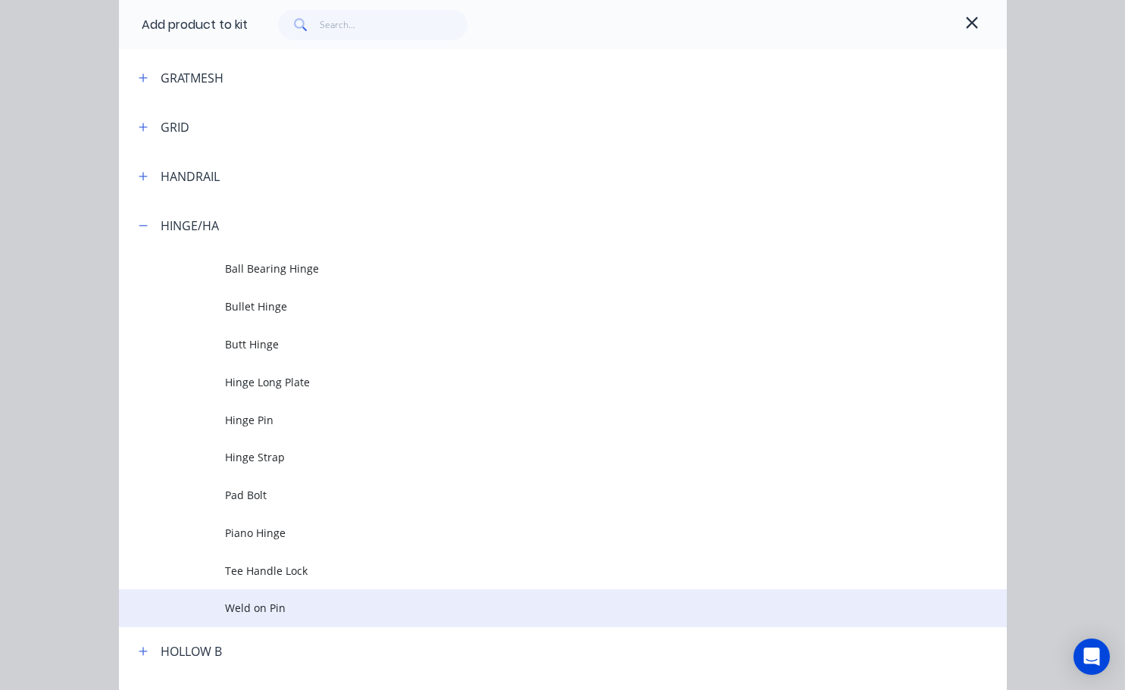
click at [273, 610] on span "Weld on Pin" at bounding box center [537, 608] width 625 height 16
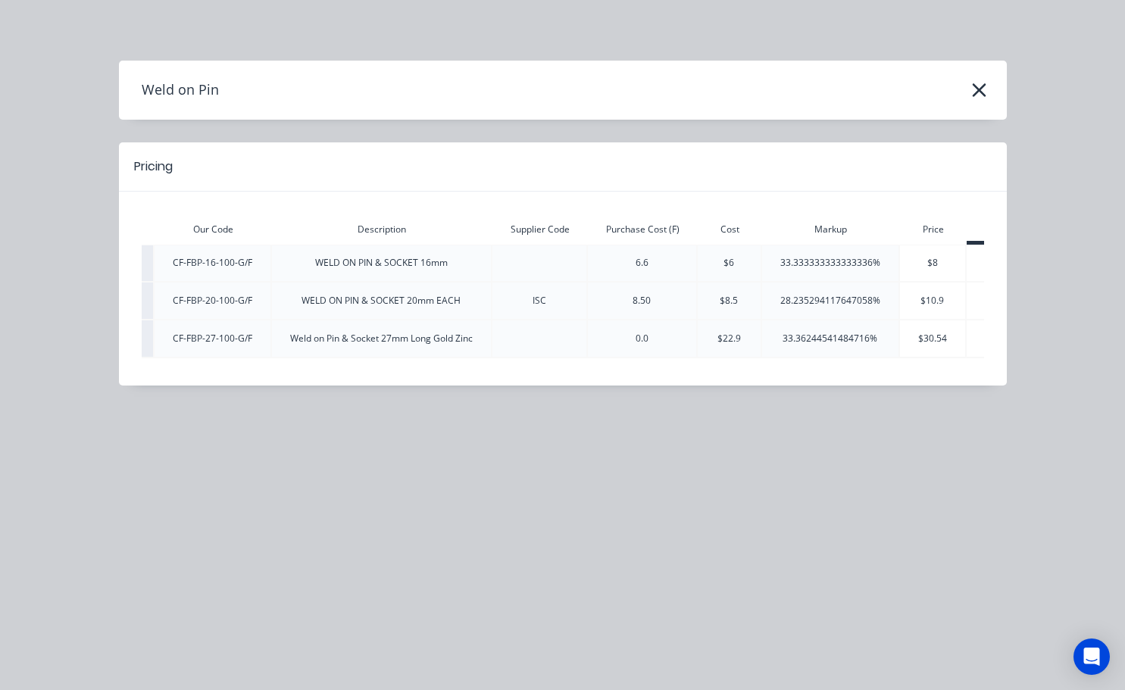
scroll to position [0, 79]
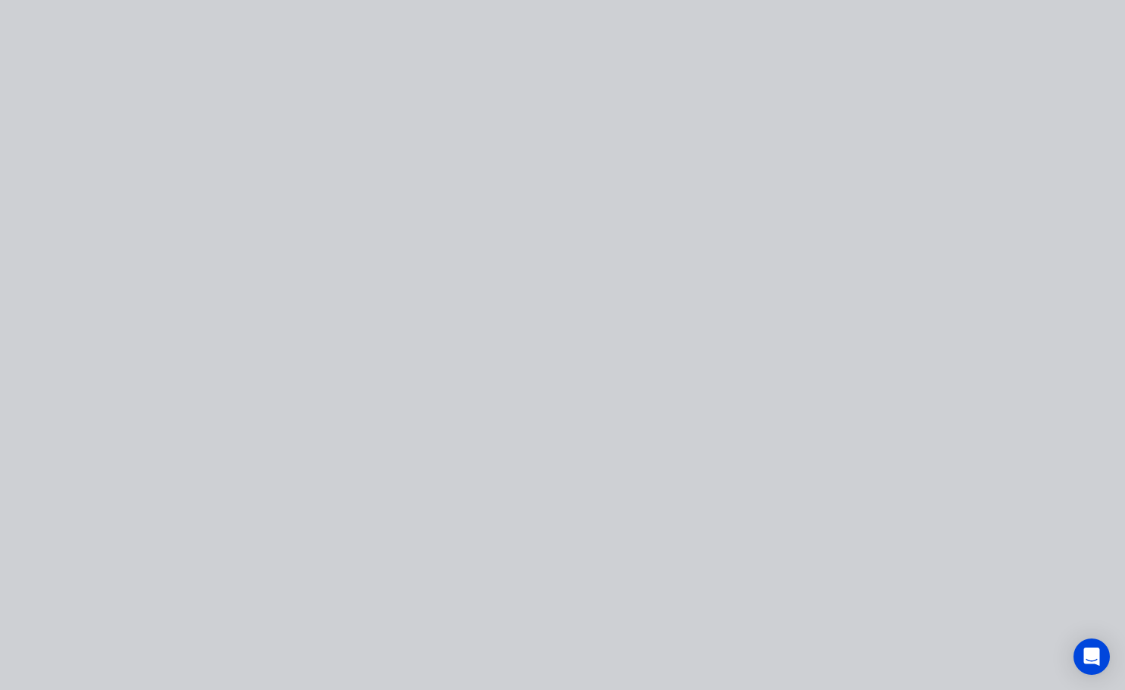
type input "$3,496.3875"
type input "$3,496.39"
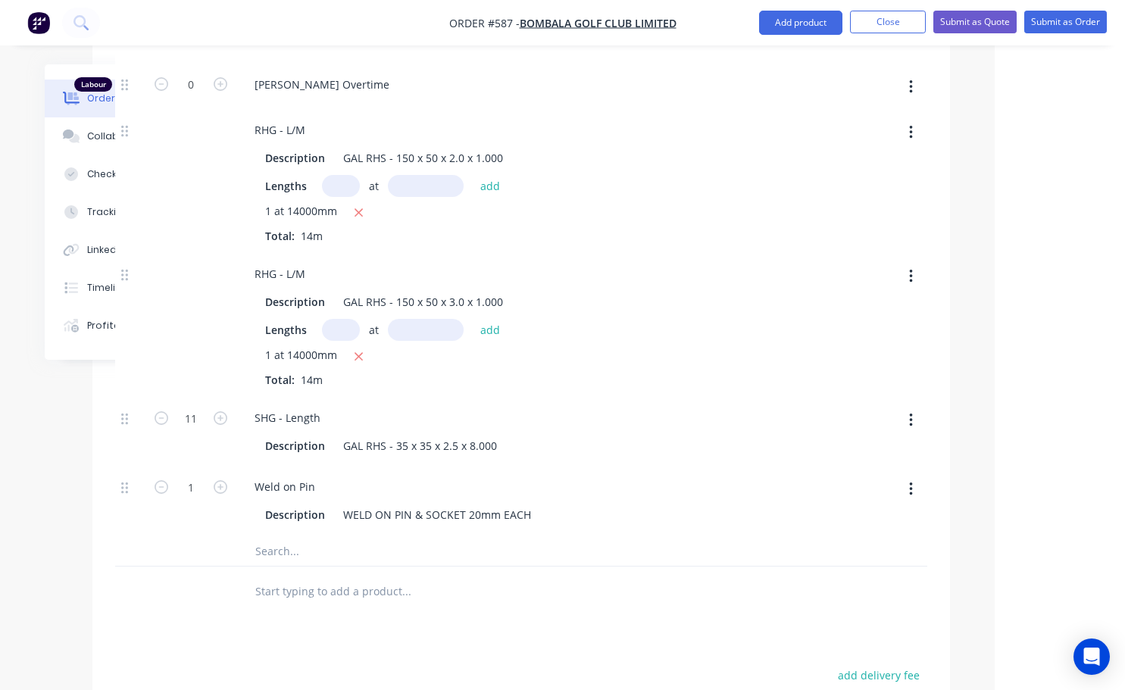
scroll to position [1212, 119]
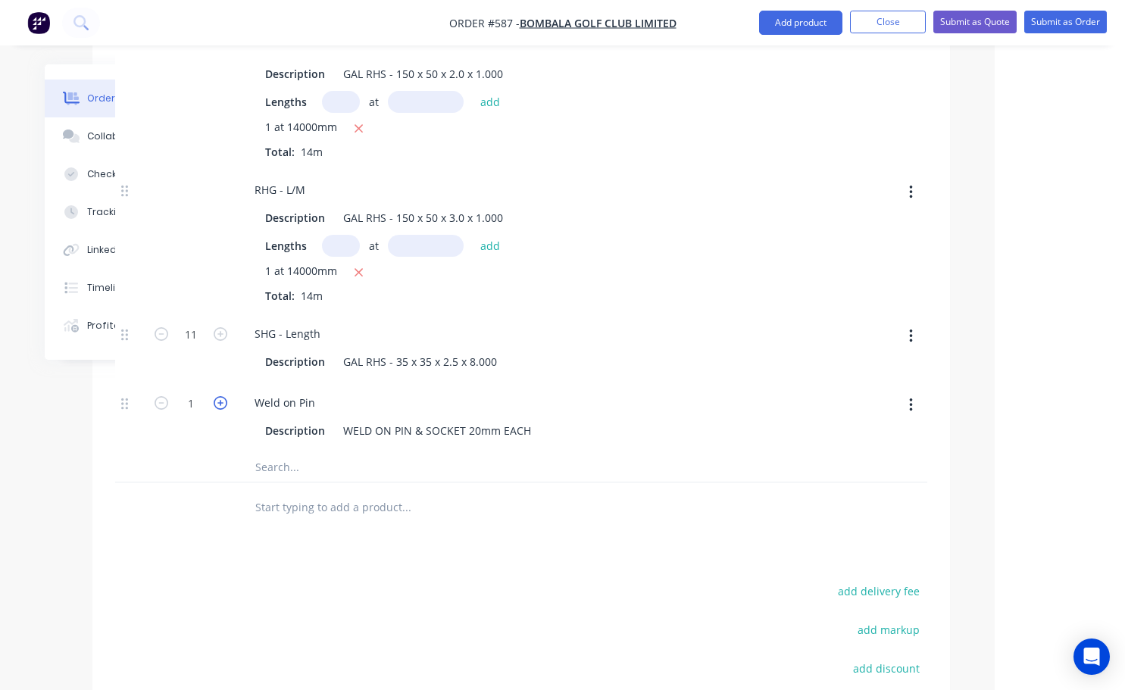
click at [224, 396] on icon "button" at bounding box center [221, 403] width 14 height 14
type input "$3,512.325"
type input "$3,512.33"
type input "2"
click at [224, 396] on icon "button" at bounding box center [221, 403] width 14 height 14
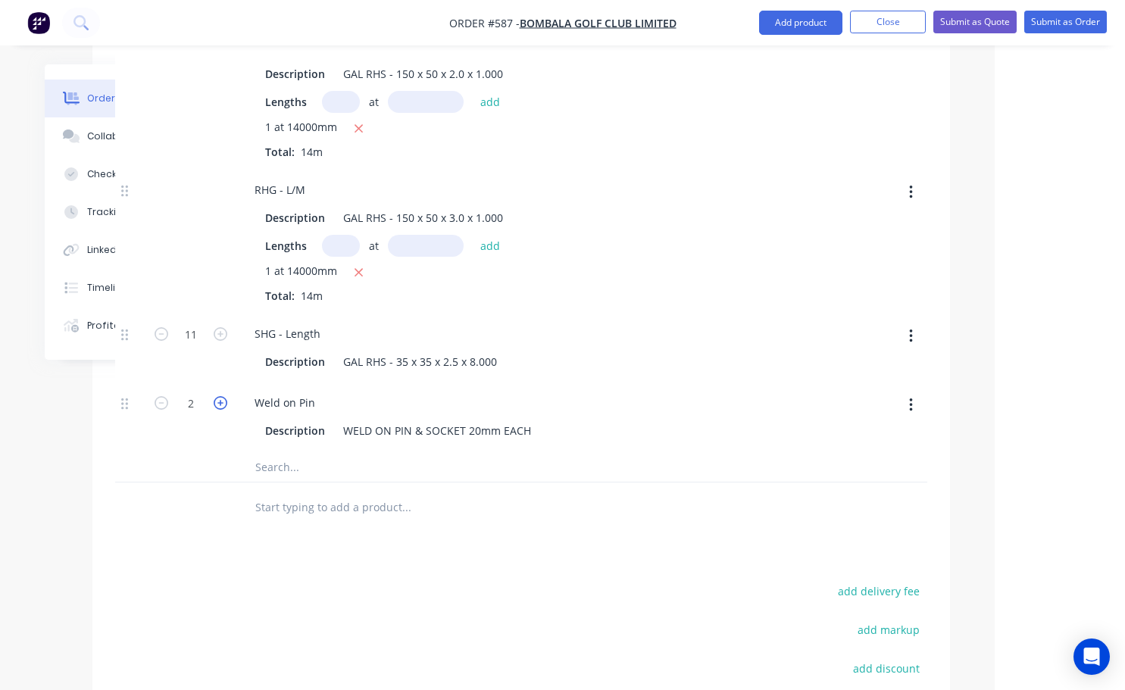
type input "$3,528.2625"
type input "$3,528.26"
type input "3"
click at [224, 396] on icon "button" at bounding box center [221, 403] width 14 height 14
type input "$3,544.20"
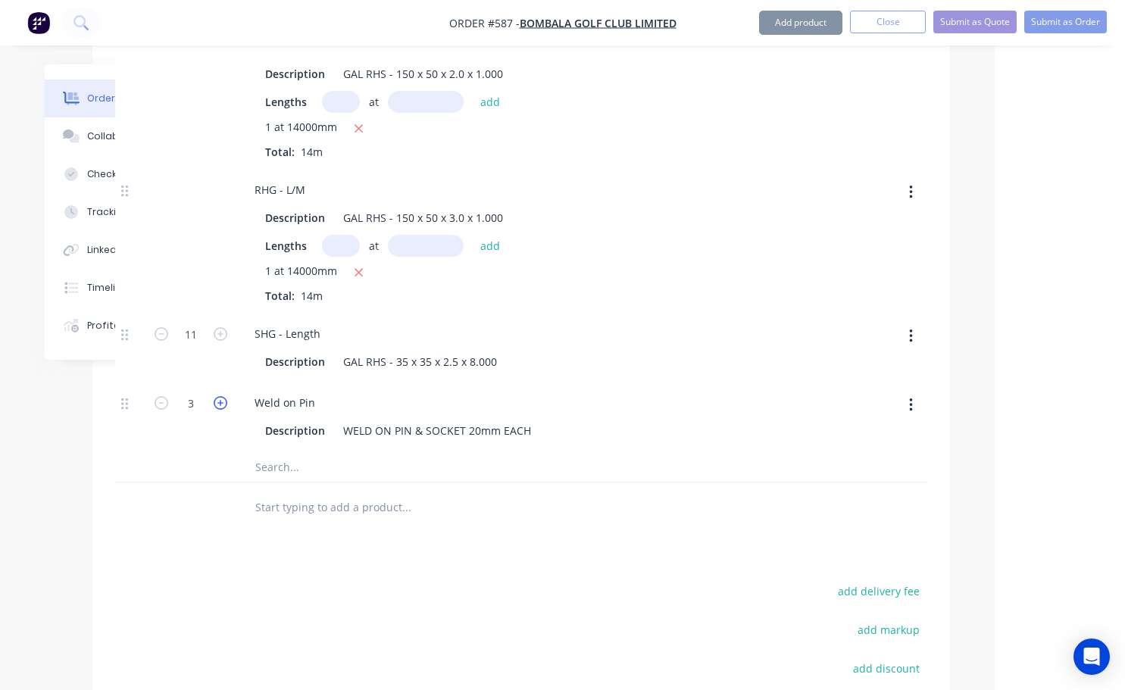
type input "$3,544.20"
type input "4"
click at [224, 396] on icon "button" at bounding box center [221, 403] width 14 height 14
type input "$3,560.1375"
type input "$3,560.14"
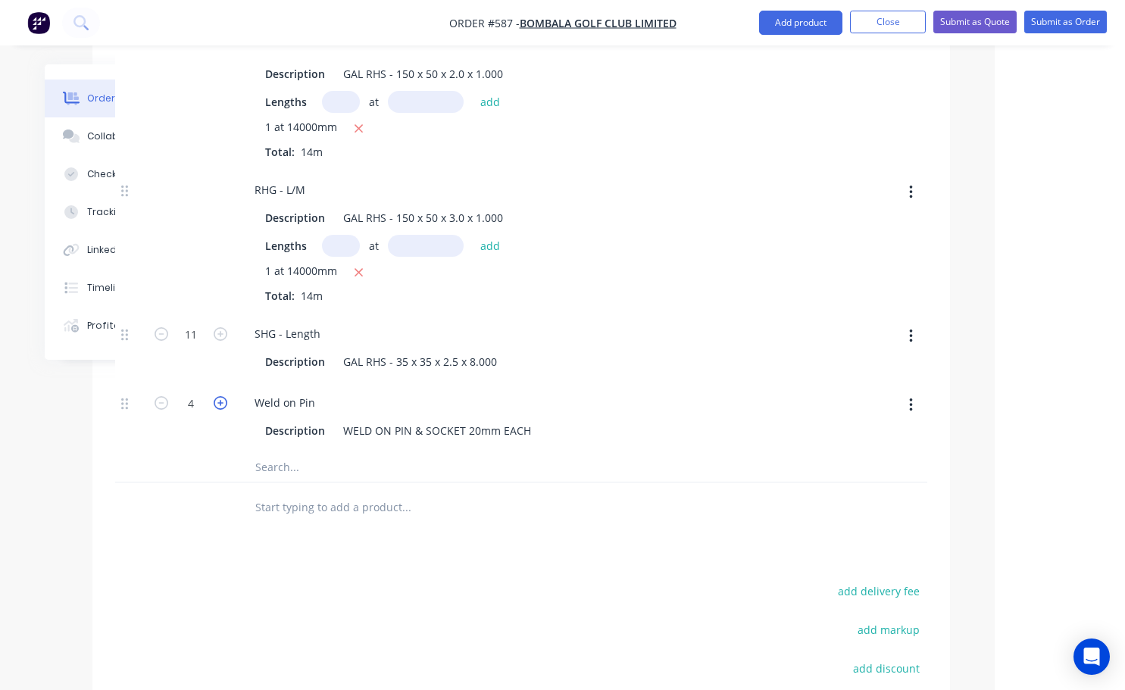
type input "5"
click at [224, 396] on icon "button" at bounding box center [221, 403] width 14 height 14
type input "$3,576.075"
type input "$3,576.08"
type input "6"
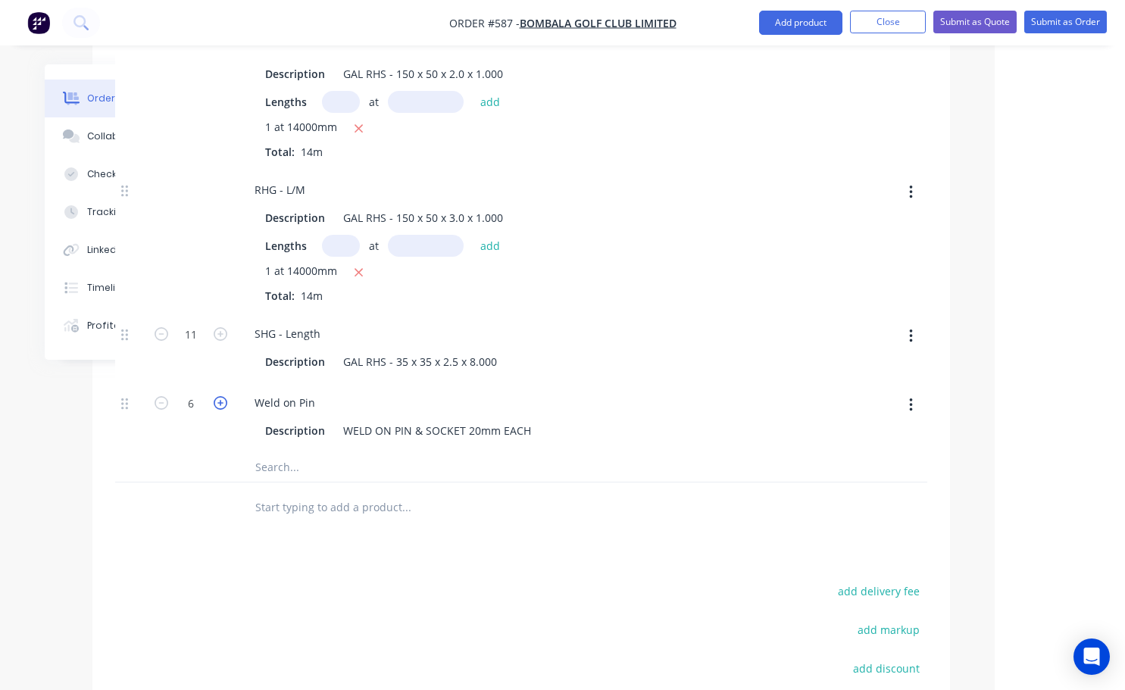
click at [224, 396] on icon "button" at bounding box center [221, 403] width 14 height 14
type input "$3,592.0125"
type input "$3,592.01"
type input "7"
click at [224, 396] on icon "button" at bounding box center [221, 403] width 14 height 14
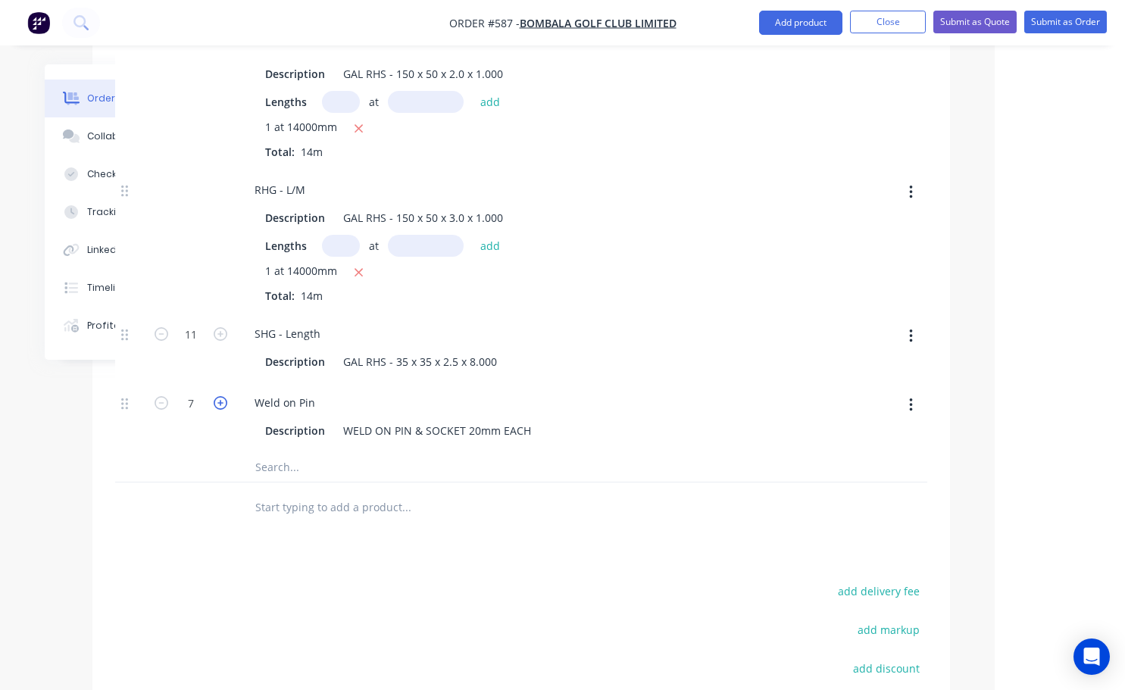
type input "$3,607.95"
type input "8"
click at [224, 396] on icon "button" at bounding box center [221, 403] width 14 height 14
type input "$3,623.8875"
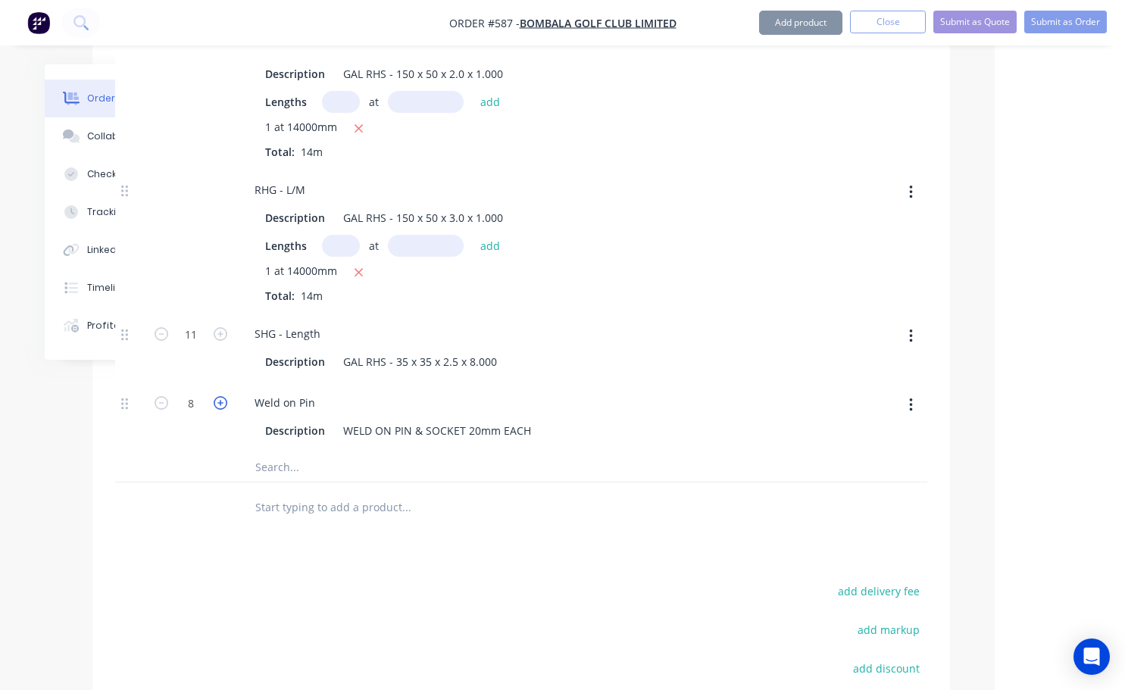
type input "$3,623.89"
type input "9"
click at [220, 396] on icon "button" at bounding box center [221, 403] width 14 height 14
type input "$3,639.825"
type input "$3,639.83"
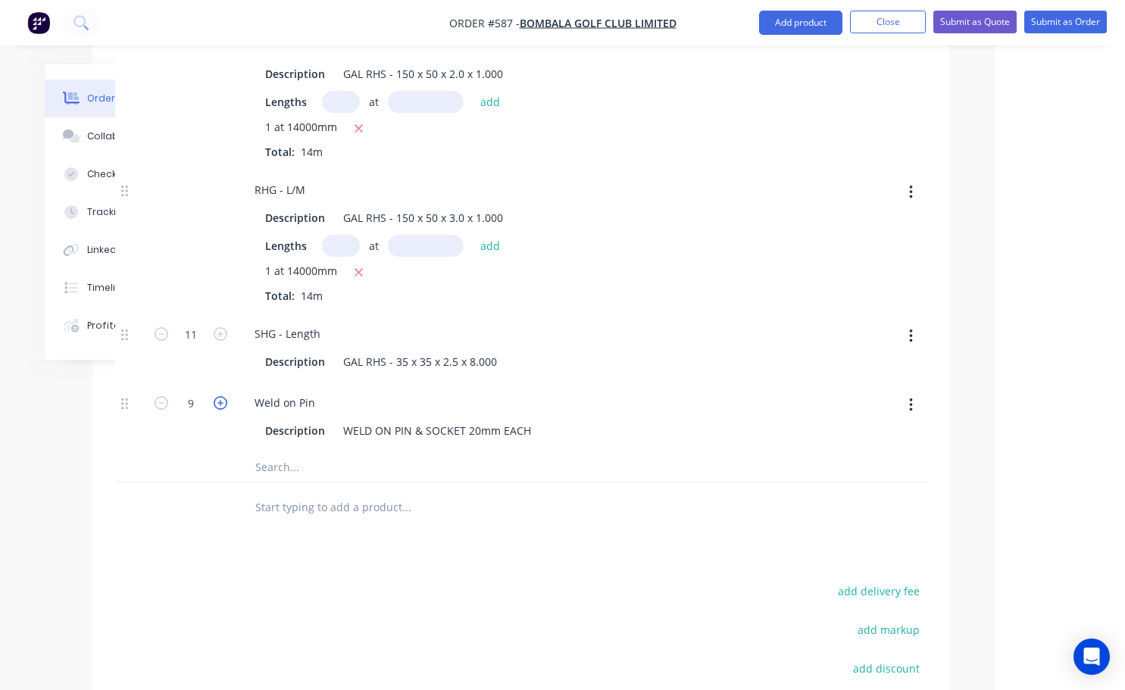
type input "10"
click at [220, 396] on icon "button" at bounding box center [221, 403] width 14 height 14
type input "$3,655.7625"
type input "$3,655.76"
type input "11"
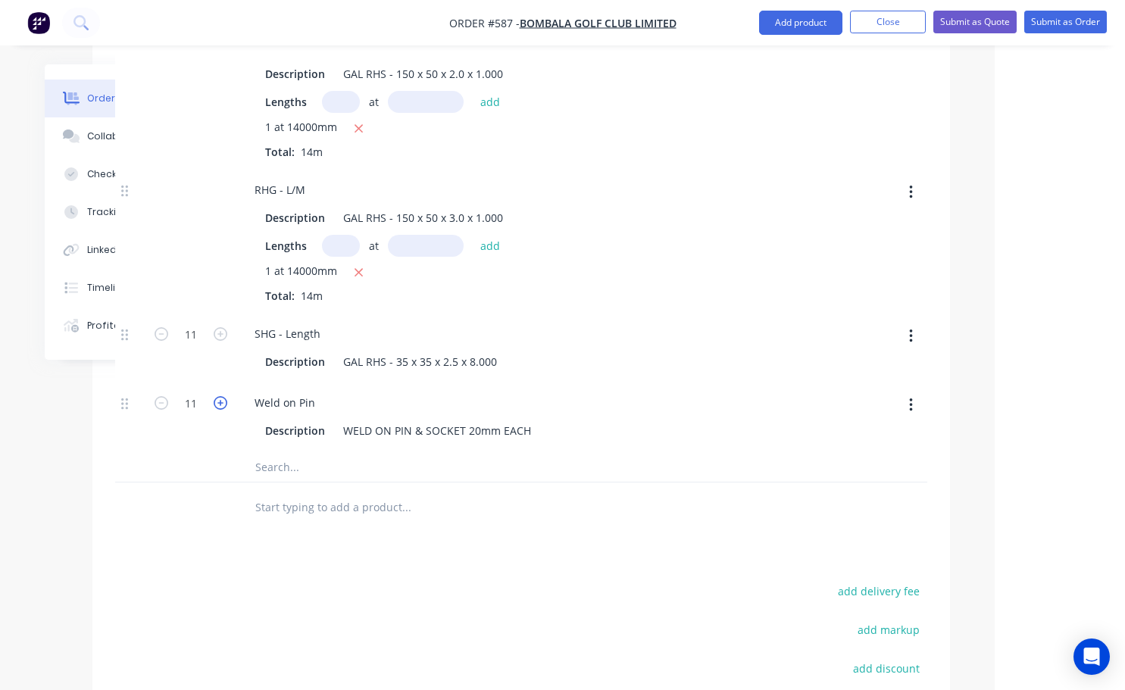
click at [220, 396] on icon "button" at bounding box center [221, 403] width 14 height 14
type input "$3,671.70"
type input "12"
click at [220, 396] on icon "button" at bounding box center [221, 403] width 14 height 14
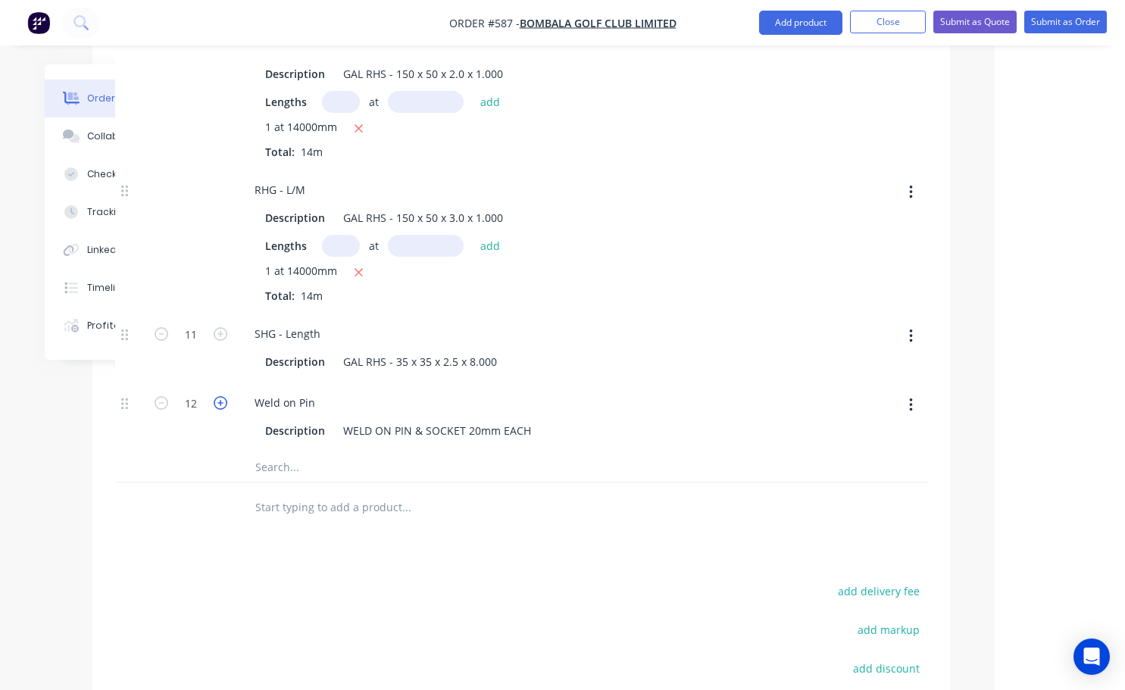
type input "$3,687.6375"
type input "$3,687.64"
type input "13"
click at [220, 396] on icon "button" at bounding box center [221, 403] width 14 height 14
type input "$3,703.575"
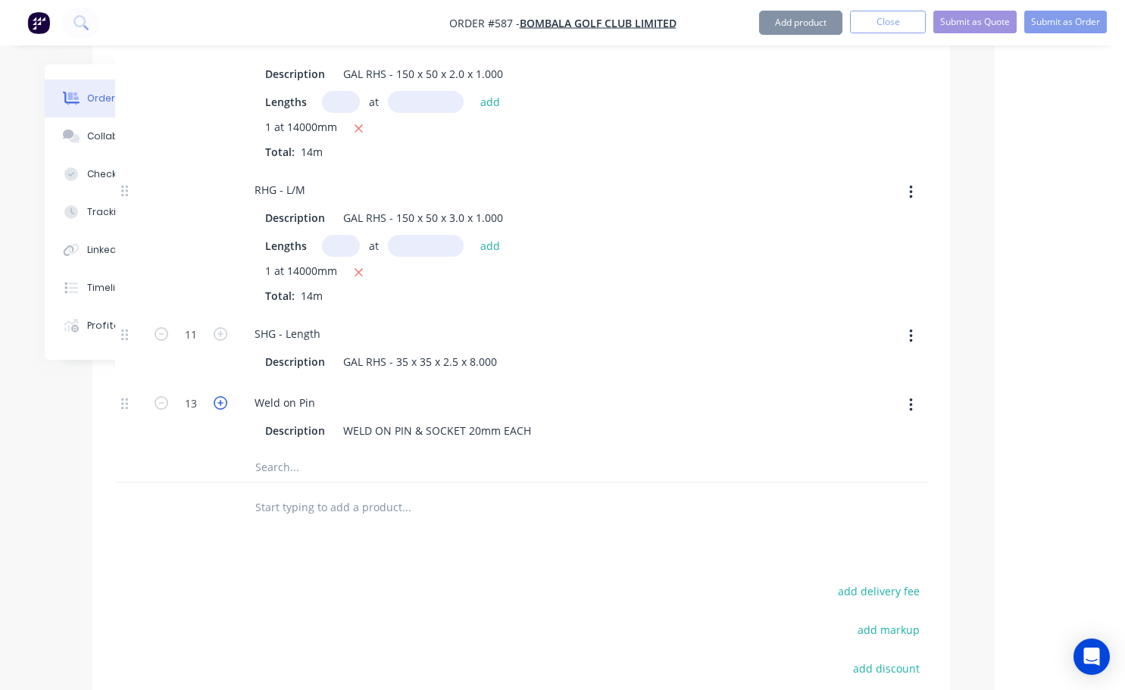
type input "$3,703.58"
click at [220, 396] on icon "button" at bounding box center [221, 403] width 14 height 14
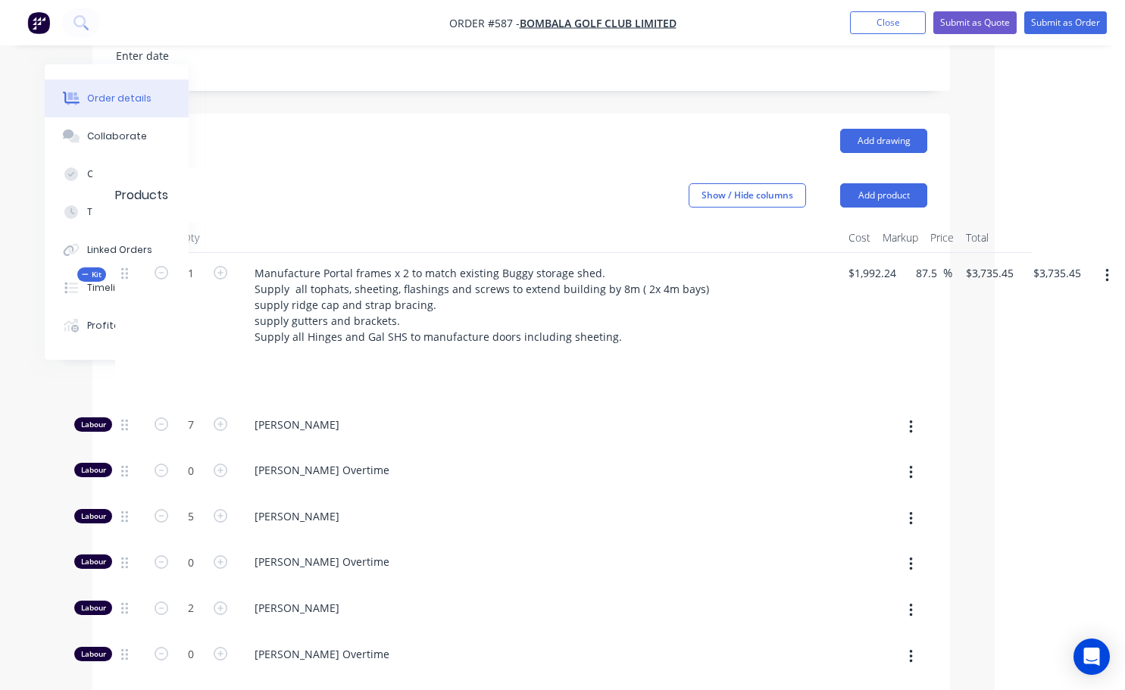
scroll to position [454, 119]
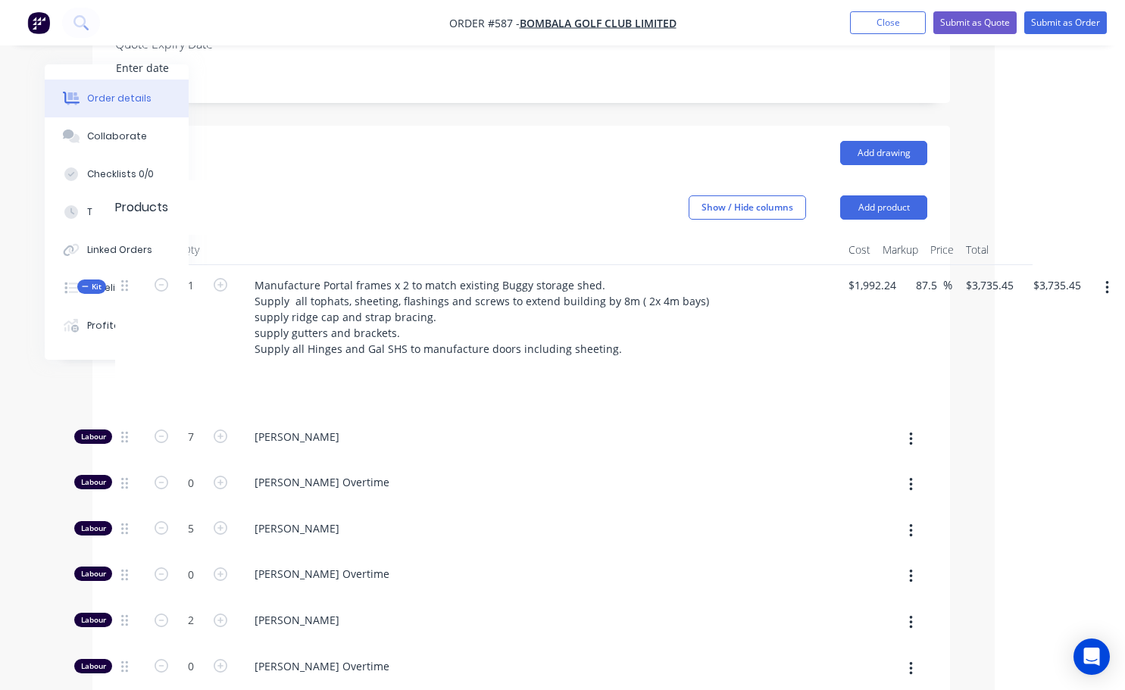
click at [1108, 279] on icon "button" at bounding box center [1107, 287] width 4 height 17
click at [1057, 317] on div "Add product to kit" at bounding box center [1052, 328] width 117 height 22
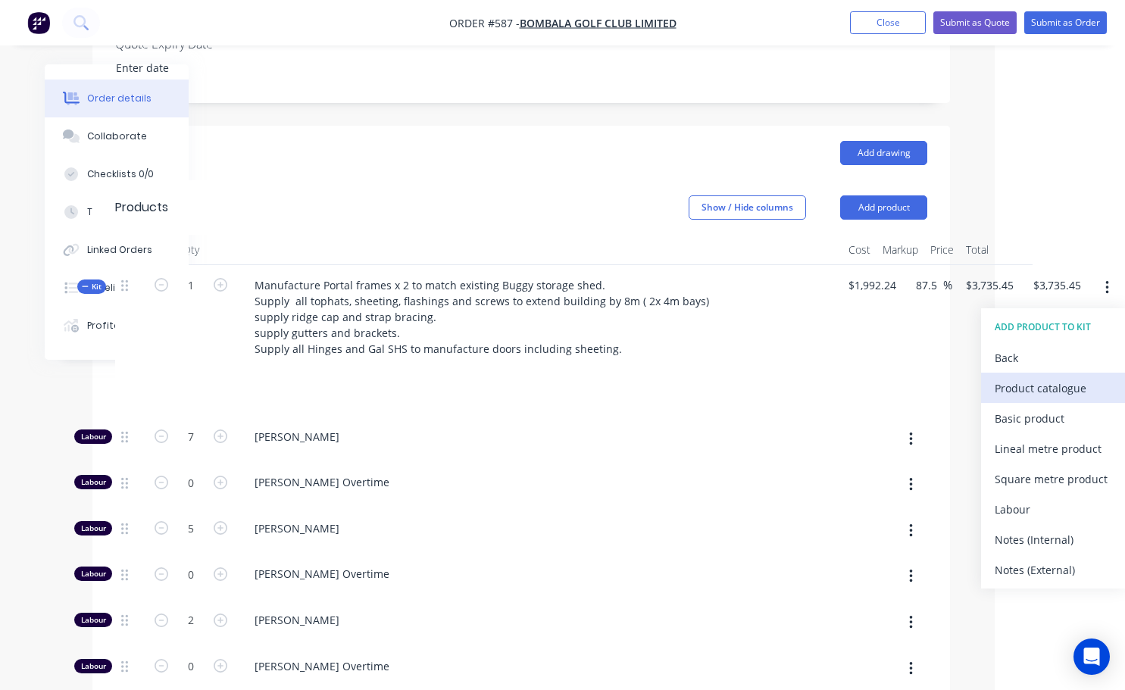
click at [1027, 377] on div "Product catalogue" at bounding box center [1052, 388] width 117 height 22
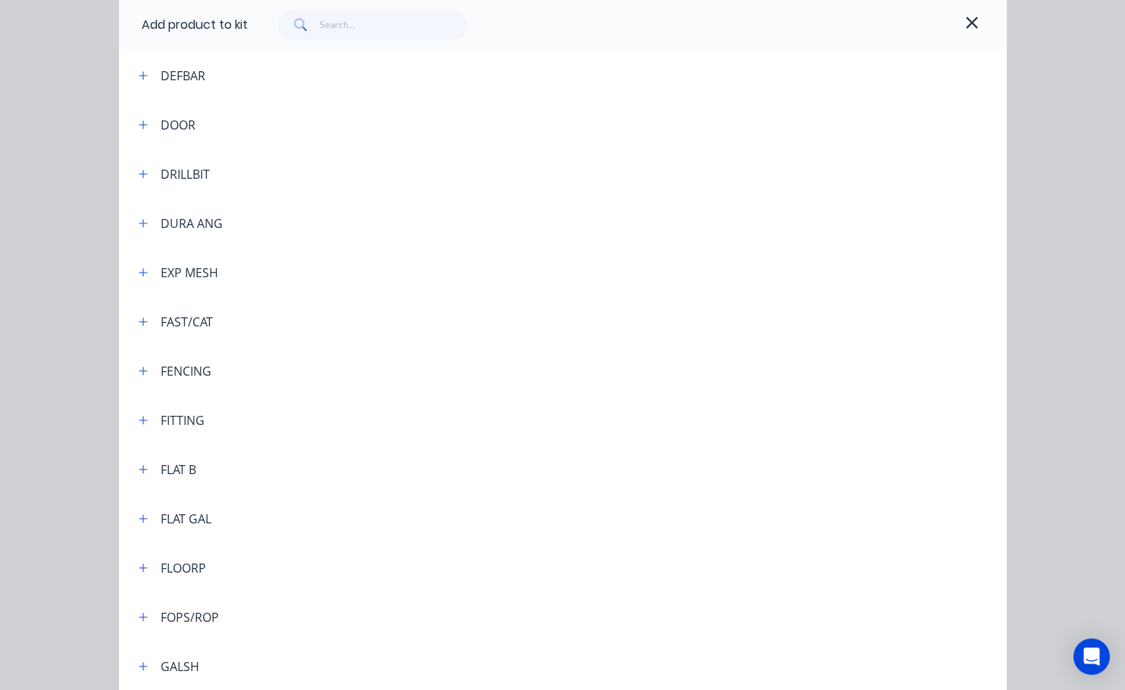
scroll to position [1893, 0]
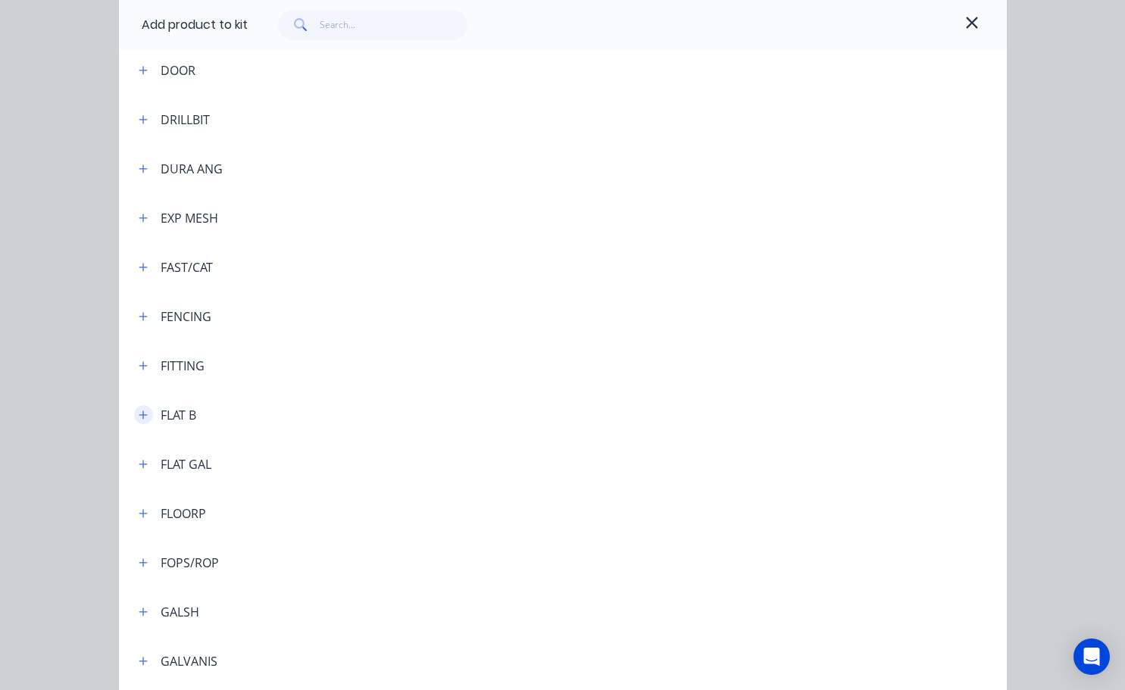
click at [139, 419] on icon "button" at bounding box center [143, 415] width 9 height 11
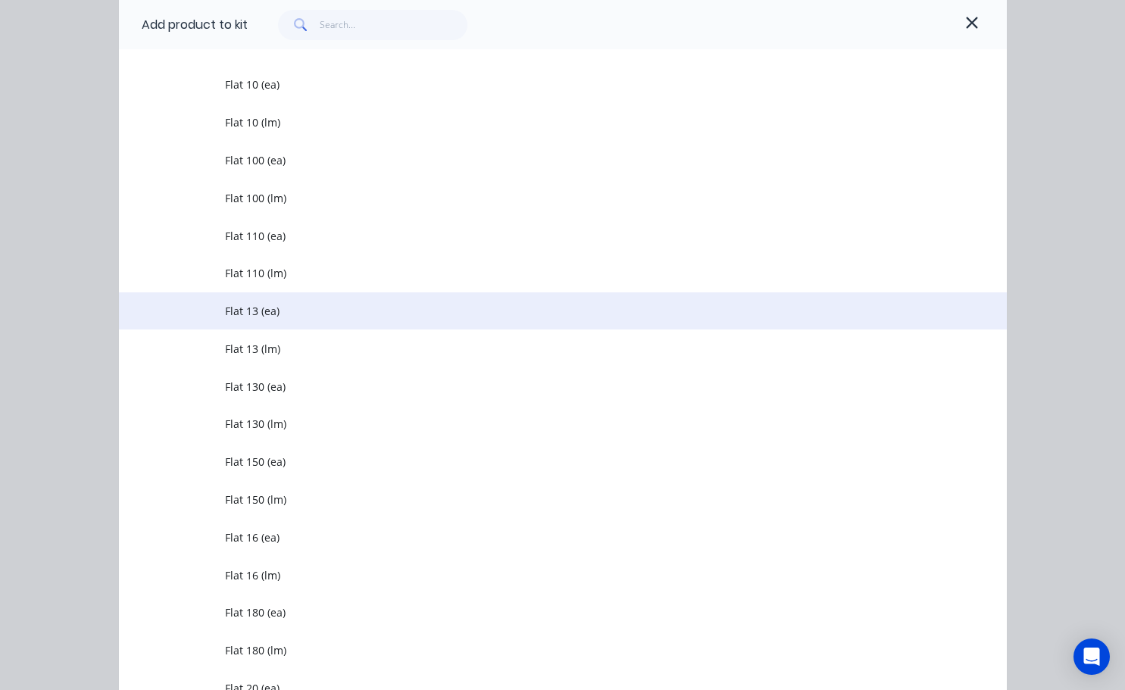
scroll to position [2272, 0]
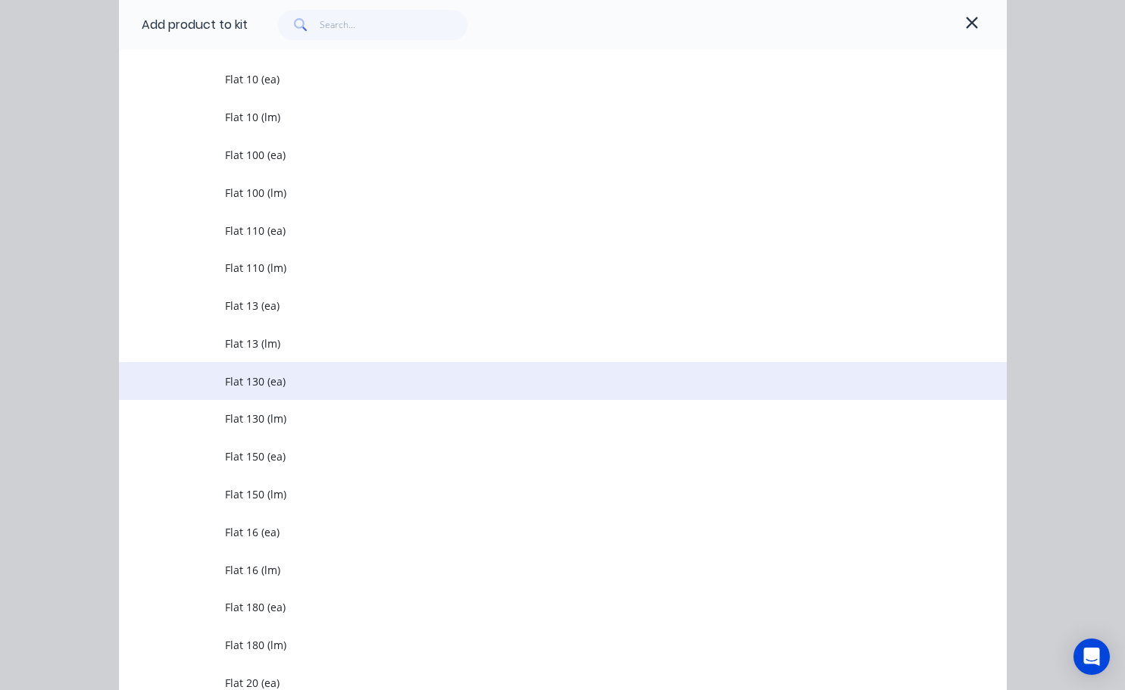
click at [255, 379] on span "Flat 130 (ea)" at bounding box center [537, 381] width 625 height 16
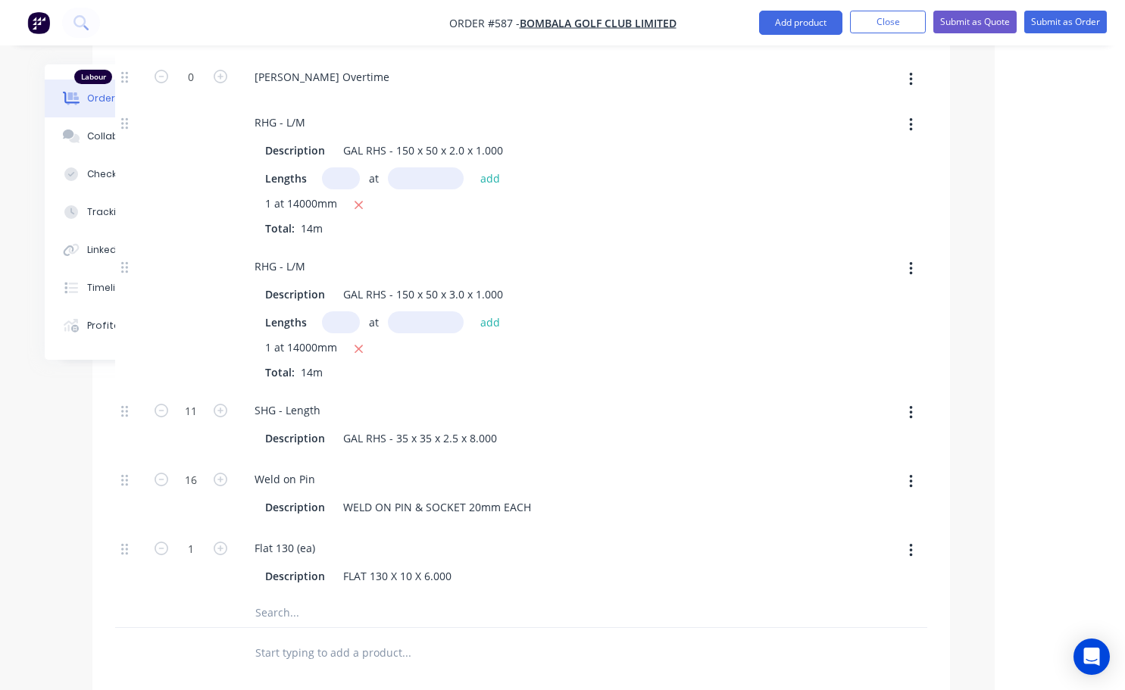
scroll to position [1136, 119]
click at [907, 536] on button "button" at bounding box center [911, 549] width 36 height 27
click at [841, 639] on div "Delete" at bounding box center [856, 650] width 117 height 22
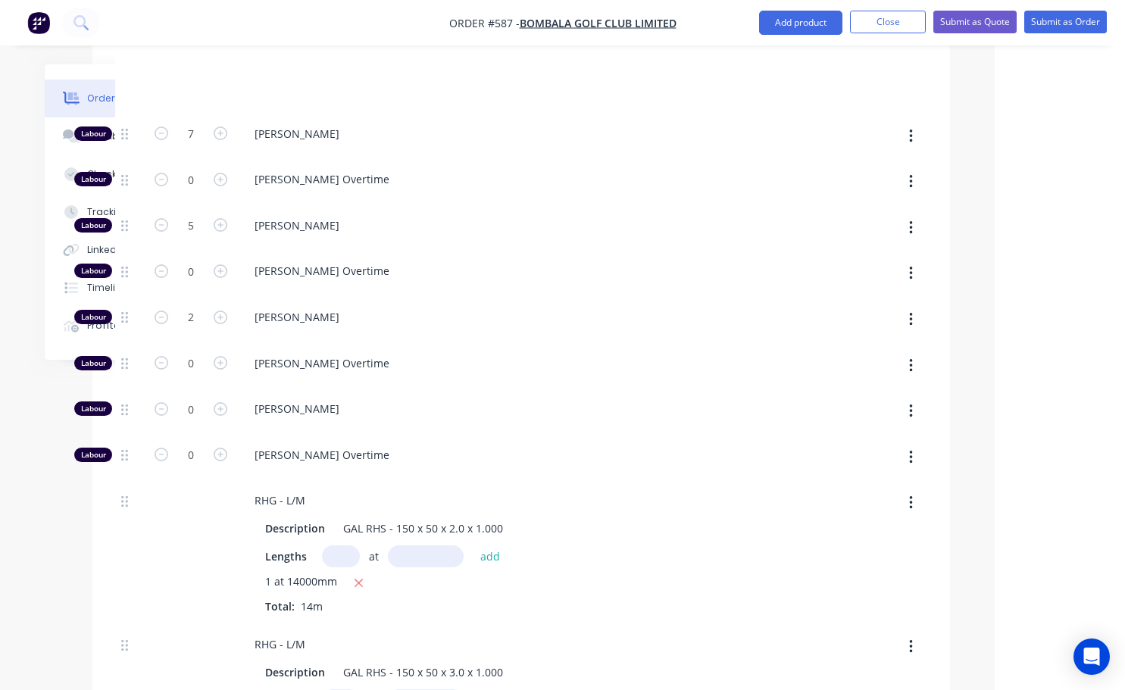
scroll to position [454, 119]
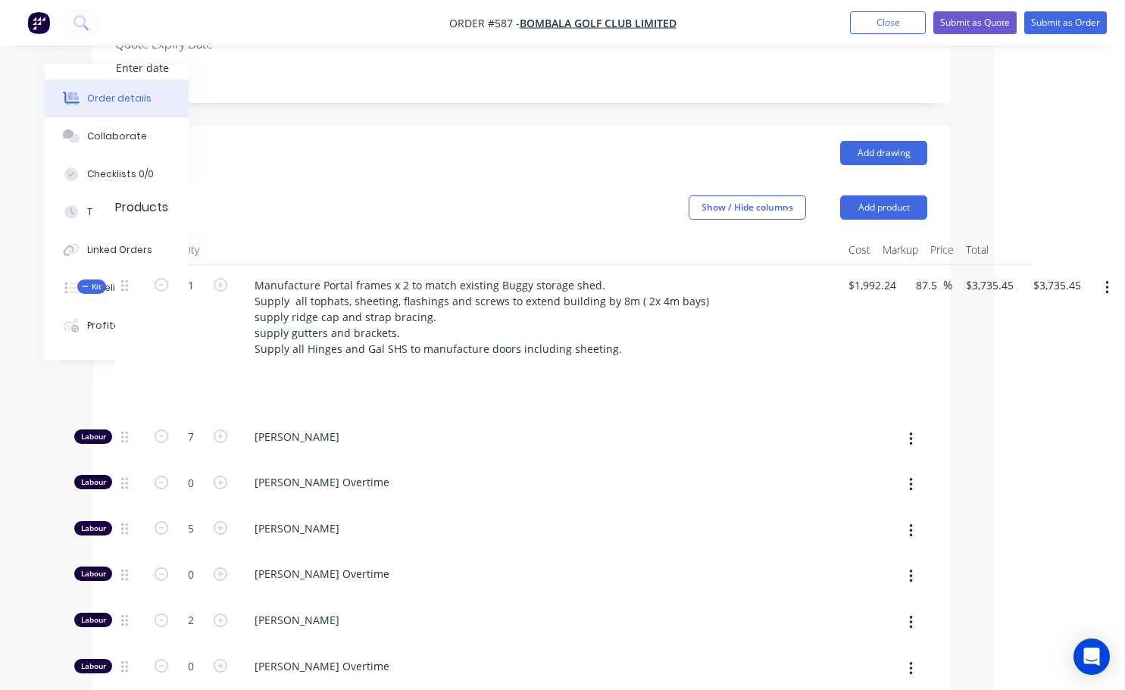
click at [1106, 279] on icon "button" at bounding box center [1107, 287] width 4 height 17
click at [1028, 317] on div "Add product to kit" at bounding box center [1052, 328] width 117 height 22
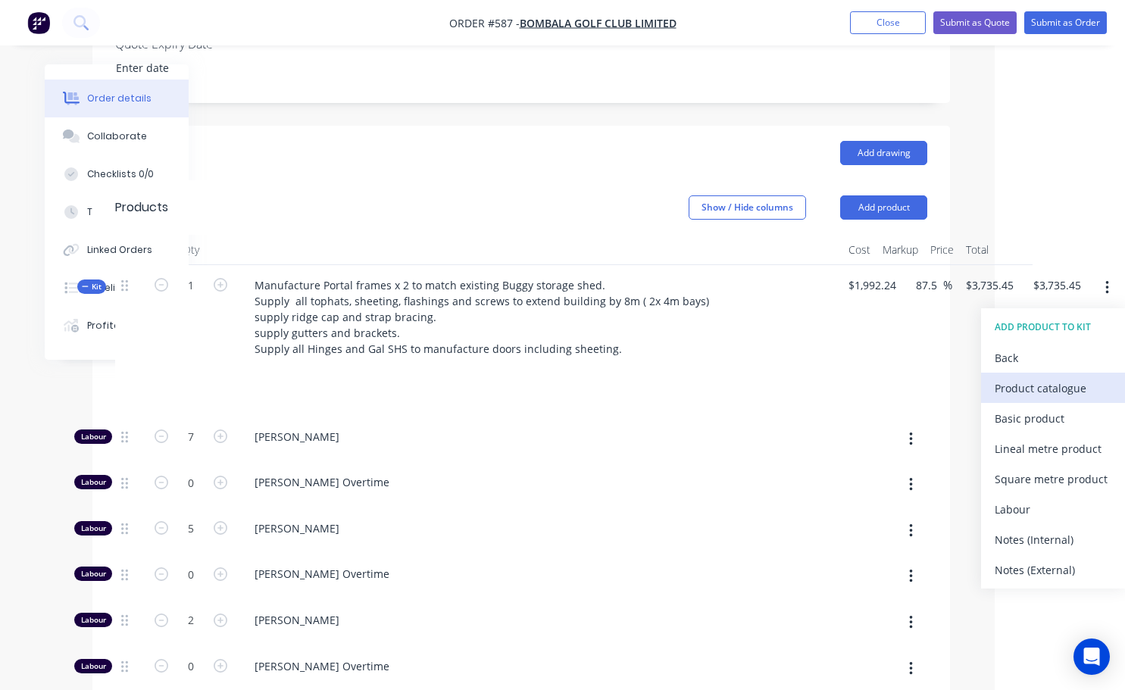
click at [1023, 377] on div "Product catalogue" at bounding box center [1052, 388] width 117 height 22
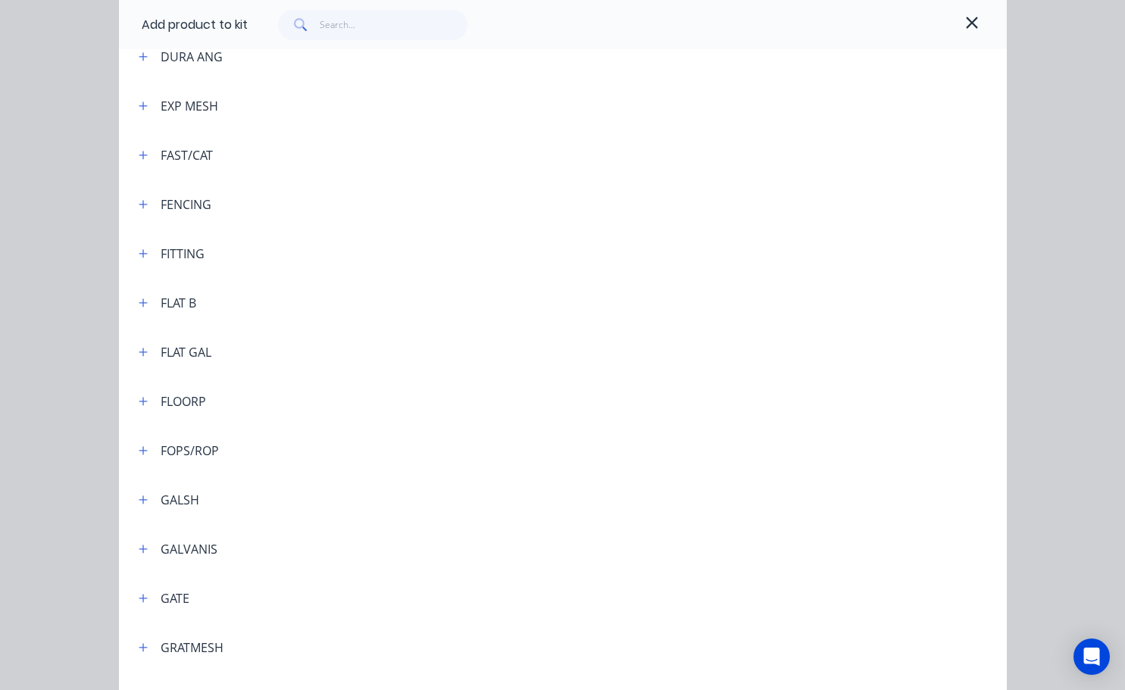
scroll to position [1818, 0]
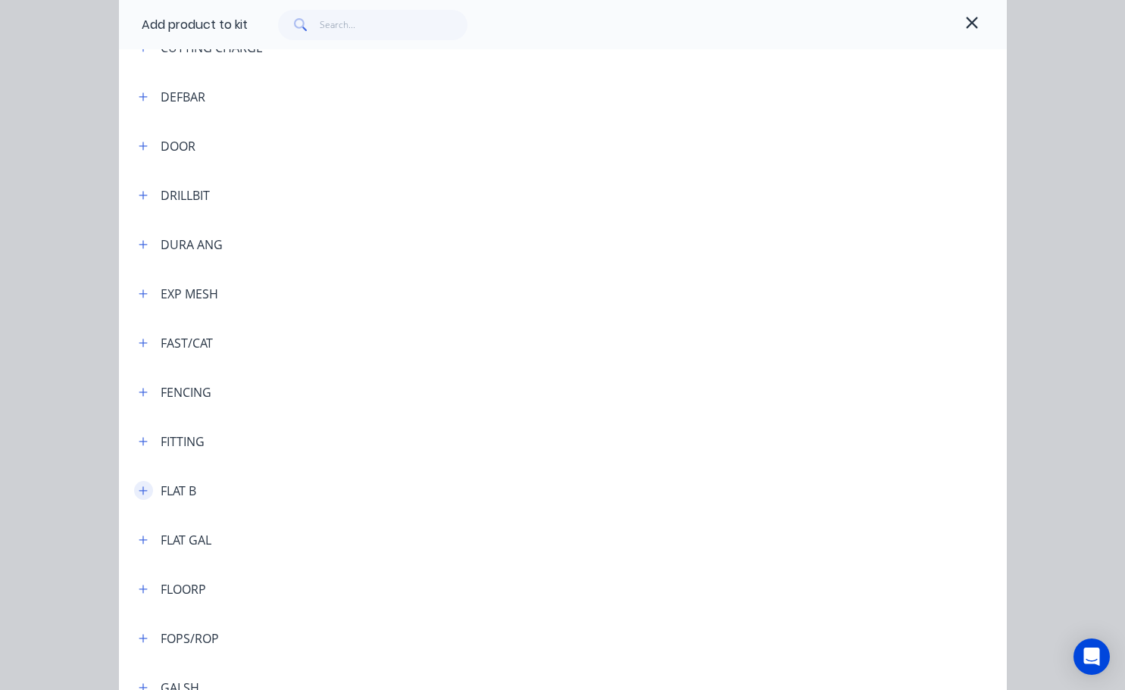
click at [139, 490] on icon "button" at bounding box center [143, 490] width 9 height 11
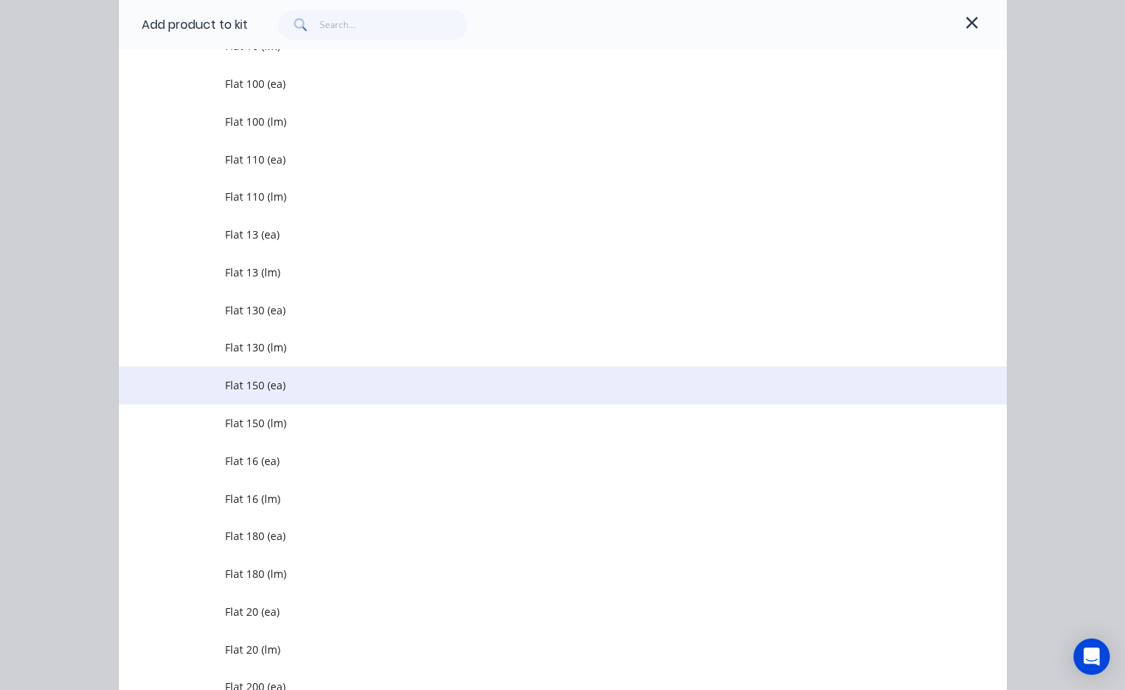
scroll to position [2348, 0]
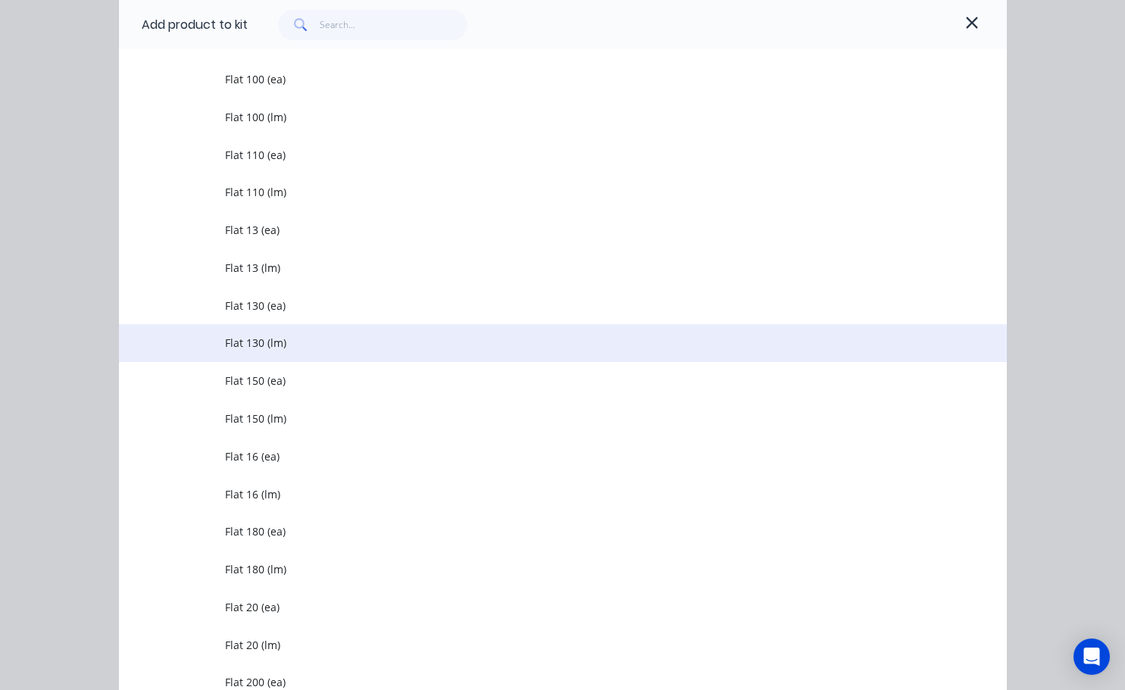
click at [259, 345] on span "Flat 130 (lm)" at bounding box center [537, 343] width 625 height 16
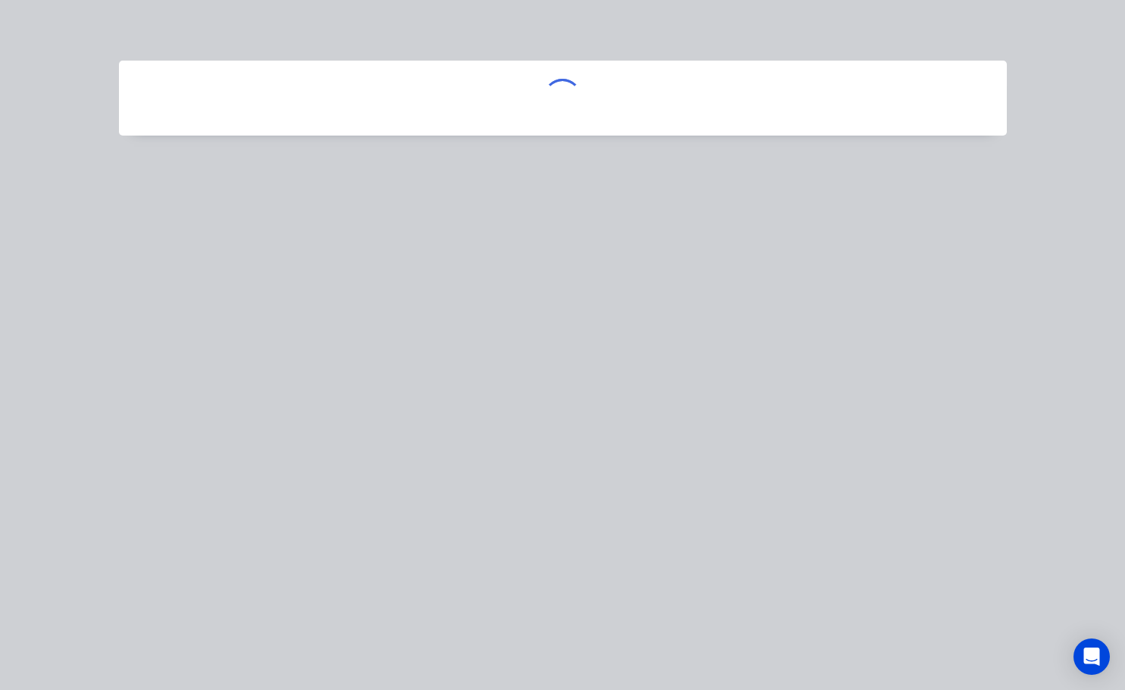
scroll to position [0, 0]
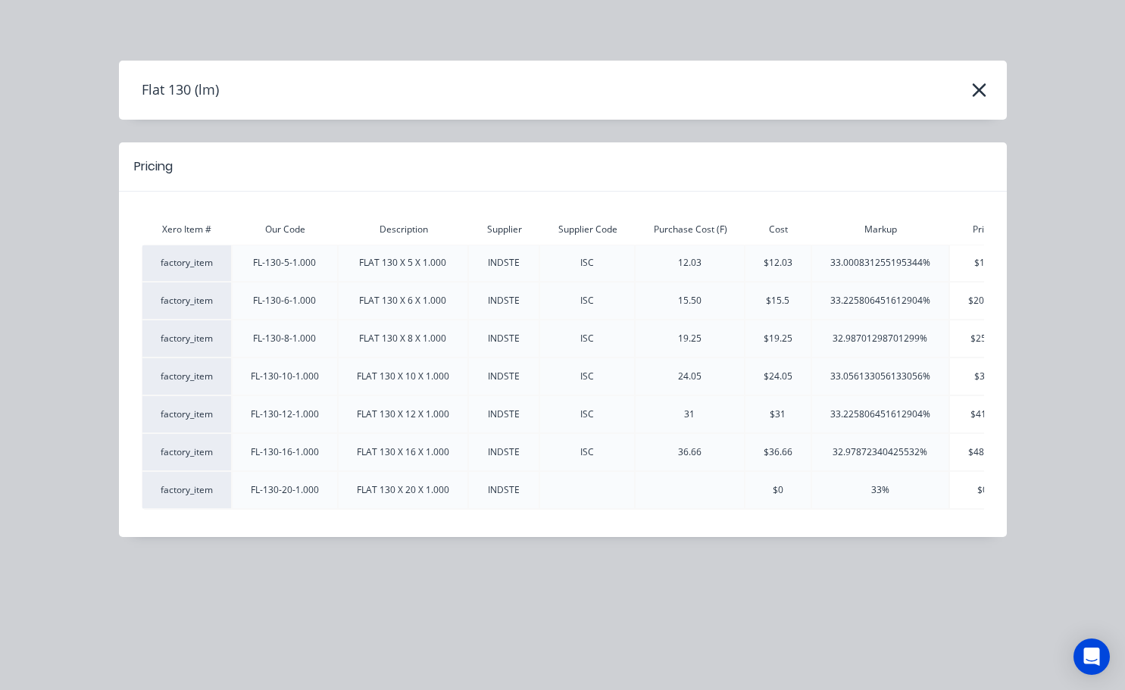
click at [988, 380] on div "Xero Item # Our Code Description Supplier Supplier Code Purchase Cost (F) Cost …" at bounding box center [563, 353] width 888 height 323
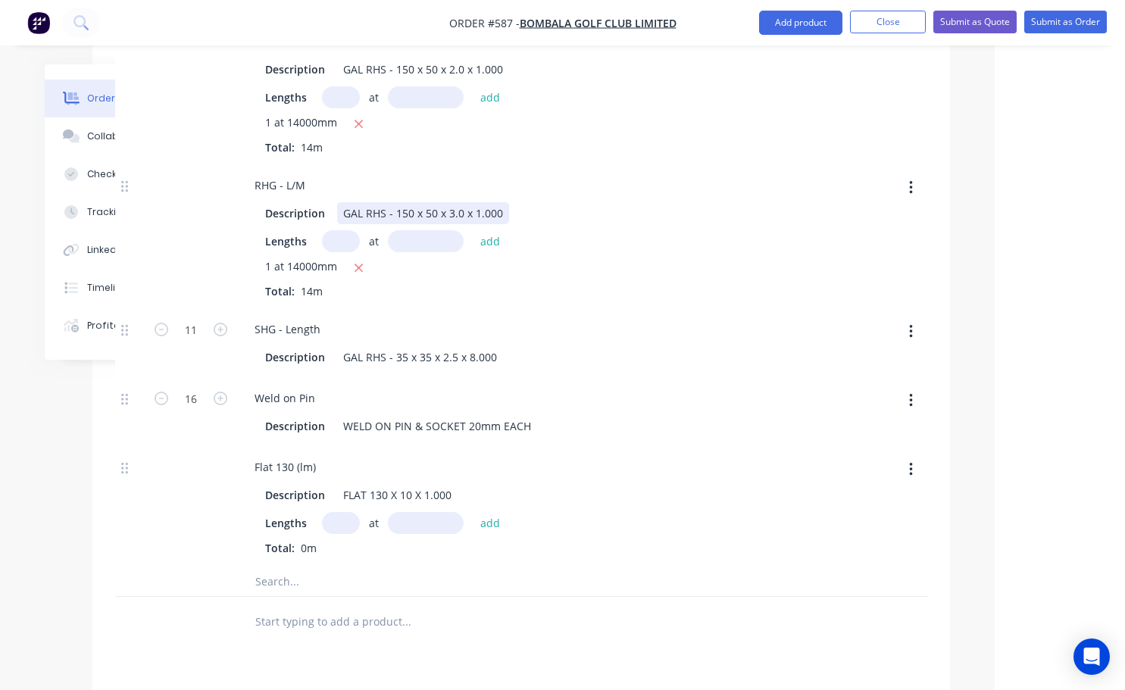
scroll to position [1288, 119]
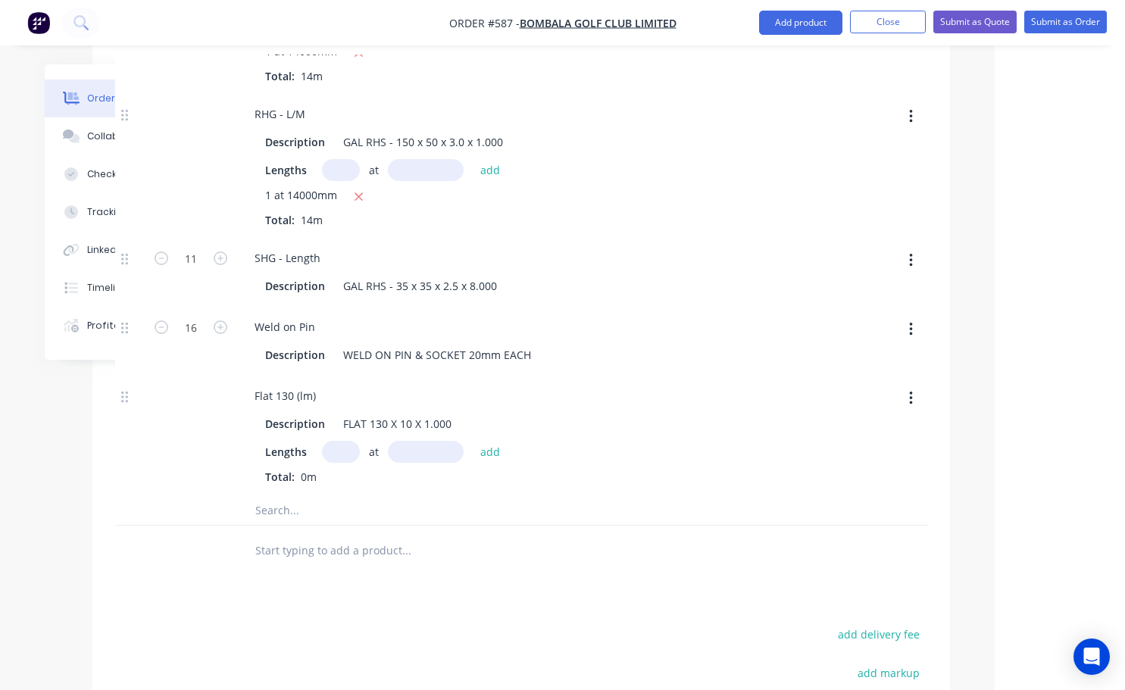
click at [339, 441] on input "text" at bounding box center [341, 452] width 38 height 22
click at [420, 441] on input "text" at bounding box center [426, 452] width 76 height 22
click at [482, 442] on button "add" at bounding box center [491, 452] width 36 height 20
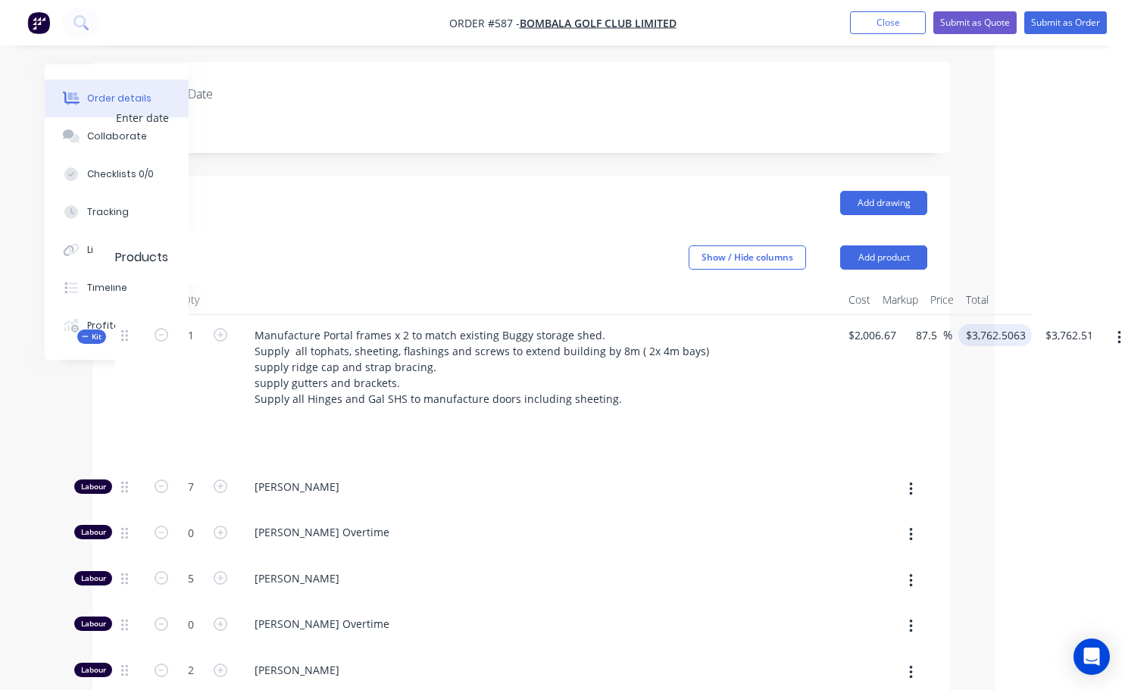
scroll to position [379, 119]
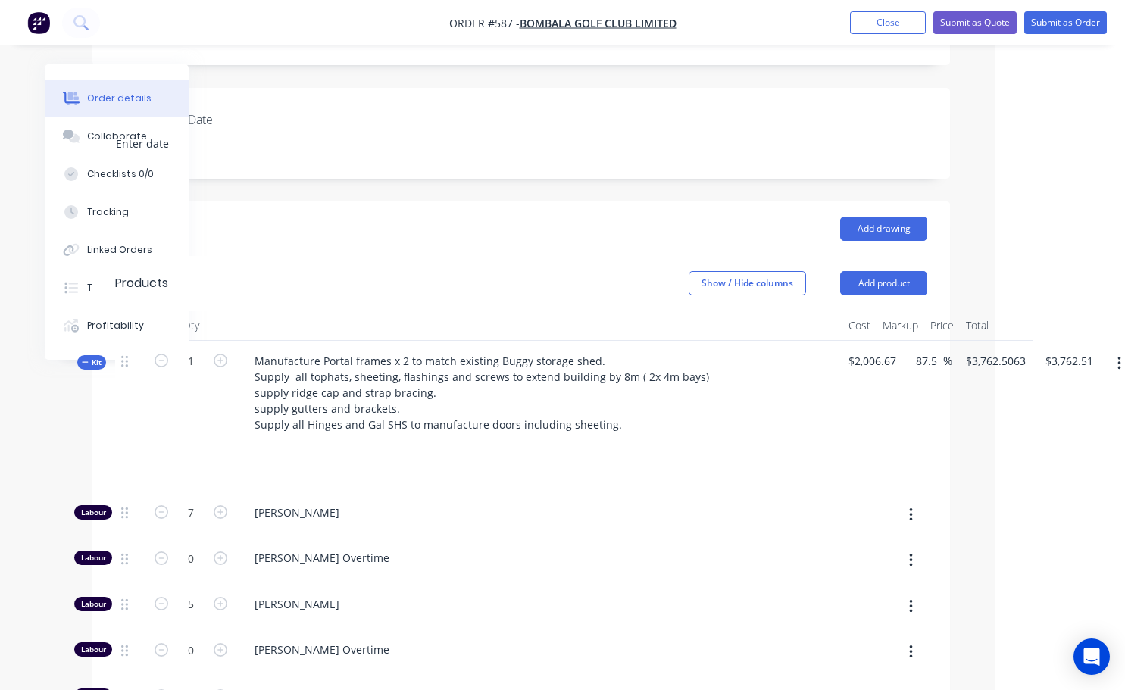
click at [1117, 355] on icon "button" at bounding box center [1119, 363] width 4 height 17
click at [1025, 392] on div "Add product to kit" at bounding box center [1065, 403] width 117 height 22
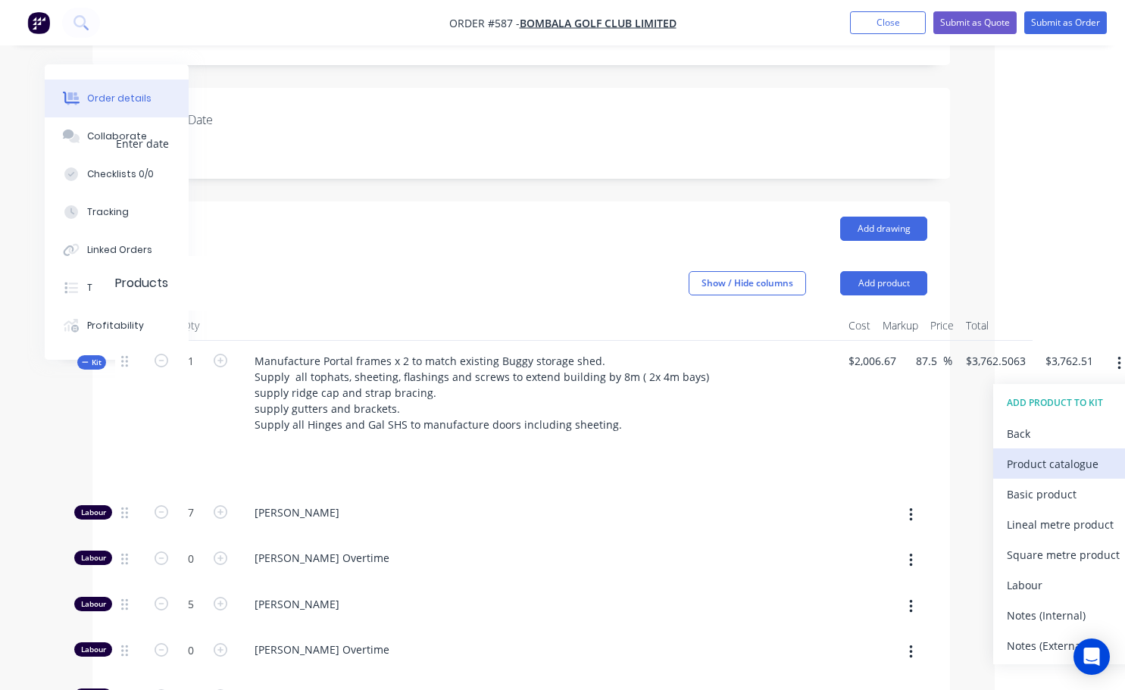
click at [1027, 453] on div "Product catalogue" at bounding box center [1065, 464] width 117 height 22
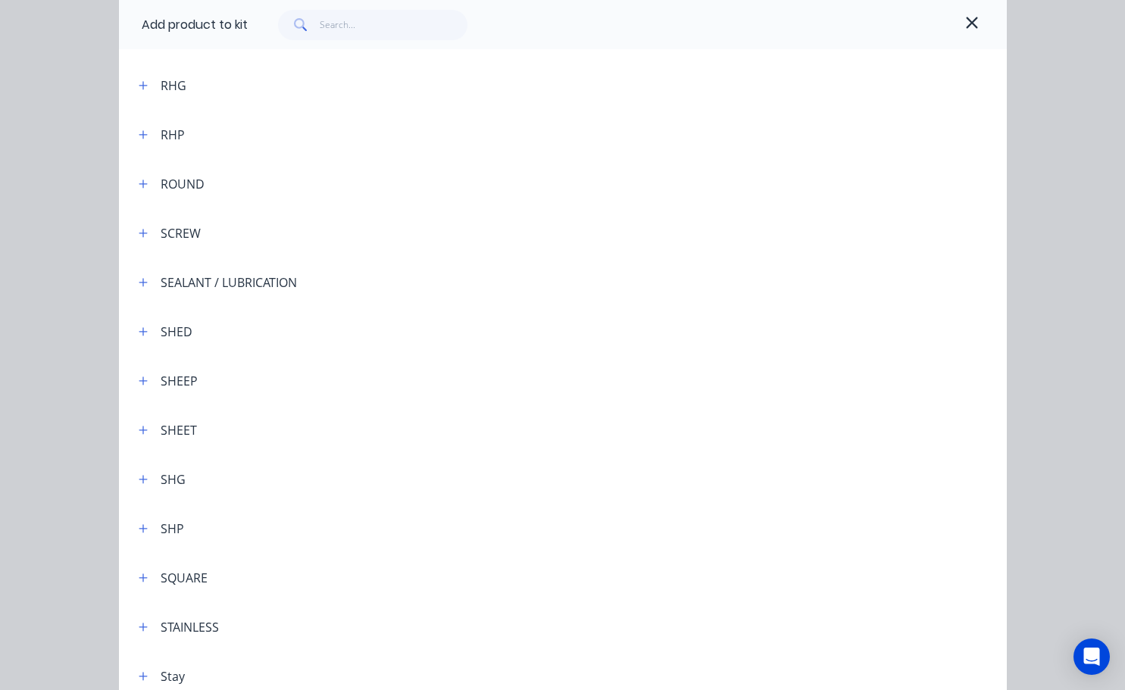
scroll to position [4165, 0]
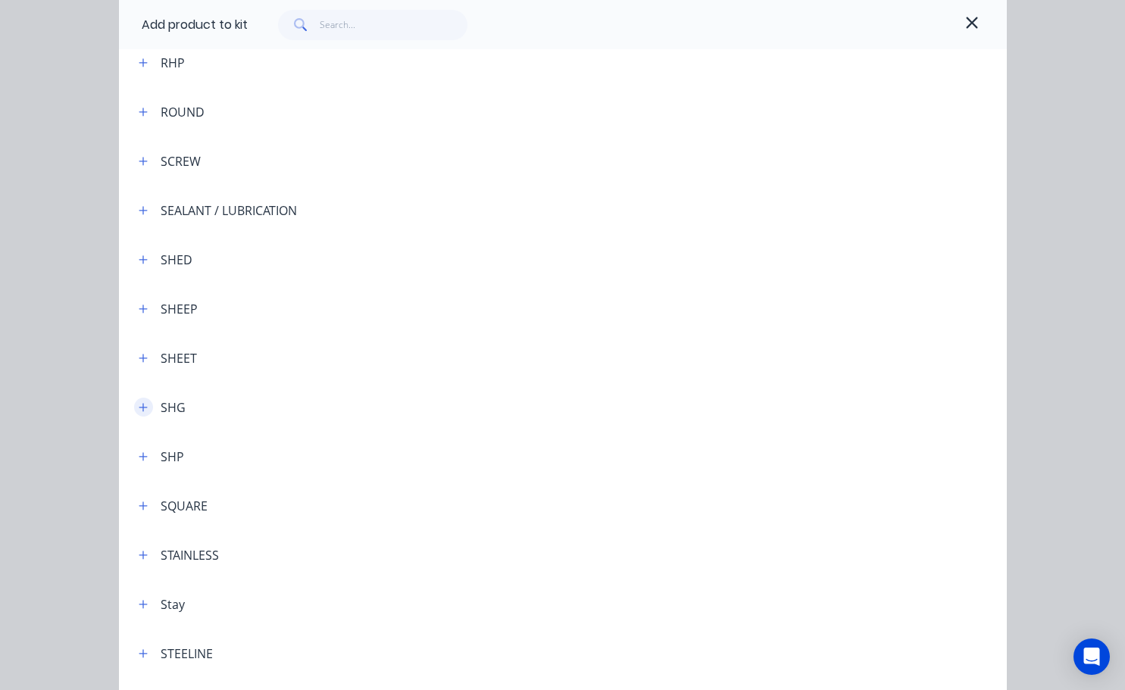
click at [139, 411] on icon "button" at bounding box center [143, 407] width 9 height 11
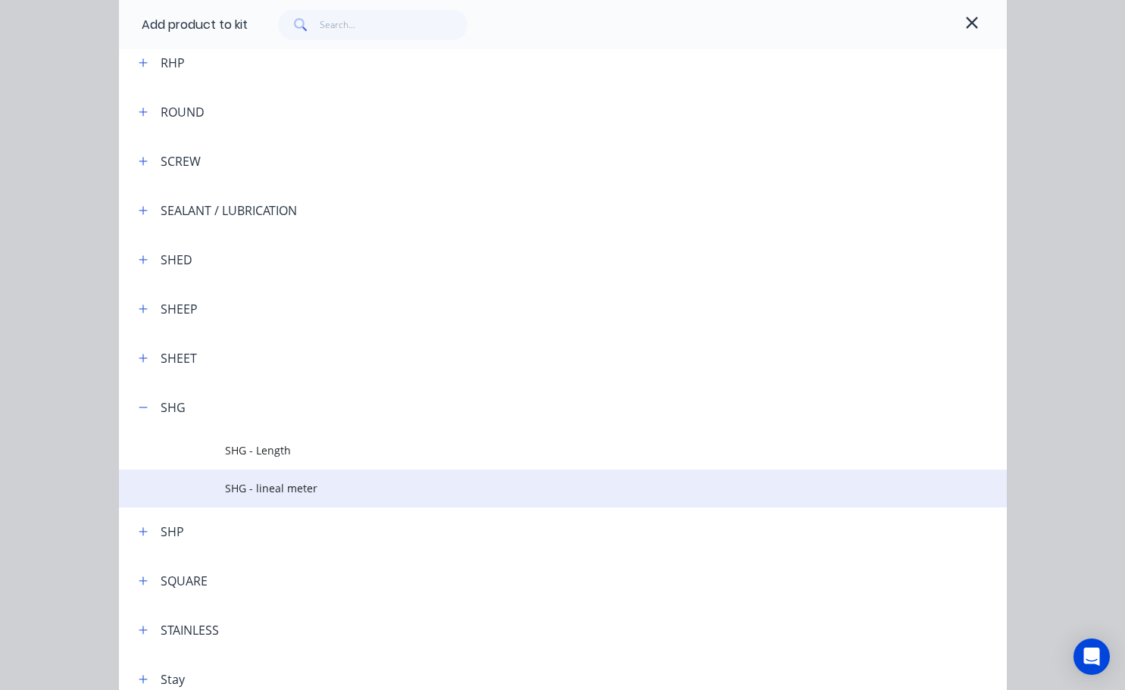
click at [263, 487] on span "SHG - lineal meter" at bounding box center [537, 488] width 625 height 16
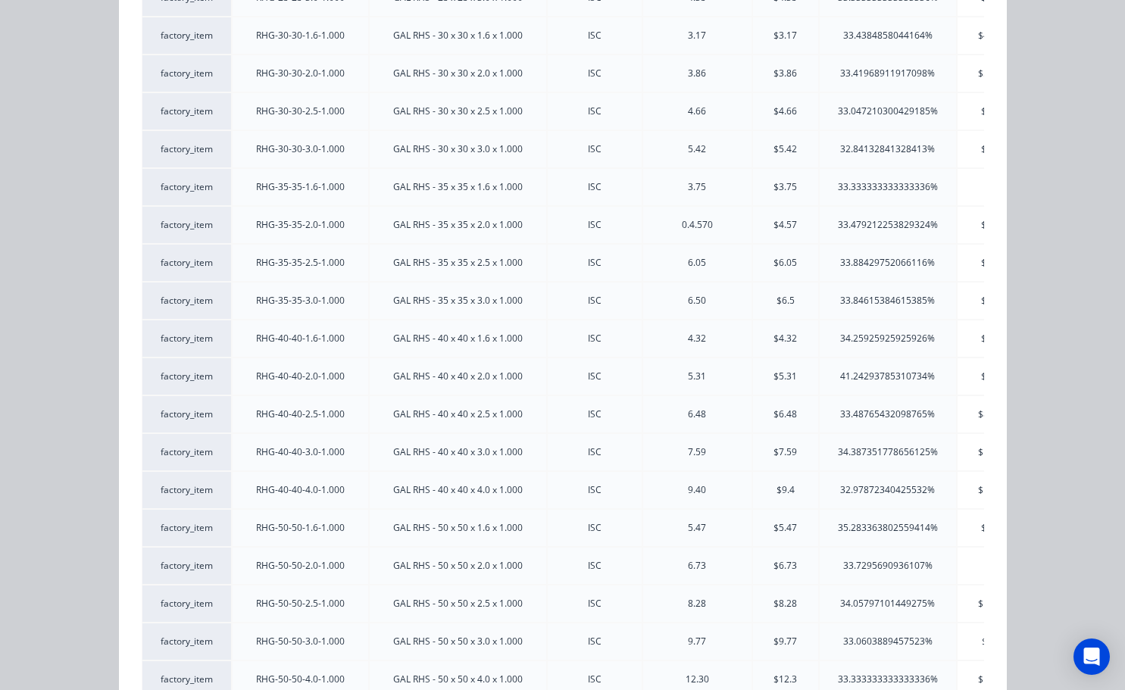
scroll to position [606, 0]
click at [978, 448] on div "Xero Item # Our Code Description Supplier Code Purchase Cost (F) Cost Markup Pr…" at bounding box center [563, 523] width 888 height 1875
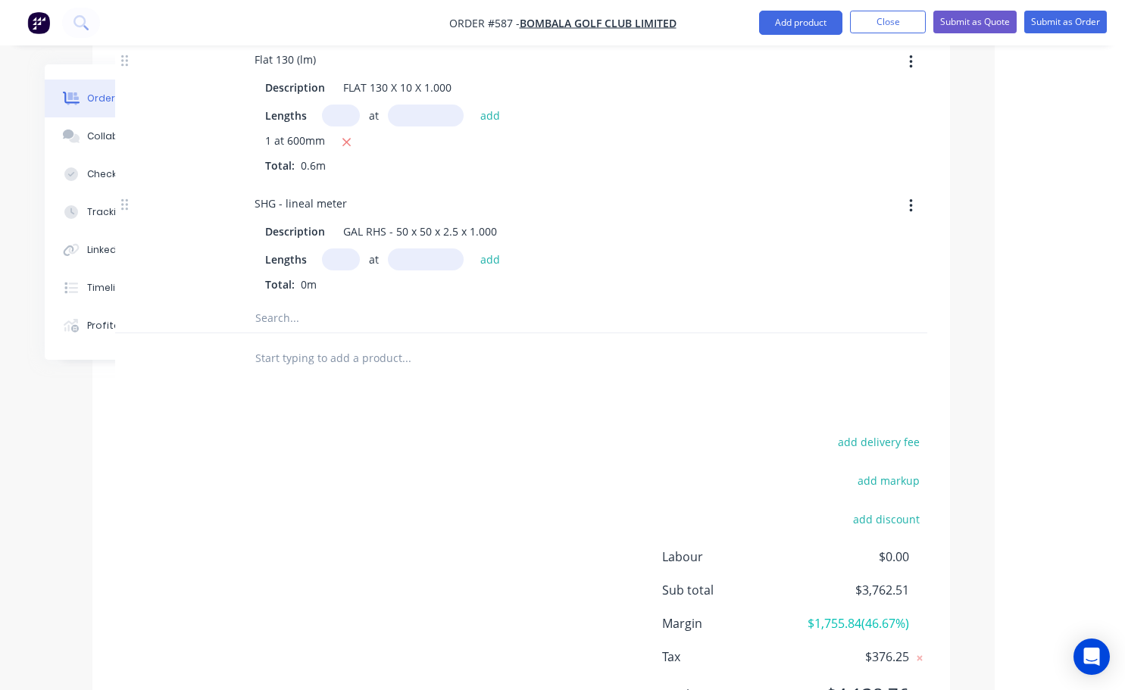
scroll to position [1606, 119]
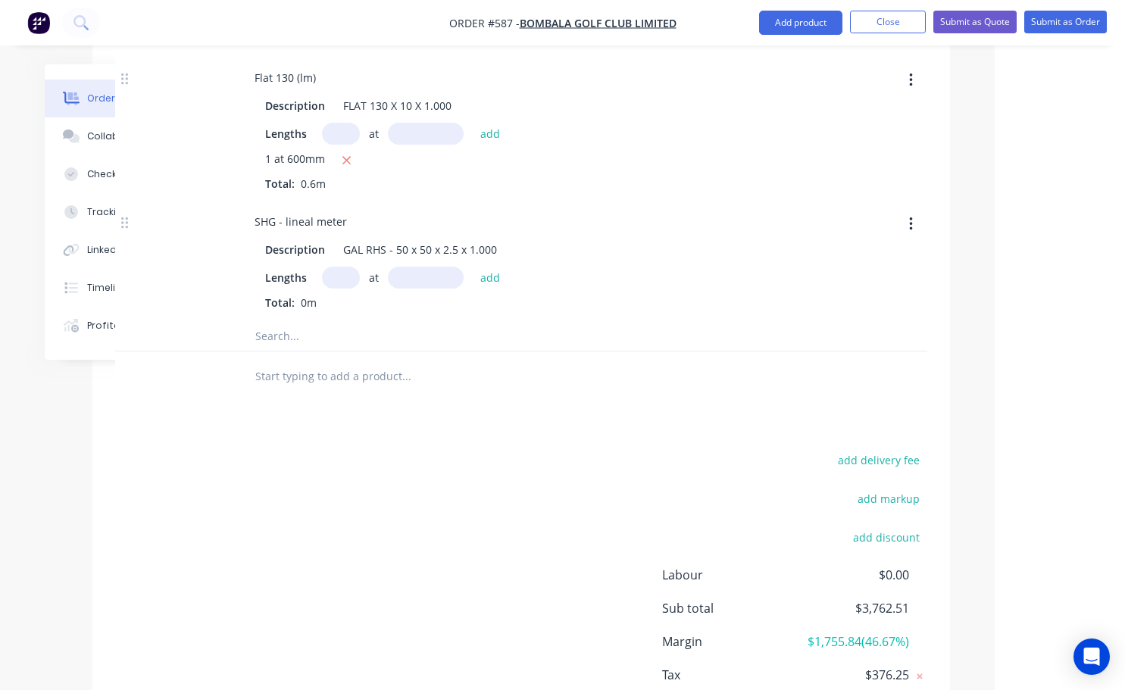
click at [332, 267] on input "text" at bounding box center [341, 278] width 38 height 22
click at [417, 267] on input "text" at bounding box center [426, 278] width 76 height 22
click at [485, 267] on button "add" at bounding box center [491, 277] width 36 height 20
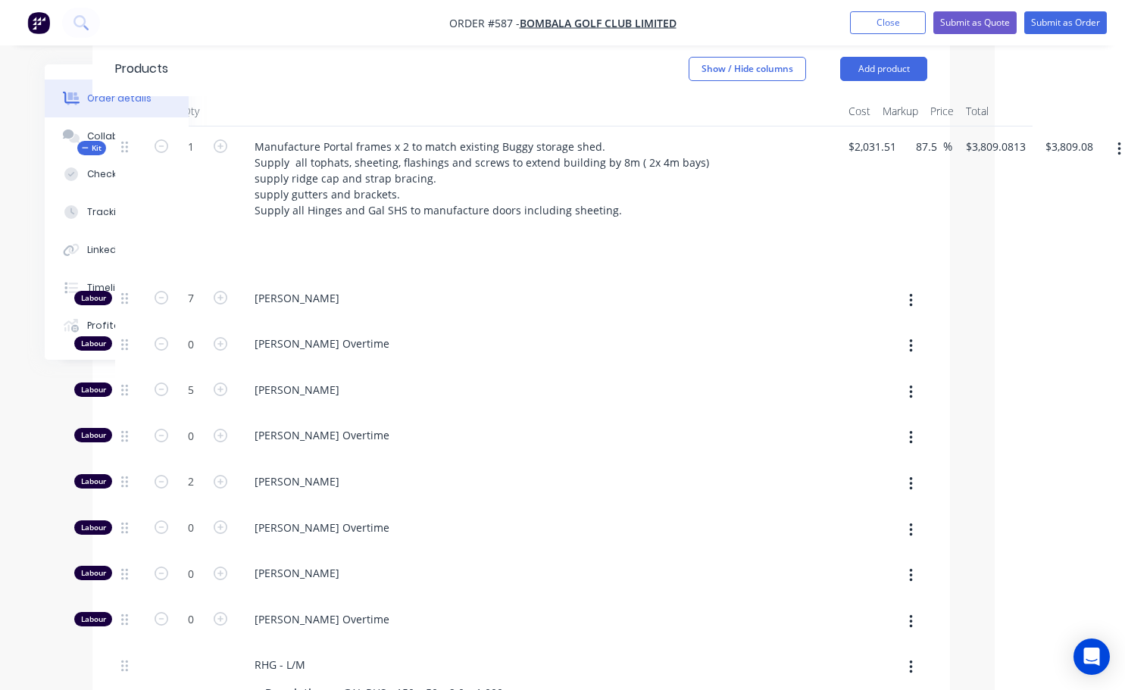
scroll to position [470, 119]
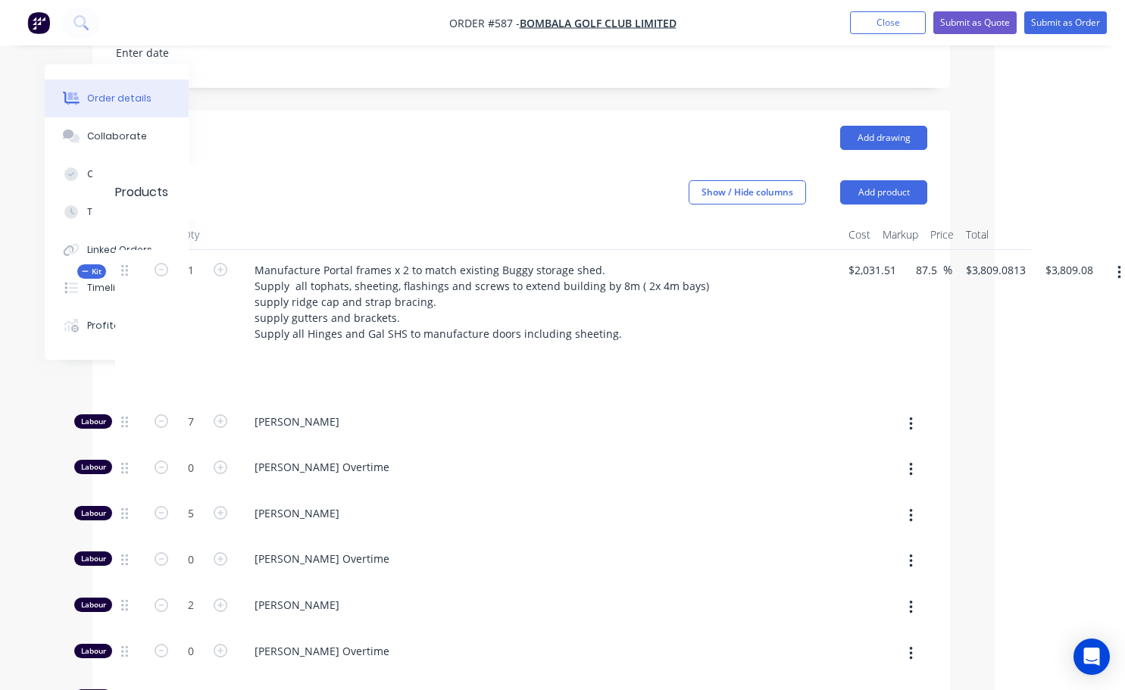
click at [1119, 266] on icon "button" at bounding box center [1118, 273] width 3 height 14
click at [1068, 327] on button "Add sub kit to kit" at bounding box center [1065, 342] width 144 height 30
click at [1116, 259] on button "button" at bounding box center [1119, 272] width 36 height 27
click at [1068, 301] on div "Add product to kit" at bounding box center [1065, 312] width 117 height 22
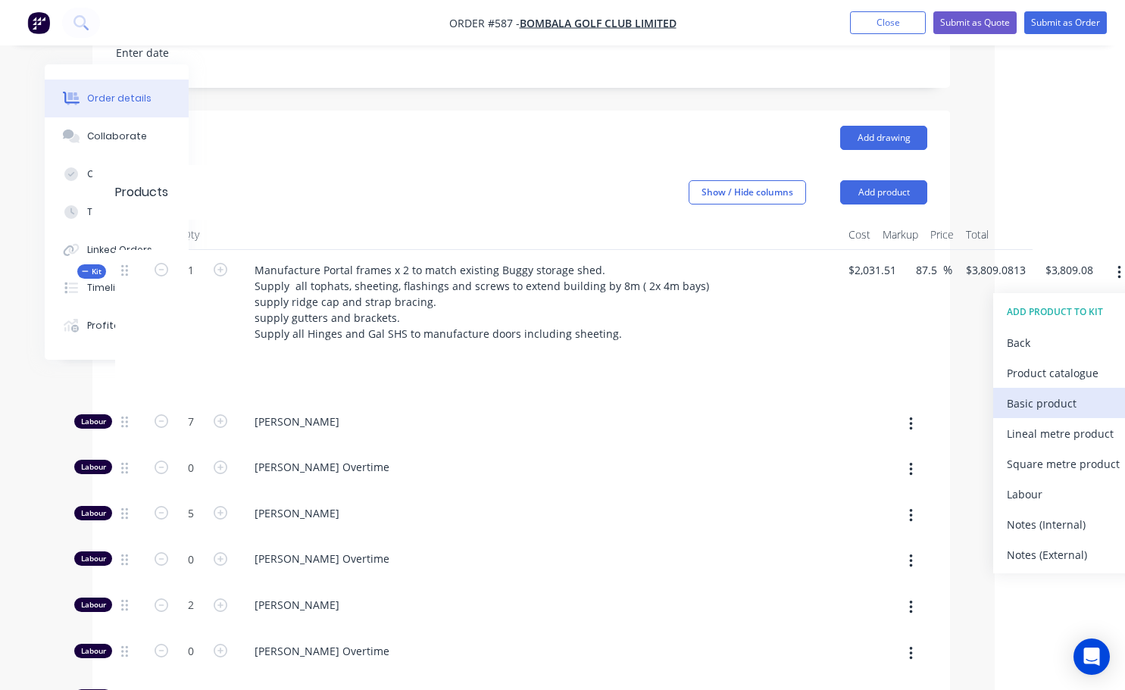
click at [1038, 392] on div "Basic product" at bounding box center [1065, 403] width 117 height 22
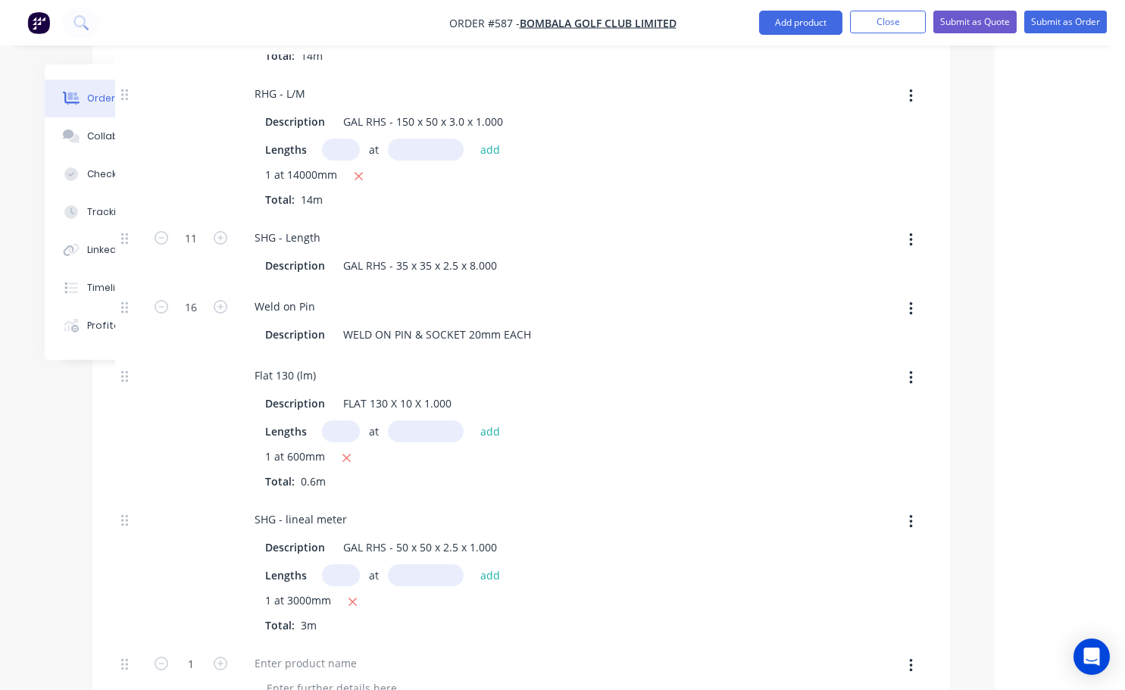
scroll to position [1530, 119]
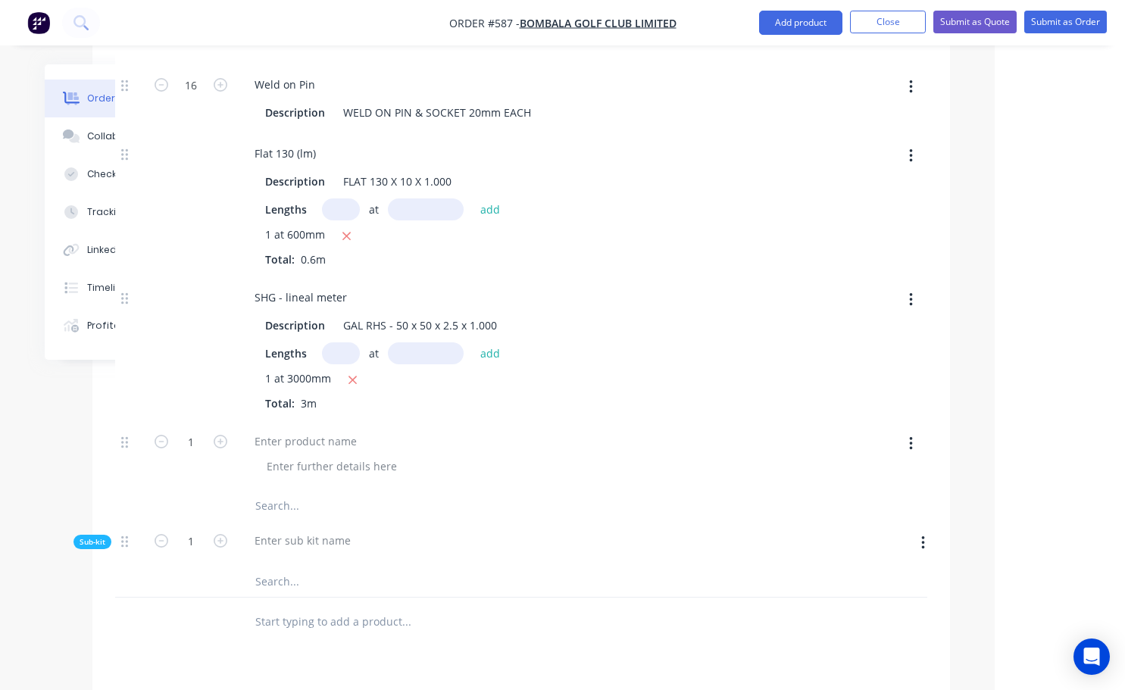
click at [923, 536] on icon "button" at bounding box center [922, 543] width 3 height 14
click at [836, 602] on div "Delete" at bounding box center [868, 613] width 117 height 22
click at [273, 430] on div at bounding box center [305, 441] width 126 height 22
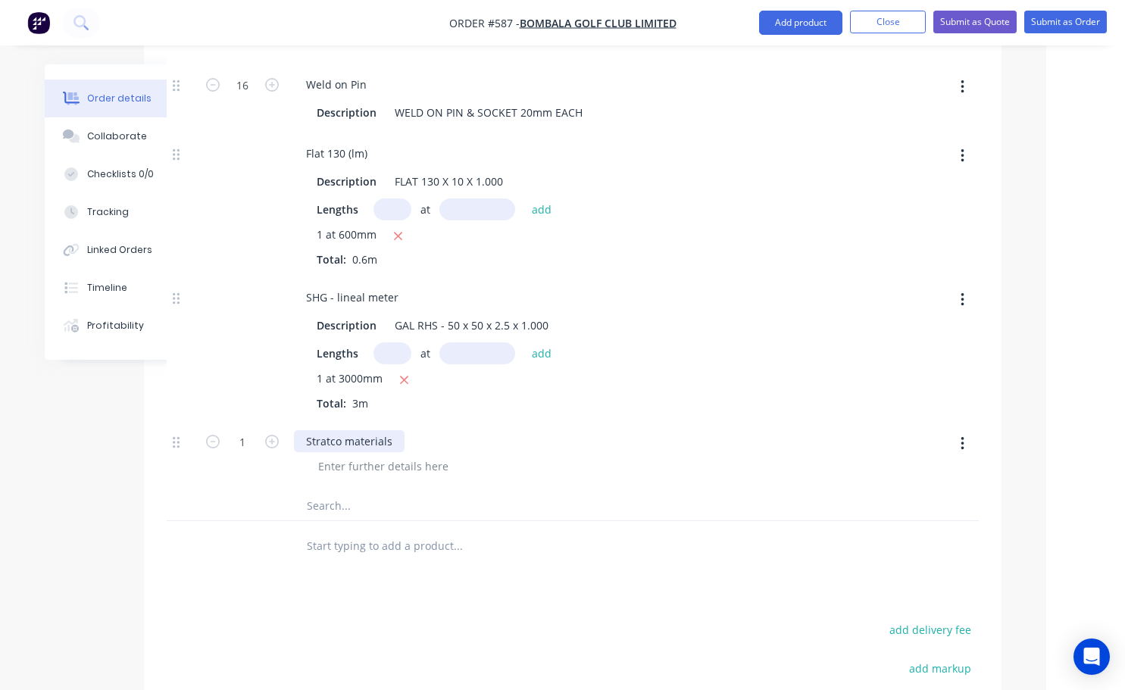
scroll to position [1530, 131]
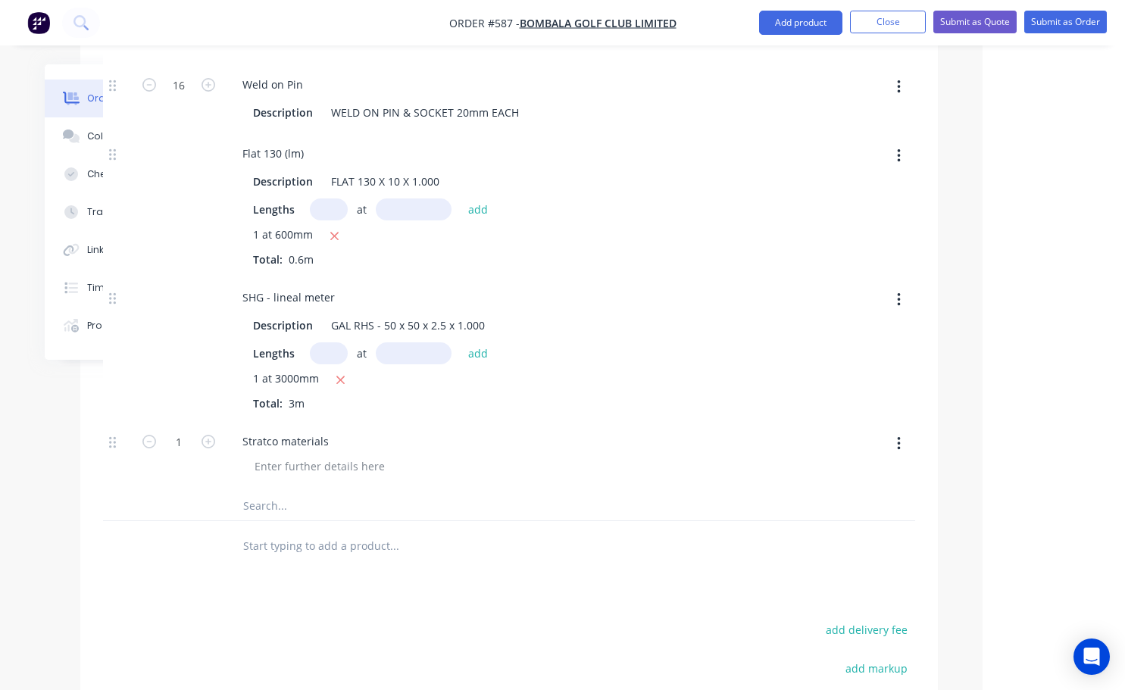
click at [899, 437] on icon "button" at bounding box center [898, 444] width 3 height 14
click at [661, 455] on div at bounding box center [533, 466] width 582 height 22
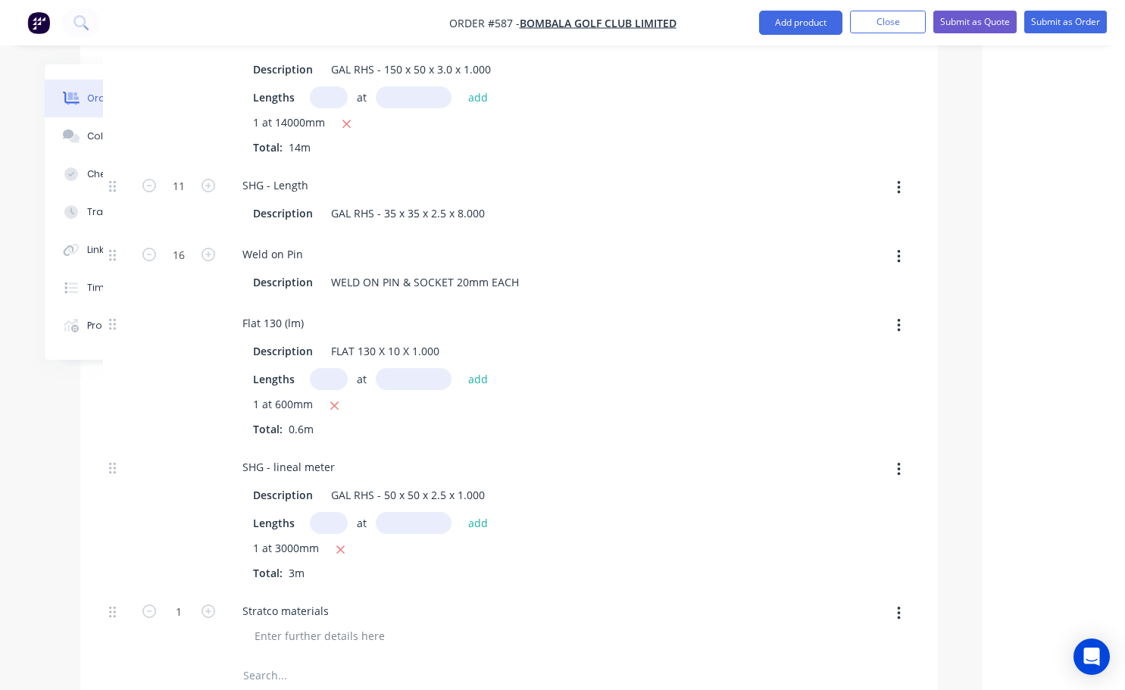
scroll to position [1378, 131]
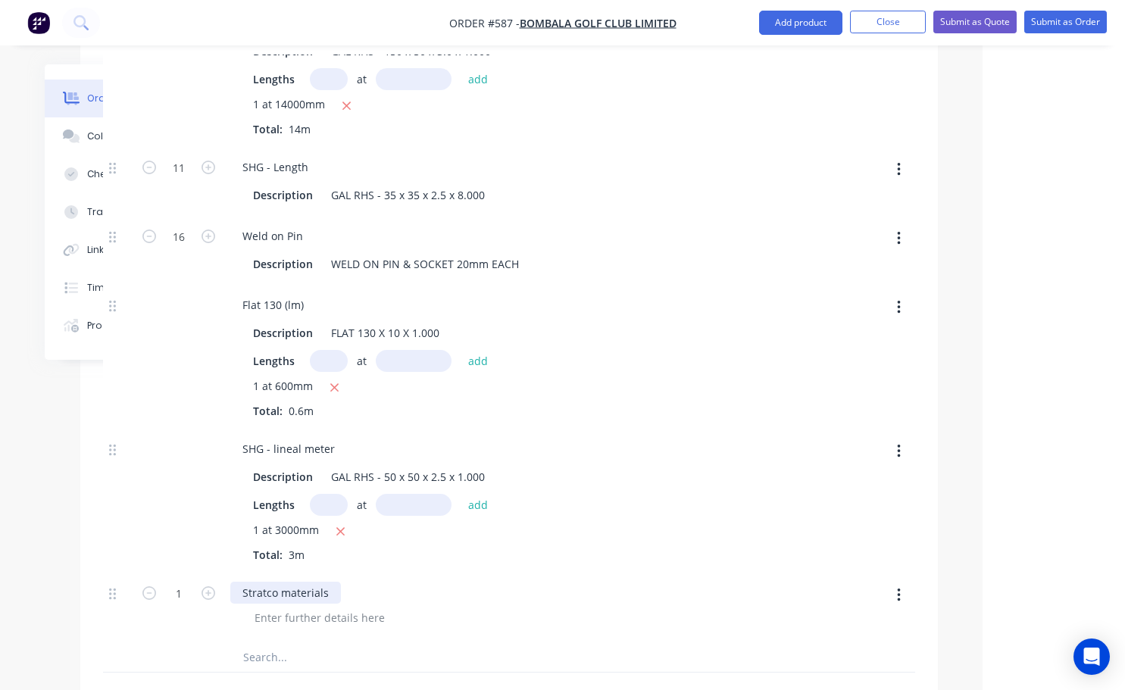
click at [337, 582] on div "Stratco materials" at bounding box center [527, 593] width 594 height 22
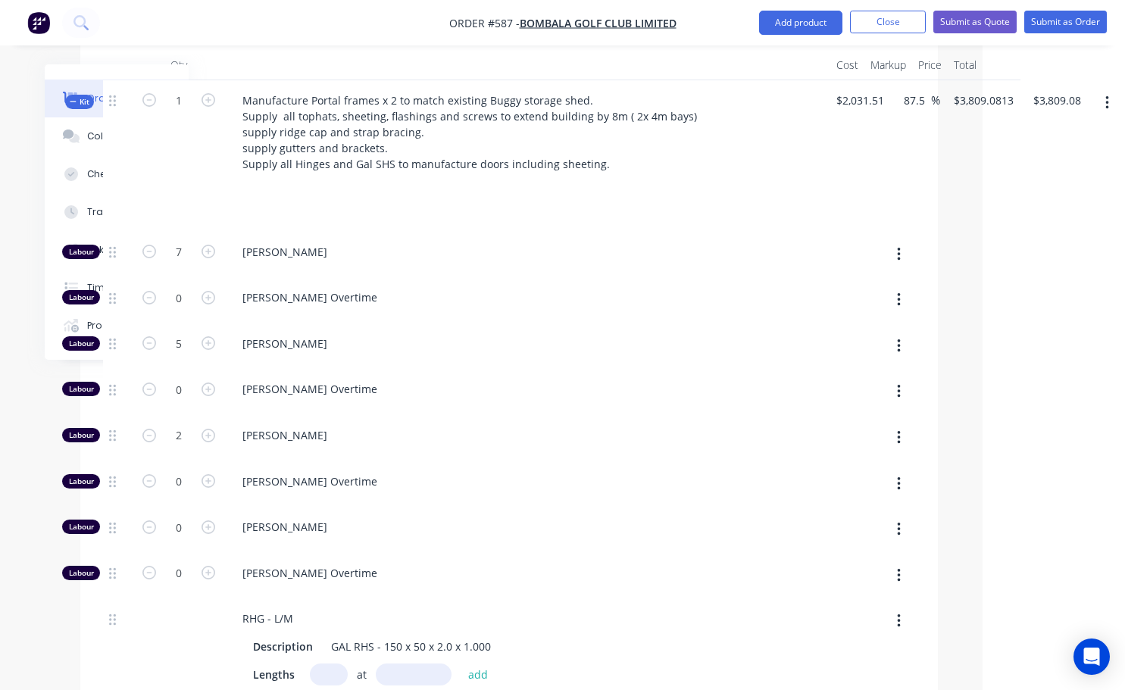
scroll to position [412, 131]
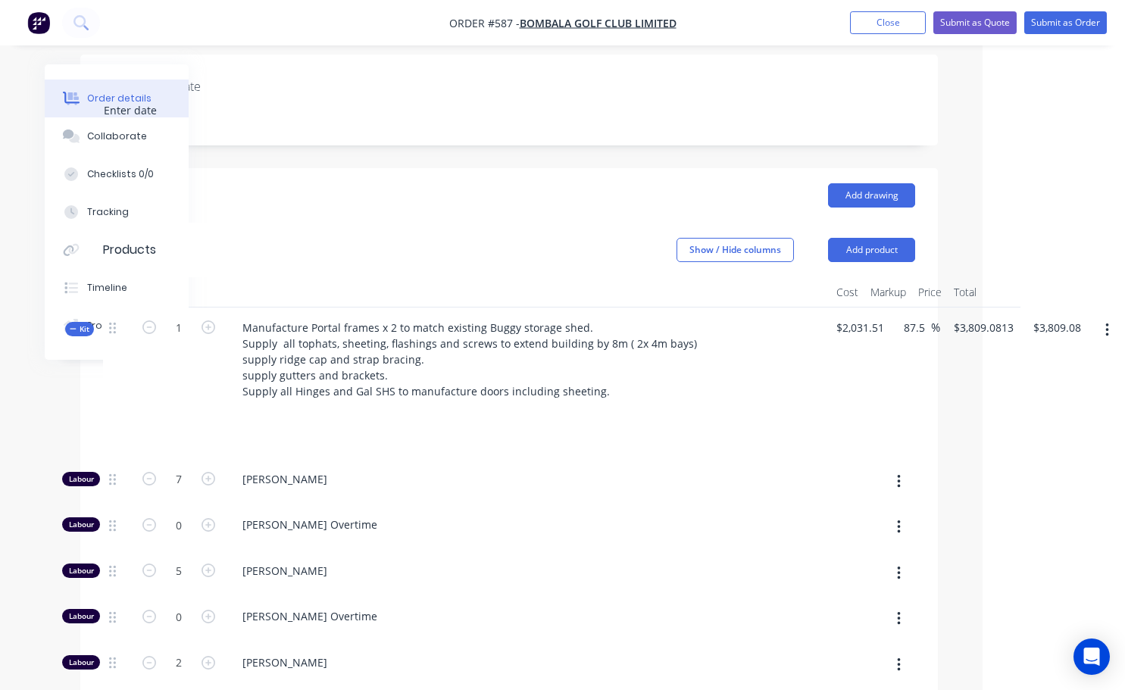
click at [1106, 322] on icon "button" at bounding box center [1107, 330] width 4 height 17
click at [1061, 359] on div "Add product to kit" at bounding box center [1052, 370] width 117 height 22
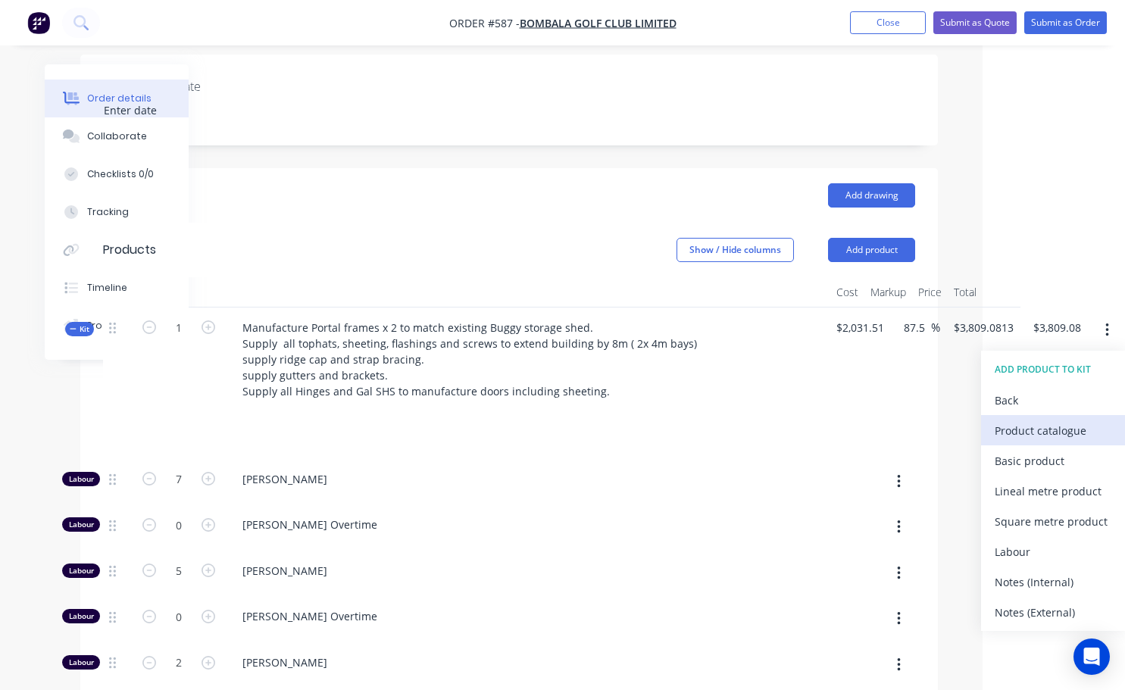
click at [1025, 420] on div "Product catalogue" at bounding box center [1052, 431] width 117 height 22
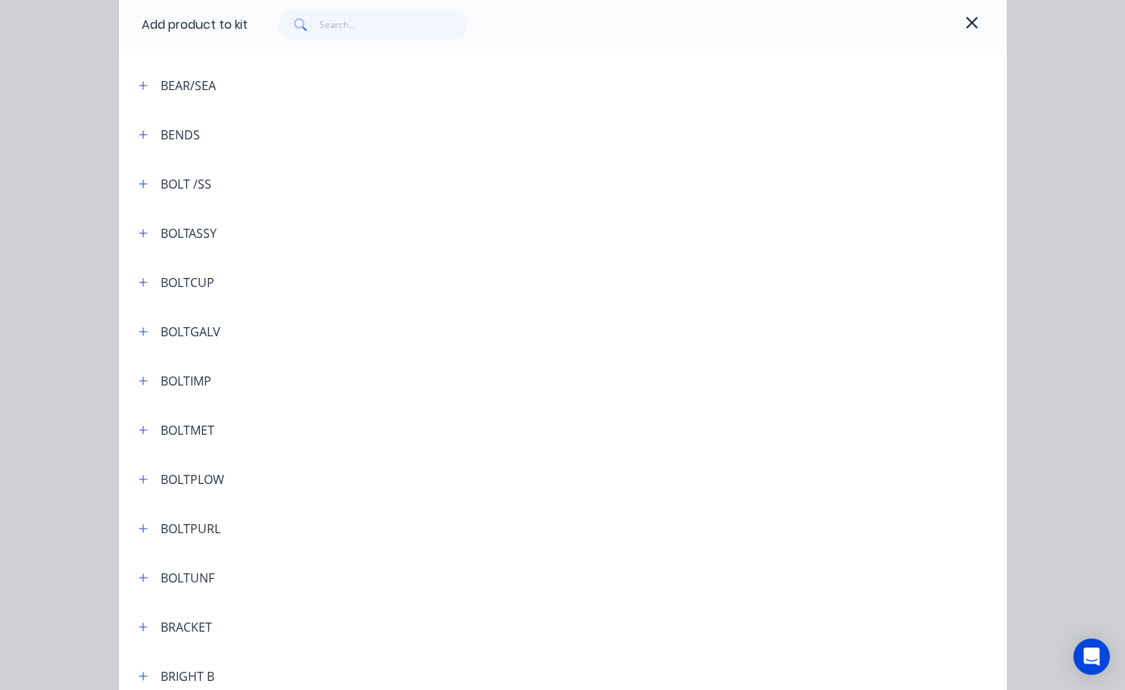
scroll to position [151, 0]
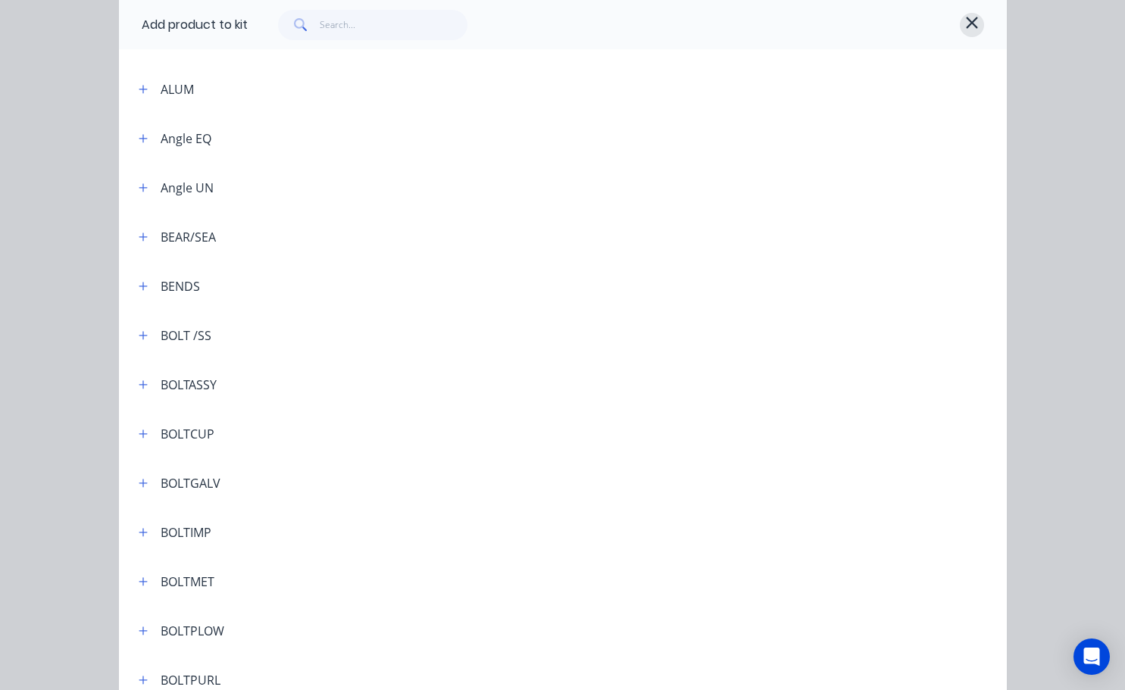
click at [973, 25] on button "button" at bounding box center [972, 25] width 24 height 24
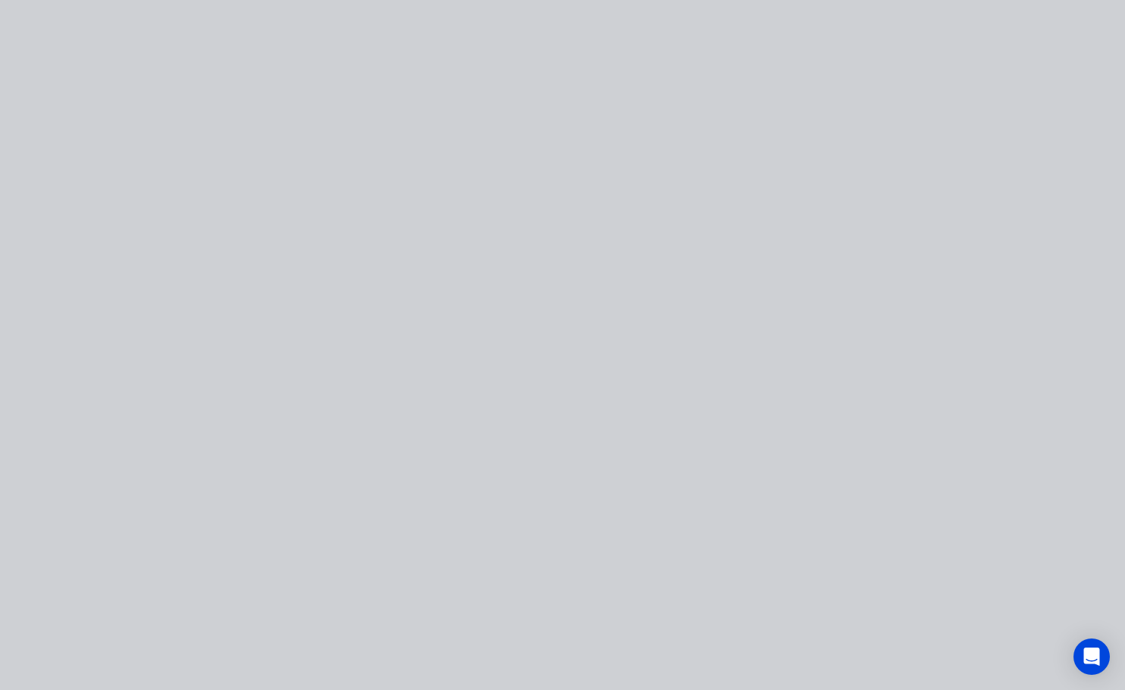
scroll to position [0, 0]
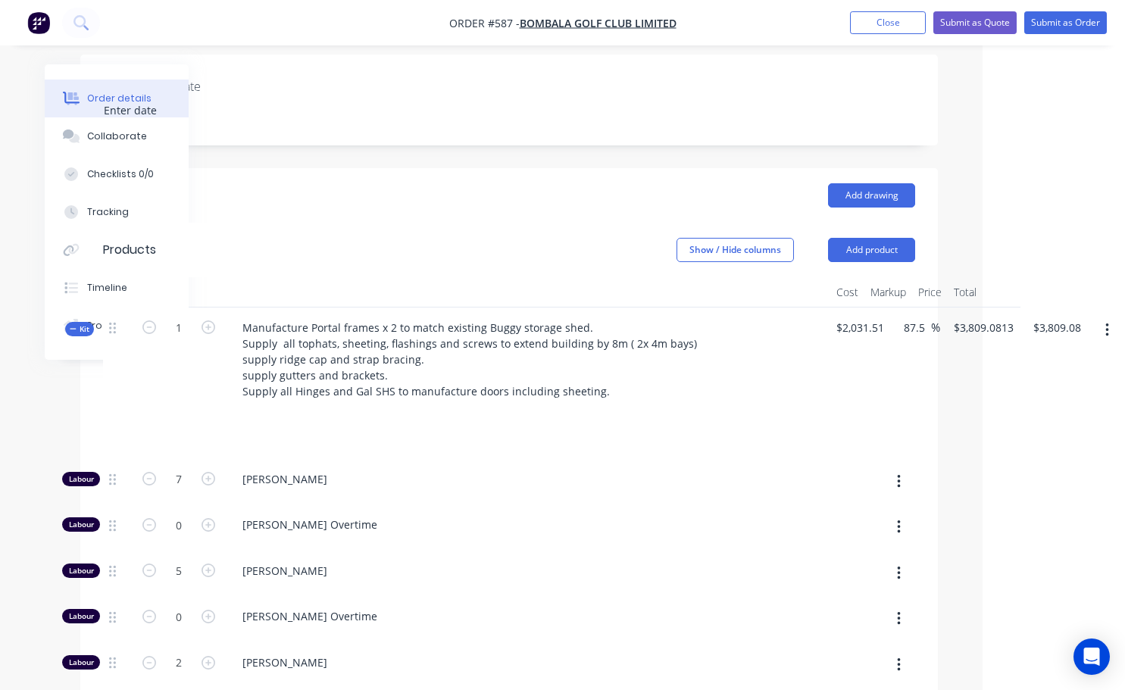
click at [1106, 317] on button "button" at bounding box center [1107, 330] width 36 height 27
click at [1041, 359] on div "Add product to kit" at bounding box center [1052, 370] width 117 height 22
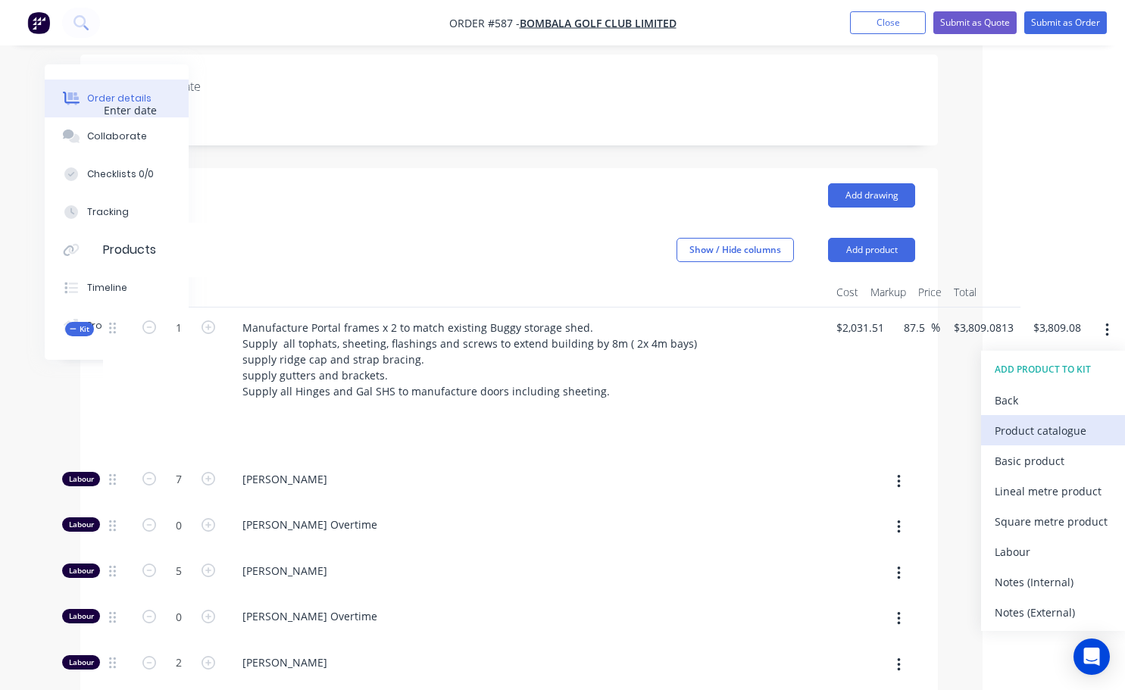
click at [1030, 420] on div "Product catalogue" at bounding box center [1052, 431] width 117 height 22
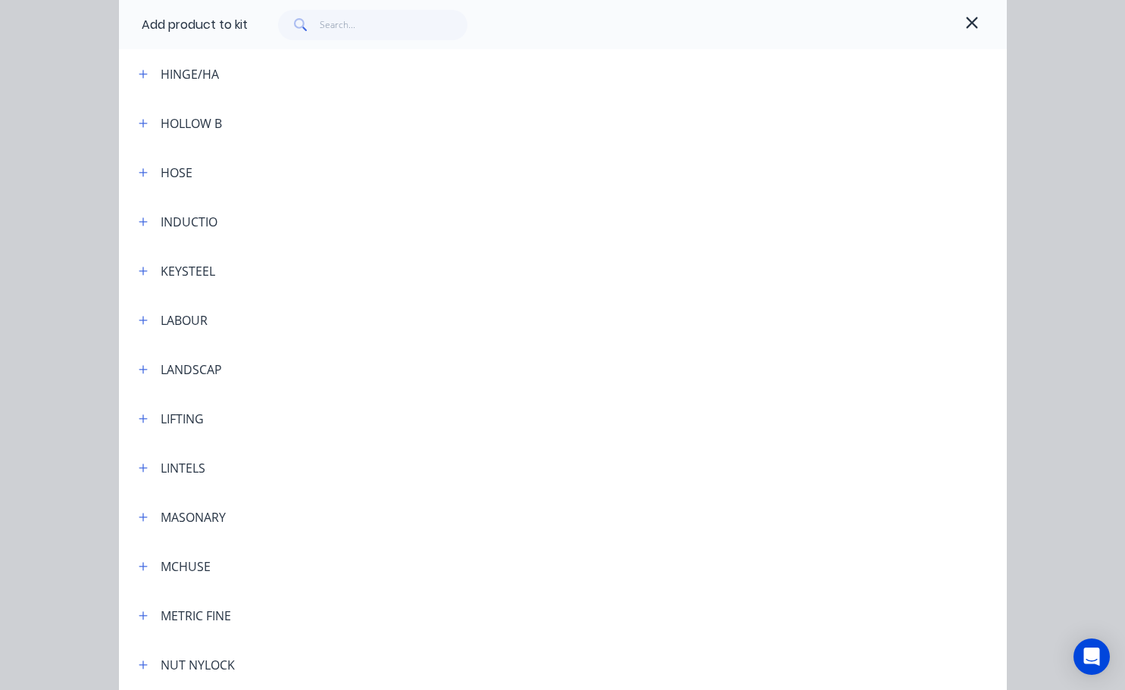
scroll to position [3029, 0]
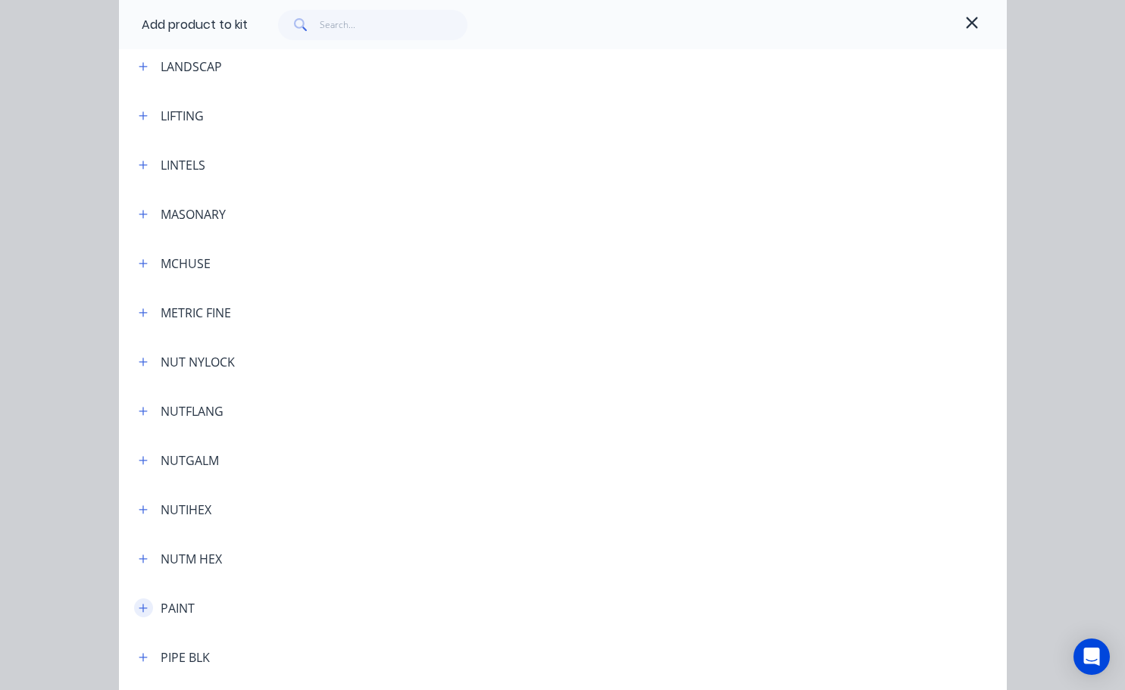
click at [139, 614] on button "button" at bounding box center [143, 607] width 19 height 19
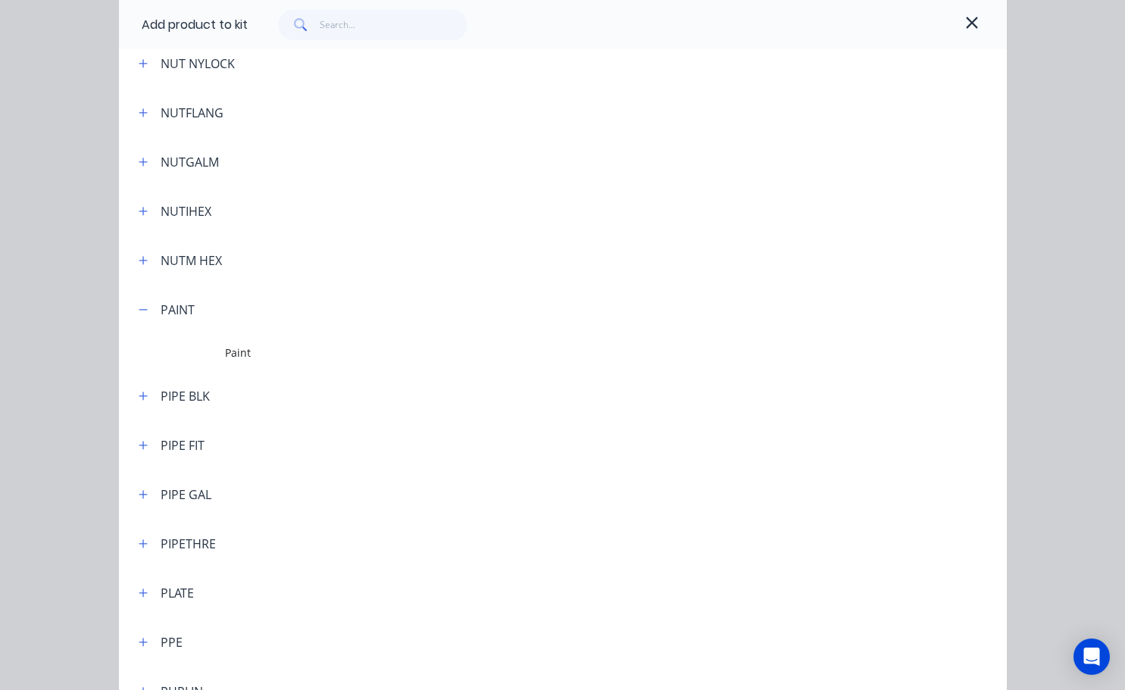
scroll to position [3332, 0]
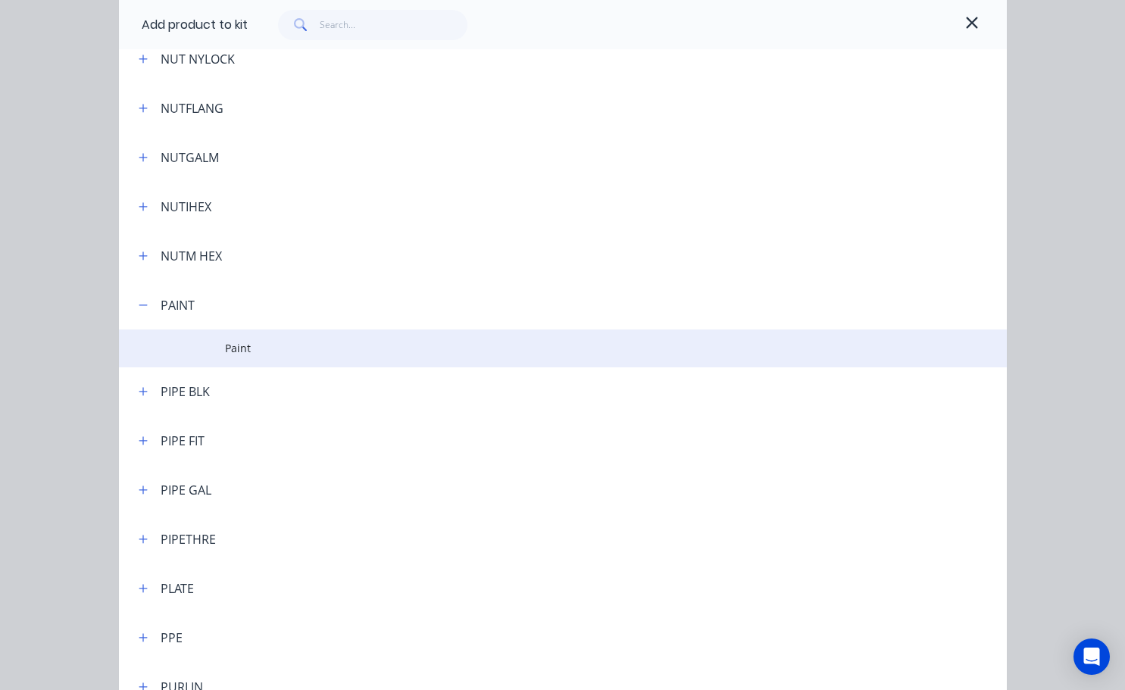
click at [246, 351] on span "Paint" at bounding box center [537, 348] width 625 height 16
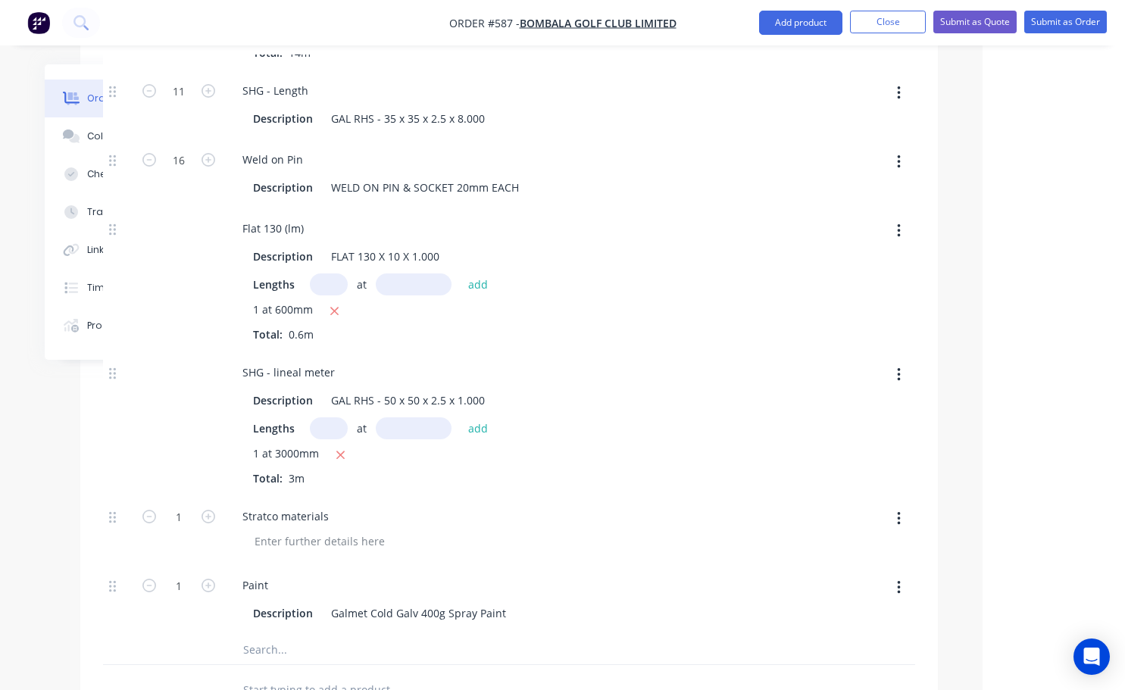
scroll to position [1472, 131]
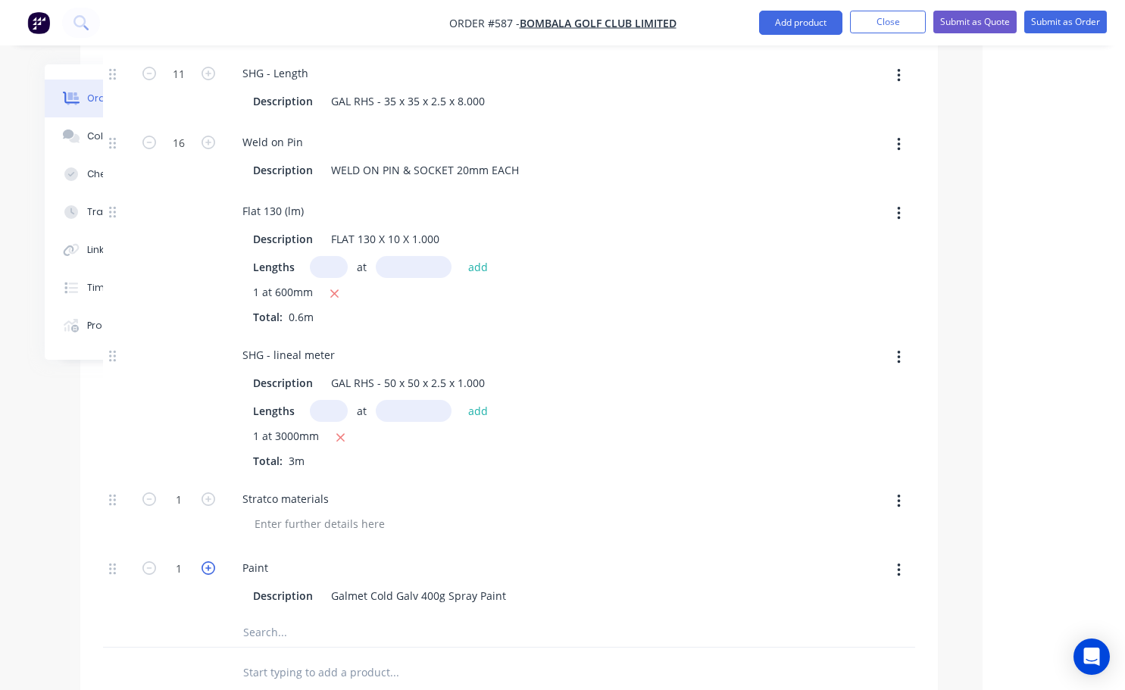
click at [209, 561] on icon "button" at bounding box center [208, 568] width 14 height 14
click at [155, 561] on icon "button" at bounding box center [149, 568] width 14 height 14
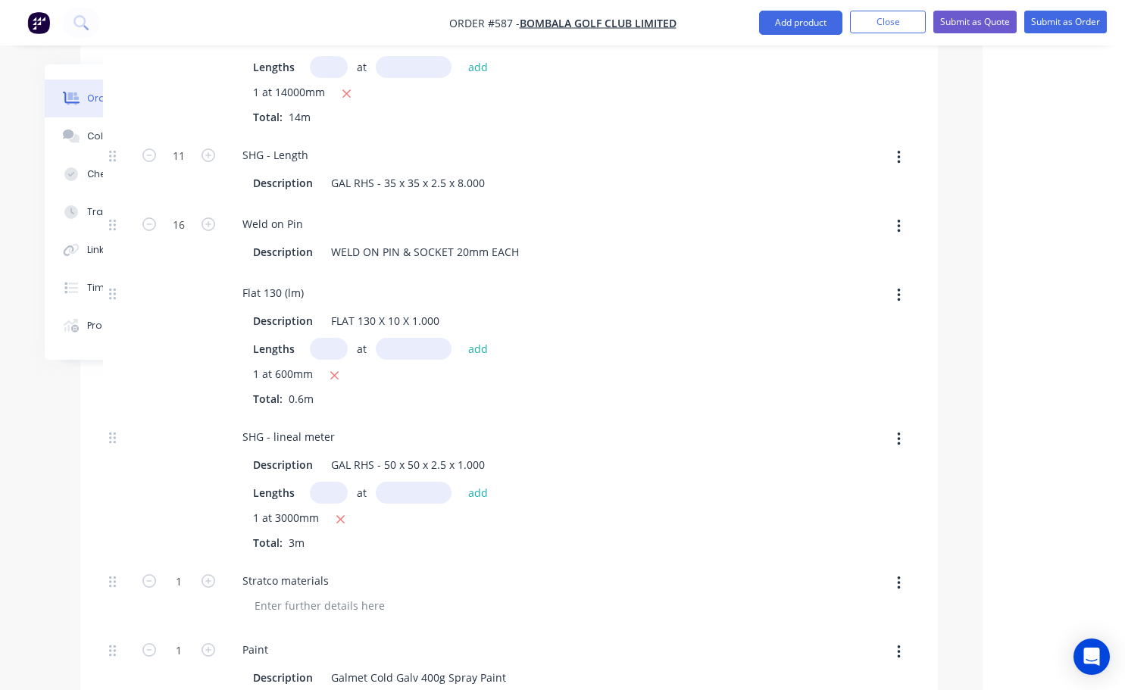
scroll to position [1548, 131]
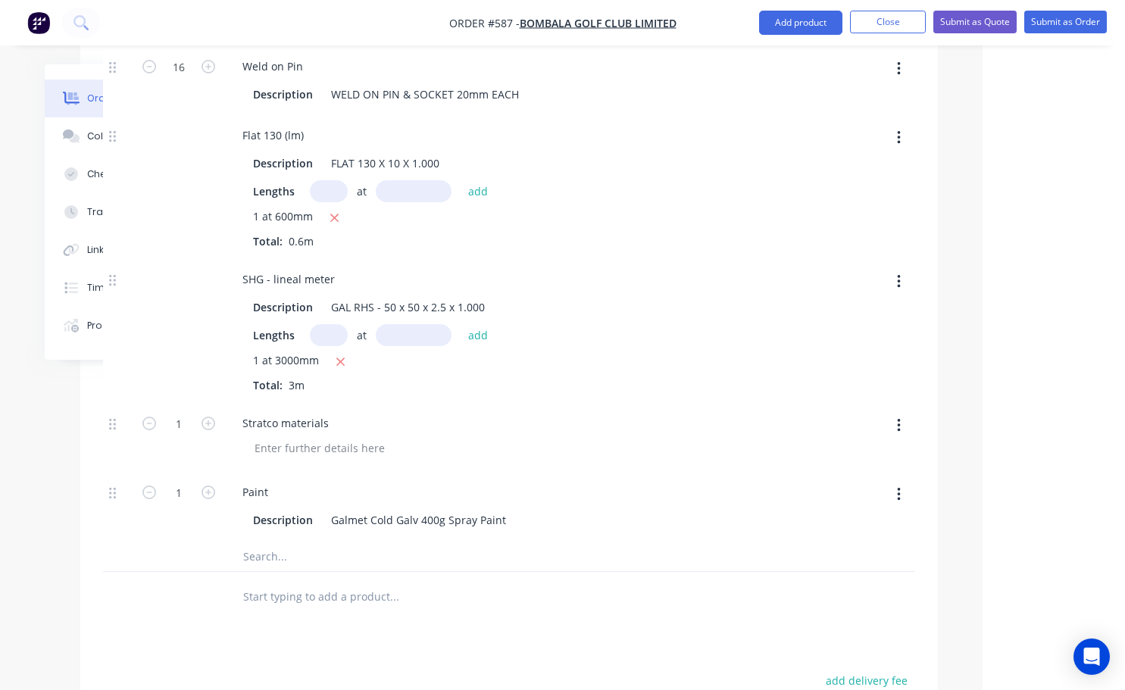
click at [901, 412] on button "button" at bounding box center [899, 425] width 36 height 27
click at [602, 403] on div "Stratco materials" at bounding box center [527, 437] width 606 height 69
click at [338, 412] on div "Stratco materials" at bounding box center [527, 423] width 594 height 22
click at [319, 412] on div "Stratco materials" at bounding box center [285, 423] width 111 height 22
click at [325, 412] on div "Stratco materials" at bounding box center [285, 423] width 111 height 22
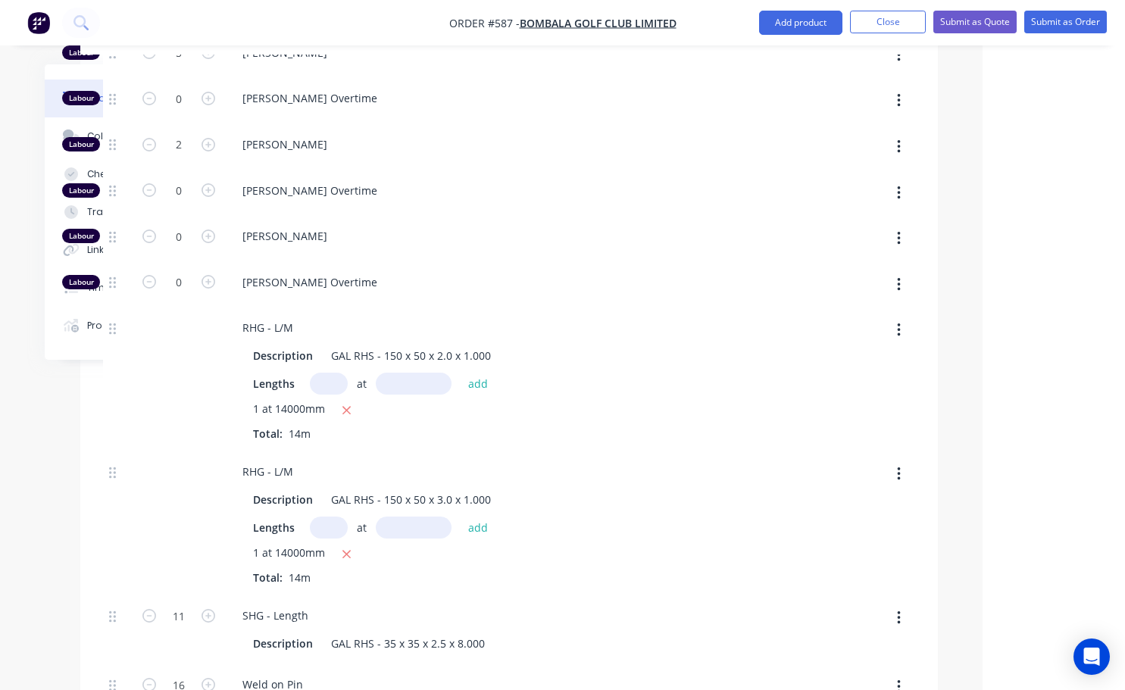
scroll to position [866, 131]
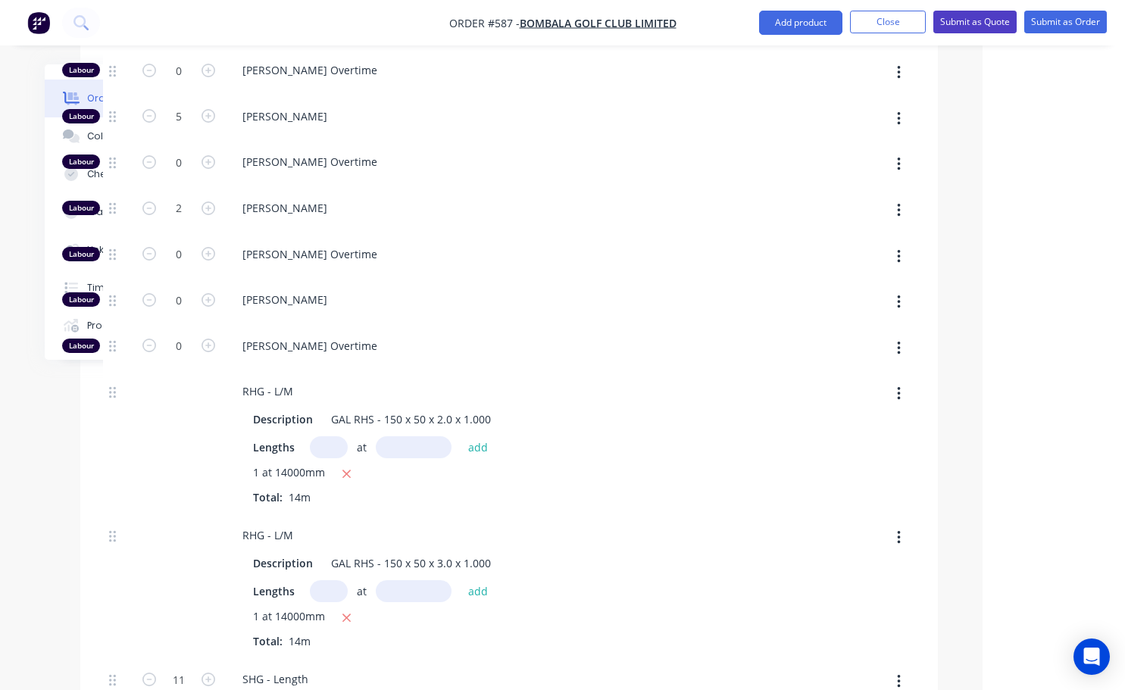
click at [972, 26] on button "Submit as Quote" at bounding box center [974, 22] width 83 height 23
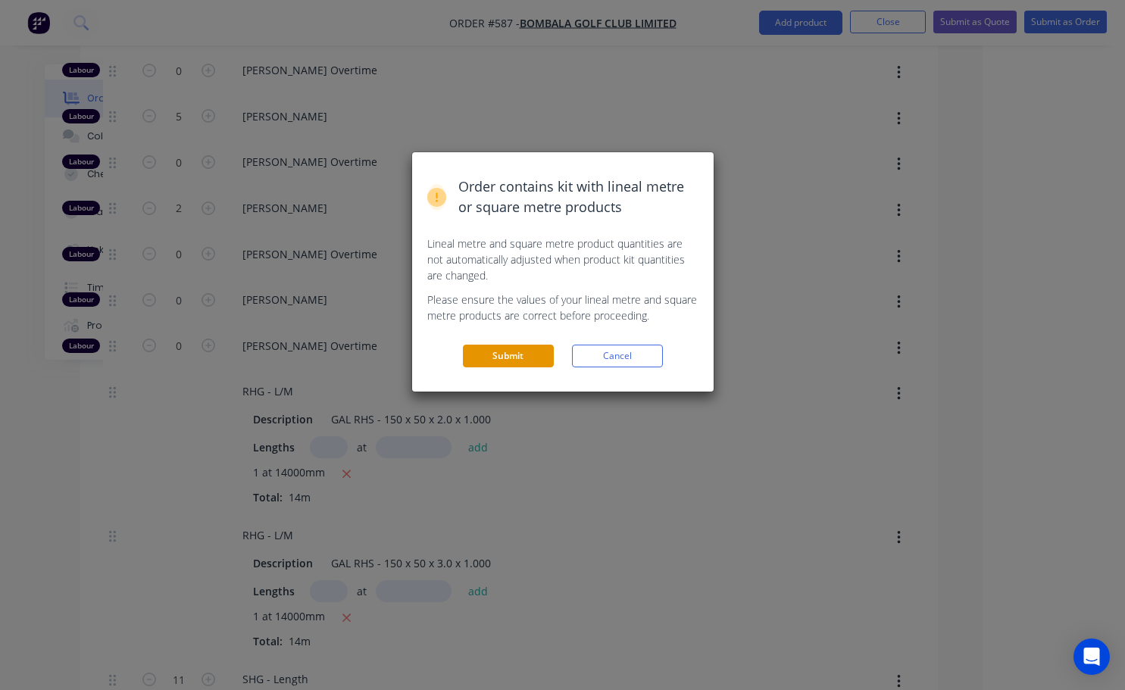
click at [533, 357] on button "Submit" at bounding box center [508, 356] width 91 height 23
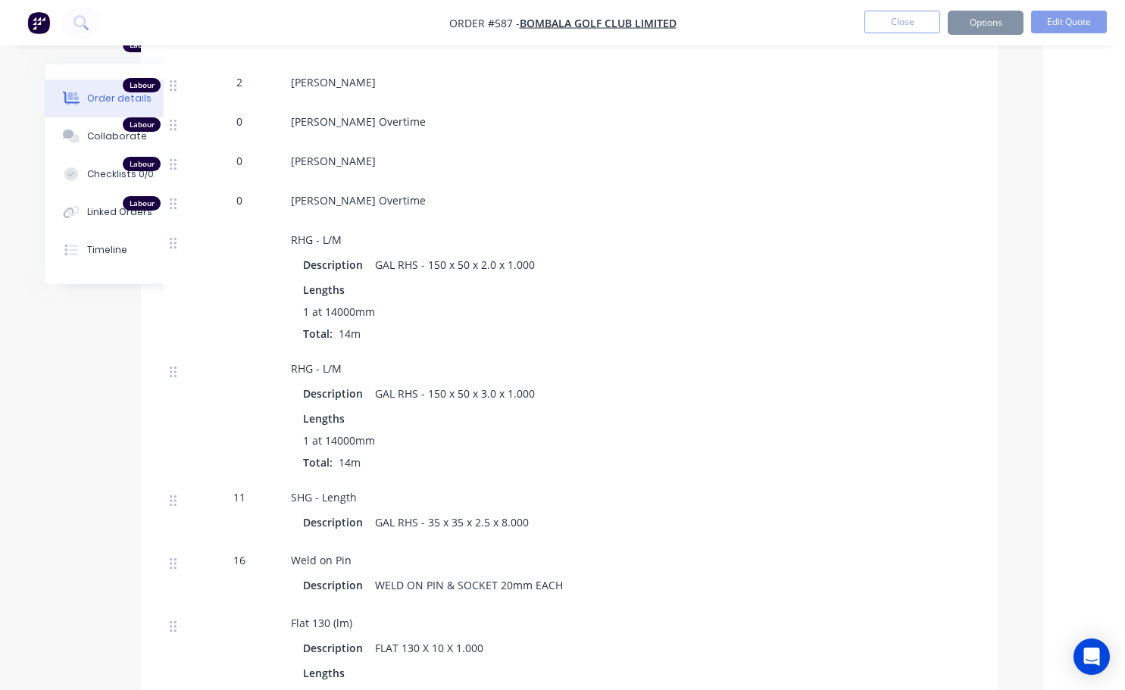
scroll to position [788, 70]
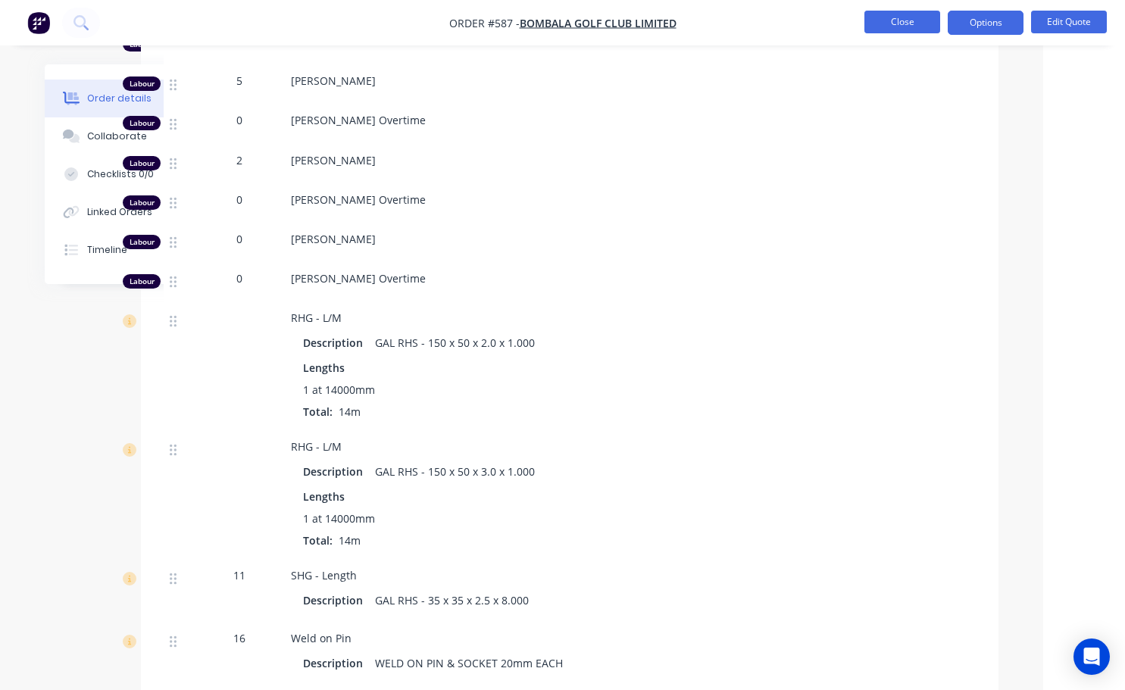
click at [910, 25] on button "Close" at bounding box center [902, 22] width 76 height 23
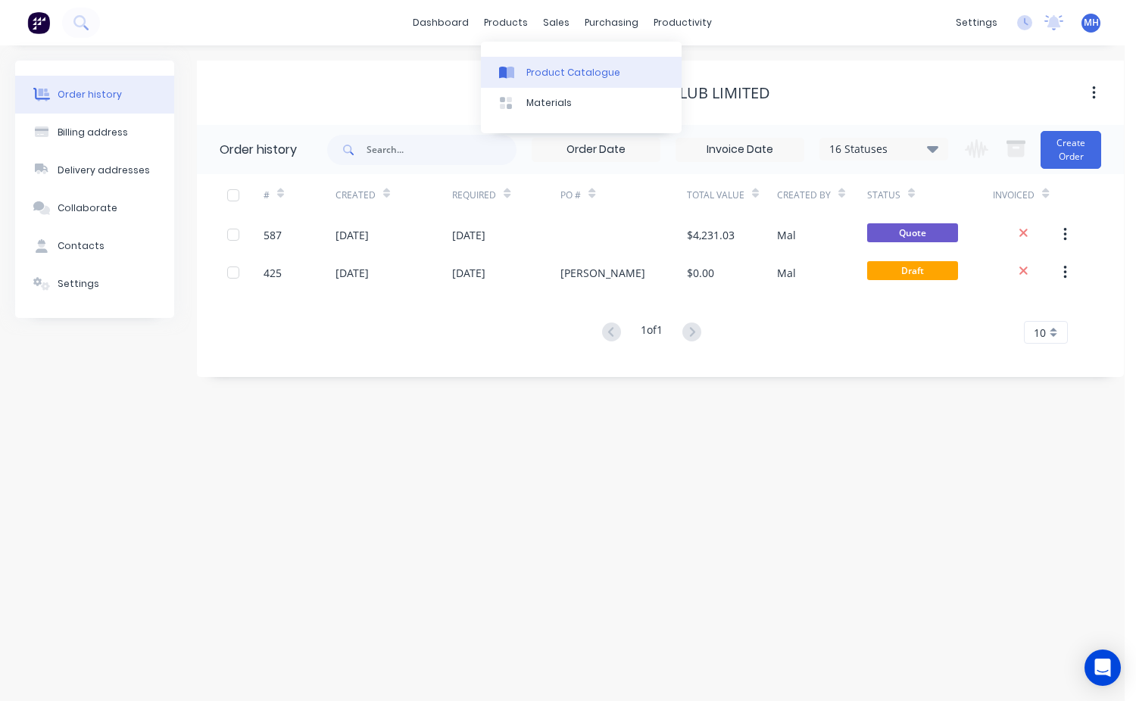
click at [547, 70] on div "Product Catalogue" at bounding box center [573, 73] width 94 height 14
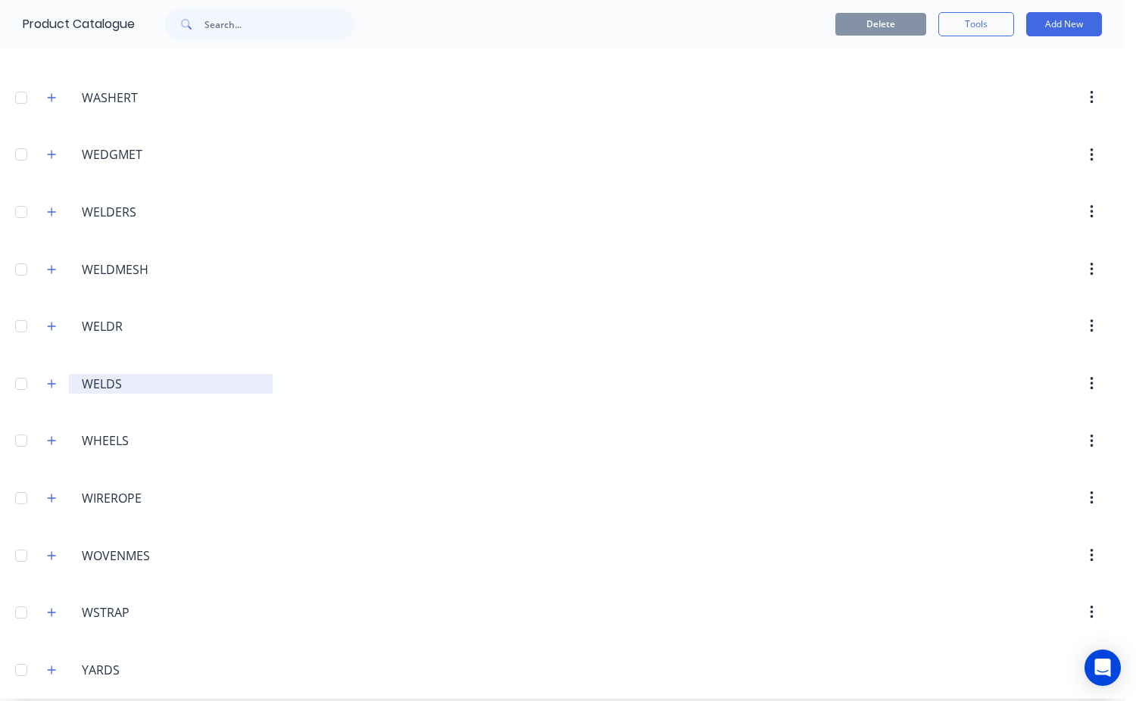
scroll to position [7158, 0]
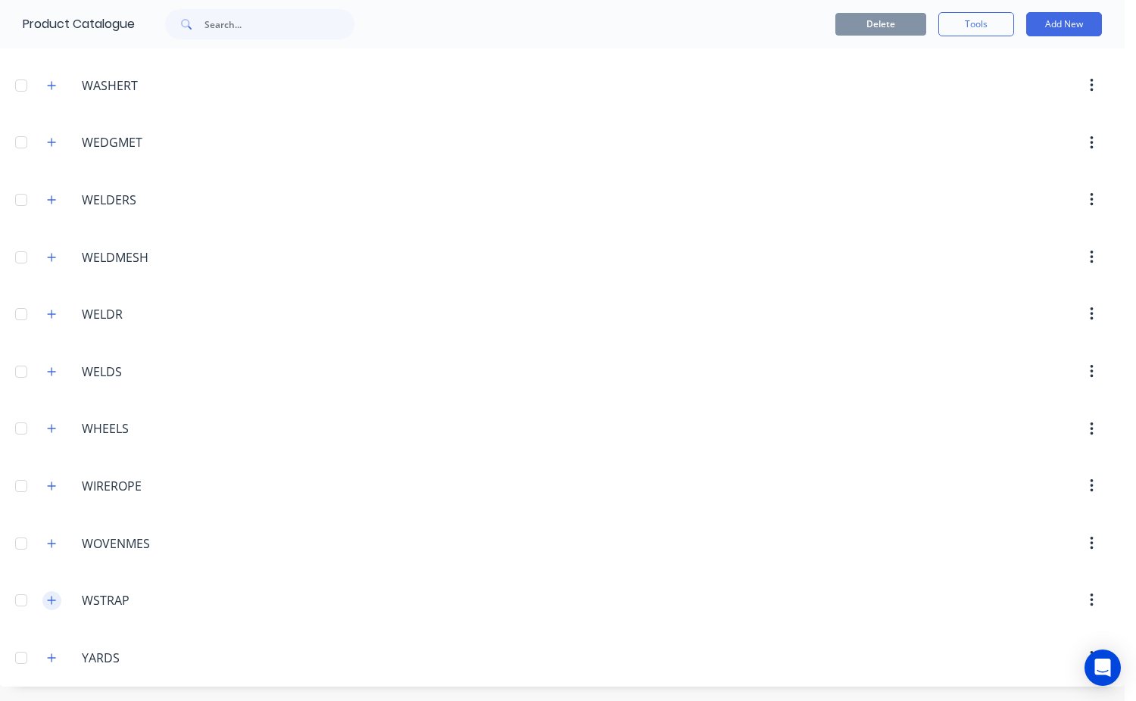
click at [55, 601] on icon "button" at bounding box center [52, 601] width 8 height 8
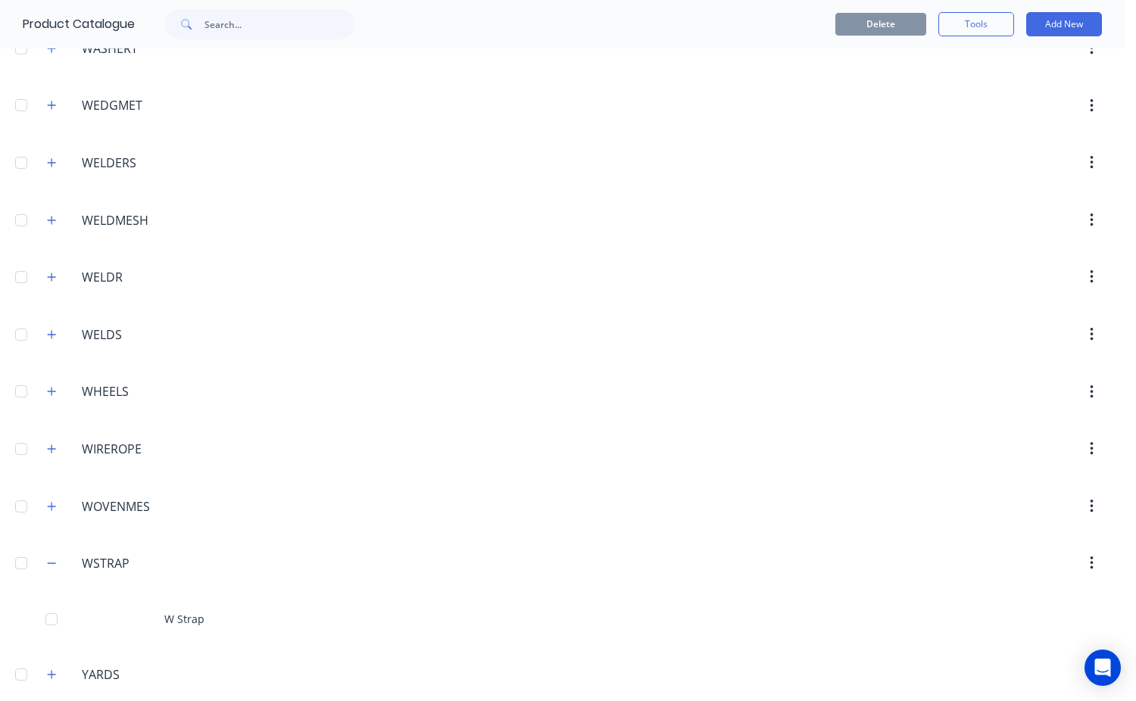
scroll to position [7212, 0]
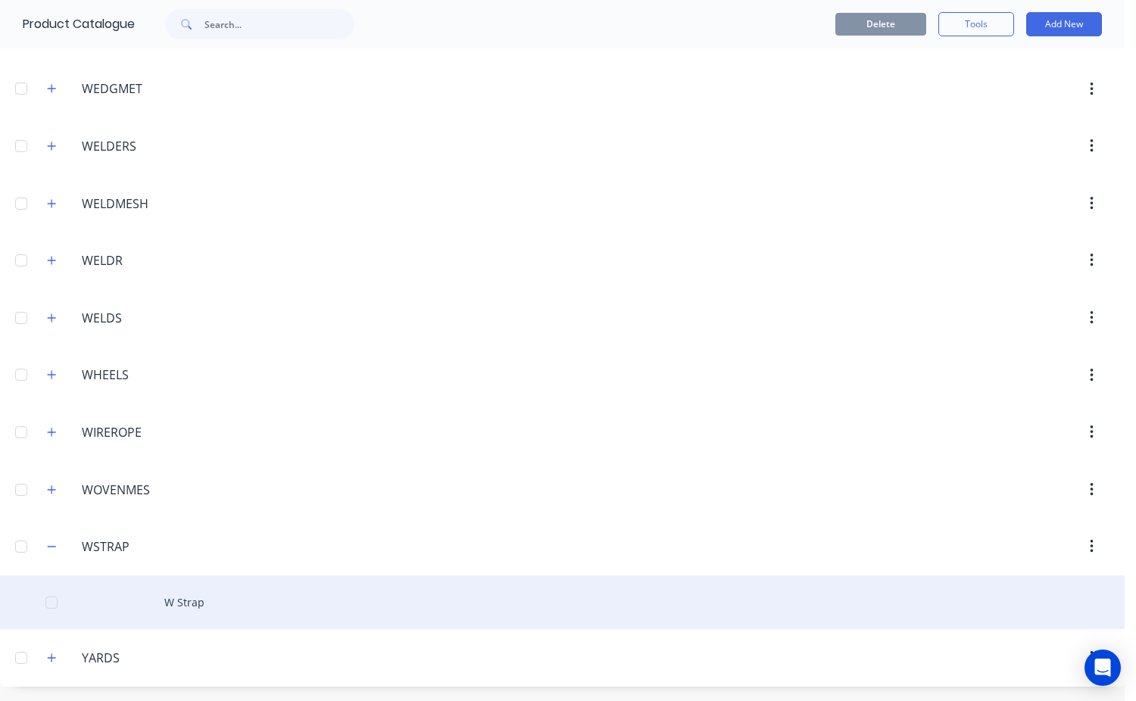
click at [172, 608] on div "W Strap" at bounding box center [562, 603] width 1125 height 54
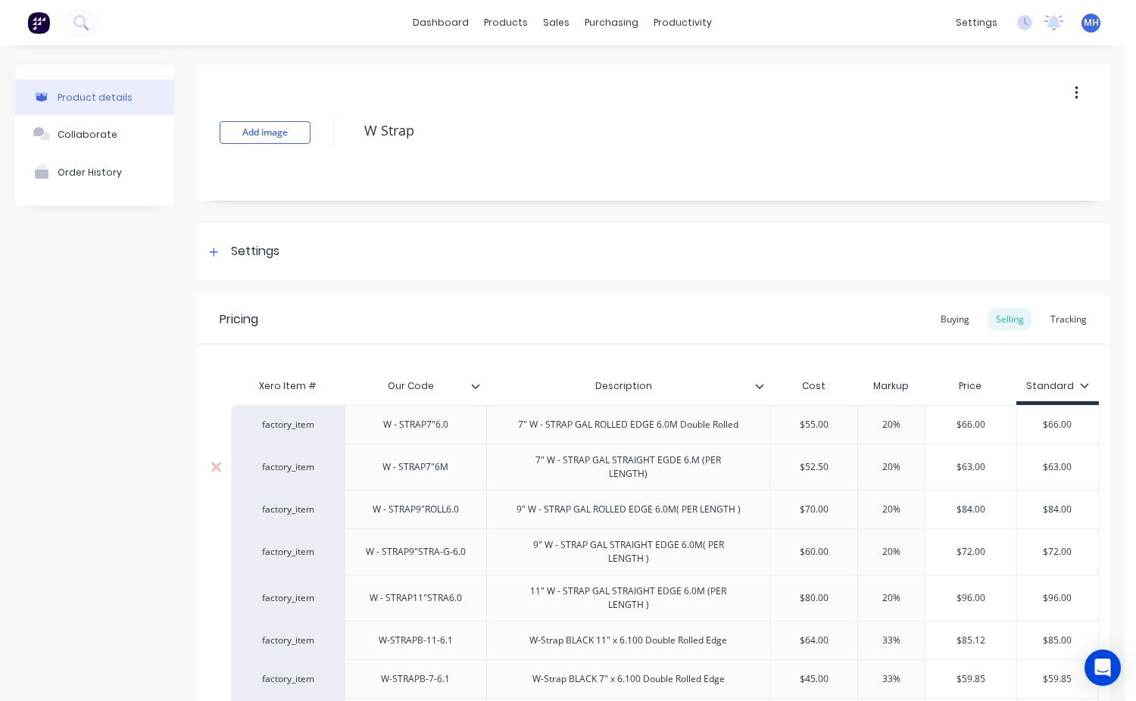
click at [1069, 473] on div "$63.00" at bounding box center [1057, 467] width 81 height 38
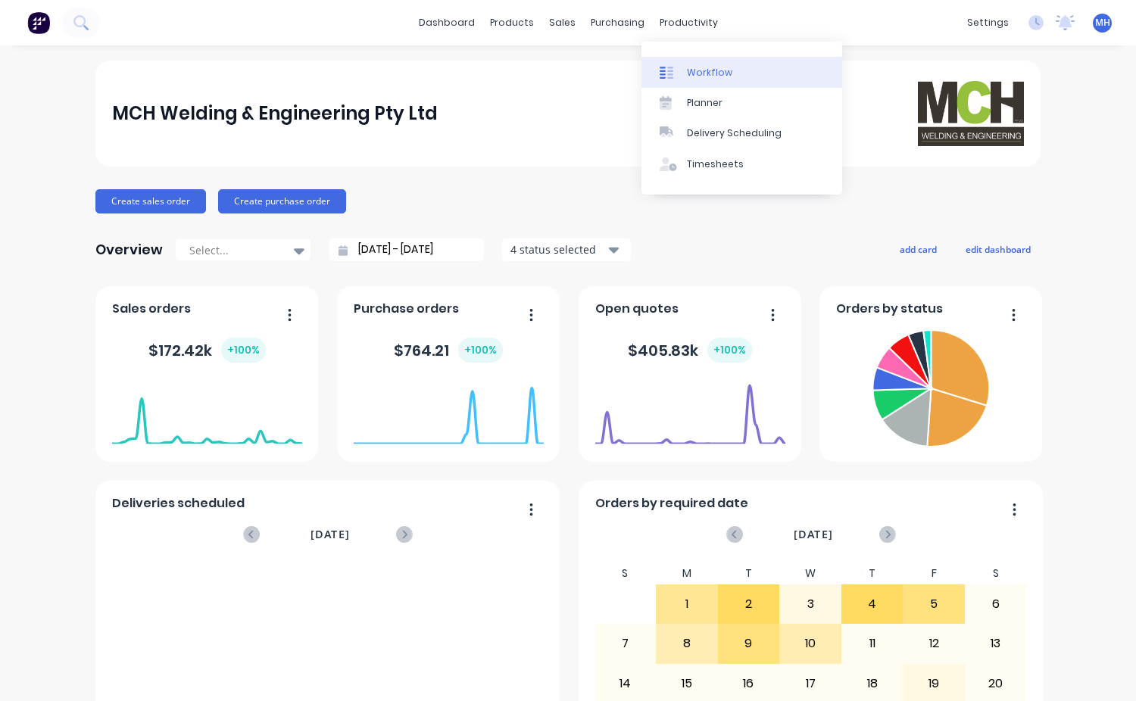
click at [707, 73] on div "Workflow" at bounding box center [709, 73] width 45 height 14
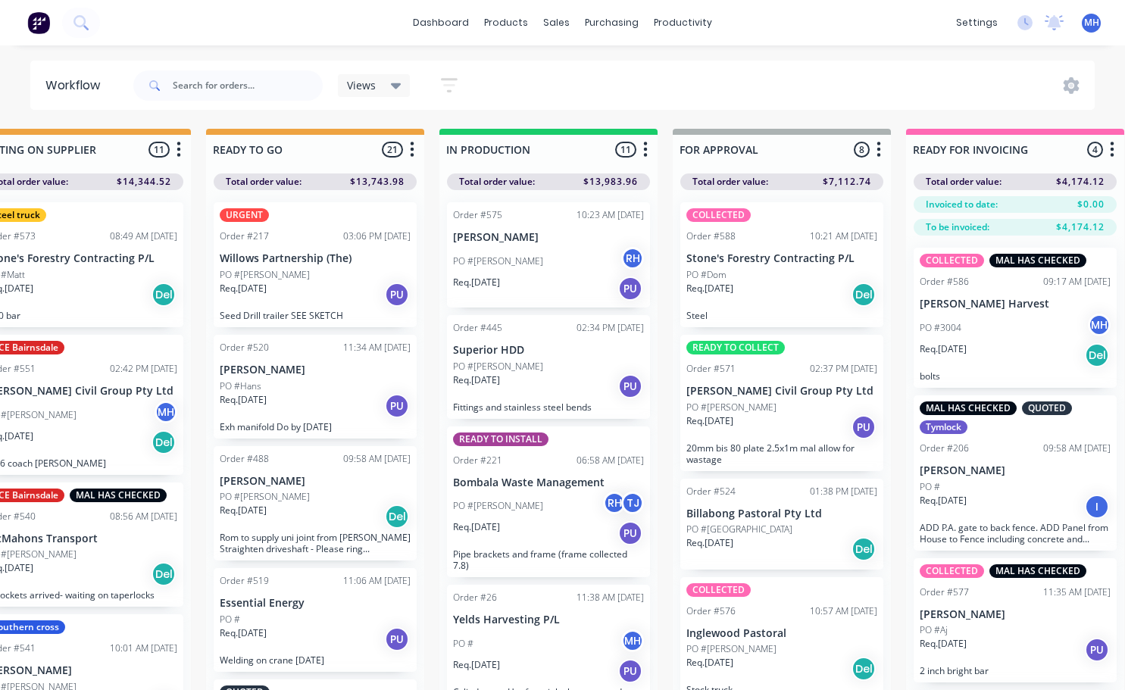
scroll to position [0, 530]
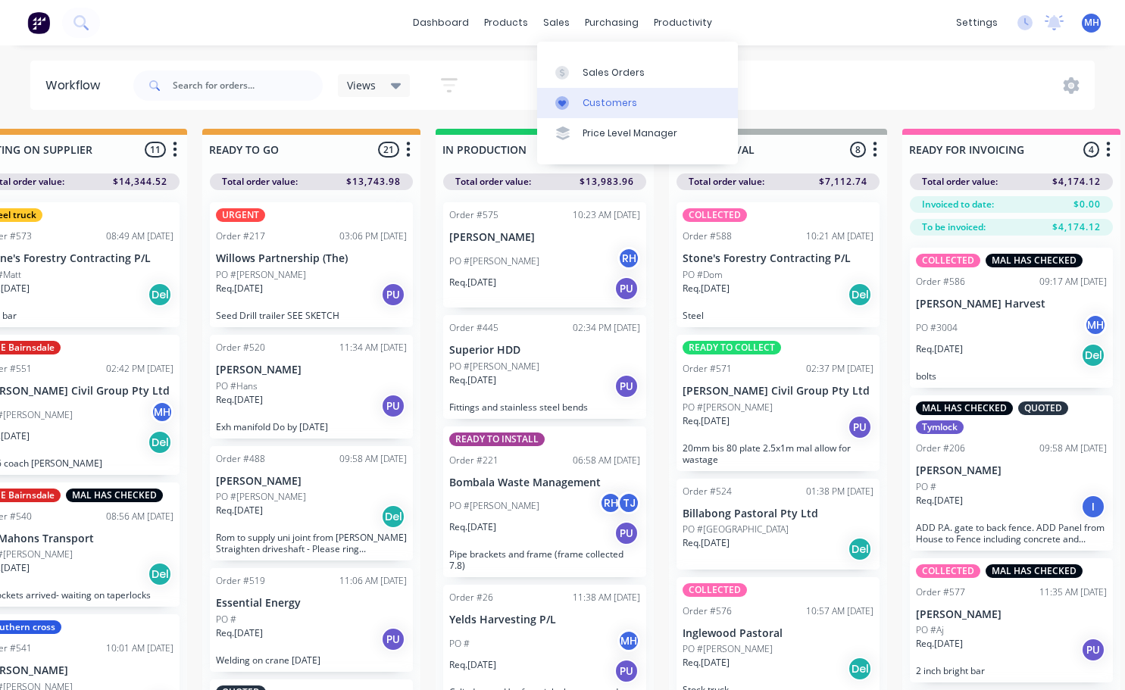
click at [591, 105] on div "Customers" at bounding box center [609, 103] width 55 height 14
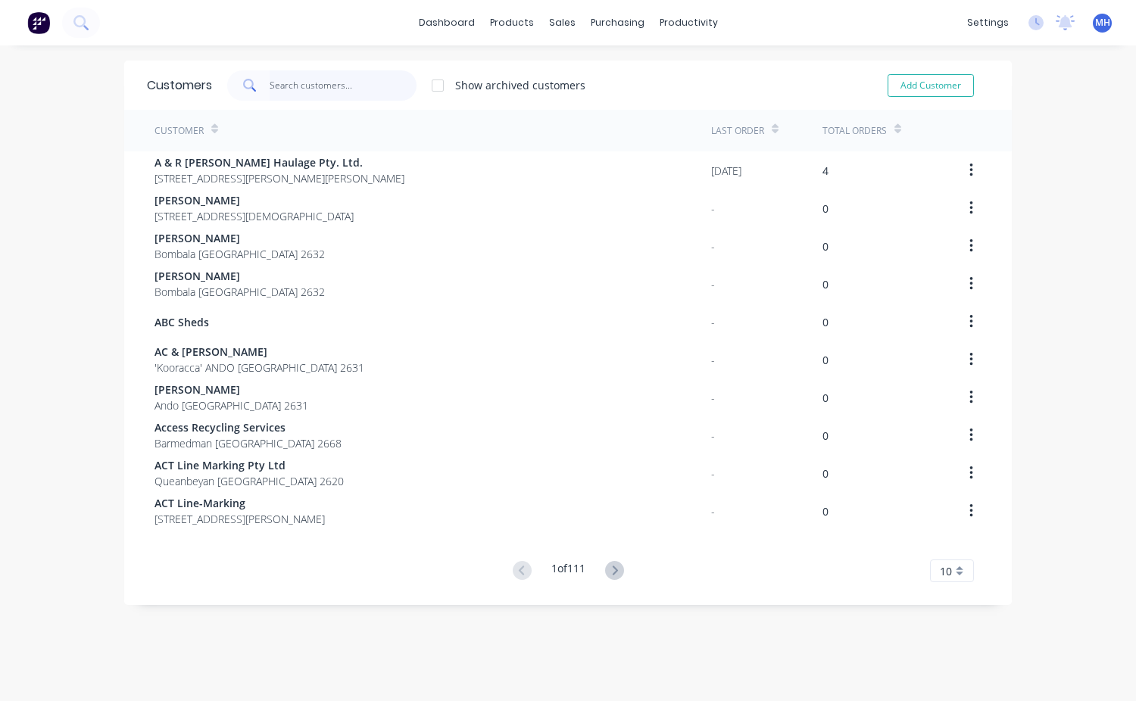
click at [298, 92] on input "text" at bounding box center [344, 85] width 148 height 30
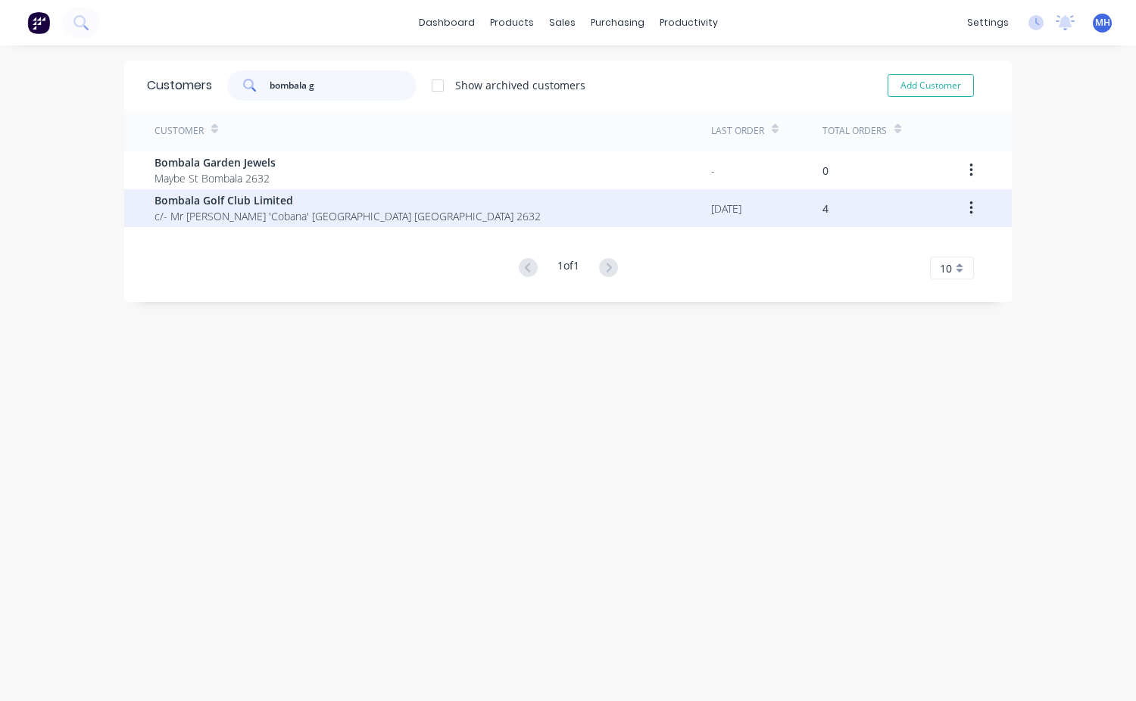
type input "bombala g"
click at [273, 204] on span "Bombala Golf Club Limited" at bounding box center [348, 200] width 386 height 16
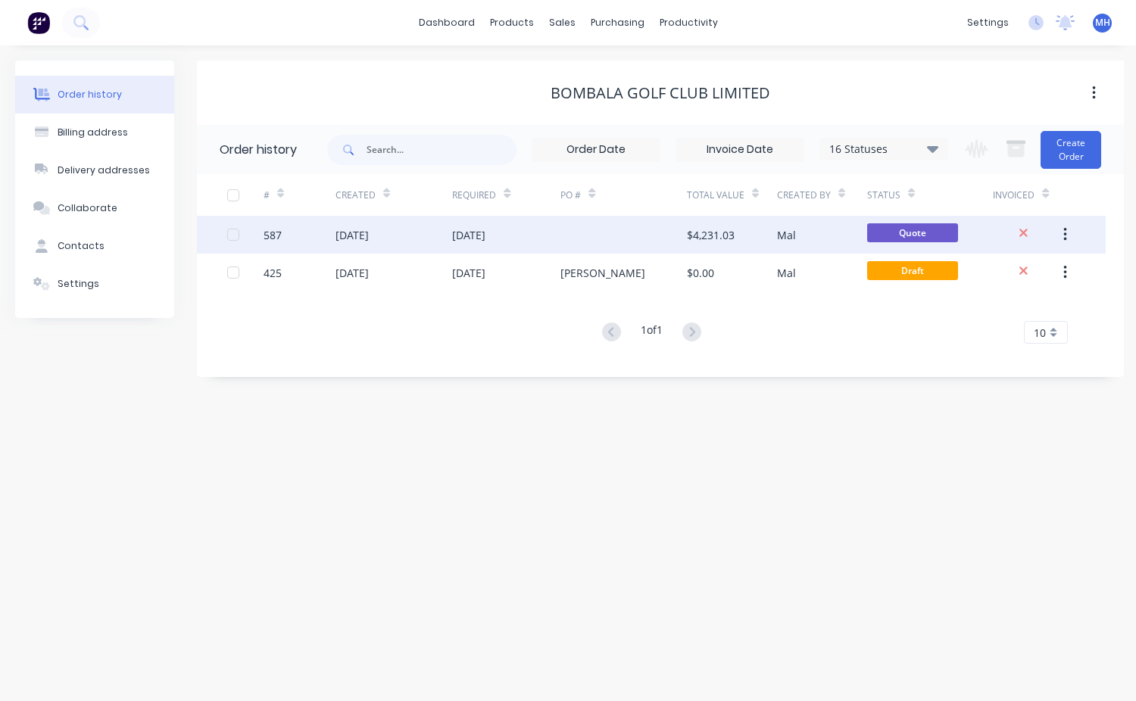
click at [885, 242] on div "Quote" at bounding box center [912, 234] width 91 height 23
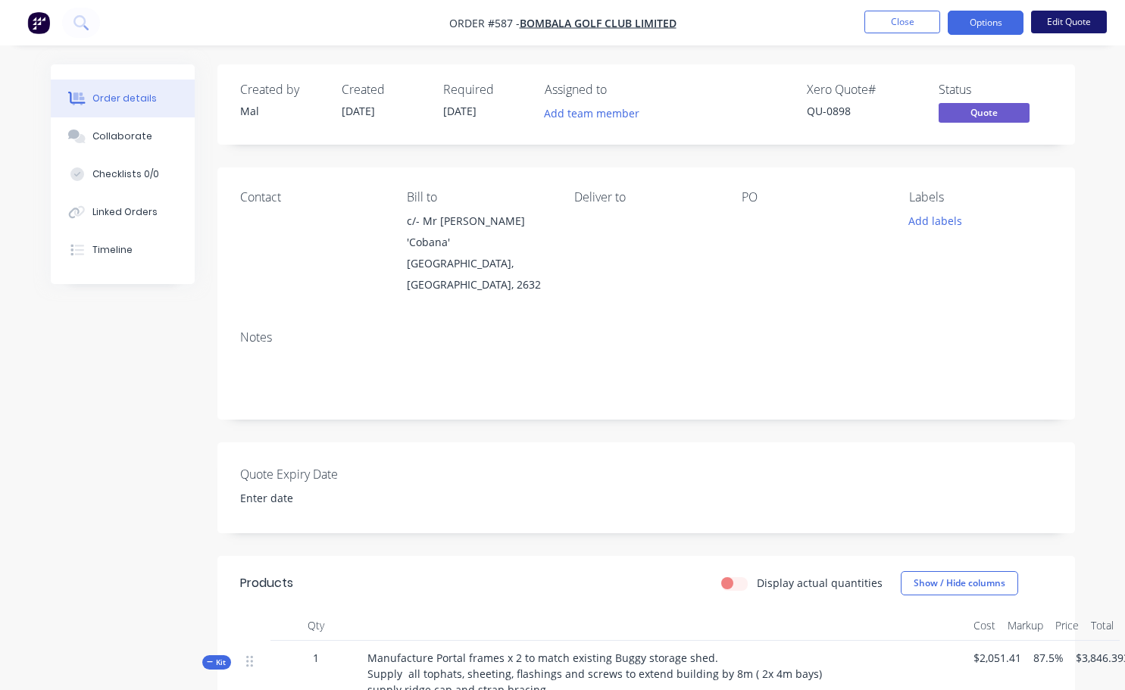
click at [1056, 25] on button "Edit Quote" at bounding box center [1069, 22] width 76 height 23
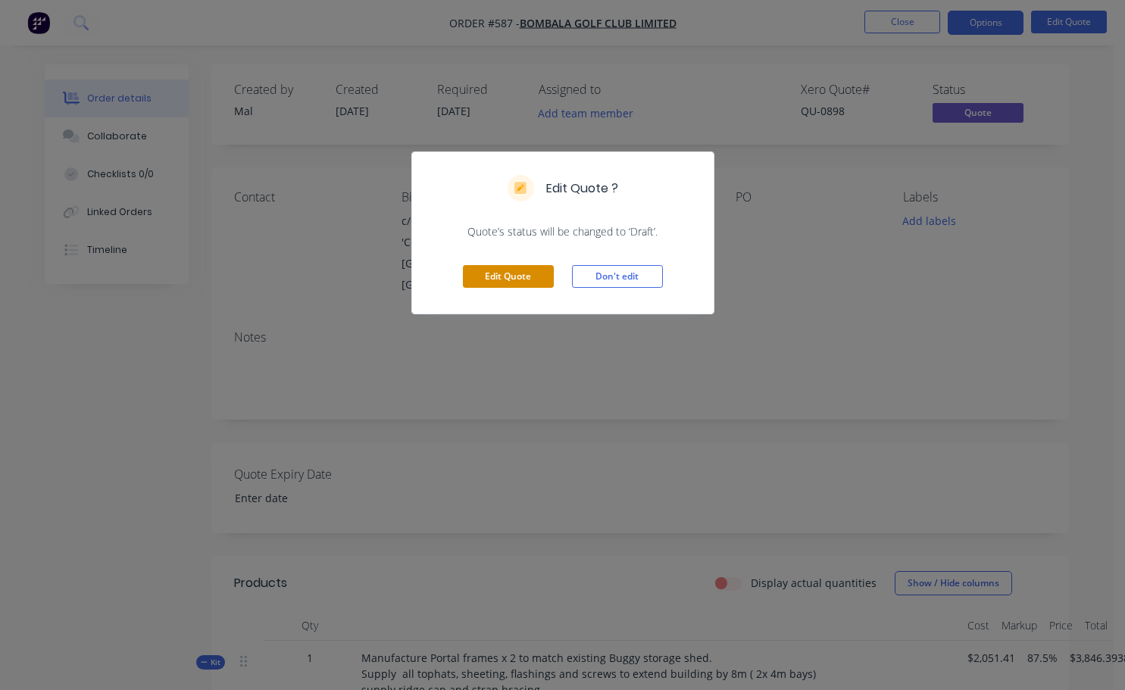
click at [532, 279] on button "Edit Quote" at bounding box center [508, 276] width 91 height 23
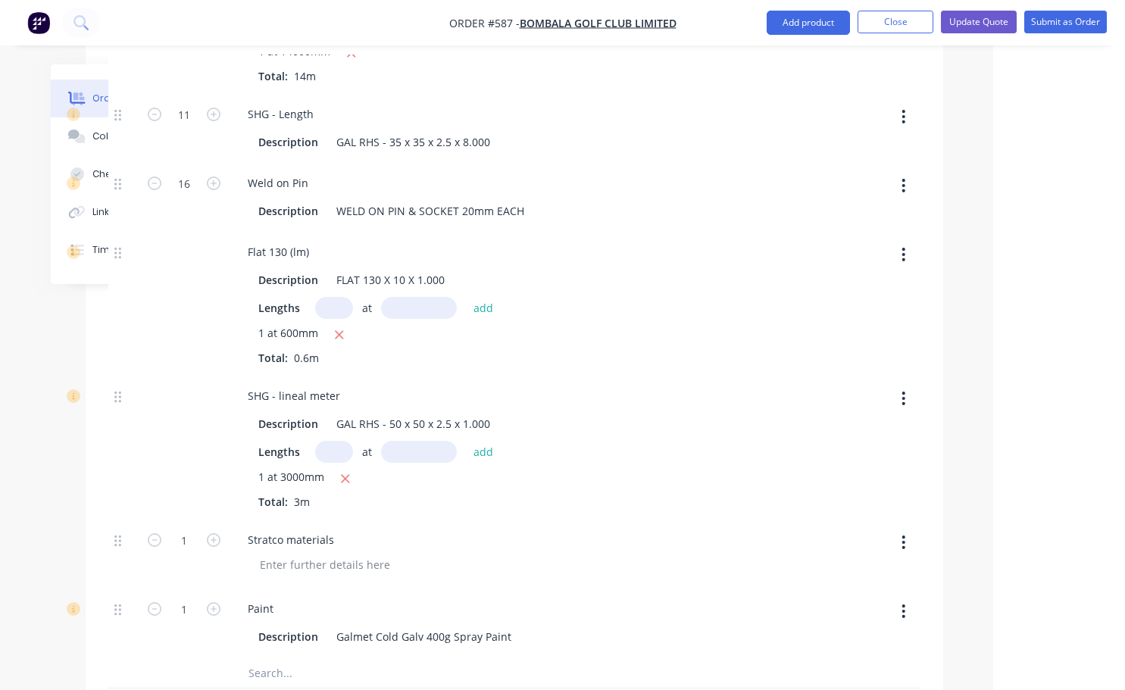
scroll to position [1515, 132]
